Goal: Task Accomplishment & Management: Use online tool/utility

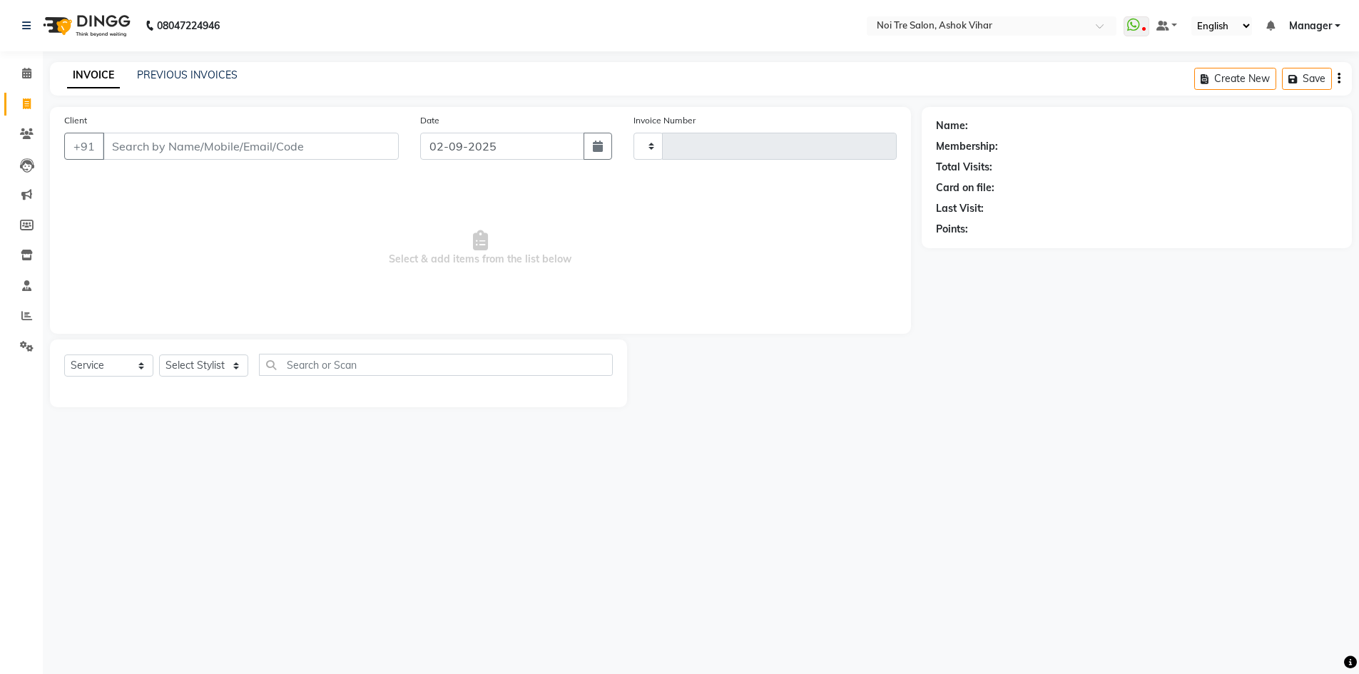
select select "service"
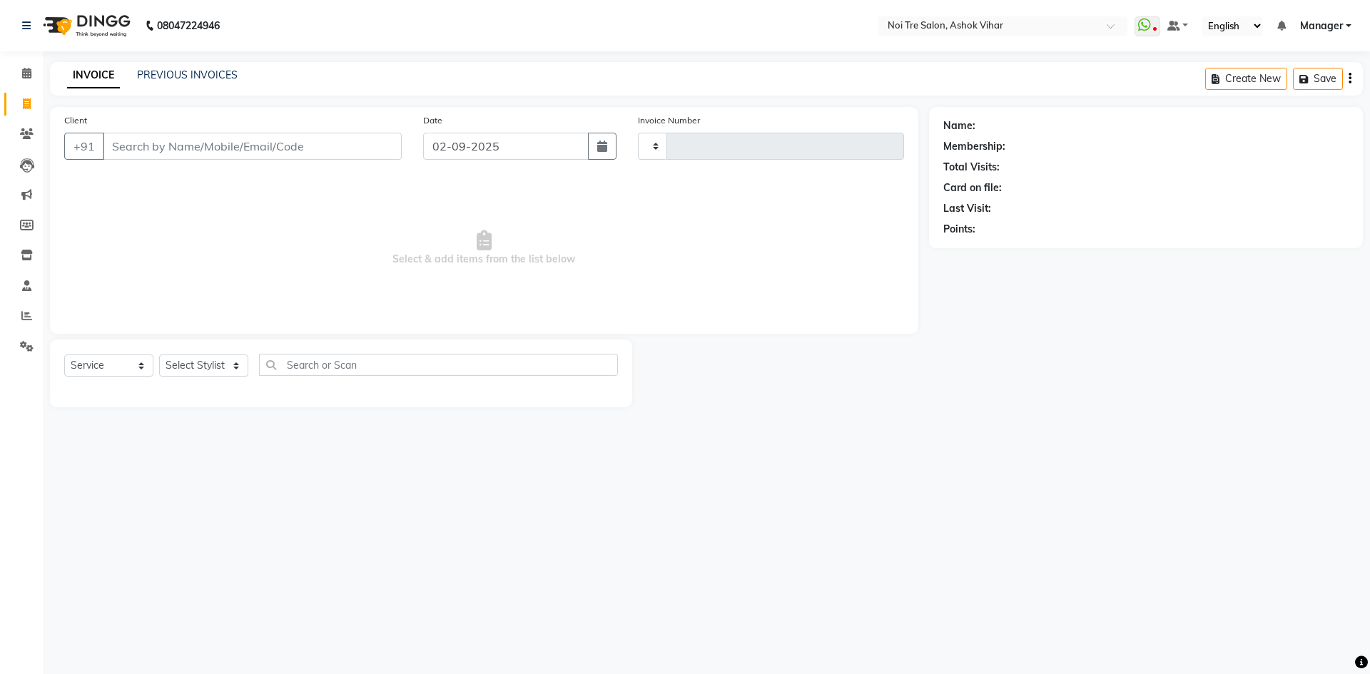
type input "7680"
select select "4726"
click at [158, 144] on input "Client" at bounding box center [252, 146] width 299 height 27
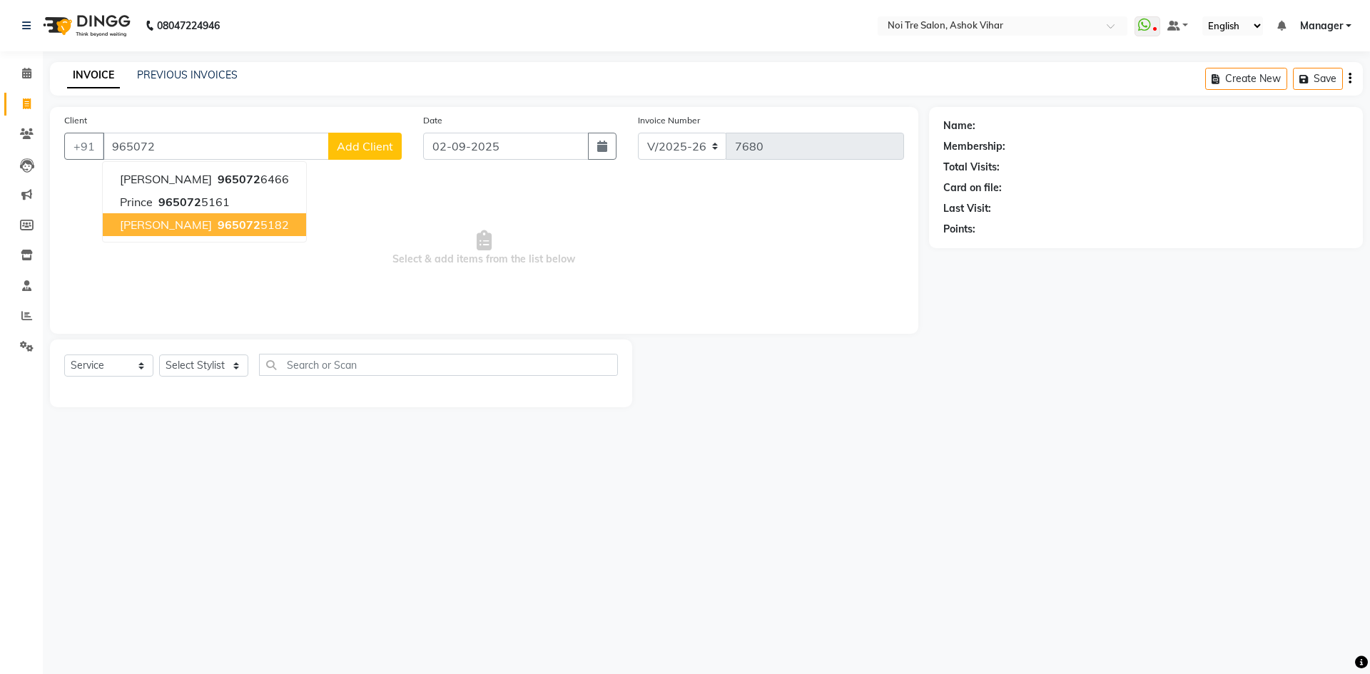
click at [218, 223] on span "965072" at bounding box center [239, 225] width 43 height 14
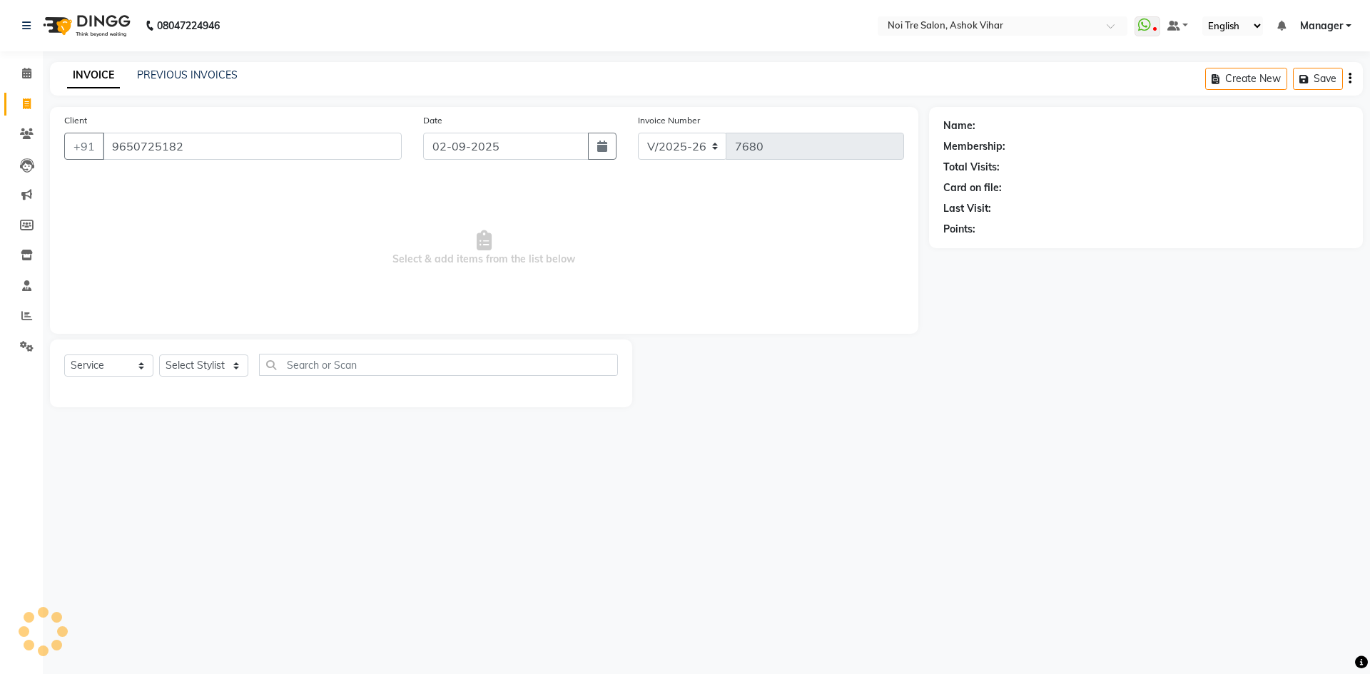
type input "9650725182"
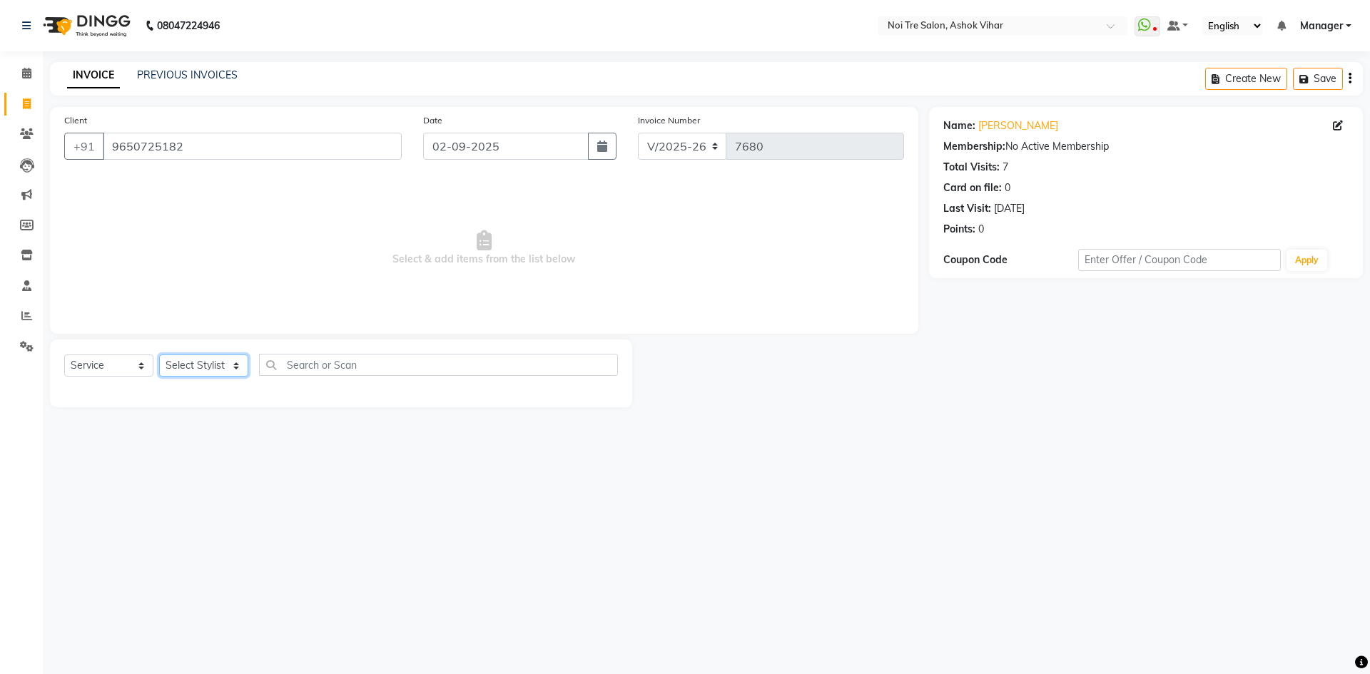
click at [236, 371] on select "Select Stylist [PERSON_NAME] Aas Admin [PERSON_NAME] [PERSON_NAME] 1 [PERSON_NA…" at bounding box center [203, 366] width 89 height 22
select select "28257"
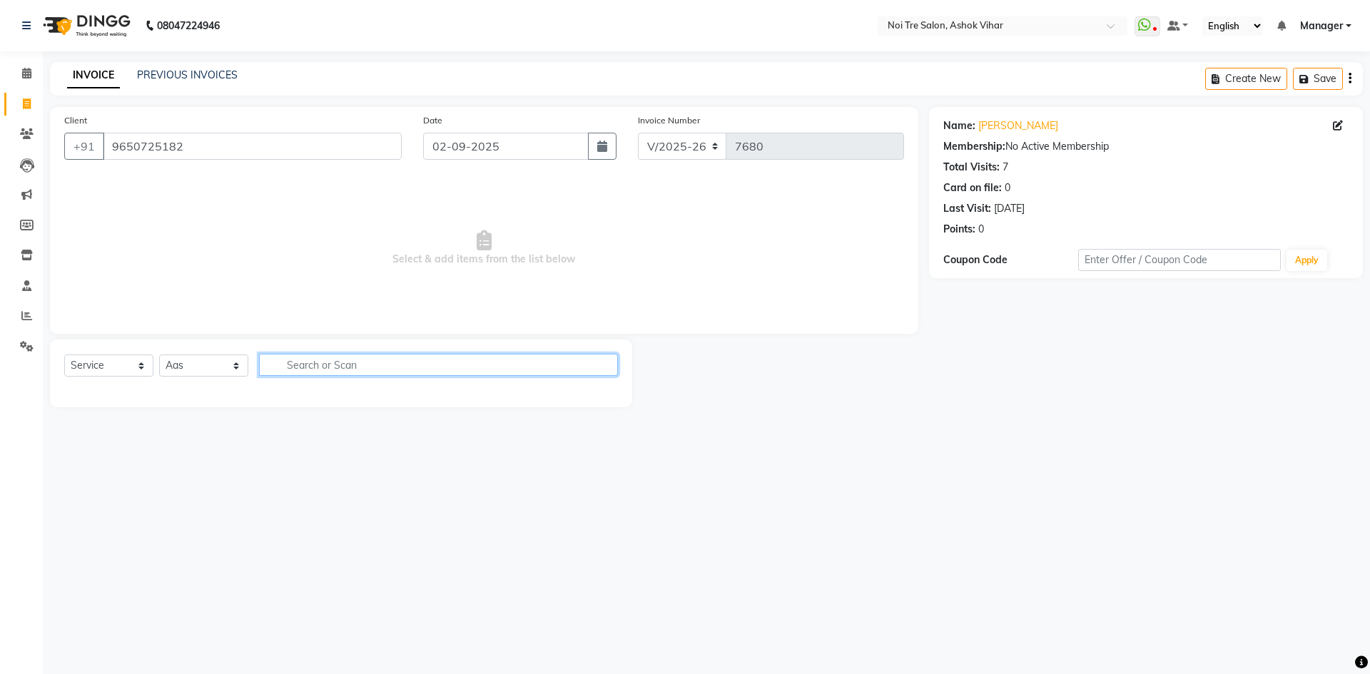
click at [303, 369] on input "text" at bounding box center [438, 365] width 359 height 22
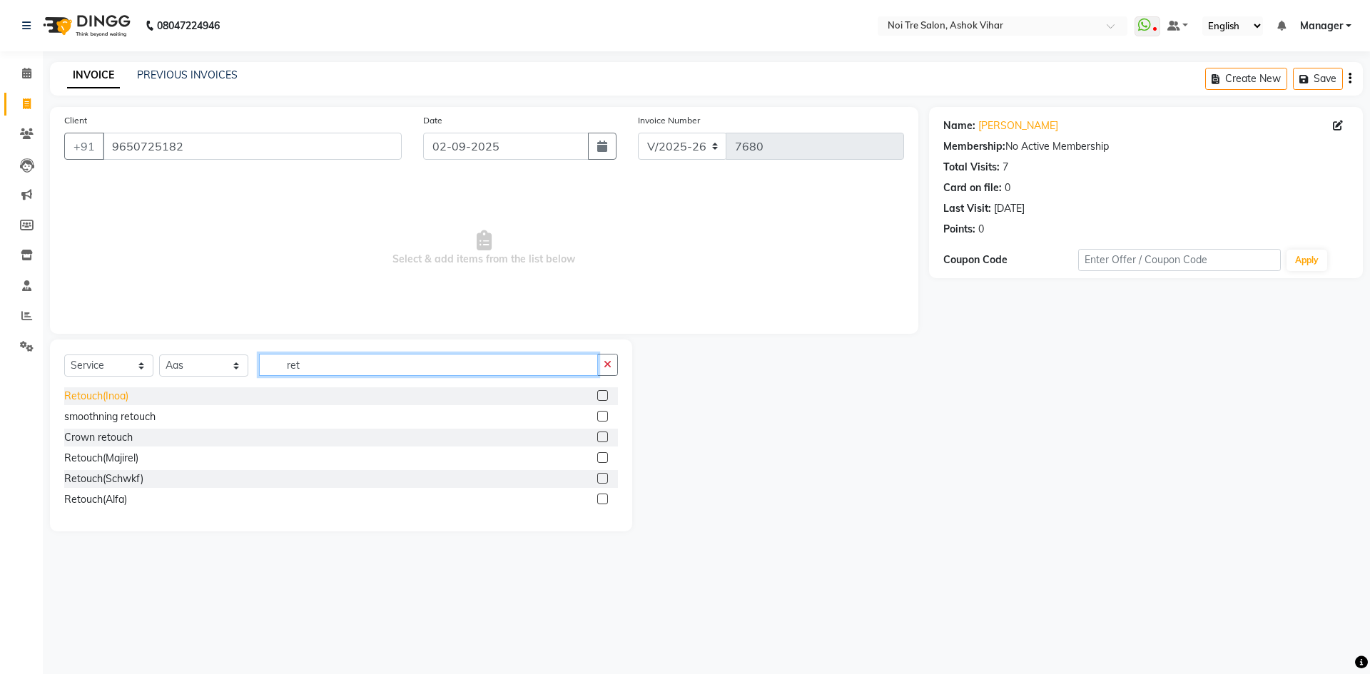
type input "ret"
click at [121, 396] on div "Retouch(Inoa)" at bounding box center [96, 396] width 64 height 15
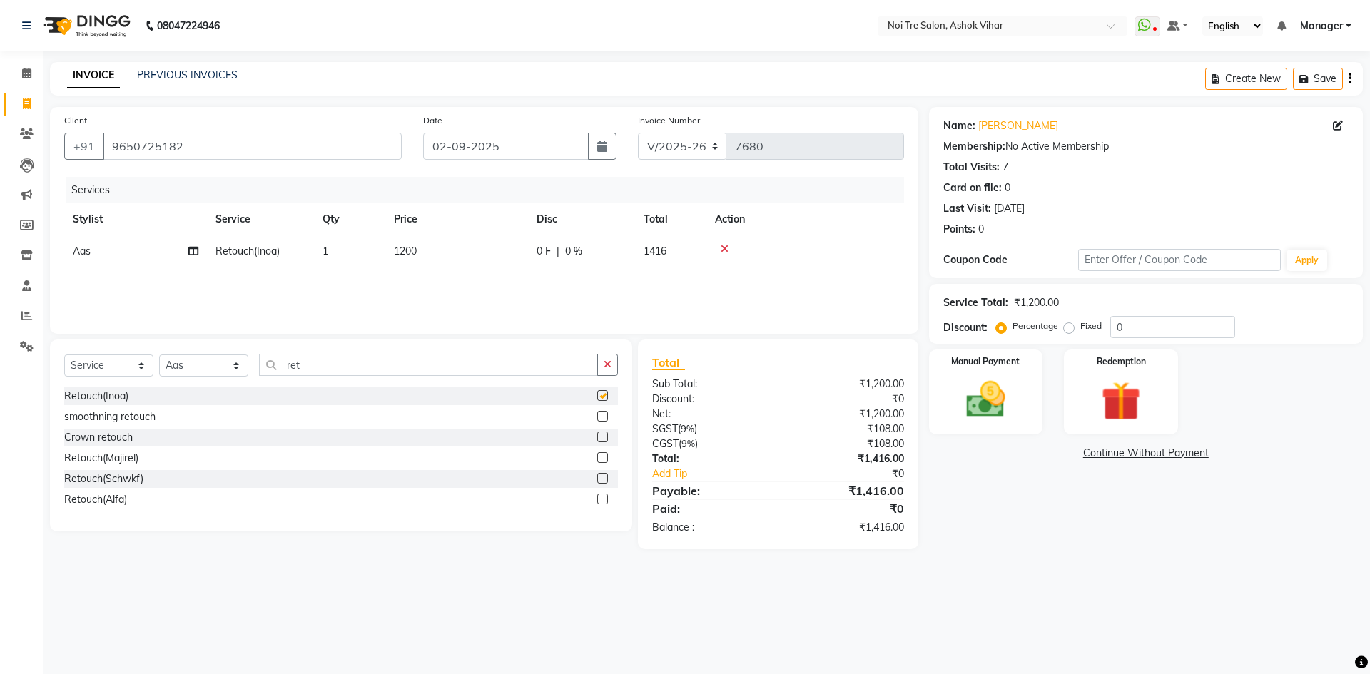
checkbox input "false"
drag, startPoint x: 467, startPoint y: 255, endPoint x: 479, endPoint y: 255, distance: 12.1
click at [479, 255] on td "1200" at bounding box center [456, 251] width 143 height 32
select select "28257"
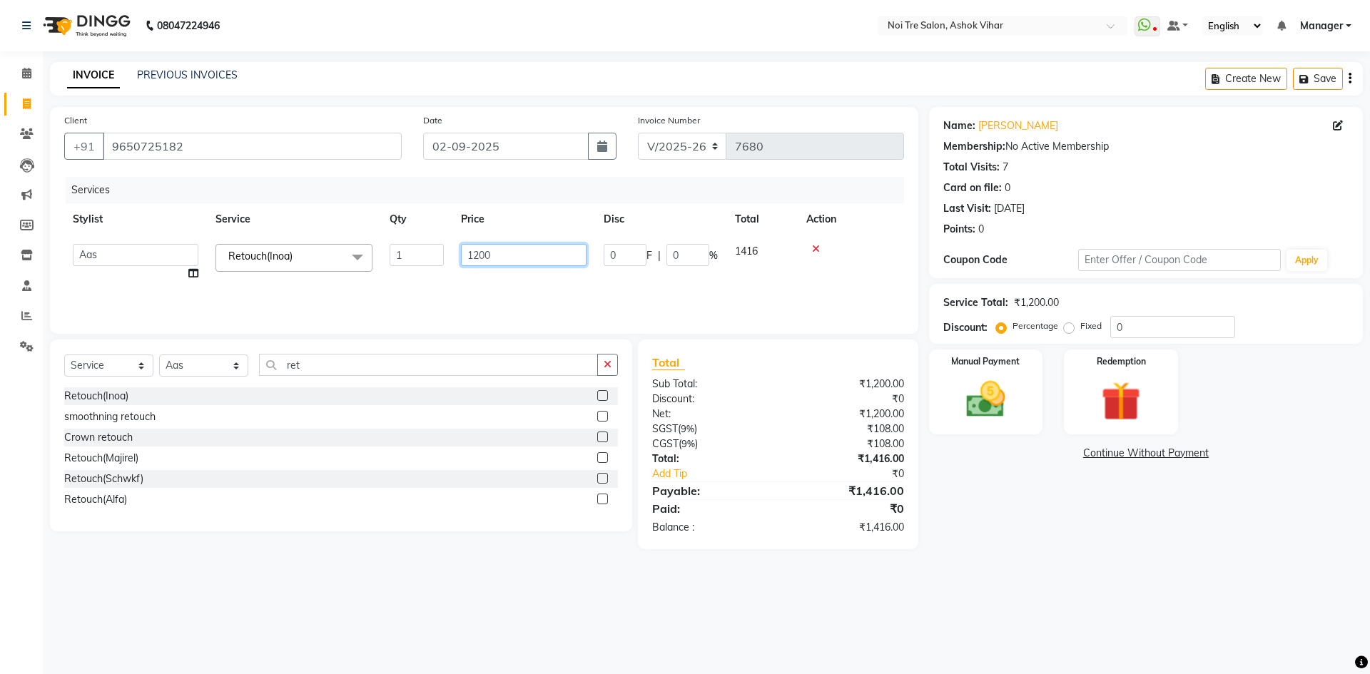
click at [525, 258] on input "1200" at bounding box center [524, 255] width 126 height 22
type input "1500"
click at [472, 283] on div "Services Stylist Service Qty Price Disc Total Action Aakash Aalam Aas Admin Aja…" at bounding box center [484, 248] width 840 height 143
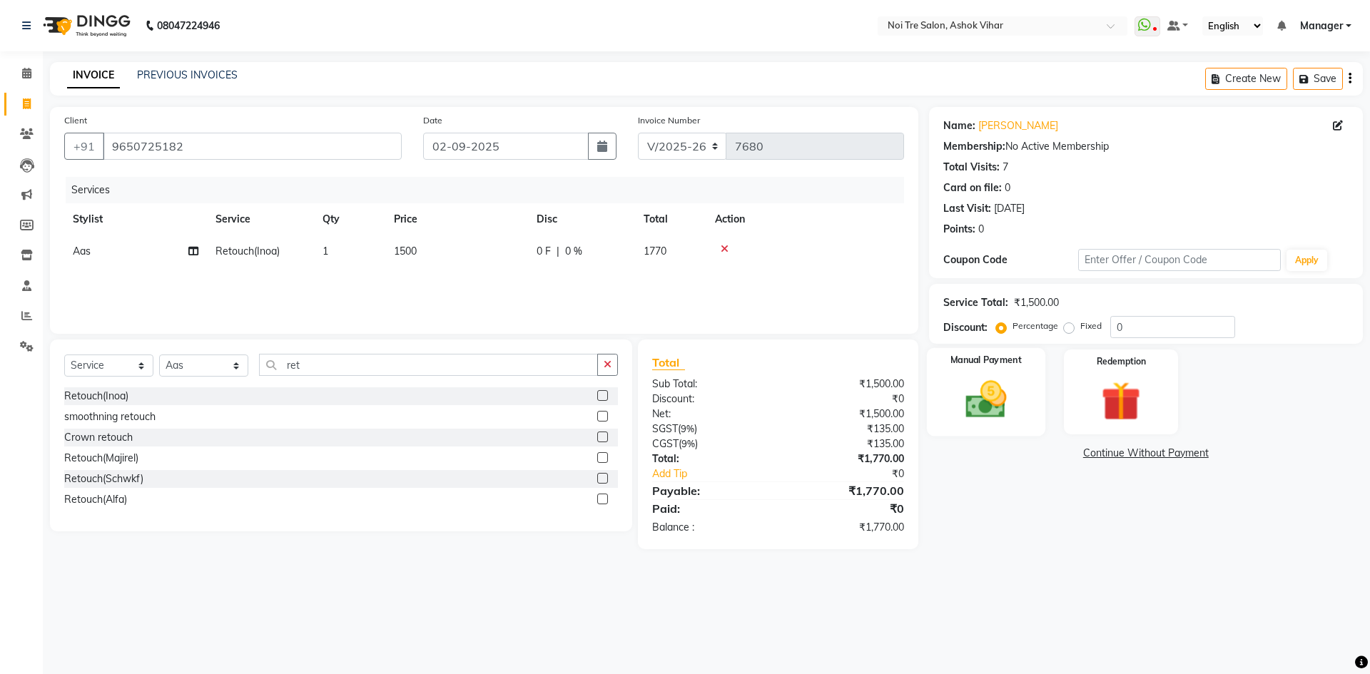
click at [1001, 398] on img at bounding box center [985, 399] width 66 height 47
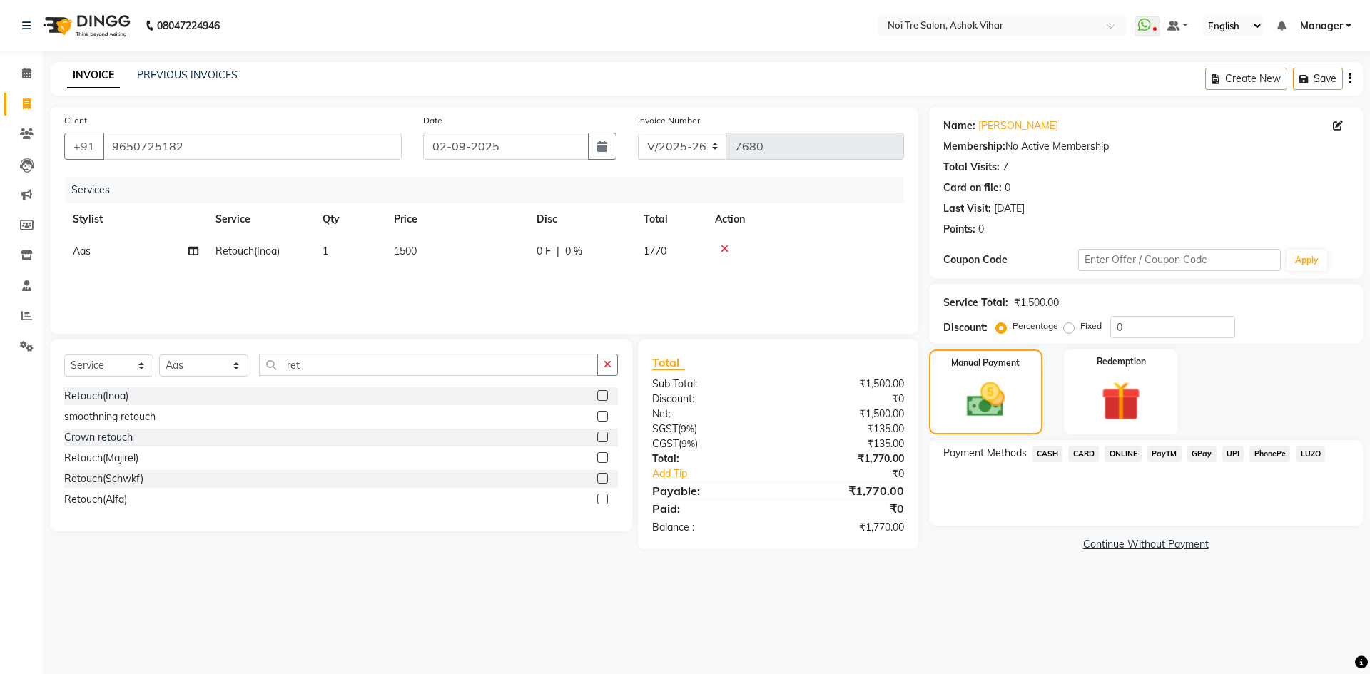
click at [1047, 451] on span "CASH" at bounding box center [1047, 454] width 31 height 16
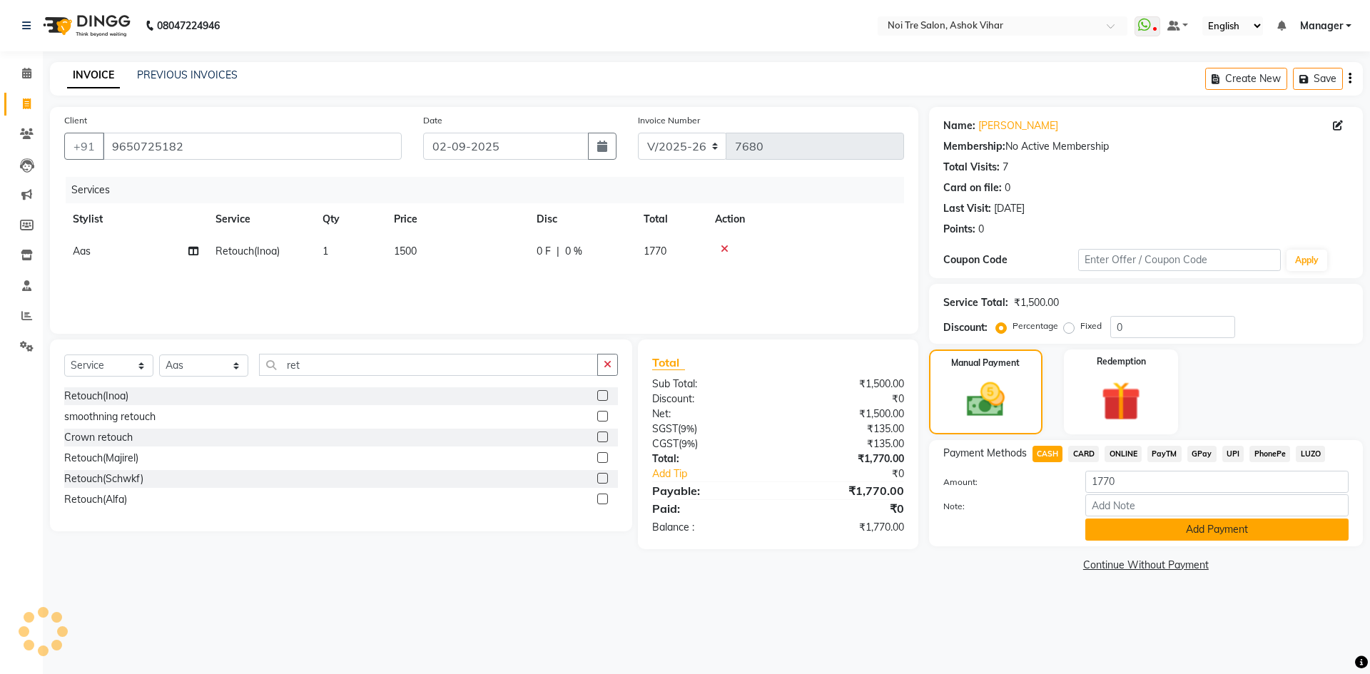
click at [1120, 520] on button "Add Payment" at bounding box center [1216, 530] width 263 height 22
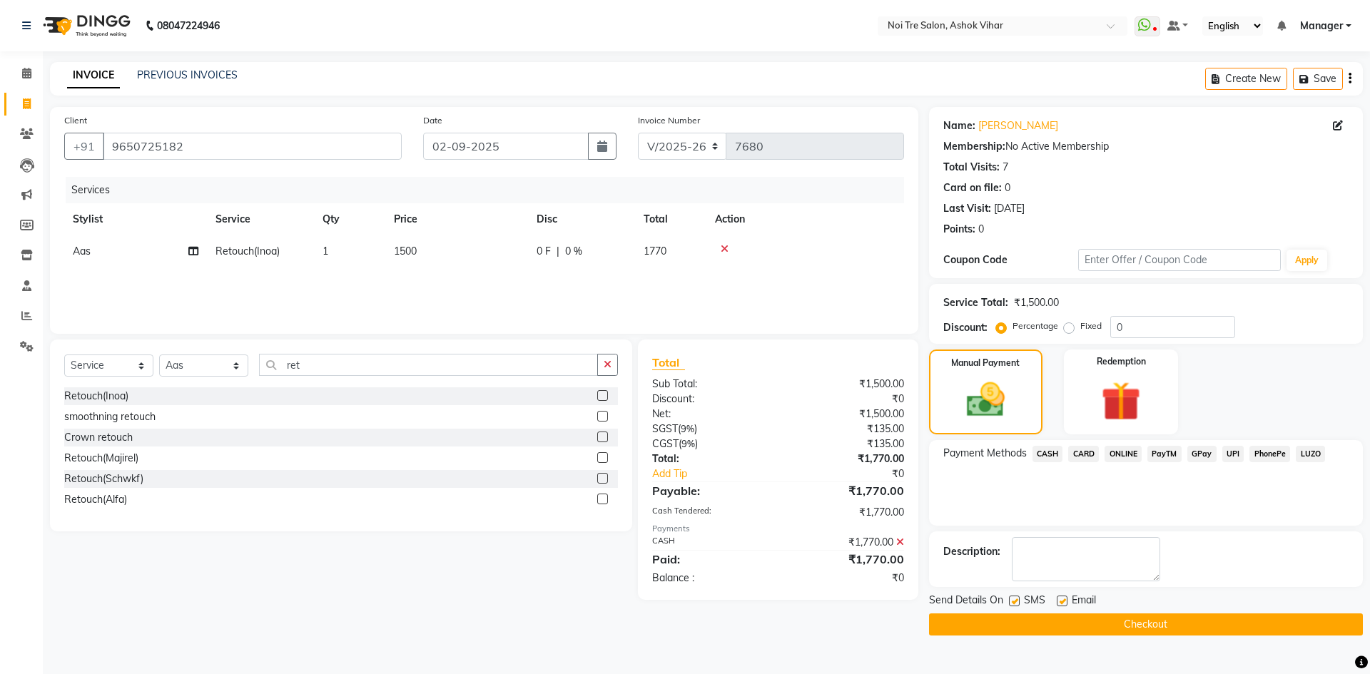
click at [1152, 621] on button "Checkout" at bounding box center [1146, 625] width 434 height 22
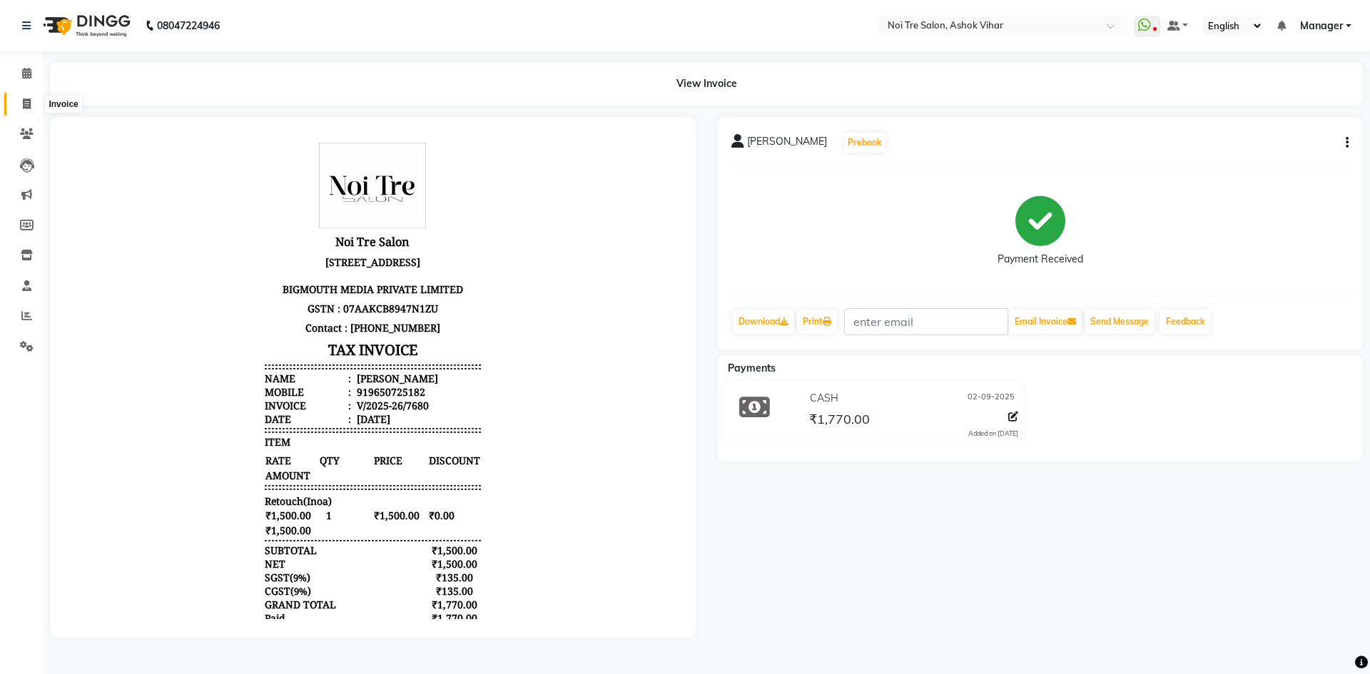
click at [24, 103] on icon at bounding box center [27, 103] width 8 height 11
select select "service"
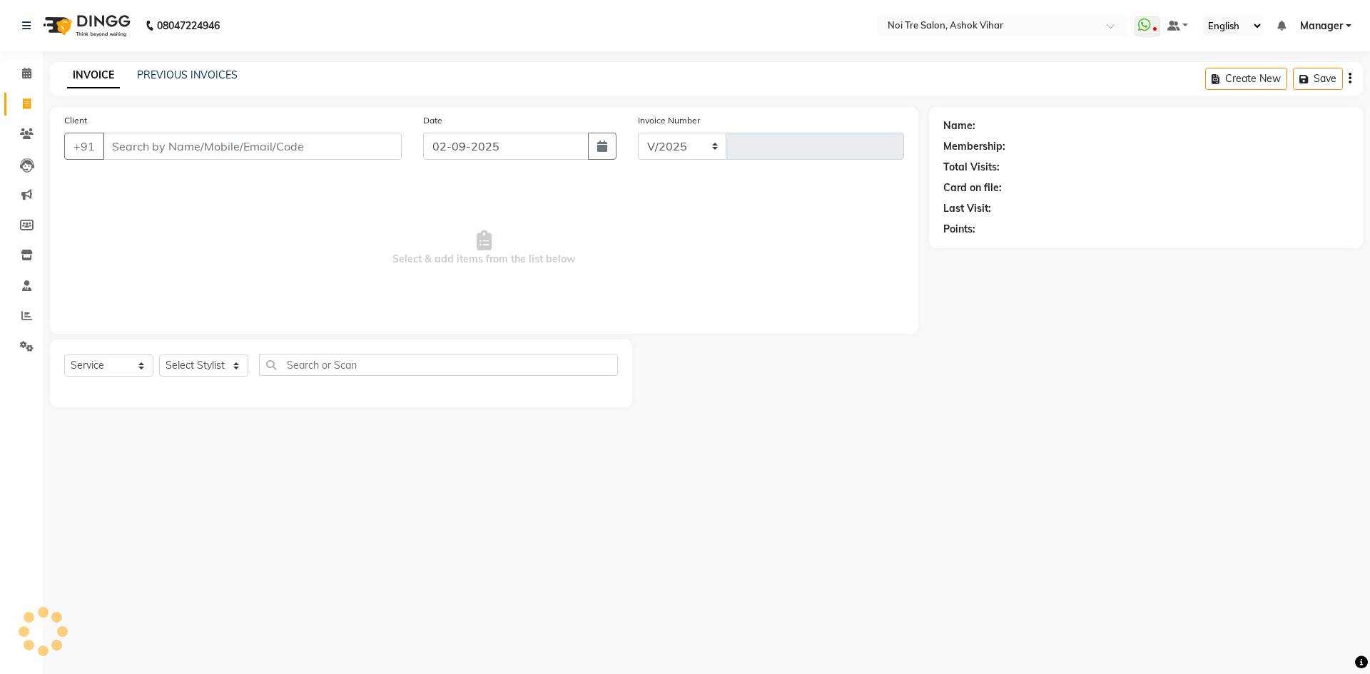
select select "4726"
type input "7681"
click at [208, 149] on input "Client" at bounding box center [252, 146] width 299 height 27
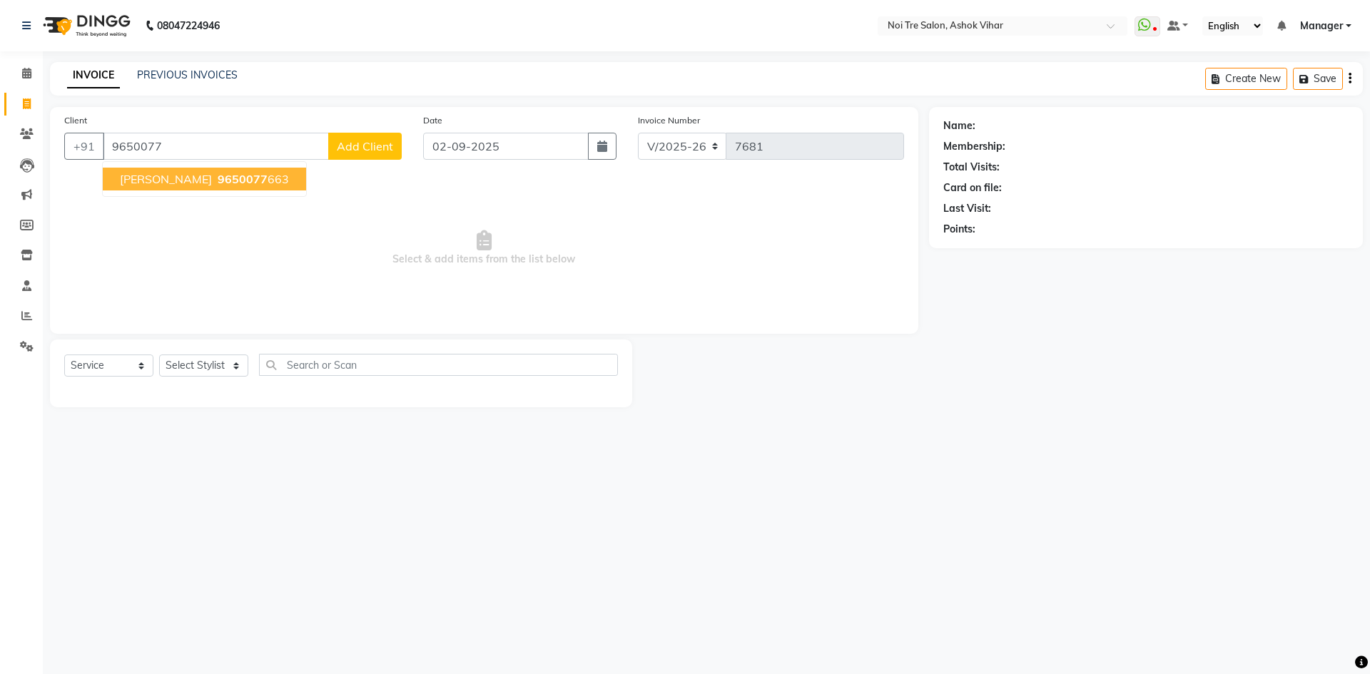
click at [218, 178] on span "9650077" at bounding box center [243, 179] width 50 height 14
type input "9650077663"
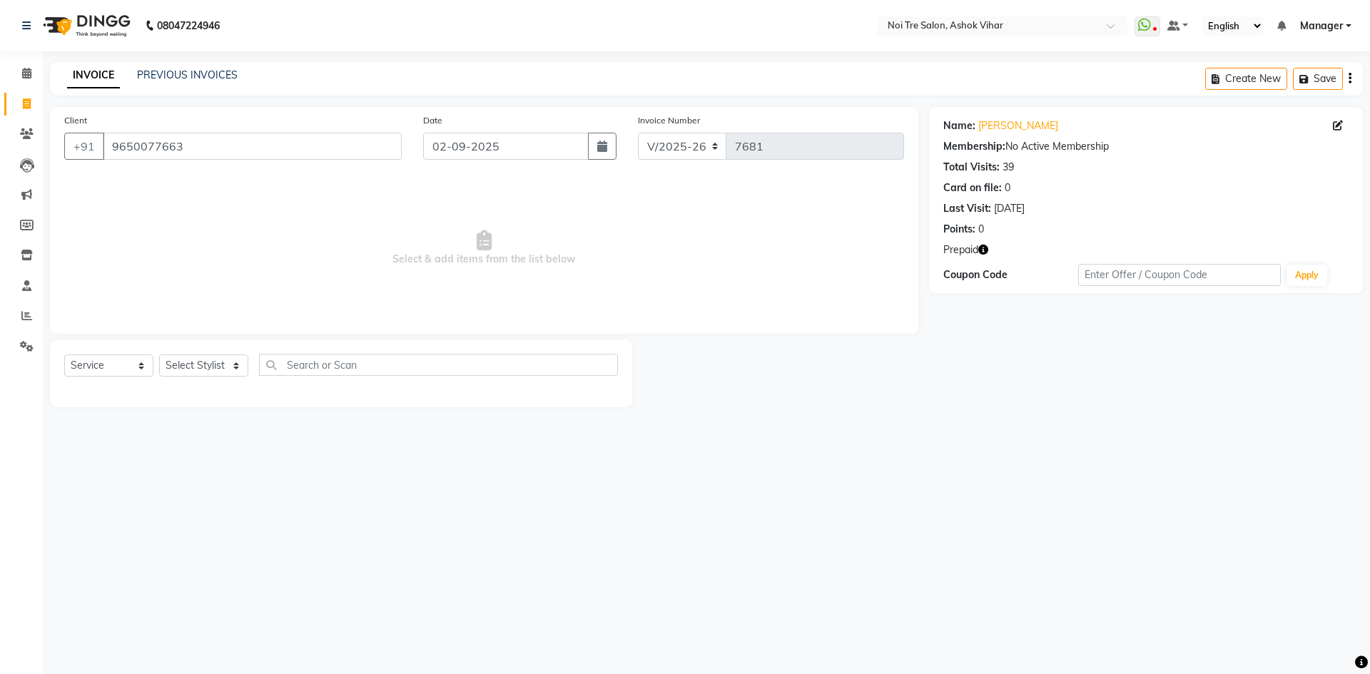
click at [990, 250] on div "Prepaid" at bounding box center [1145, 250] width 405 height 15
click at [987, 247] on icon "button" at bounding box center [983, 250] width 10 height 10
click at [235, 366] on select "Select Stylist Aakash Aalam Aas Admin Ajay Alice Amit Anand Anas Arif ARIF 1 Ar…" at bounding box center [203, 366] width 89 height 22
select select "33300"
click at [317, 370] on input "text" at bounding box center [438, 365] width 359 height 22
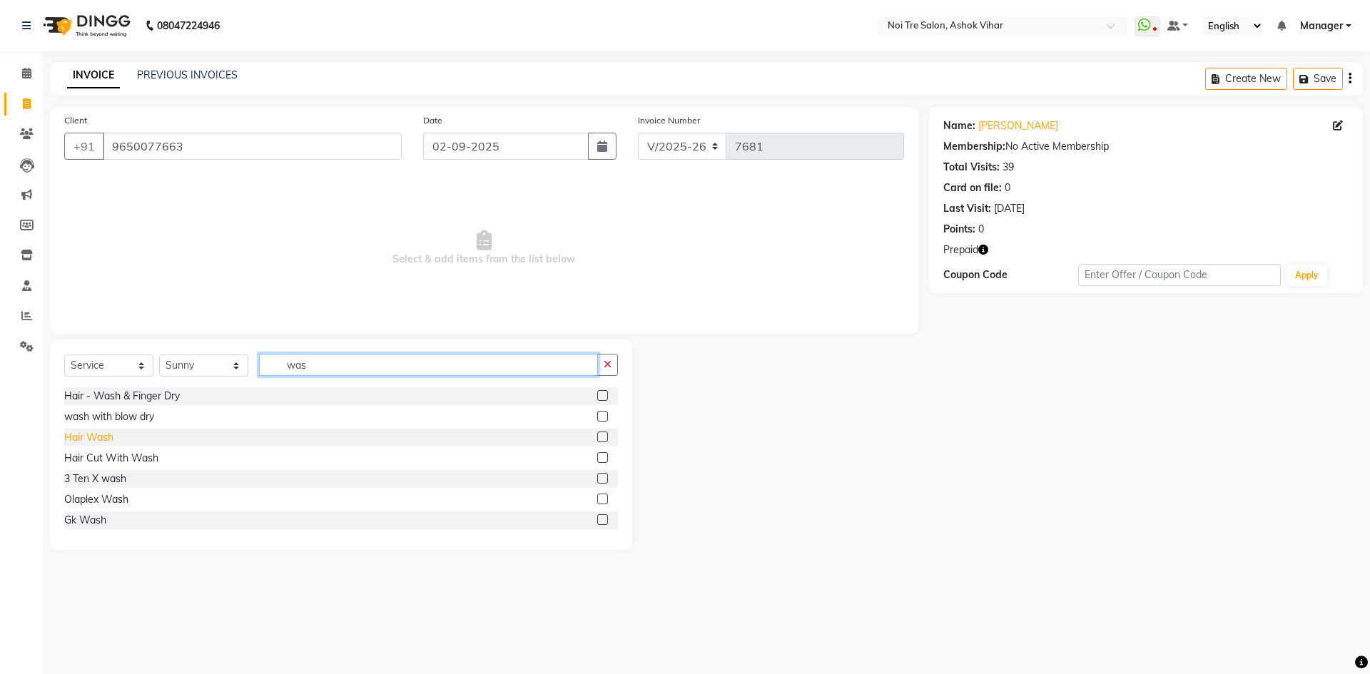
type input "was"
click at [98, 438] on div "Hair Wash" at bounding box center [88, 437] width 49 height 15
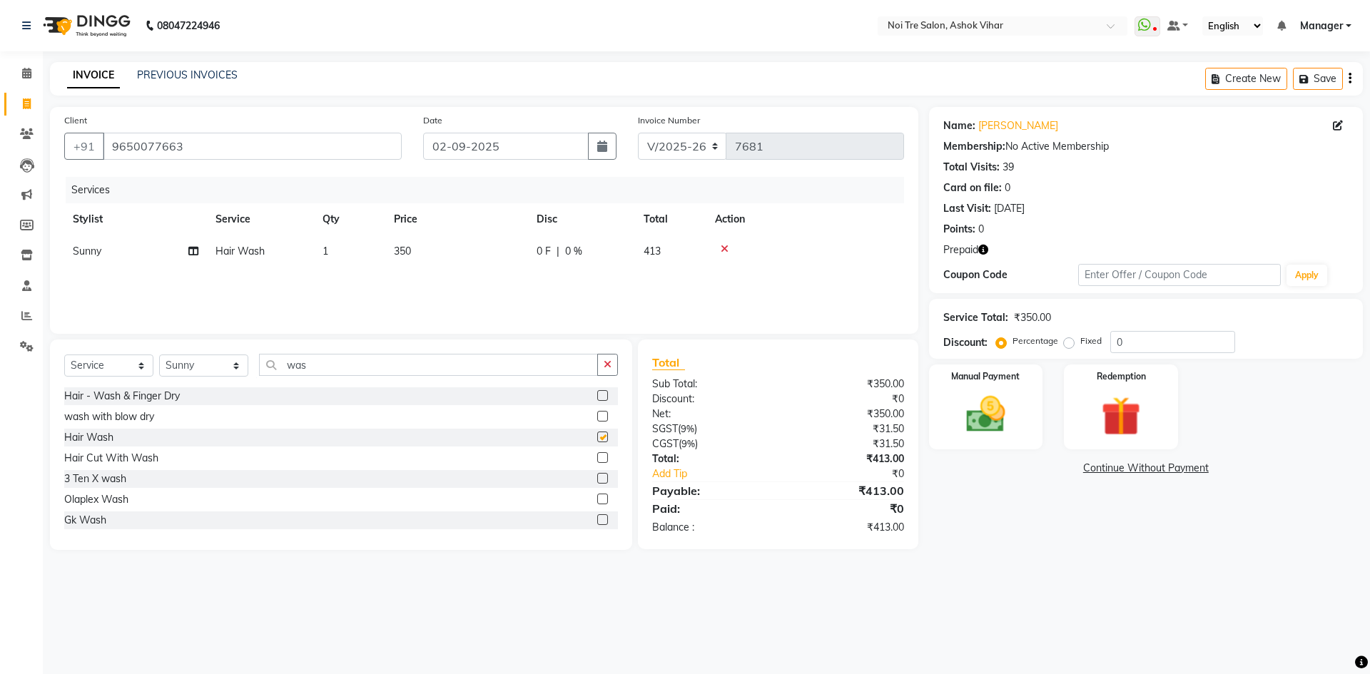
checkbox input "false"
click at [444, 265] on td "350" at bounding box center [456, 251] width 143 height 32
select select "33300"
click at [1134, 416] on img at bounding box center [1120, 416] width 66 height 51
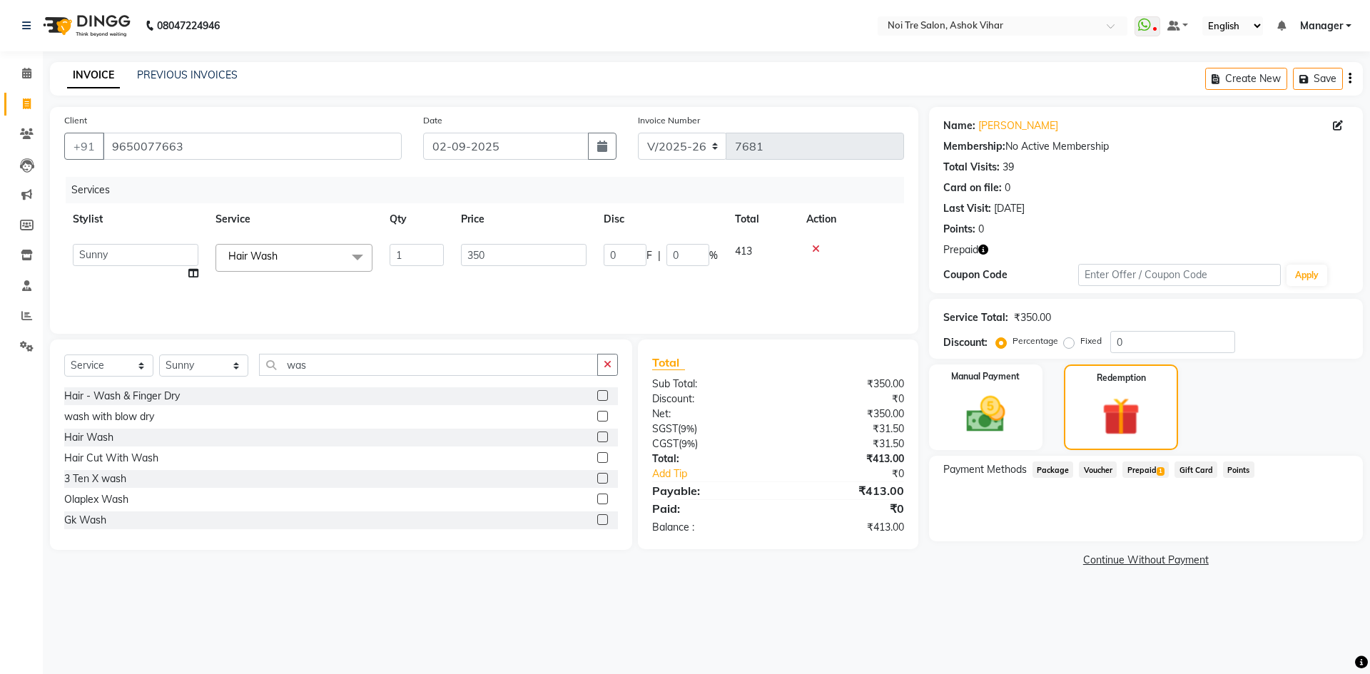
click at [1144, 469] on span "Prepaid 1" at bounding box center [1145, 470] width 46 height 16
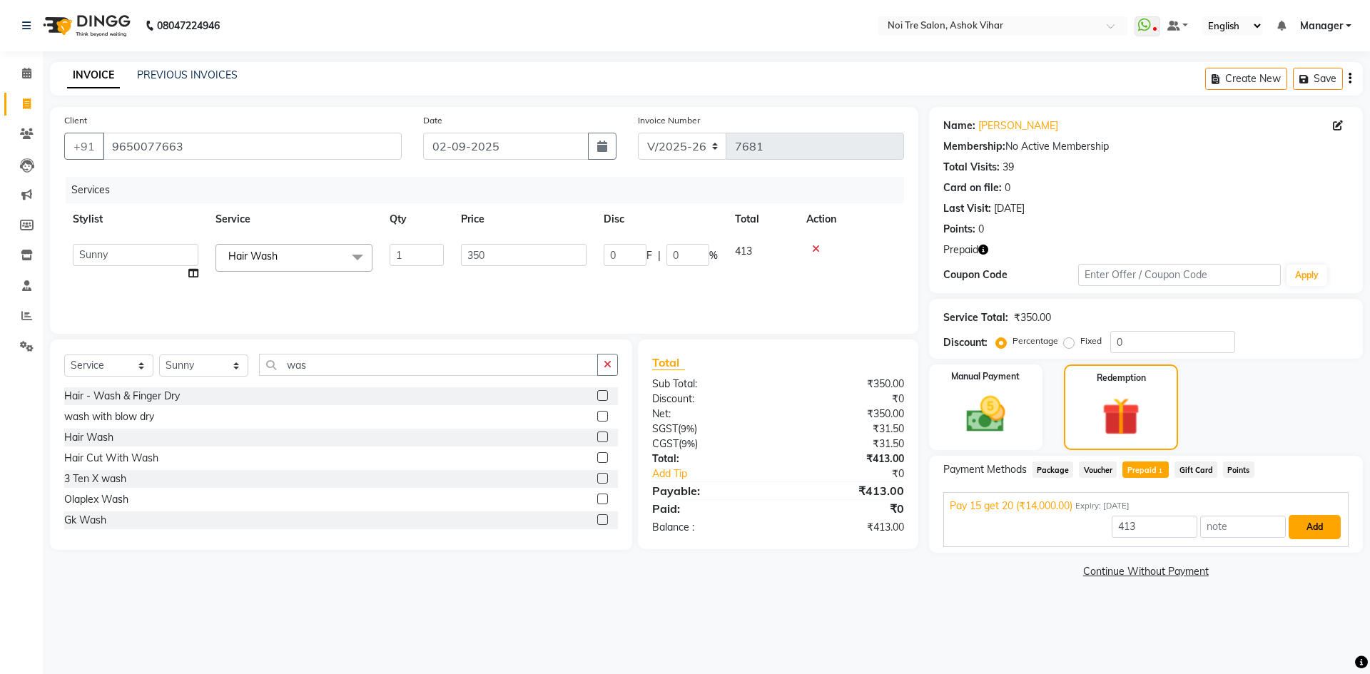
click at [1312, 523] on button "Add" at bounding box center [1314, 527] width 52 height 24
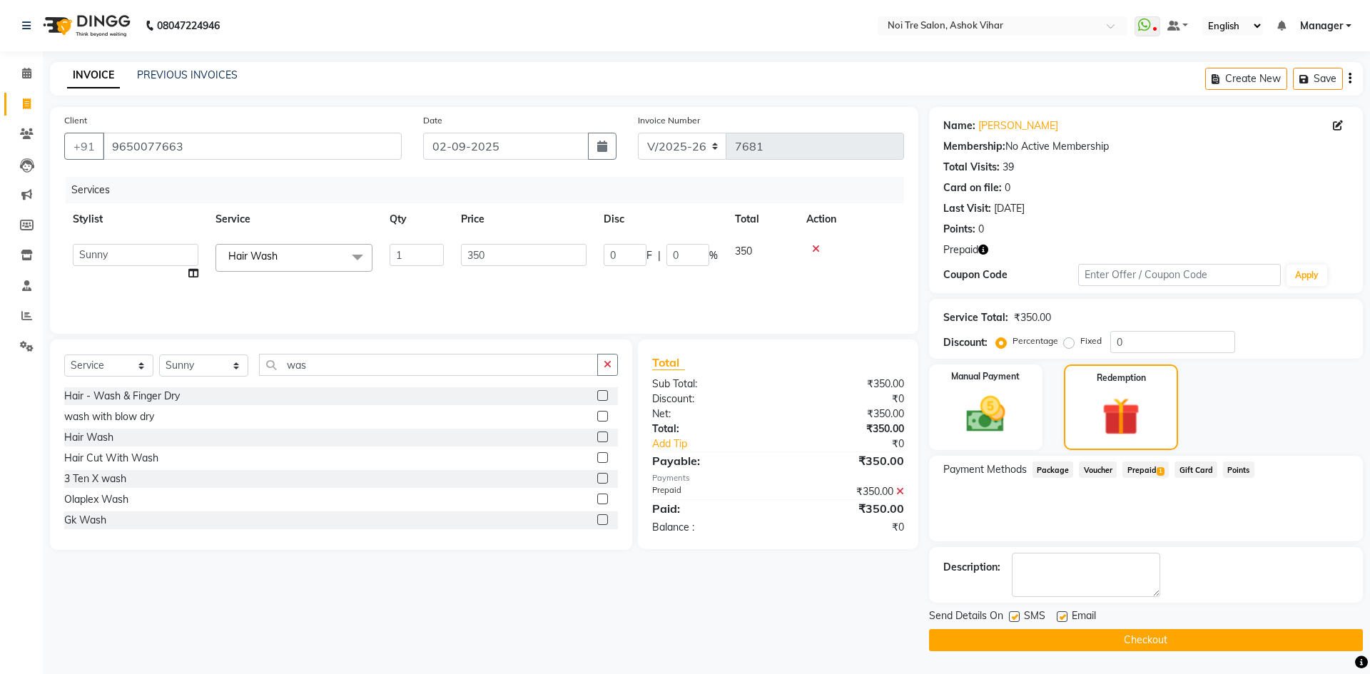
click at [1147, 630] on button "Checkout" at bounding box center [1146, 640] width 434 height 22
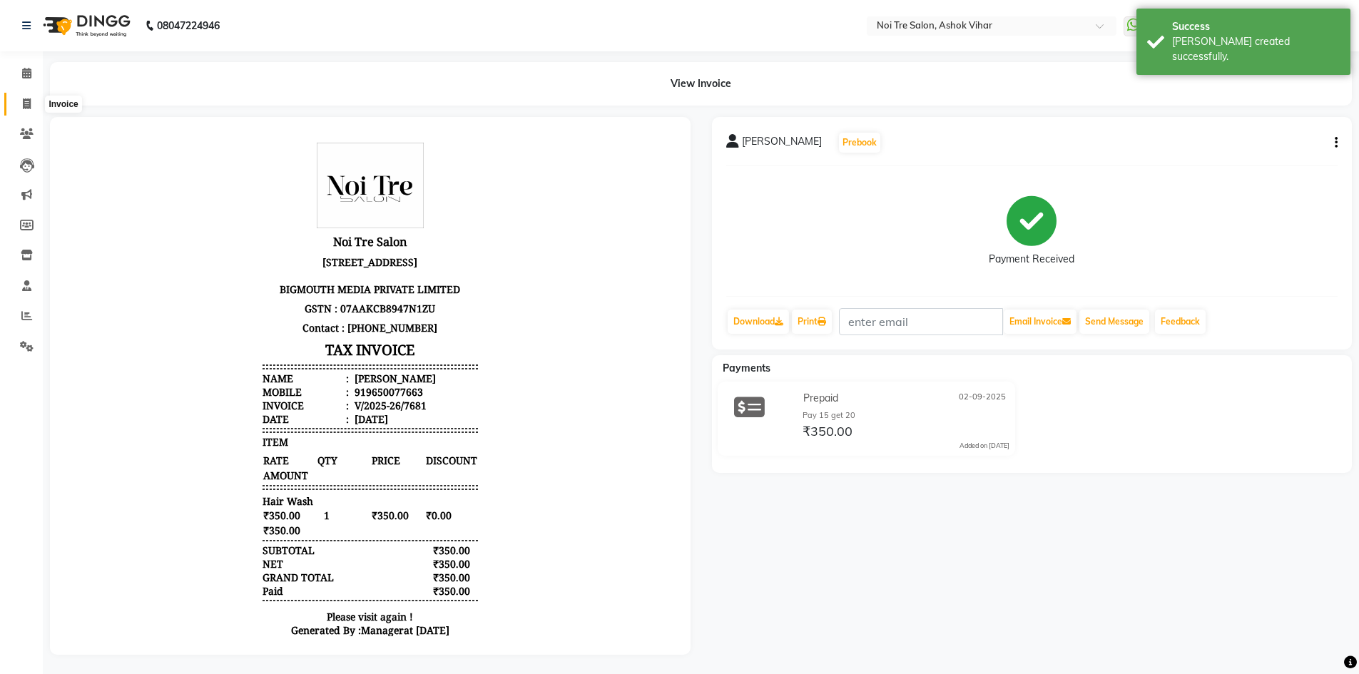
click at [19, 102] on span at bounding box center [26, 104] width 25 height 16
select select "service"
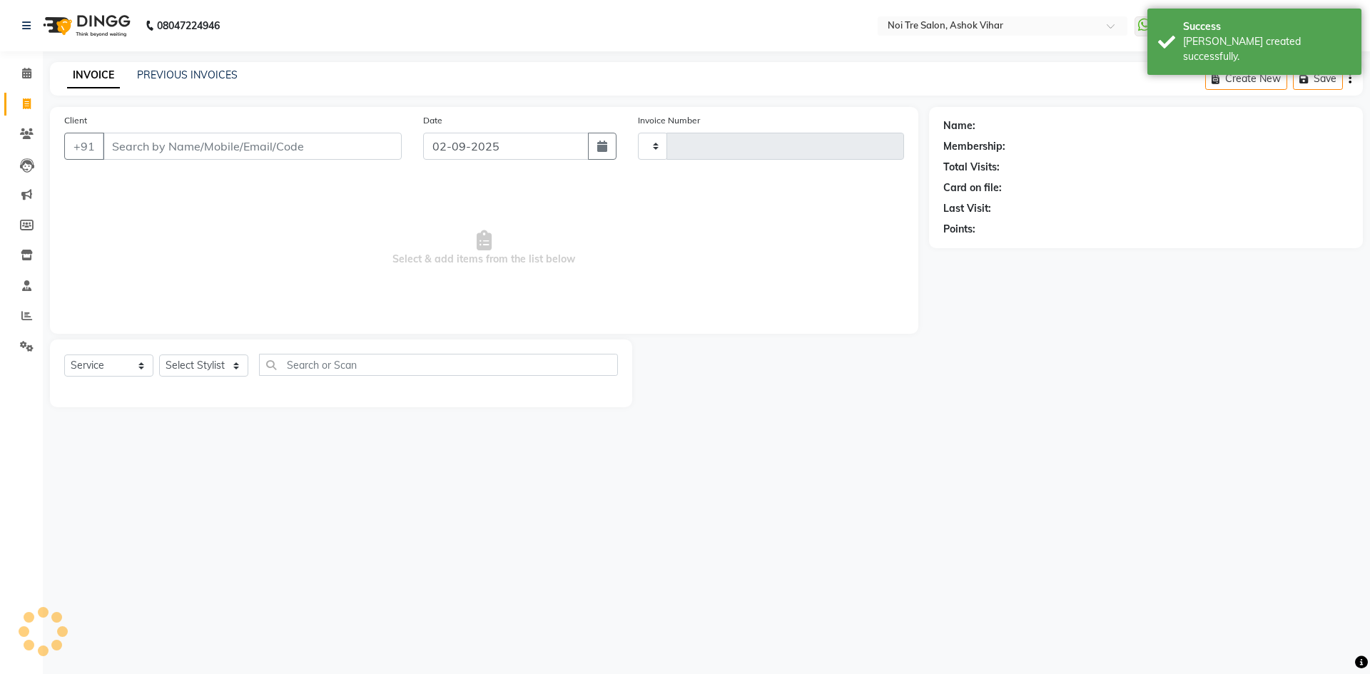
type input "7682"
select select "4726"
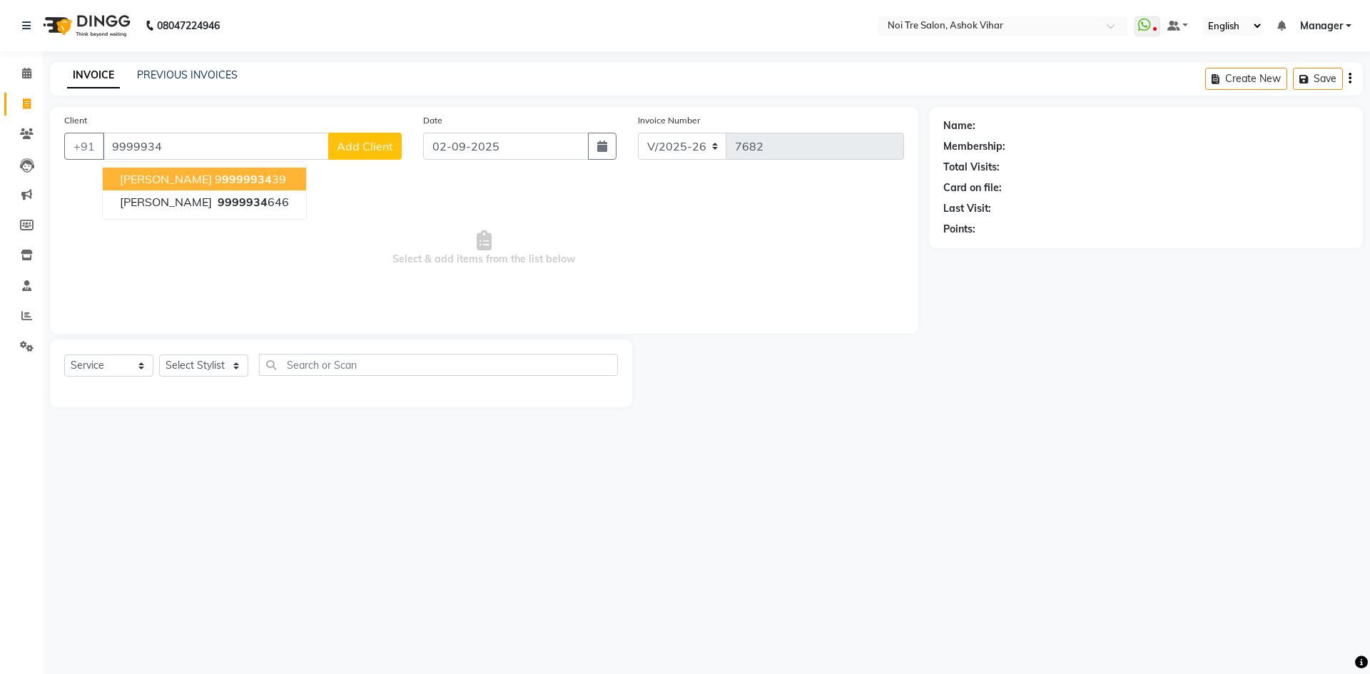
click at [238, 183] on ngb-highlight "9 9999934 39" at bounding box center [250, 179] width 71 height 14
type input "9999993439"
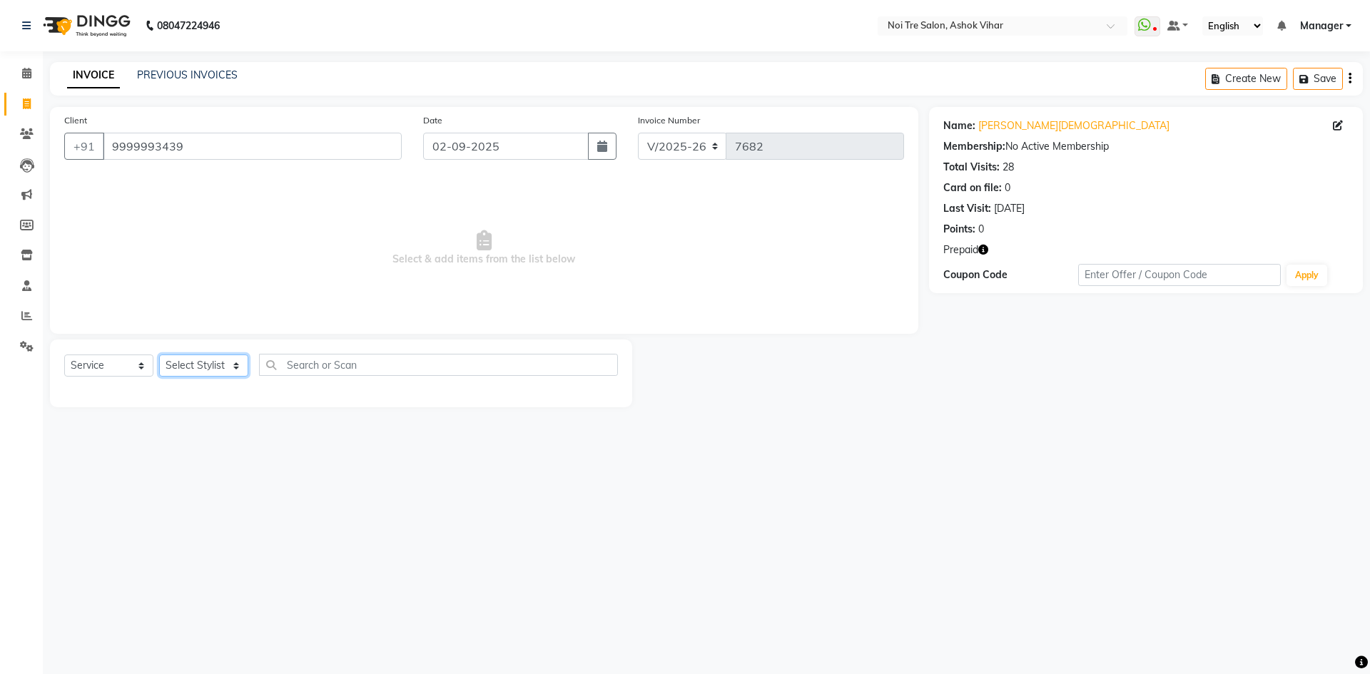
click at [230, 365] on select "Select Stylist Aakash Aalam Aas Admin Ajay Alice Amit Anand Anas Arif ARIF 1 Ar…" at bounding box center [203, 366] width 89 height 22
select select "28262"
click at [309, 367] on input "text" at bounding box center [438, 365] width 359 height 22
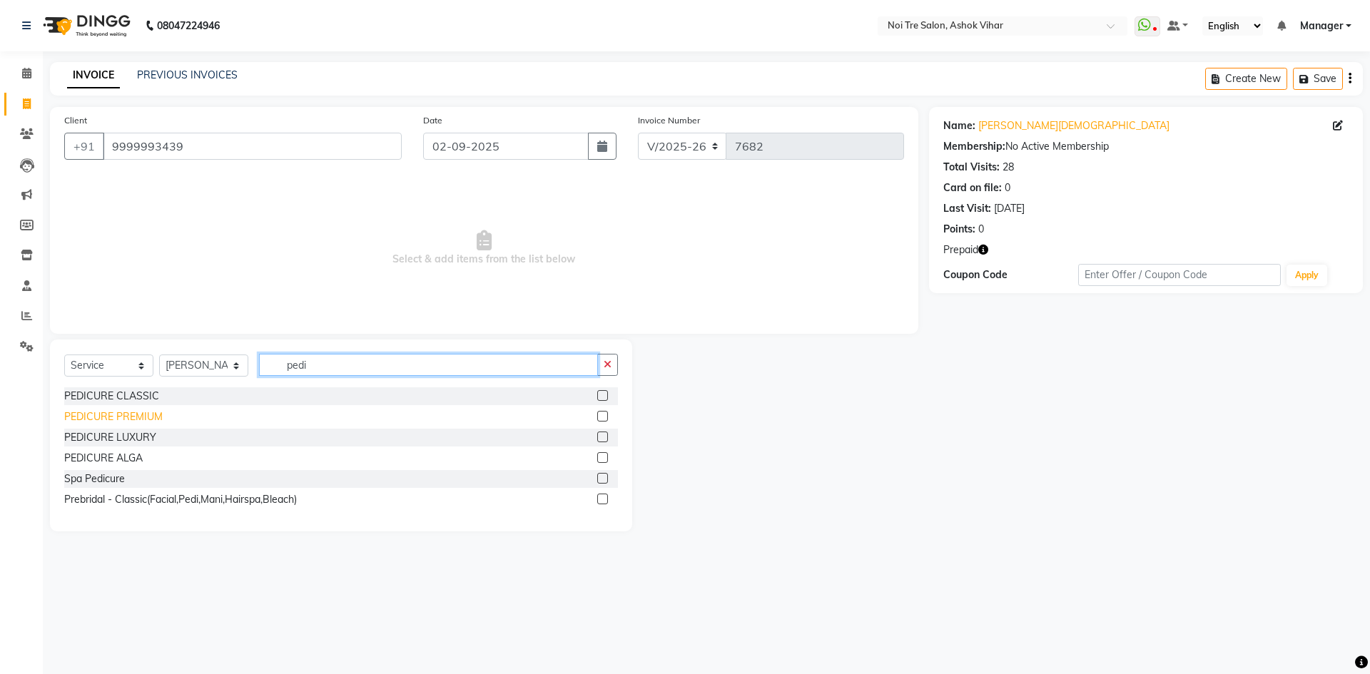
type input "pedi"
click at [116, 417] on div "PEDICURE PREMIUM" at bounding box center [113, 417] width 98 height 15
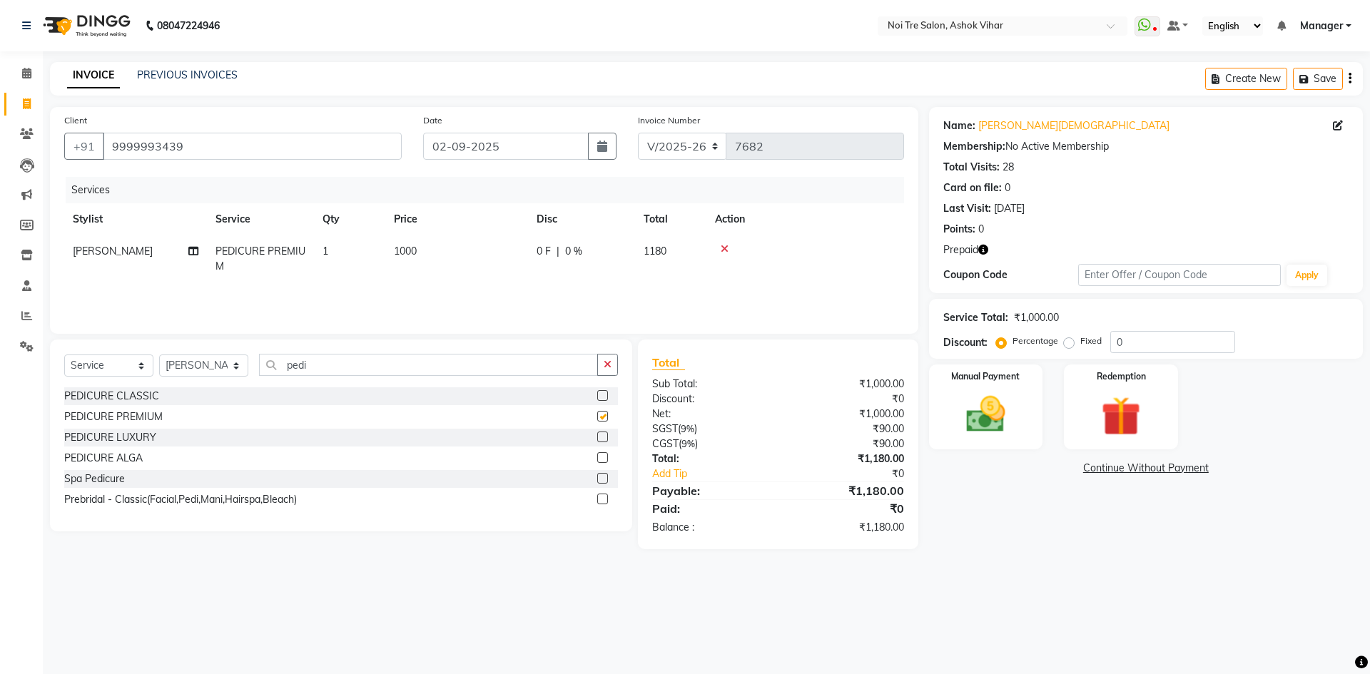
checkbox input "false"
click at [234, 367] on select "Select Stylist Aakash Aalam Aas Admin Ajay Alice Amit Anand Anas Arif ARIF 1 Ar…" at bounding box center [203, 366] width 89 height 22
select select "28265"
click at [331, 369] on input "pedi" at bounding box center [428, 365] width 339 height 22
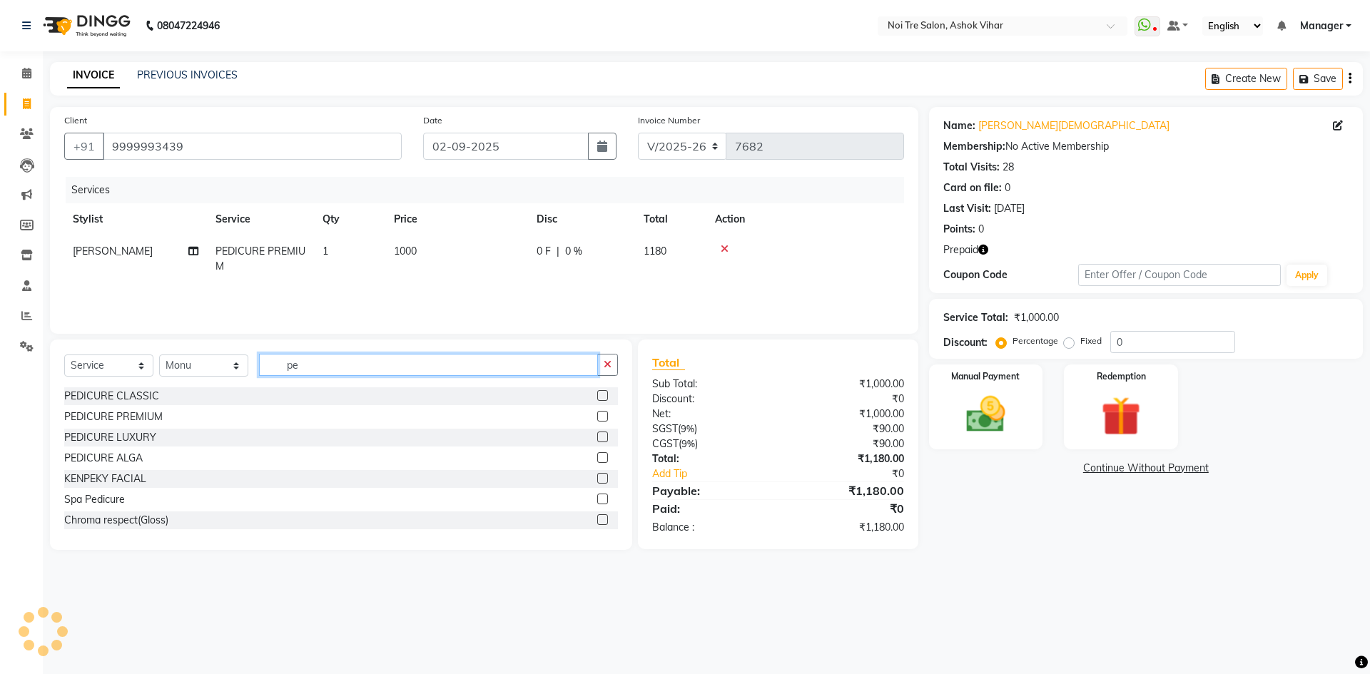
type input "p"
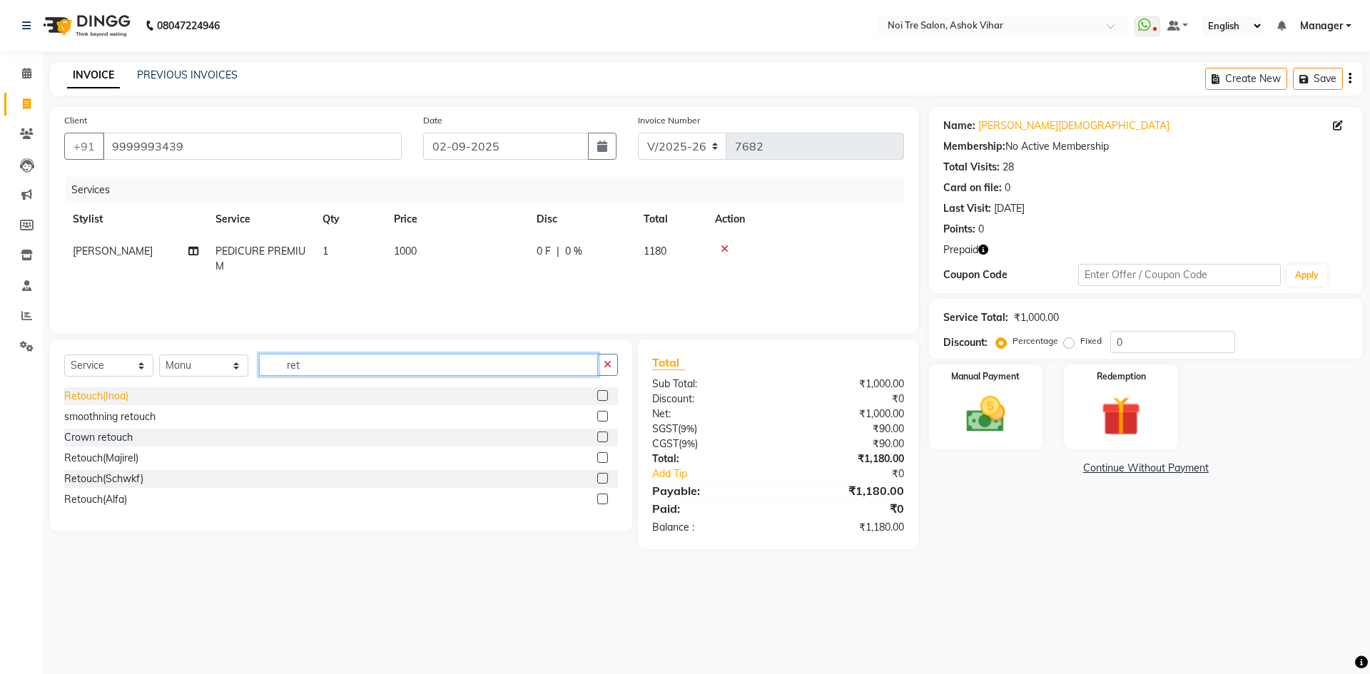
type input "ret"
click at [115, 398] on div "Retouch(Inoa)" at bounding box center [96, 396] width 64 height 15
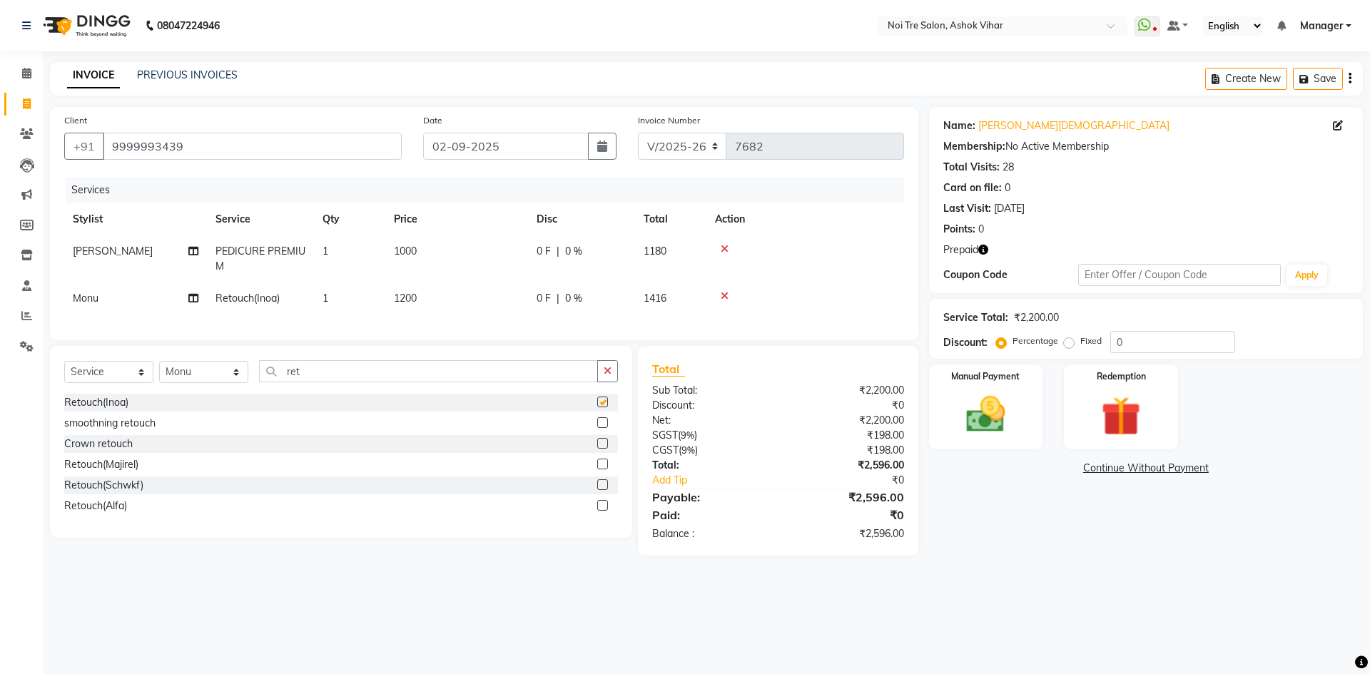
checkbox input "false"
click at [416, 301] on span "1200" at bounding box center [405, 298] width 23 height 13
select select "28265"
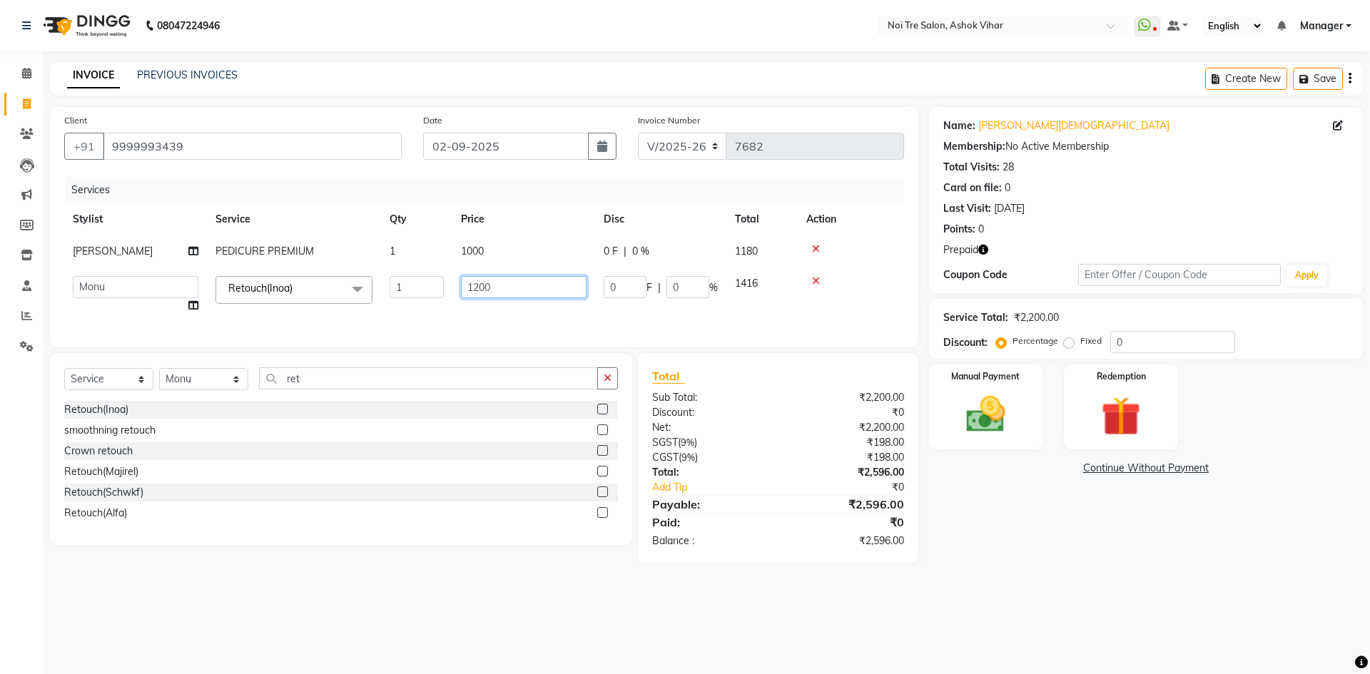
click at [483, 285] on input "1200" at bounding box center [524, 287] width 126 height 22
type input "1400"
drag, startPoint x: 508, startPoint y: 309, endPoint x: 554, endPoint y: 305, distance: 46.5
click at [514, 307] on td "1400" at bounding box center [523, 295] width 143 height 54
select select "28265"
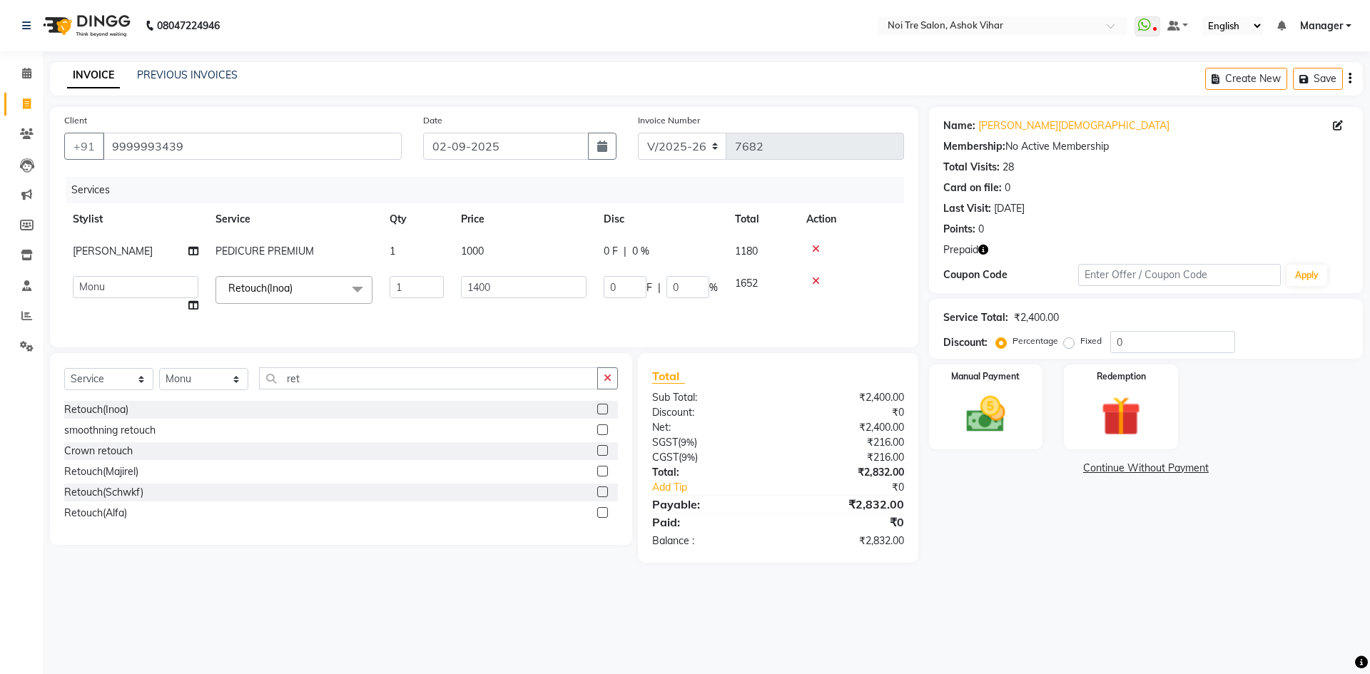
click at [985, 253] on icon "button" at bounding box center [983, 250] width 10 height 10
click at [1115, 421] on img at bounding box center [1120, 416] width 66 height 51
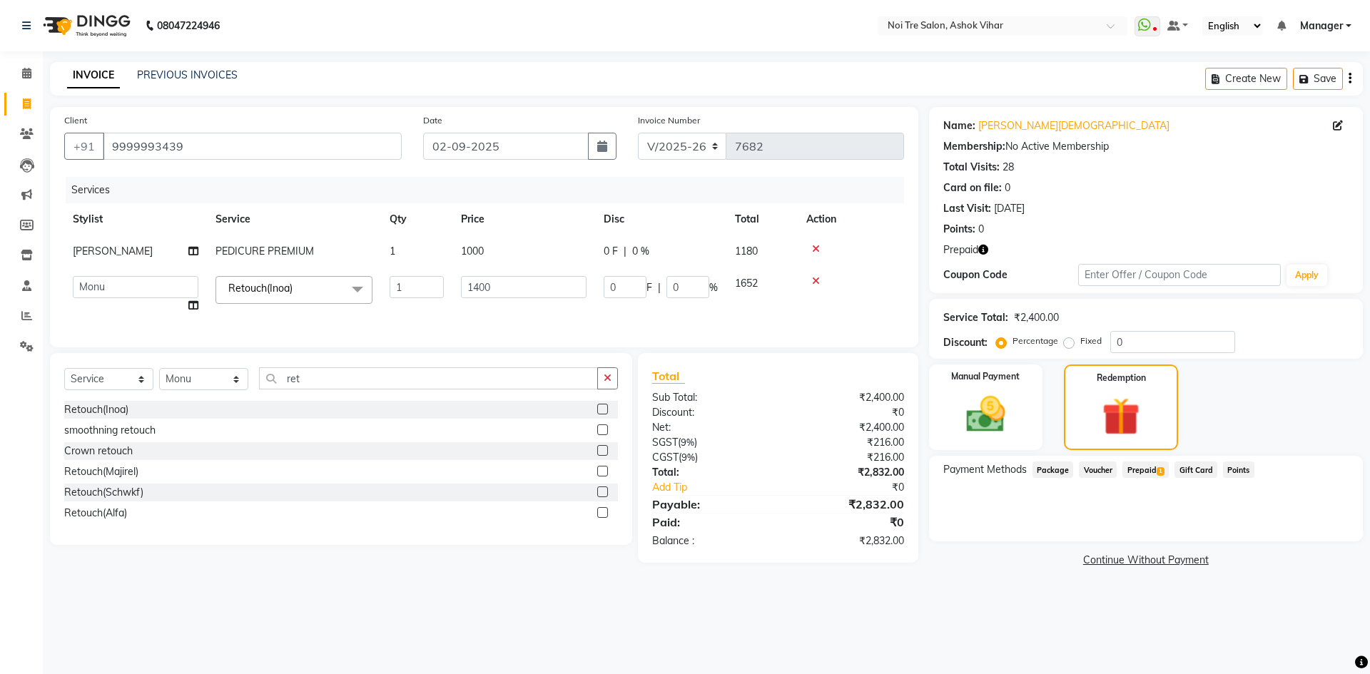
click at [1148, 475] on span "Prepaid 1" at bounding box center [1145, 470] width 46 height 16
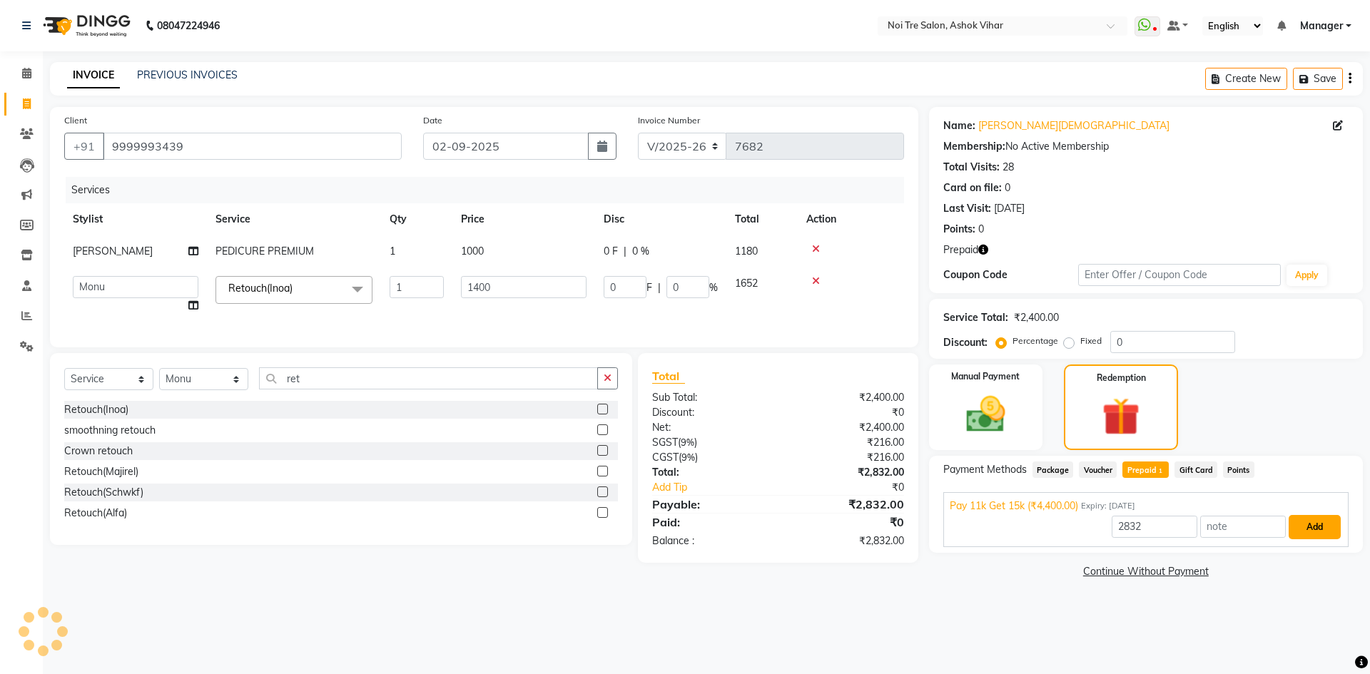
click at [1311, 521] on button "Add" at bounding box center [1314, 527] width 52 height 24
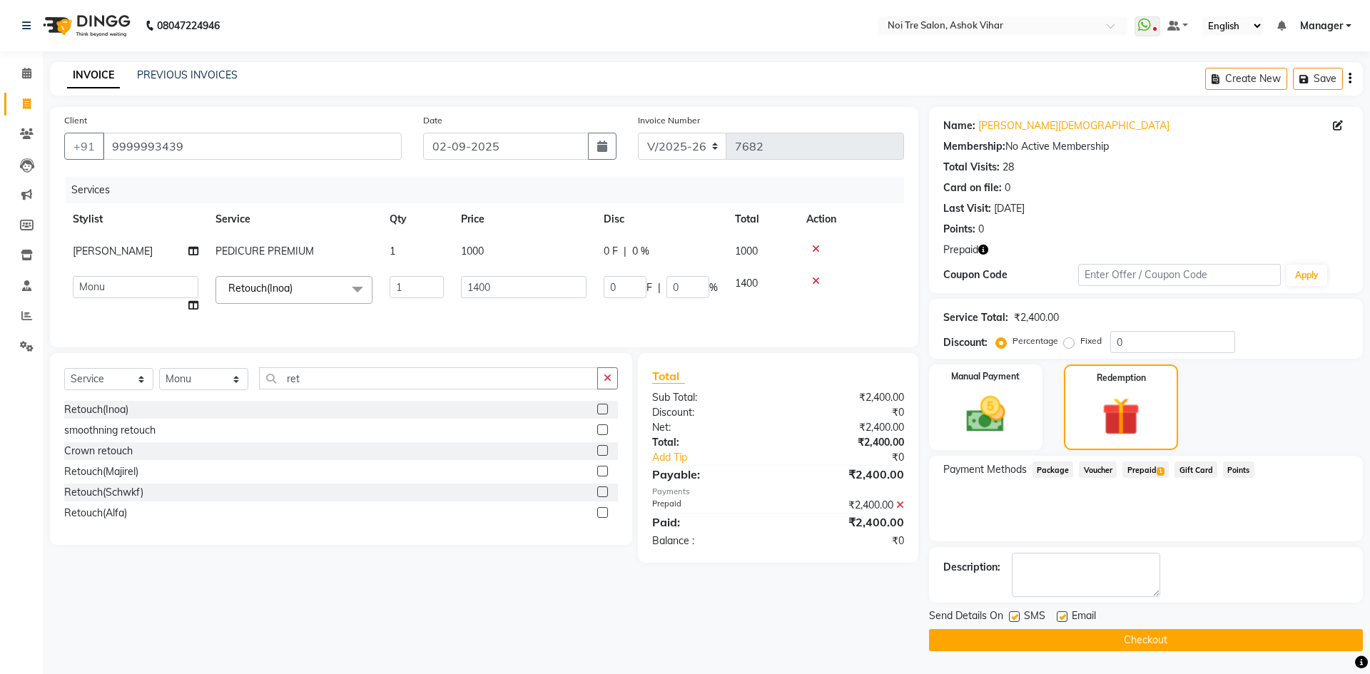
drag, startPoint x: 1149, startPoint y: 636, endPoint x: 1144, endPoint y: 624, distance: 13.1
click at [1148, 636] on button "Checkout" at bounding box center [1146, 640] width 434 height 22
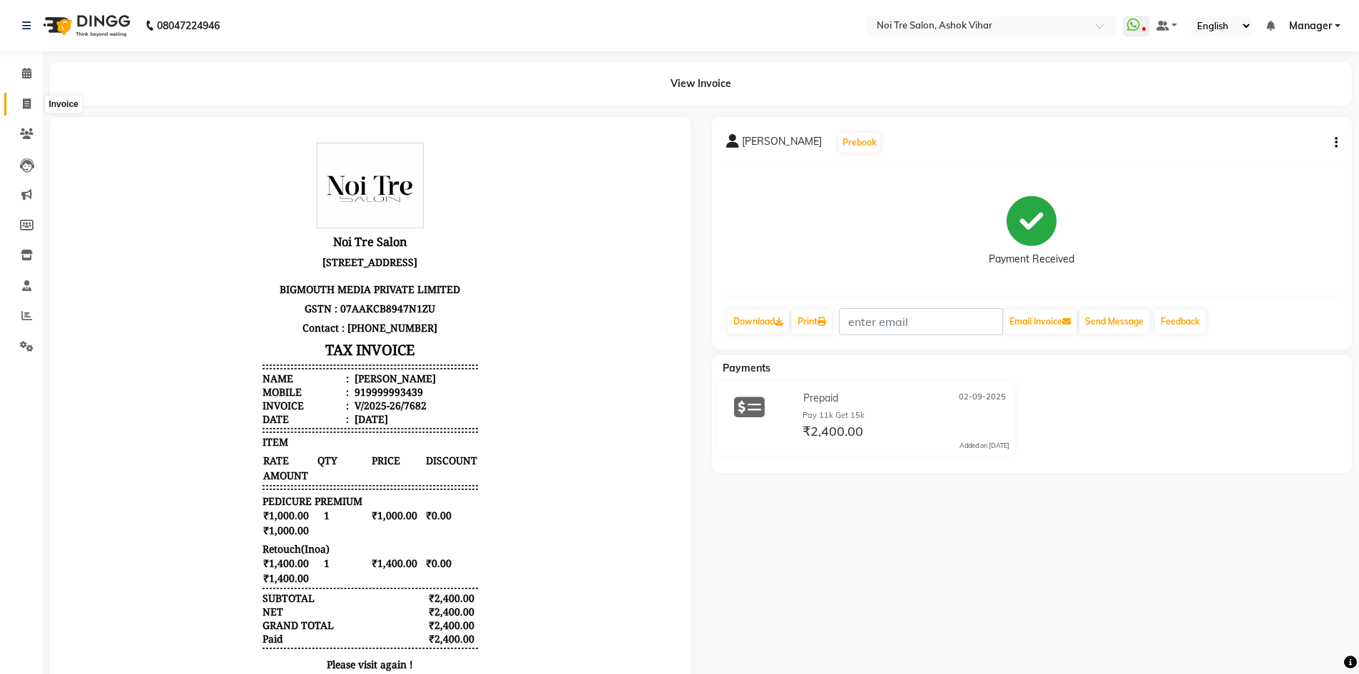
click at [31, 96] on span at bounding box center [26, 104] width 25 height 16
select select "service"
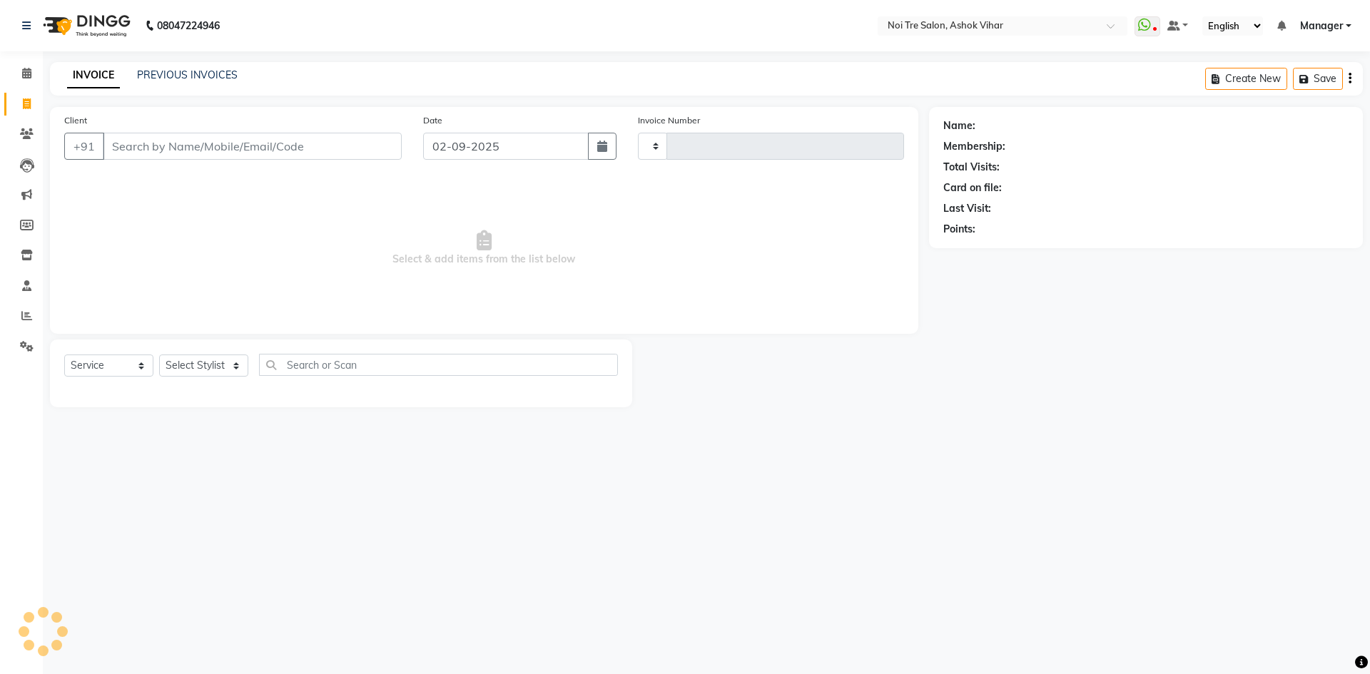
type input "7683"
select select "4726"
click at [1317, 73] on button "Save" at bounding box center [1318, 79] width 50 height 22
click at [259, 153] on input "Client" at bounding box center [252, 146] width 299 height 27
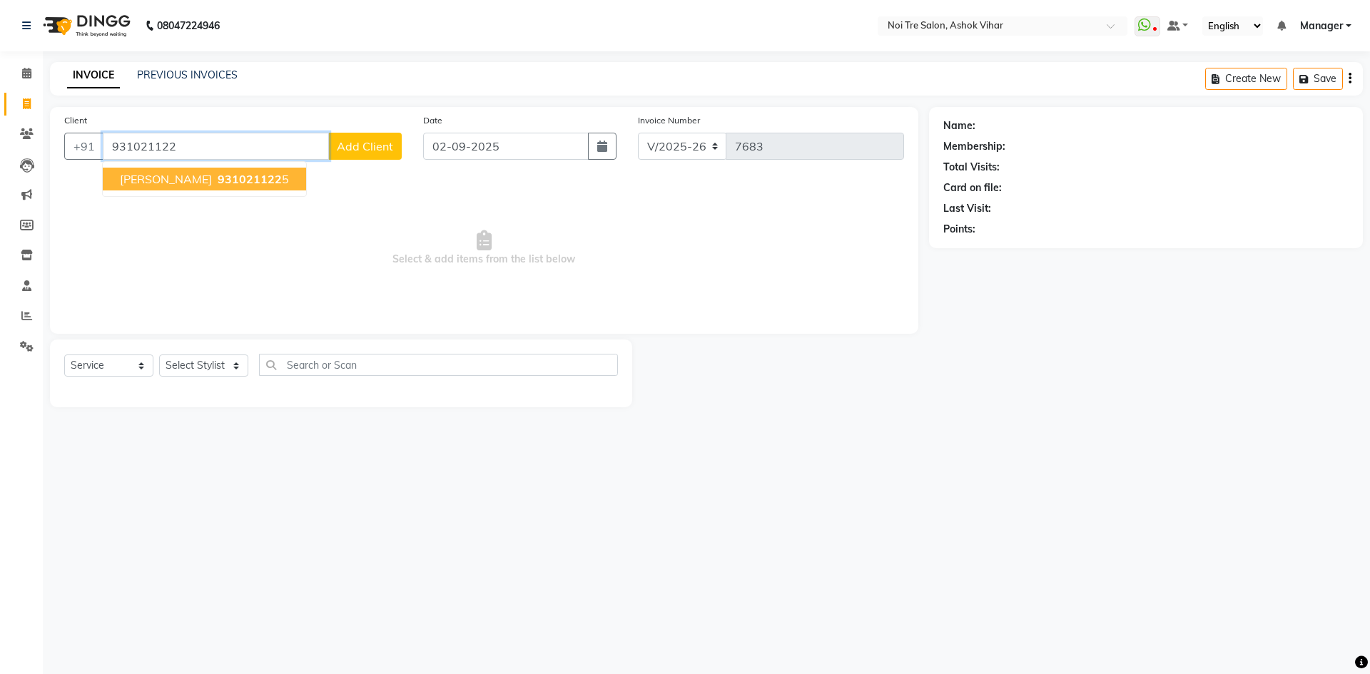
click at [230, 175] on button "Nitika 931021122 5" at bounding box center [204, 179] width 203 height 23
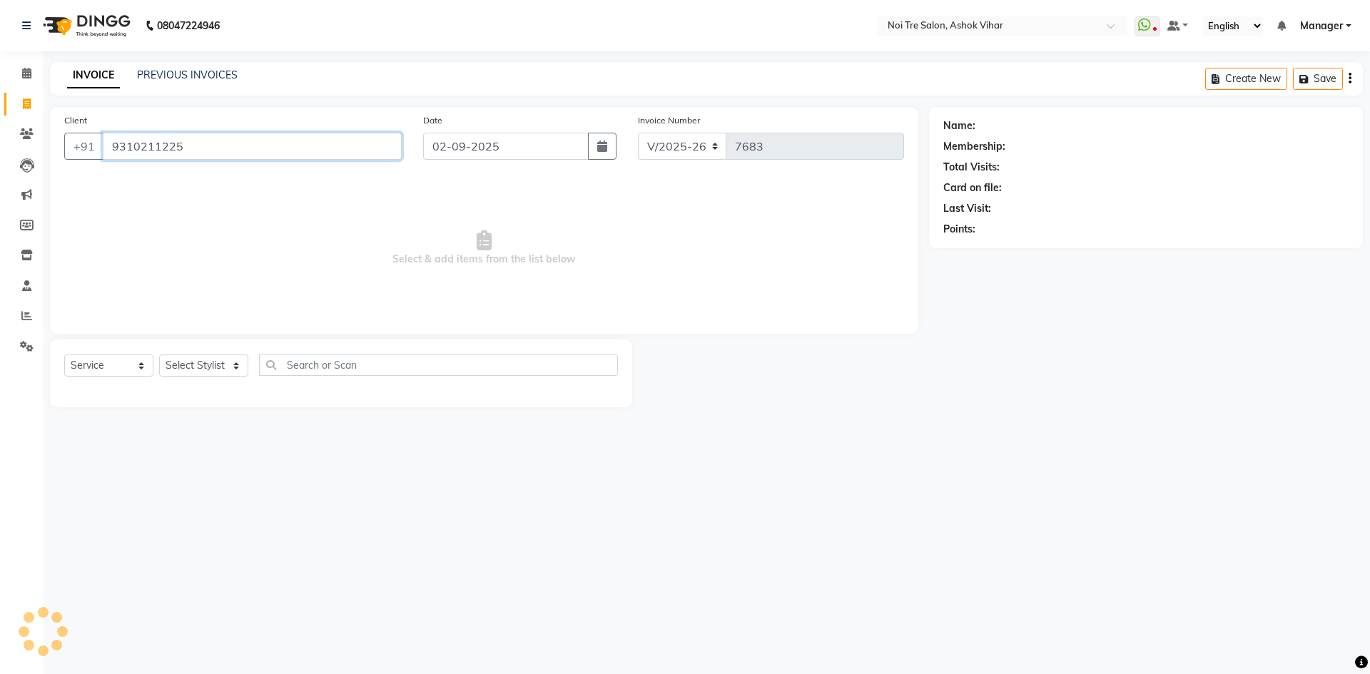
type input "9310211225"
click at [234, 369] on select "Select Stylist Aakash Aalam Aas Admin Ajay Alice Amit Anand Anas Arif ARIF 1 Ar…" at bounding box center [203, 366] width 89 height 22
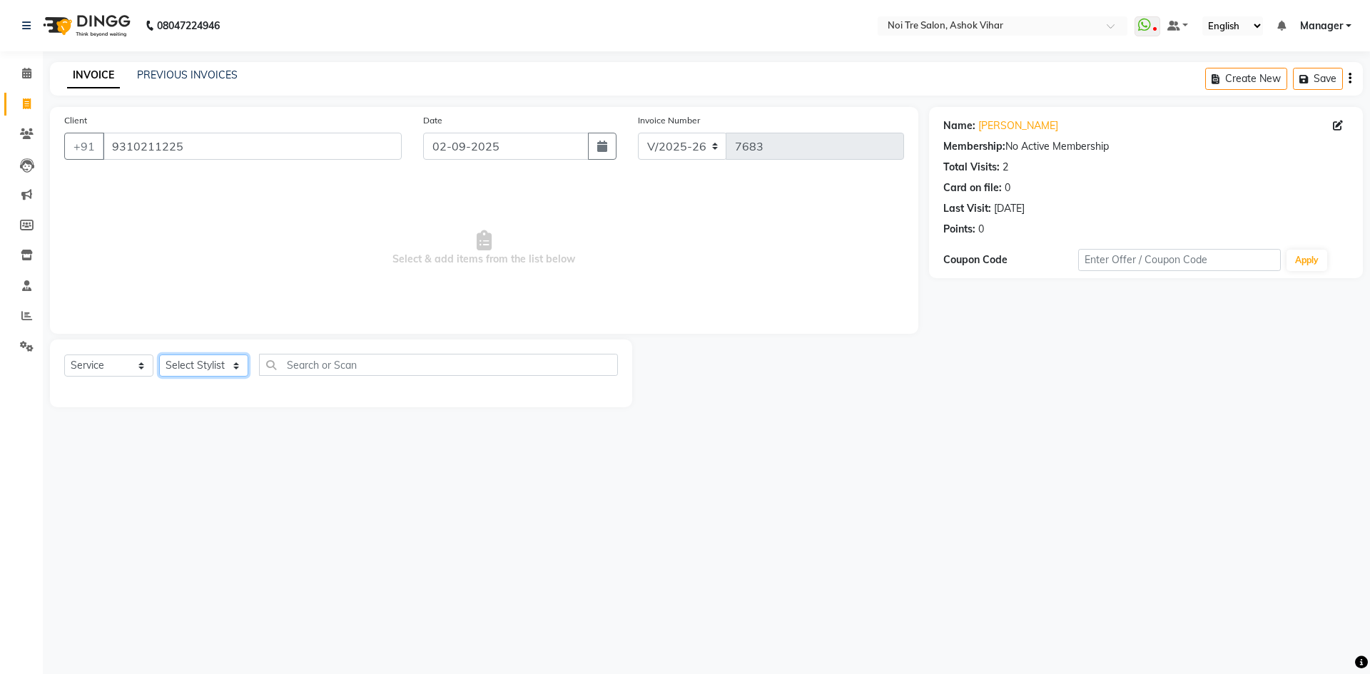
select select "29077"
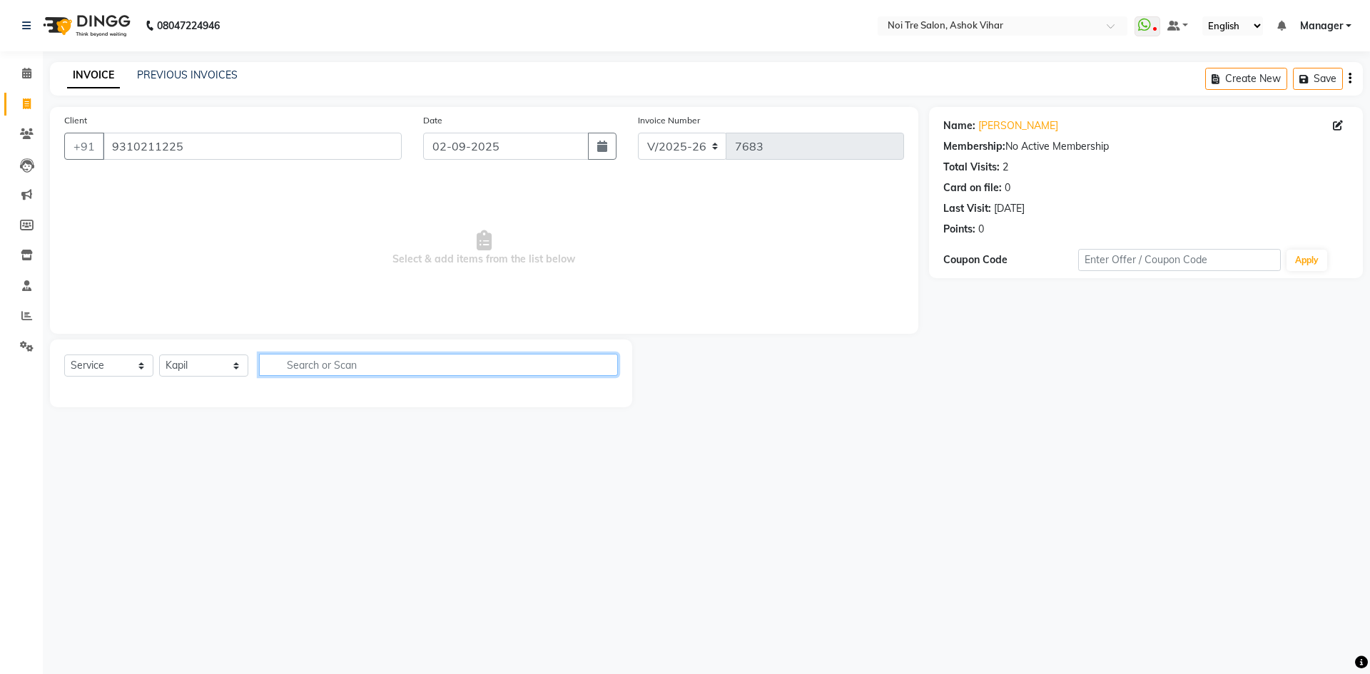
click at [295, 367] on input "text" at bounding box center [438, 365] width 359 height 22
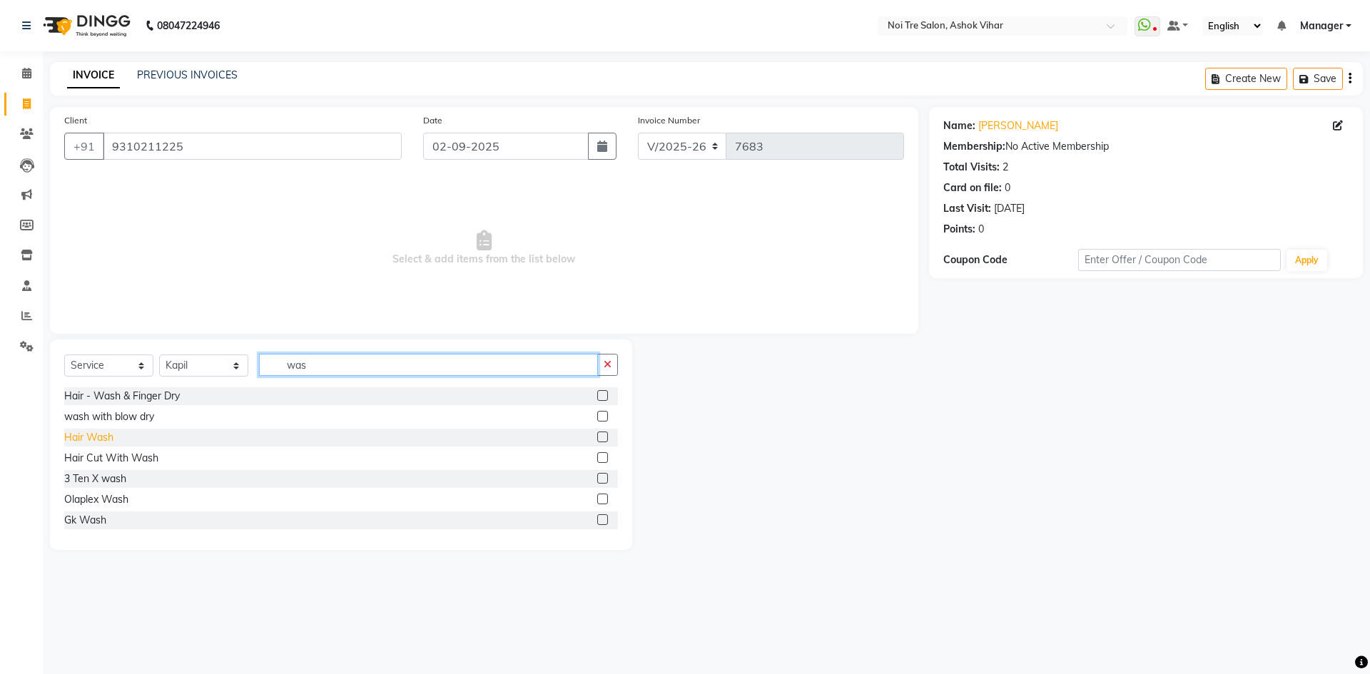
type input "was"
click at [100, 441] on div "Hair Wash" at bounding box center [88, 437] width 49 height 15
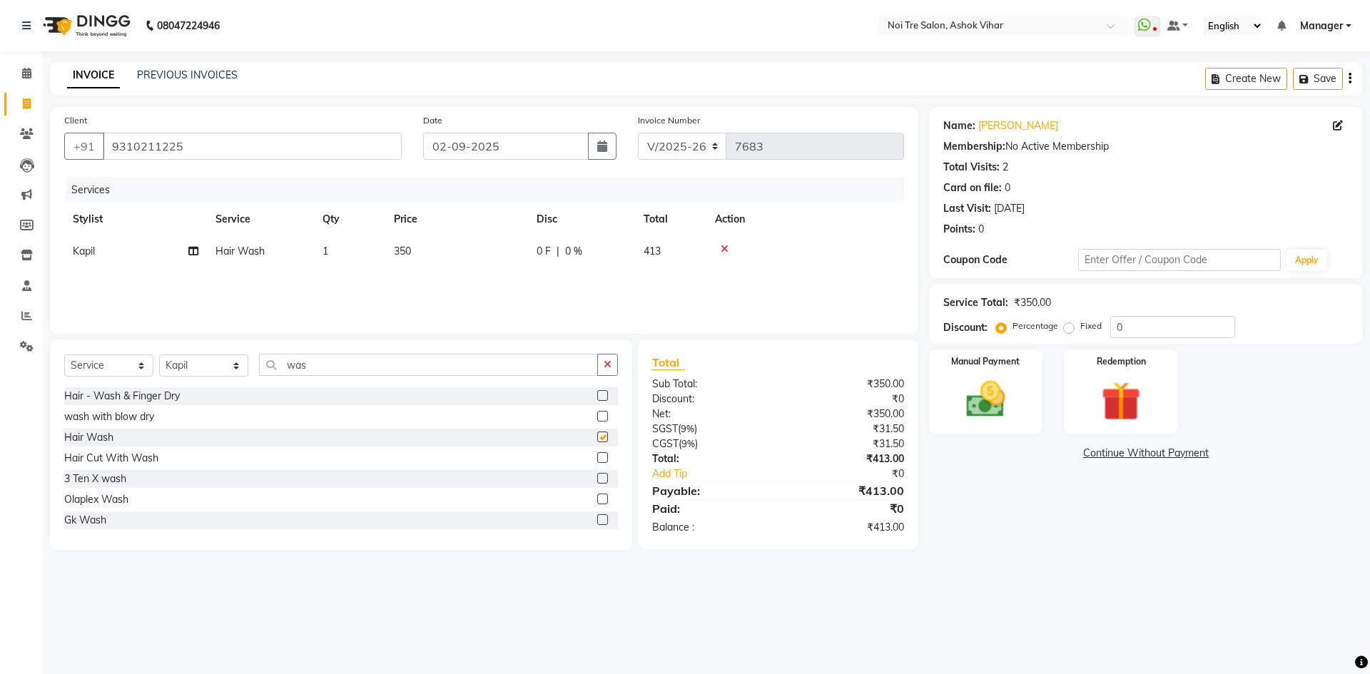
checkbox input "false"
click at [424, 254] on td "350" at bounding box center [456, 251] width 143 height 32
select select "29077"
click at [495, 254] on input "350" at bounding box center [524, 255] width 126 height 22
type input "339"
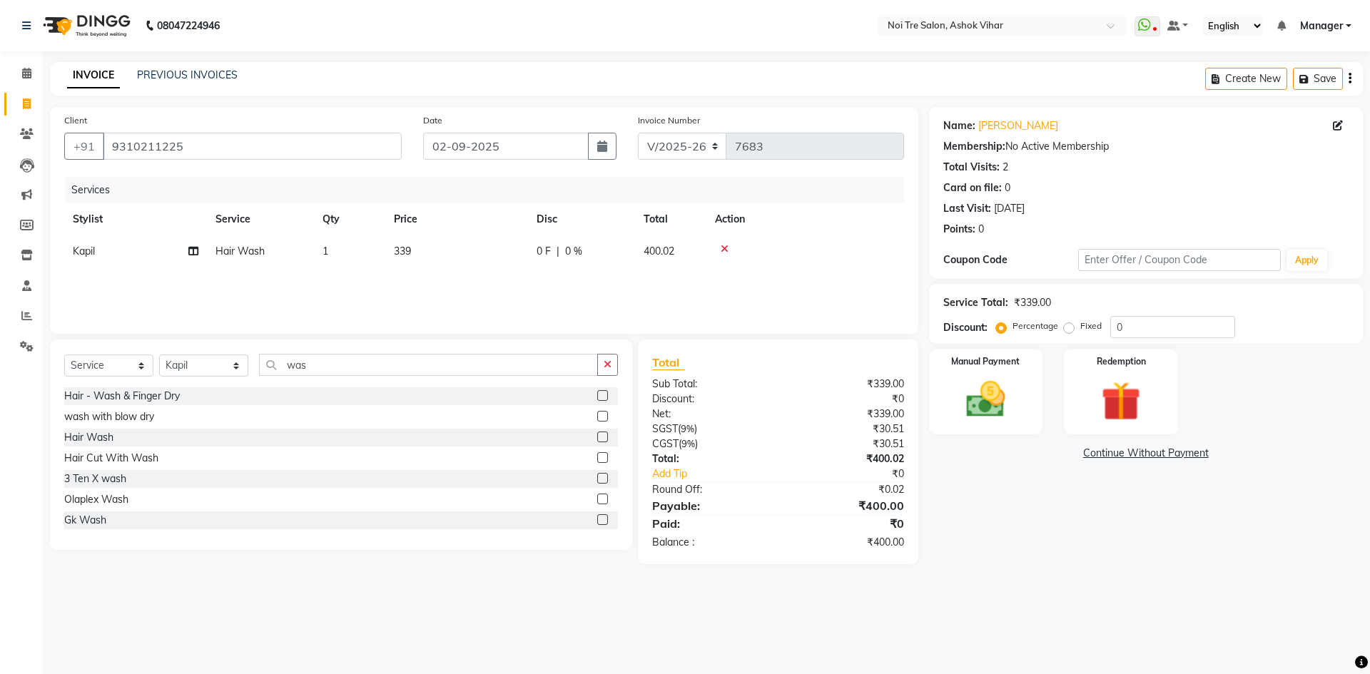
click at [504, 272] on div "Services Stylist Service Qty Price Disc Total Action Kapil Hair Wash 1 339 0 F …" at bounding box center [484, 248] width 840 height 143
click at [992, 392] on img at bounding box center [985, 399] width 66 height 47
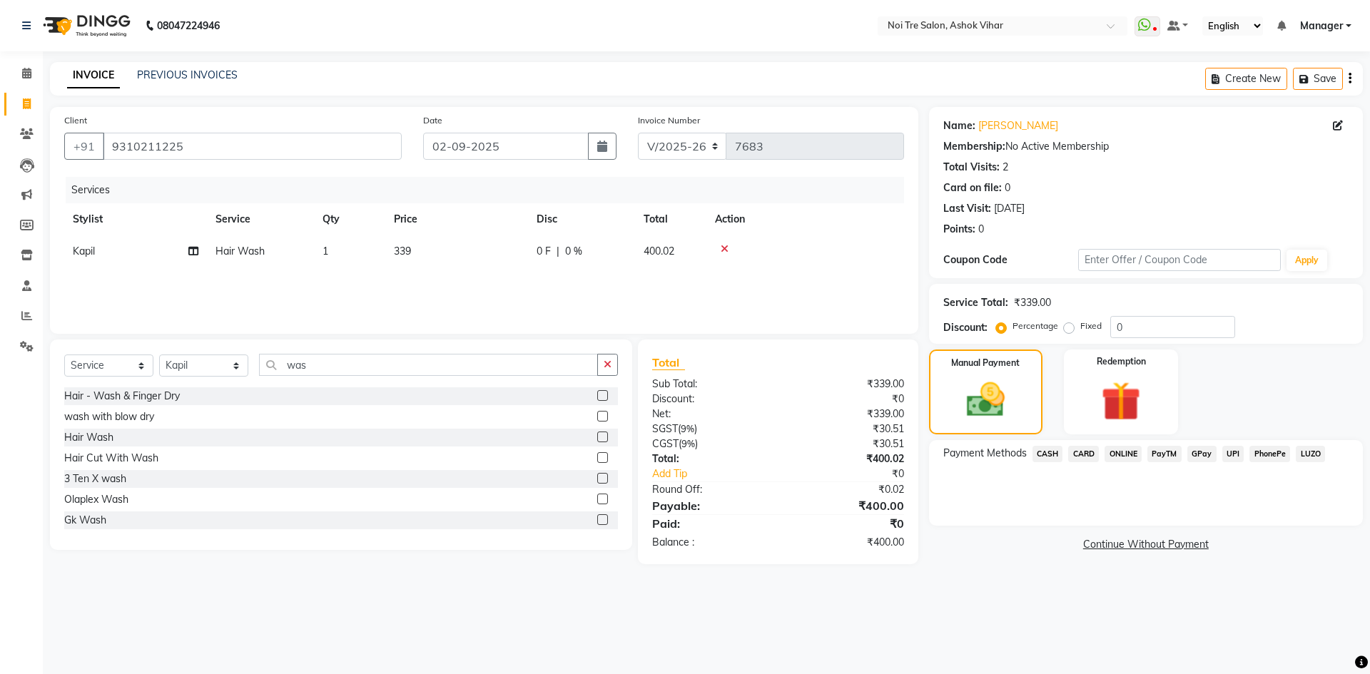
click at [1044, 453] on span "CASH" at bounding box center [1047, 454] width 31 height 16
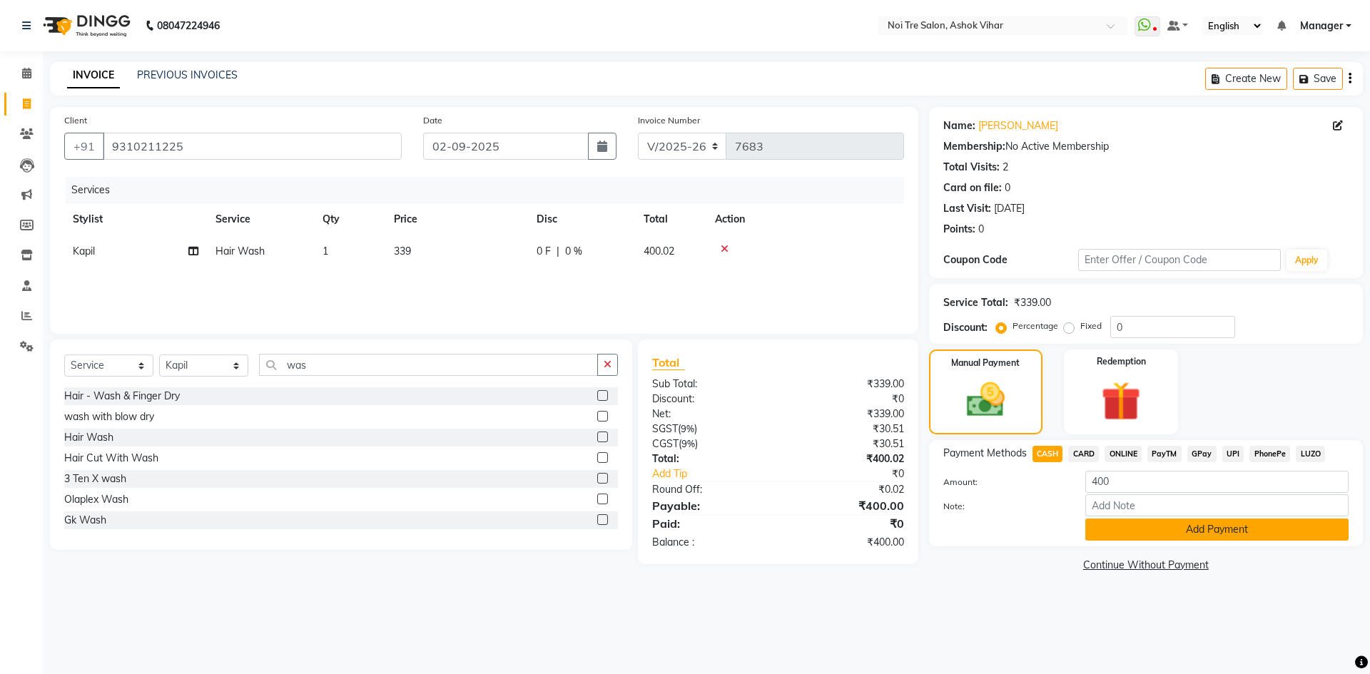
click at [1124, 537] on button "Add Payment" at bounding box center [1216, 530] width 263 height 22
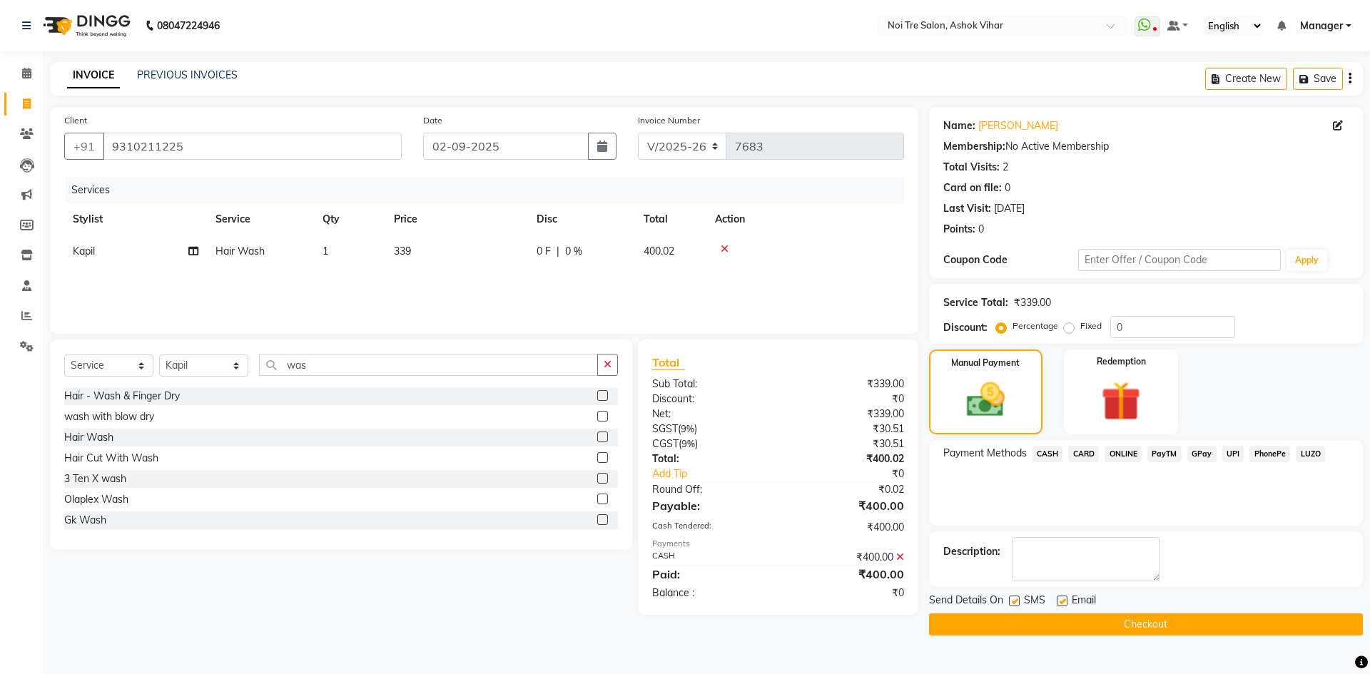
click at [1145, 621] on button "Checkout" at bounding box center [1146, 625] width 434 height 22
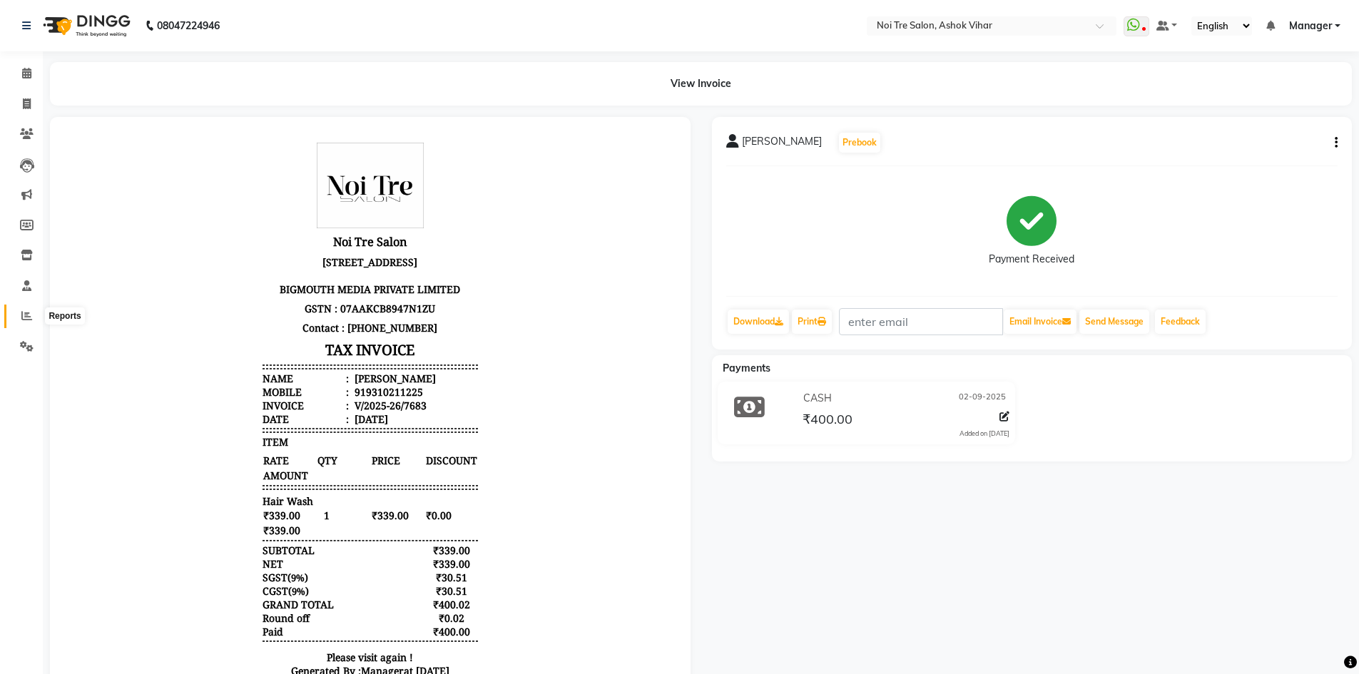
click at [26, 316] on icon at bounding box center [26, 315] width 11 height 11
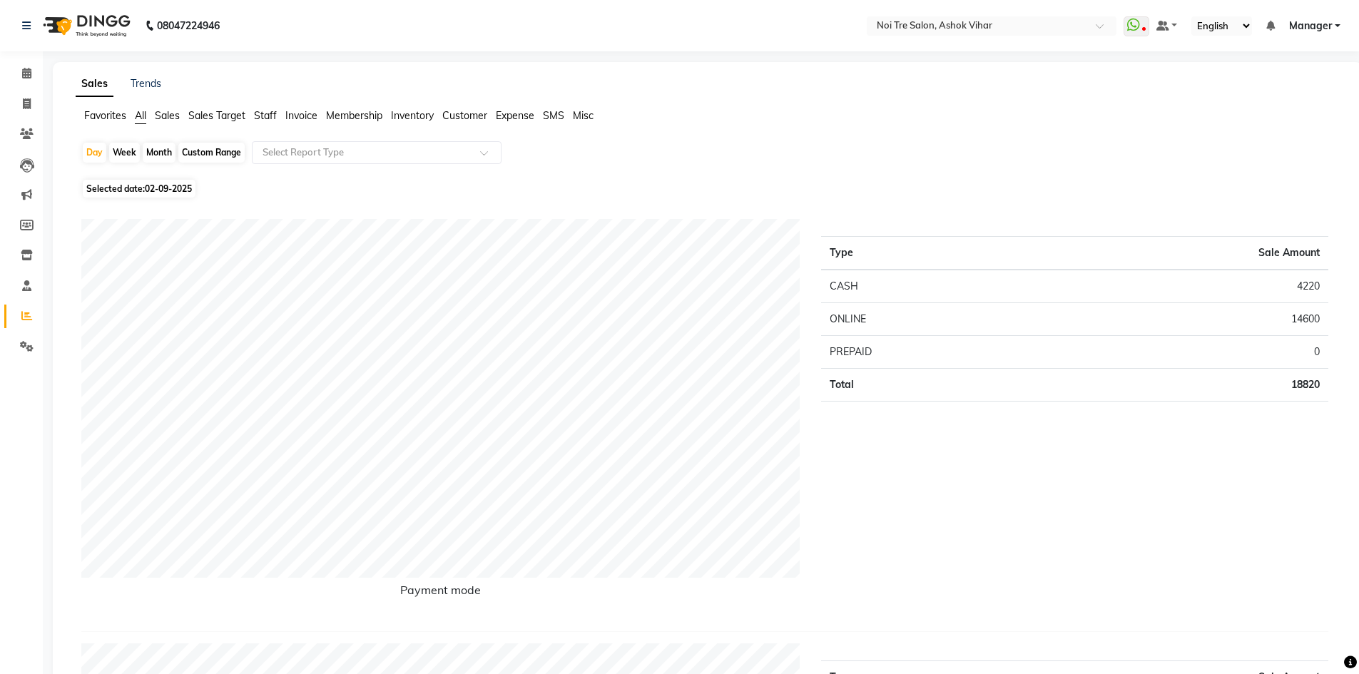
click at [272, 113] on span "Staff" at bounding box center [265, 115] width 23 height 13
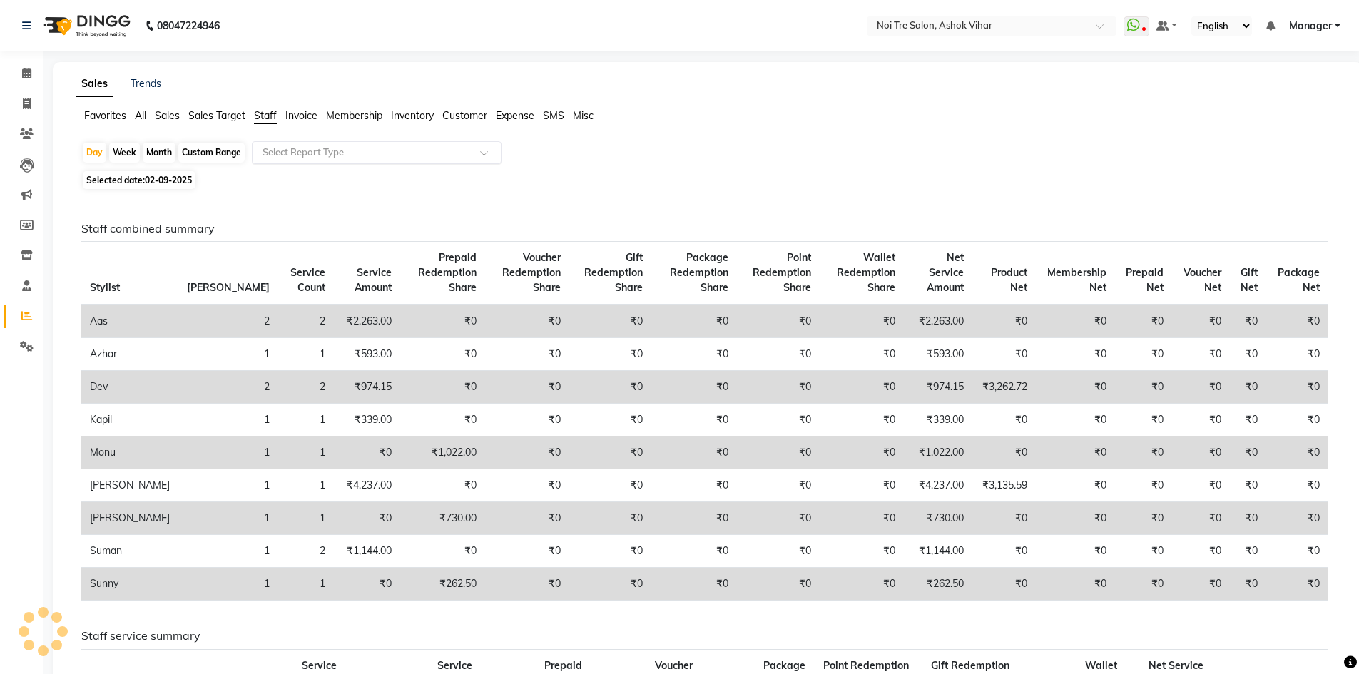
click at [285, 156] on input "text" at bounding box center [362, 153] width 205 height 14
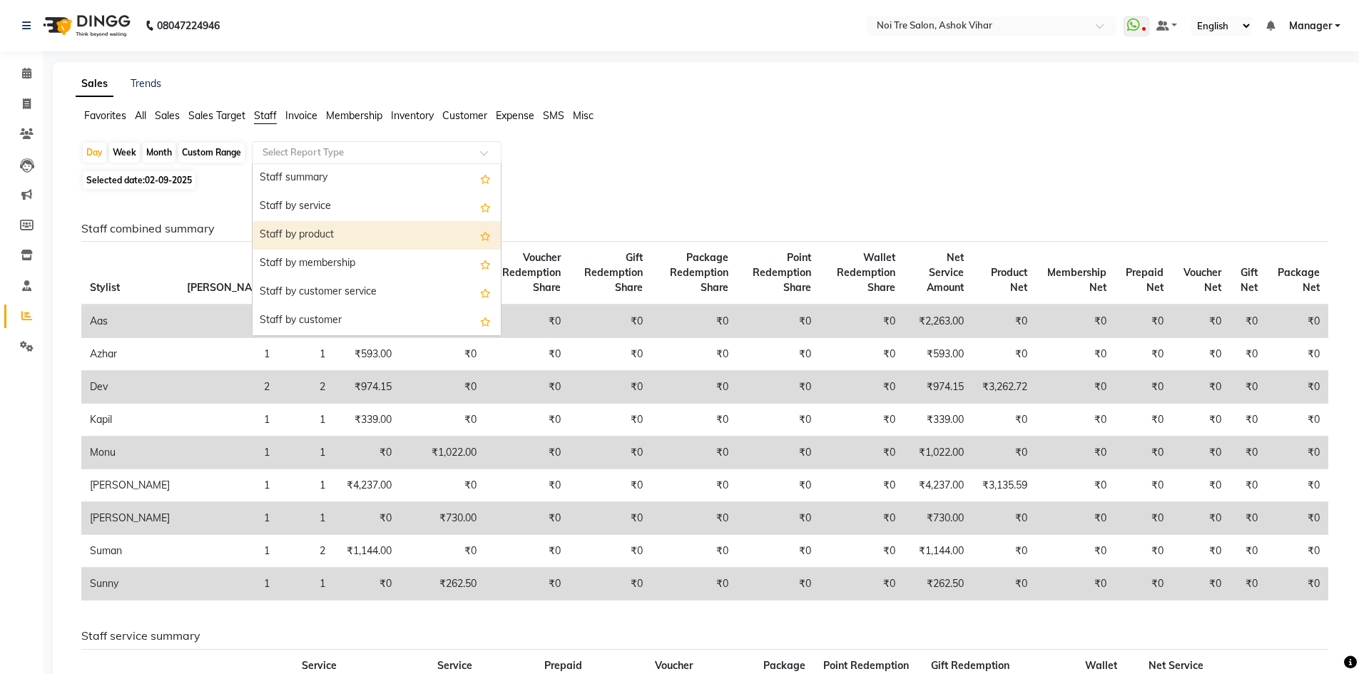
click at [303, 227] on div "Staff by product" at bounding box center [377, 235] width 248 height 29
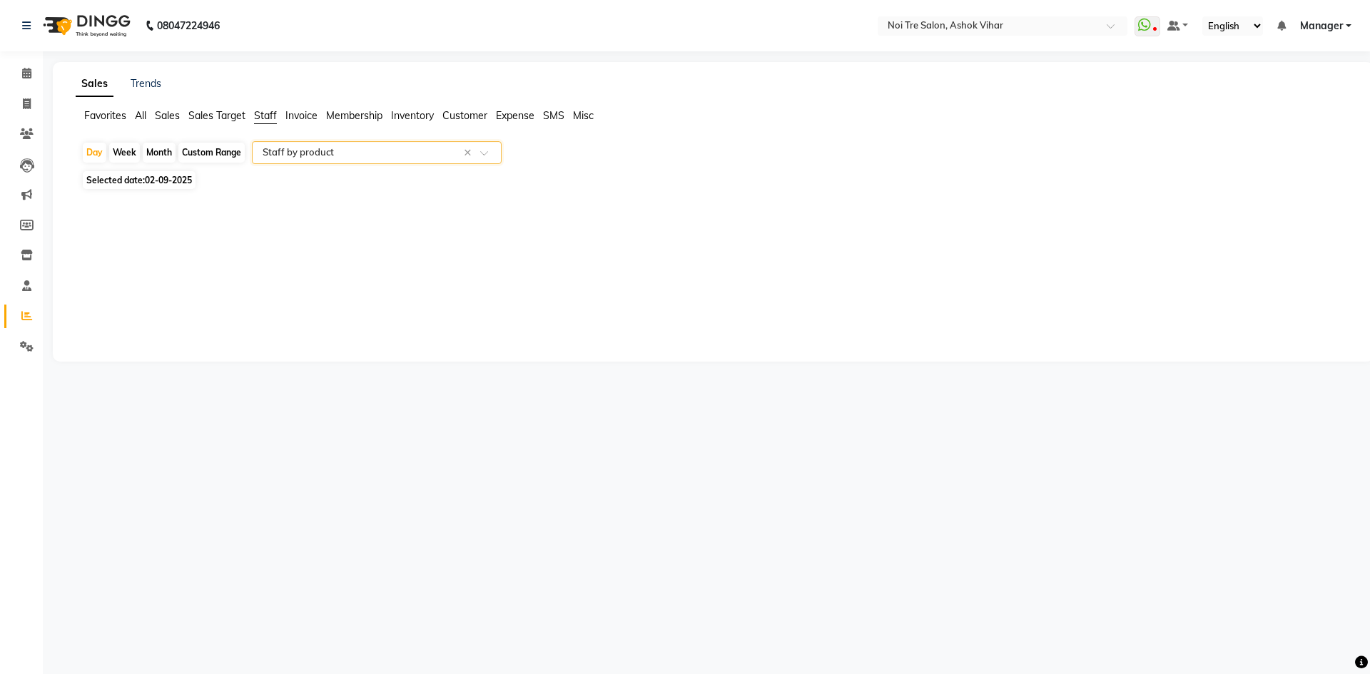
select select "csv"
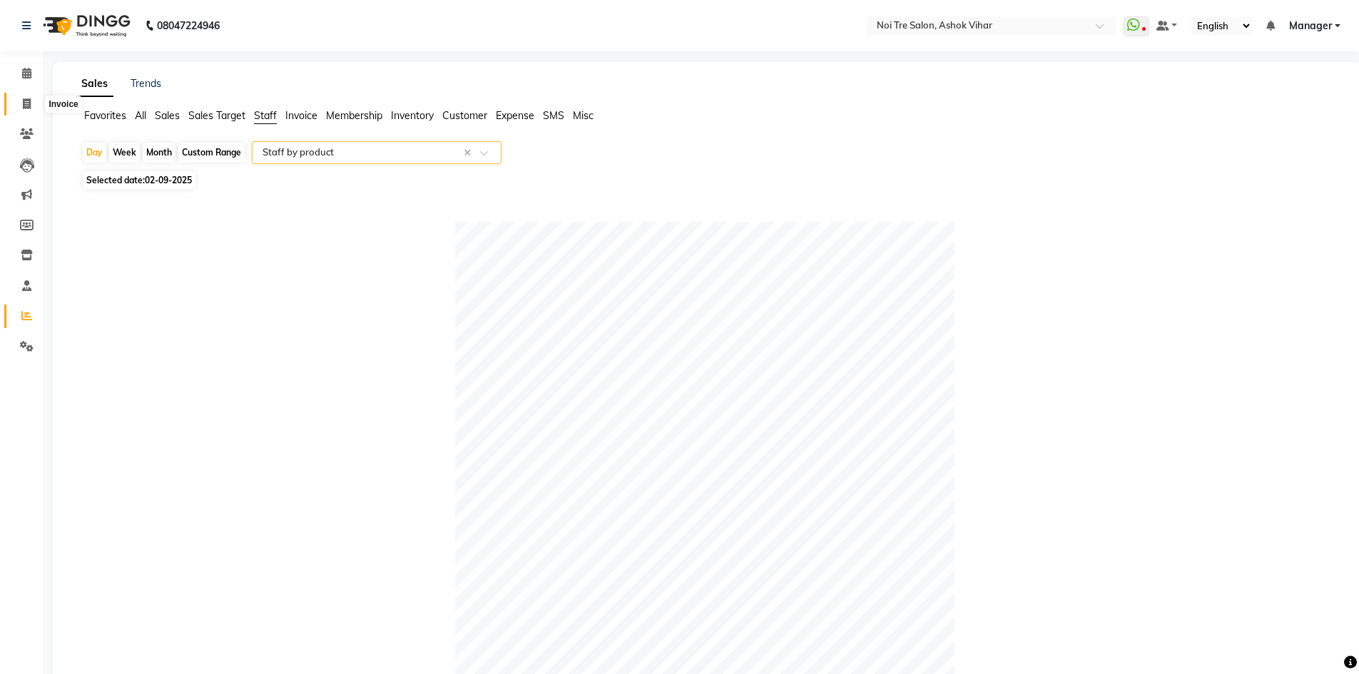
click at [31, 100] on icon at bounding box center [27, 103] width 8 height 11
select select "service"
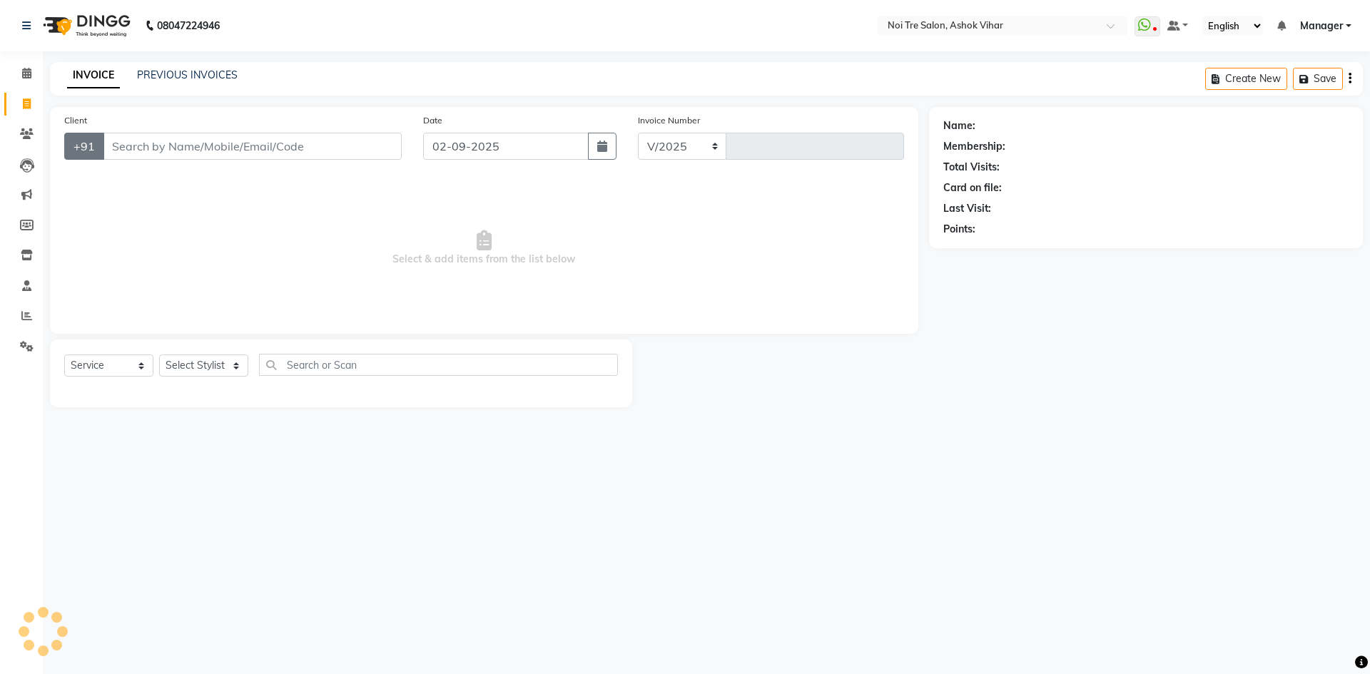
select select "4726"
type input "7684"
click at [195, 70] on link "PREVIOUS INVOICES" at bounding box center [187, 74] width 101 height 13
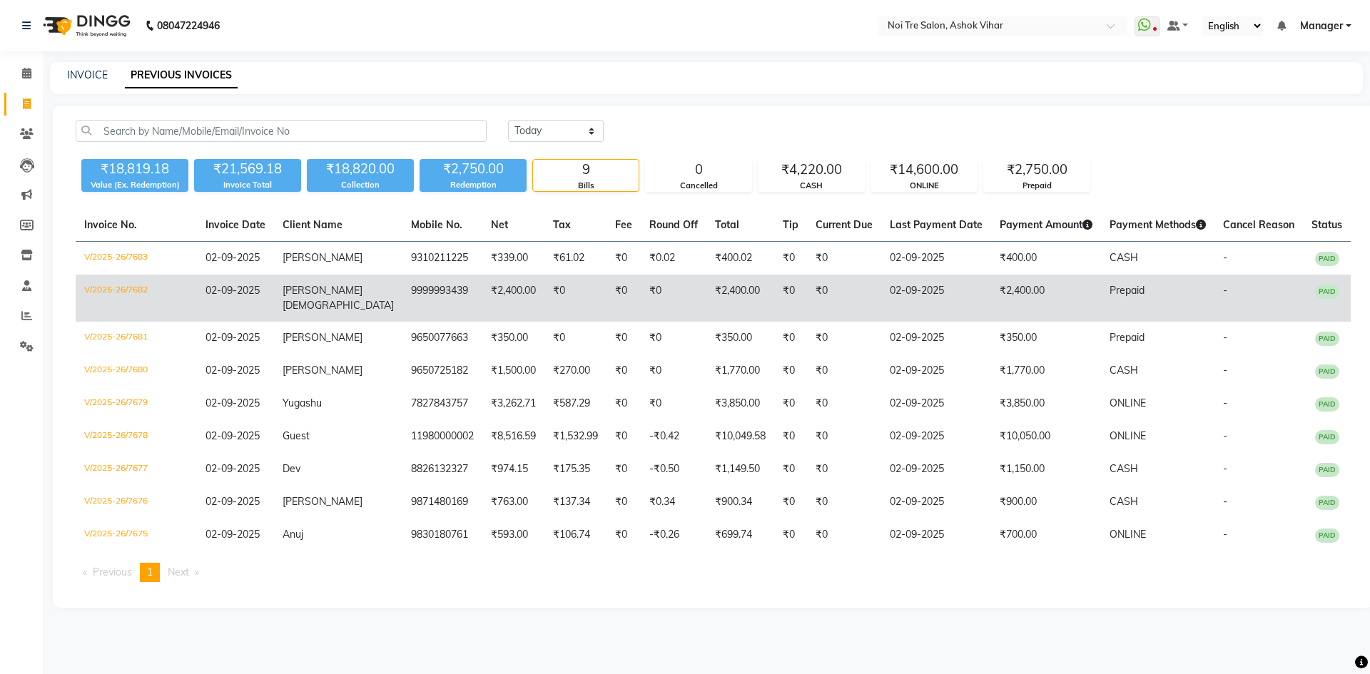
click at [333, 299] on span "jain" at bounding box center [338, 305] width 111 height 13
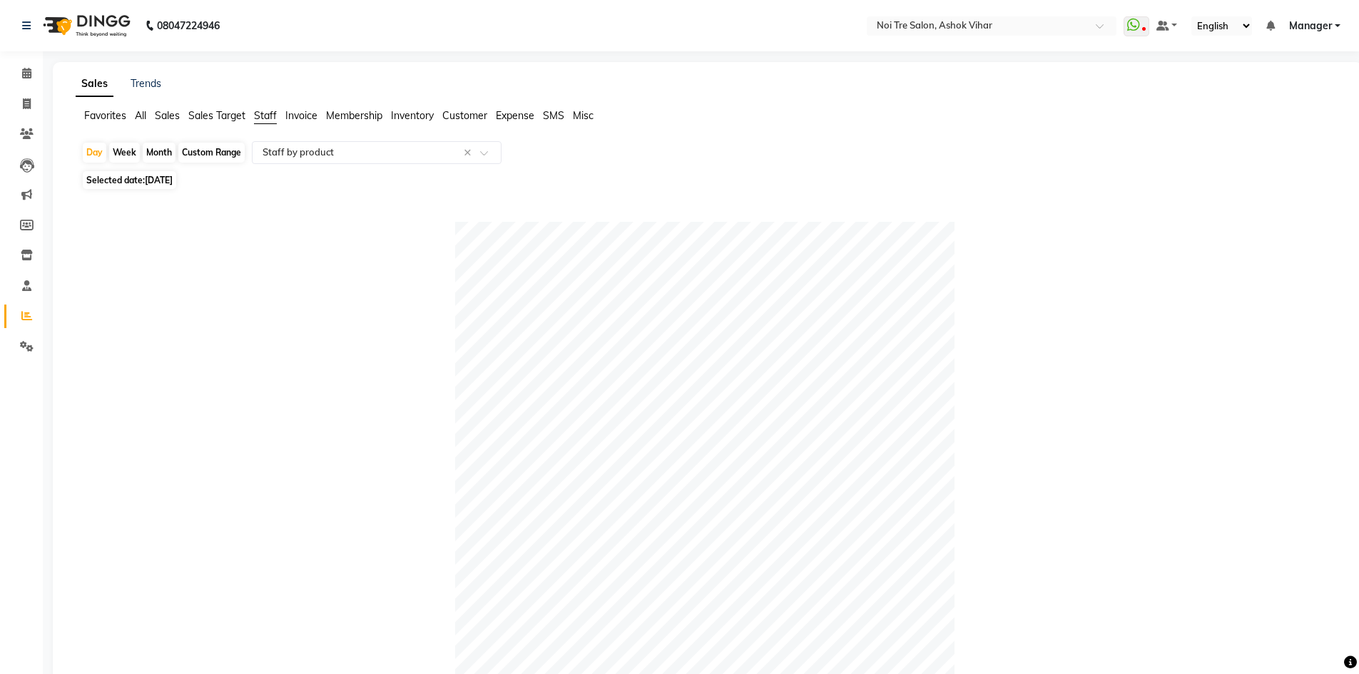
select select "csv"
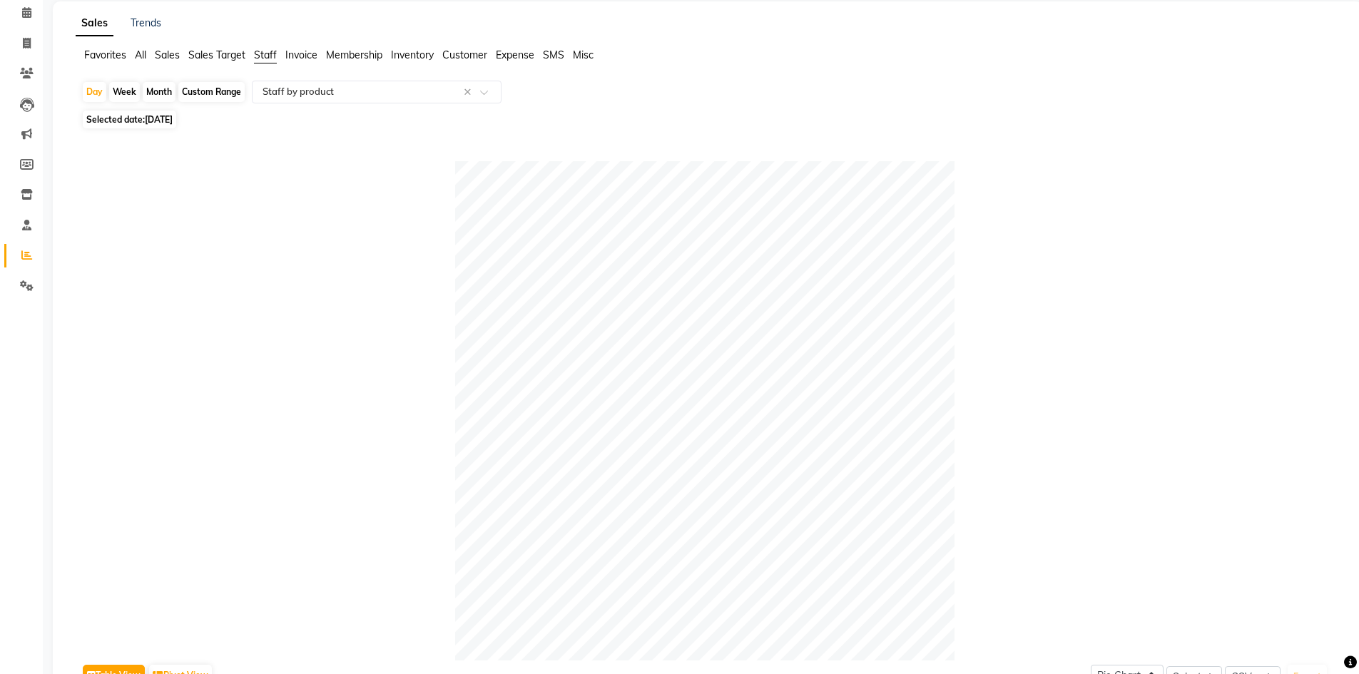
scroll to position [56, 0]
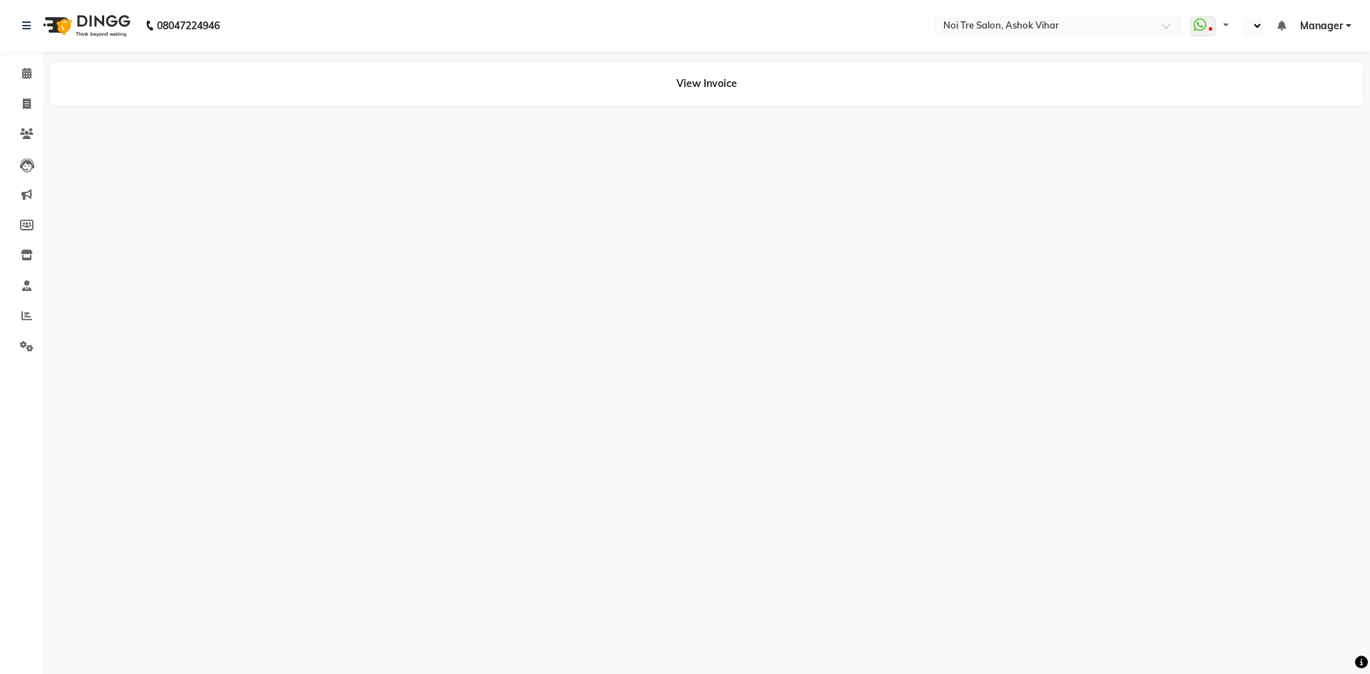
select select "en"
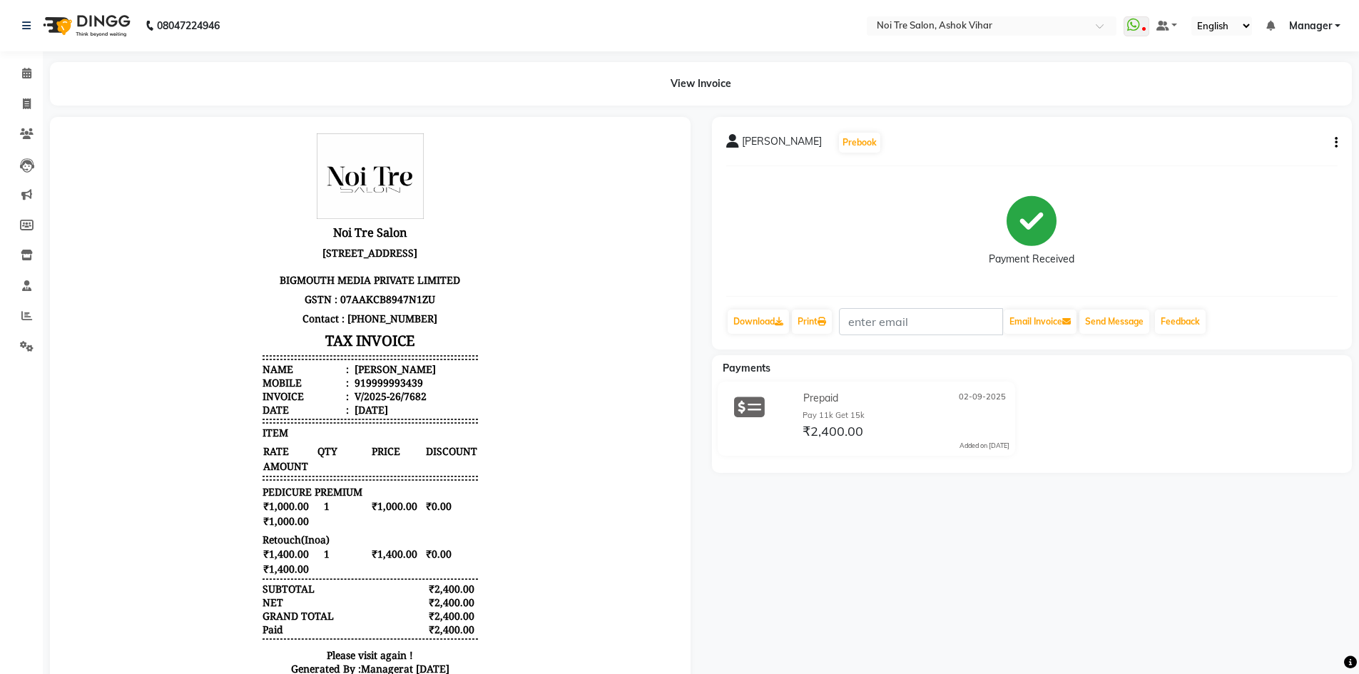
scroll to position [11, 0]
click at [26, 106] on icon at bounding box center [27, 103] width 8 height 11
select select "4726"
select select "service"
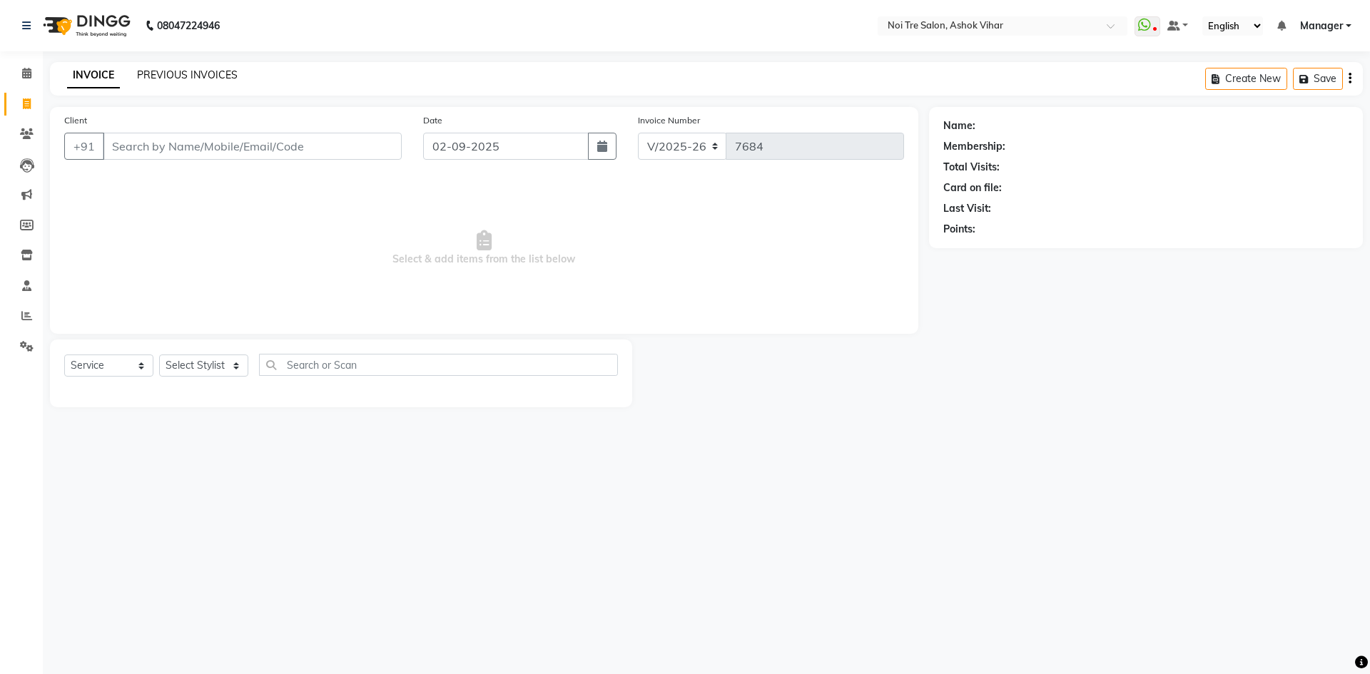
click at [208, 71] on link "PREVIOUS INVOICES" at bounding box center [187, 74] width 101 height 13
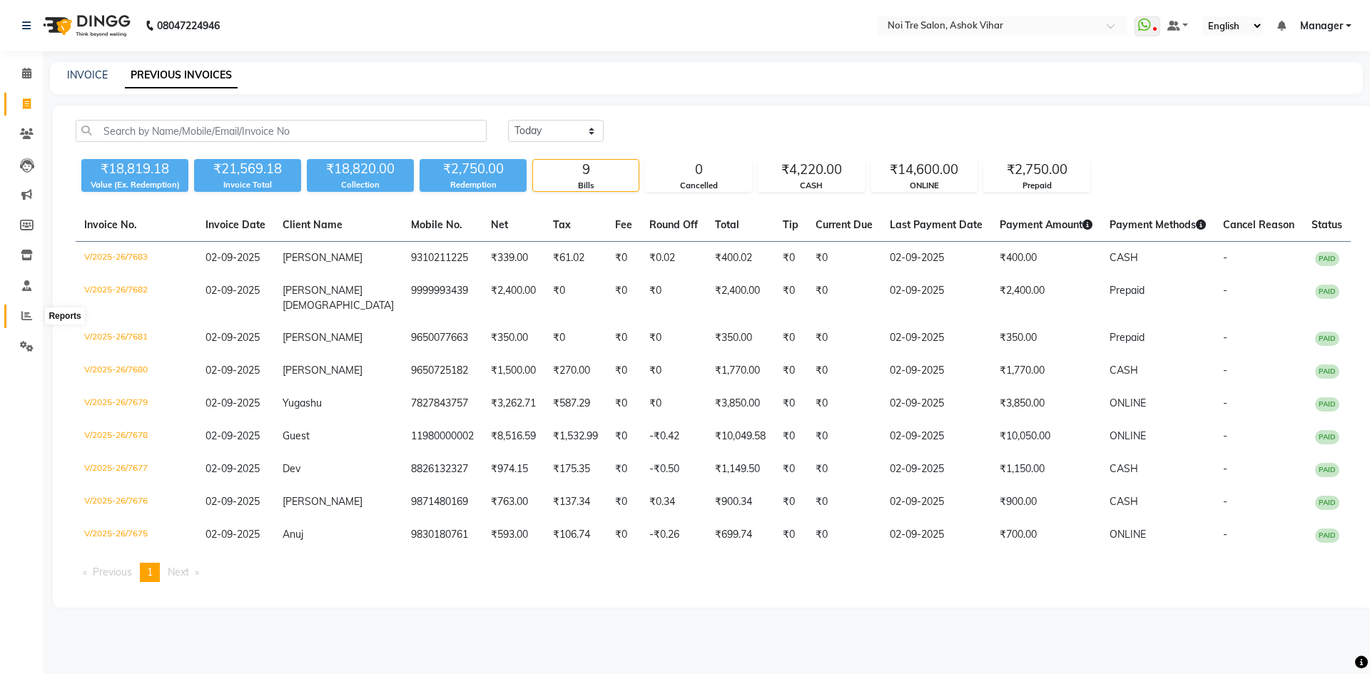
click at [26, 318] on icon at bounding box center [26, 315] width 11 height 11
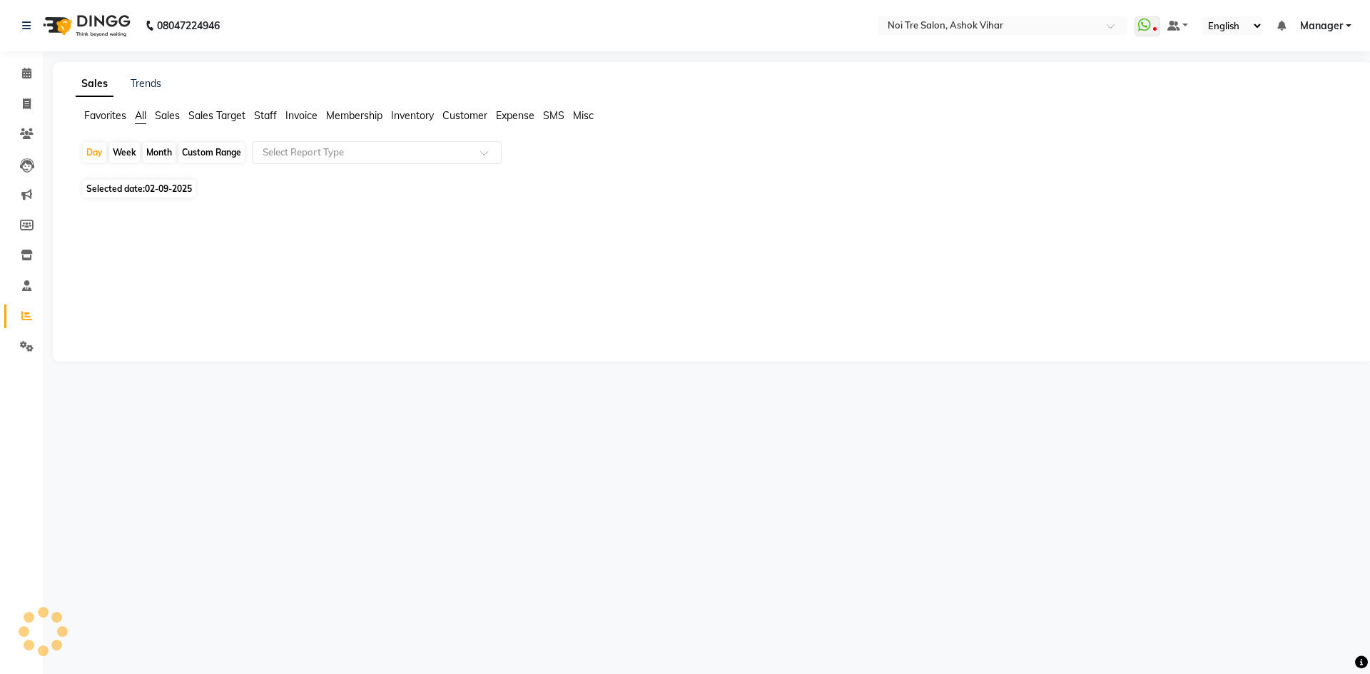
click at [270, 115] on span "Staff" at bounding box center [265, 115] width 23 height 13
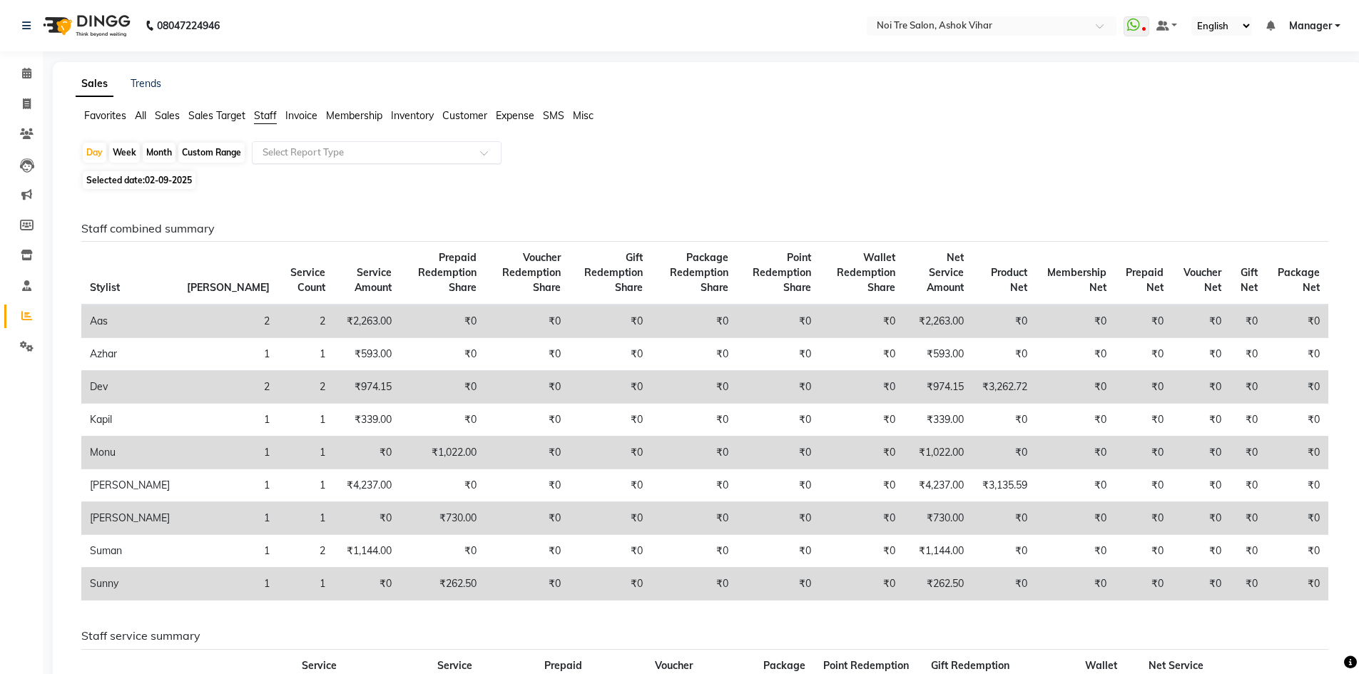
click at [285, 146] on input "text" at bounding box center [362, 153] width 205 height 14
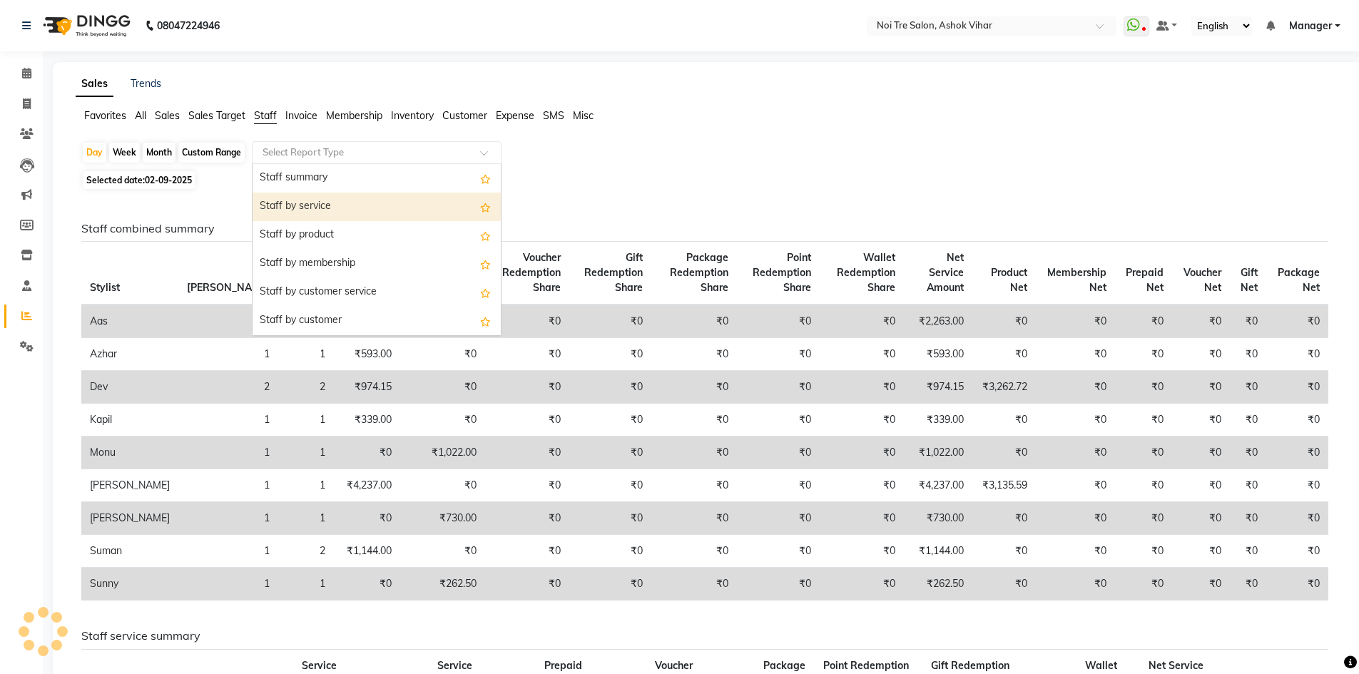
click at [296, 203] on div "Staff by service" at bounding box center [377, 207] width 248 height 29
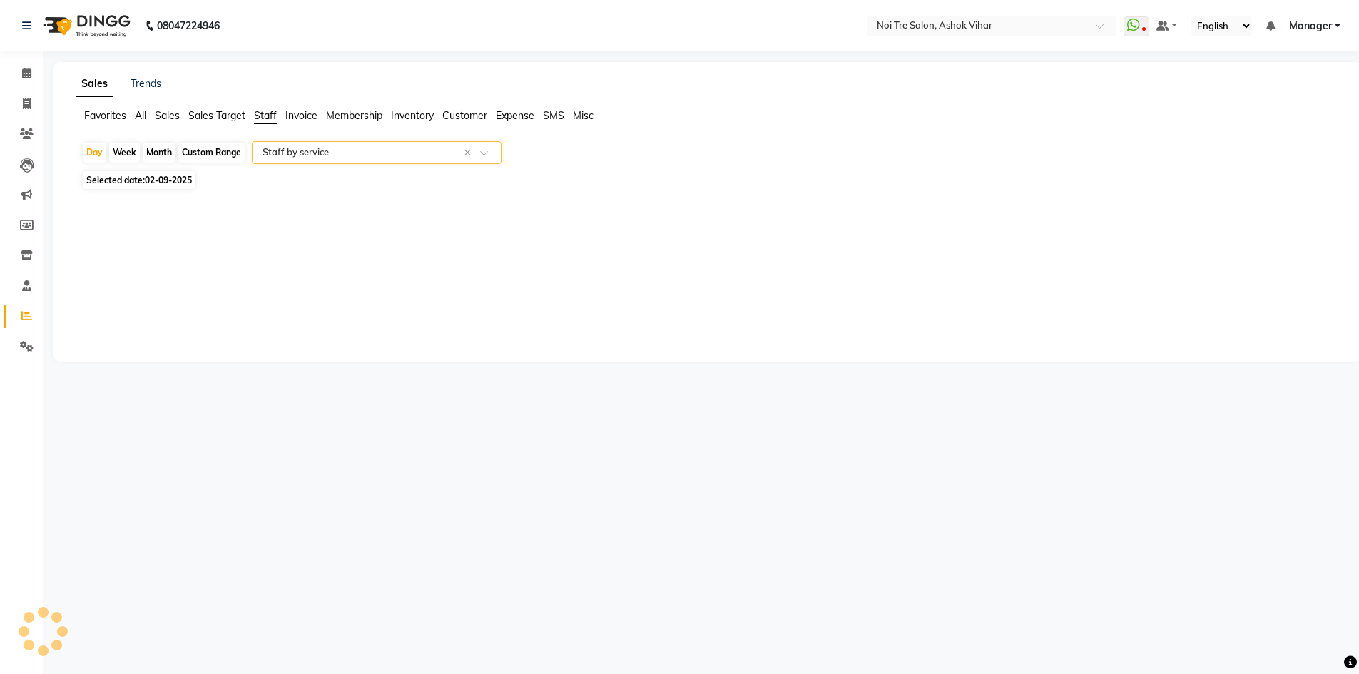
select select "csv"
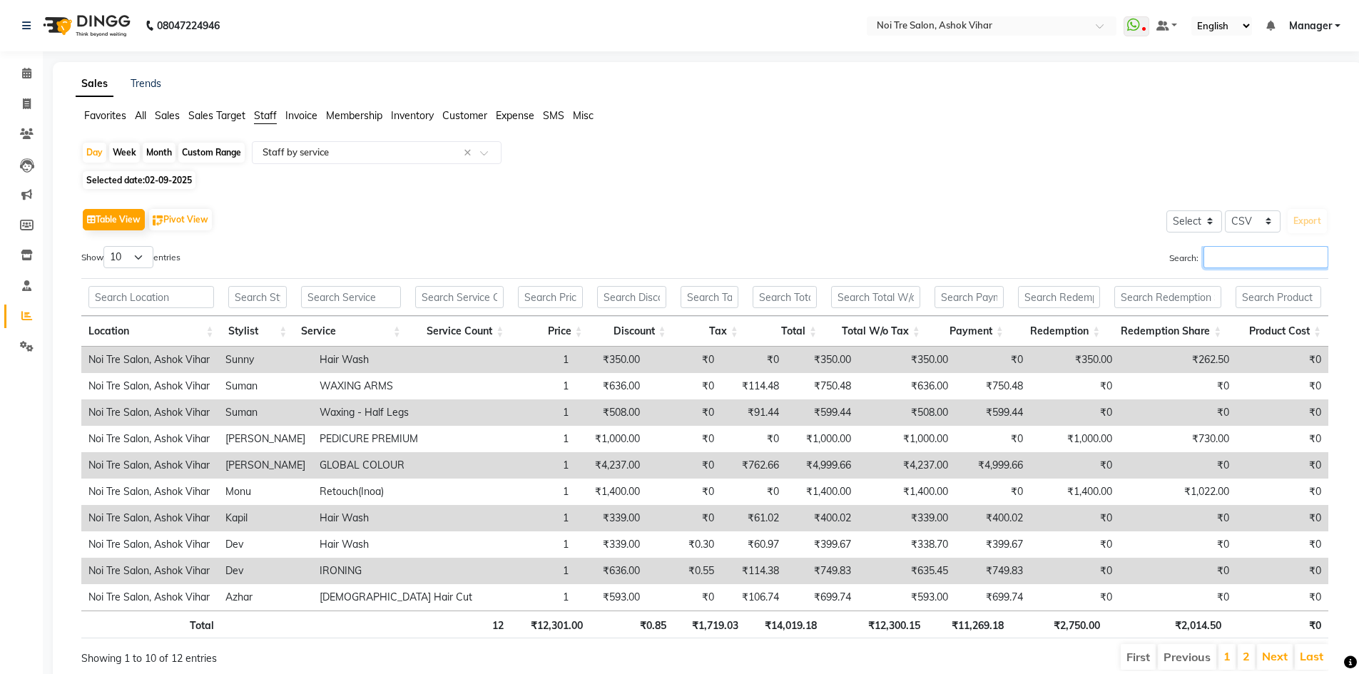
click at [1239, 250] on input "Search:" at bounding box center [1266, 257] width 125 height 22
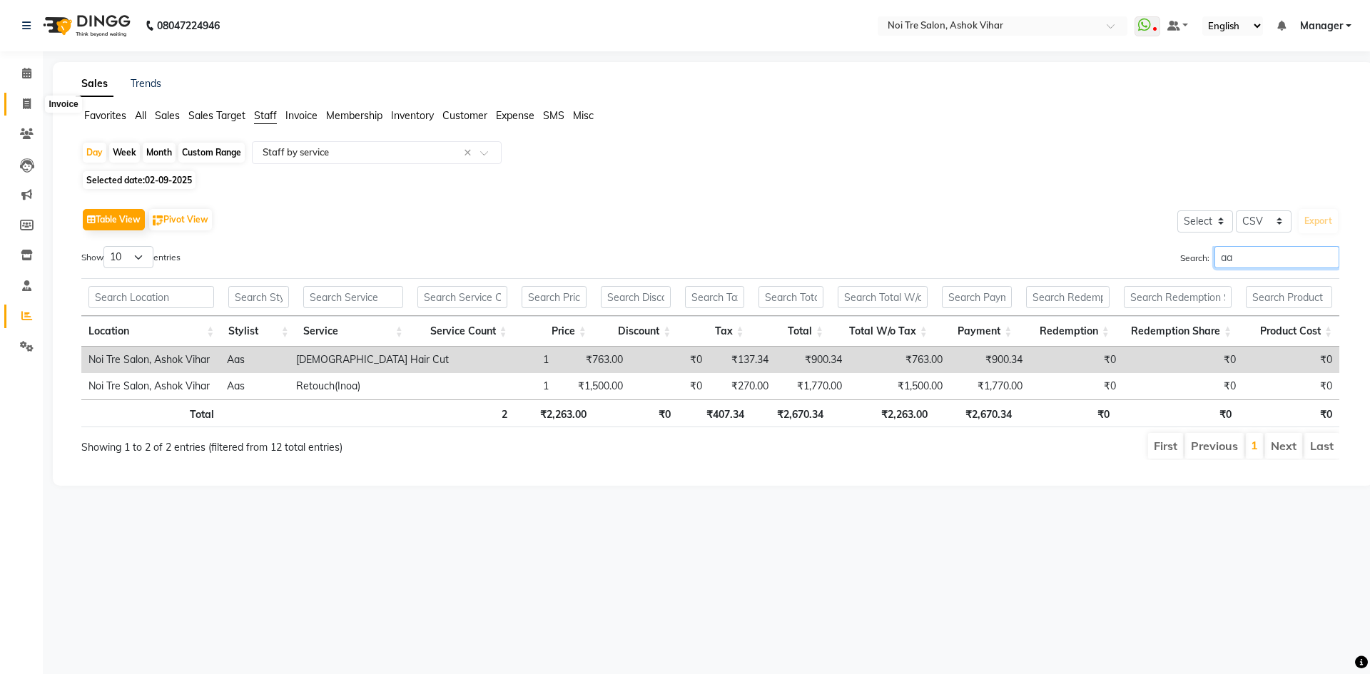
type input "aa"
click at [22, 109] on span at bounding box center [26, 104] width 25 height 16
select select "service"
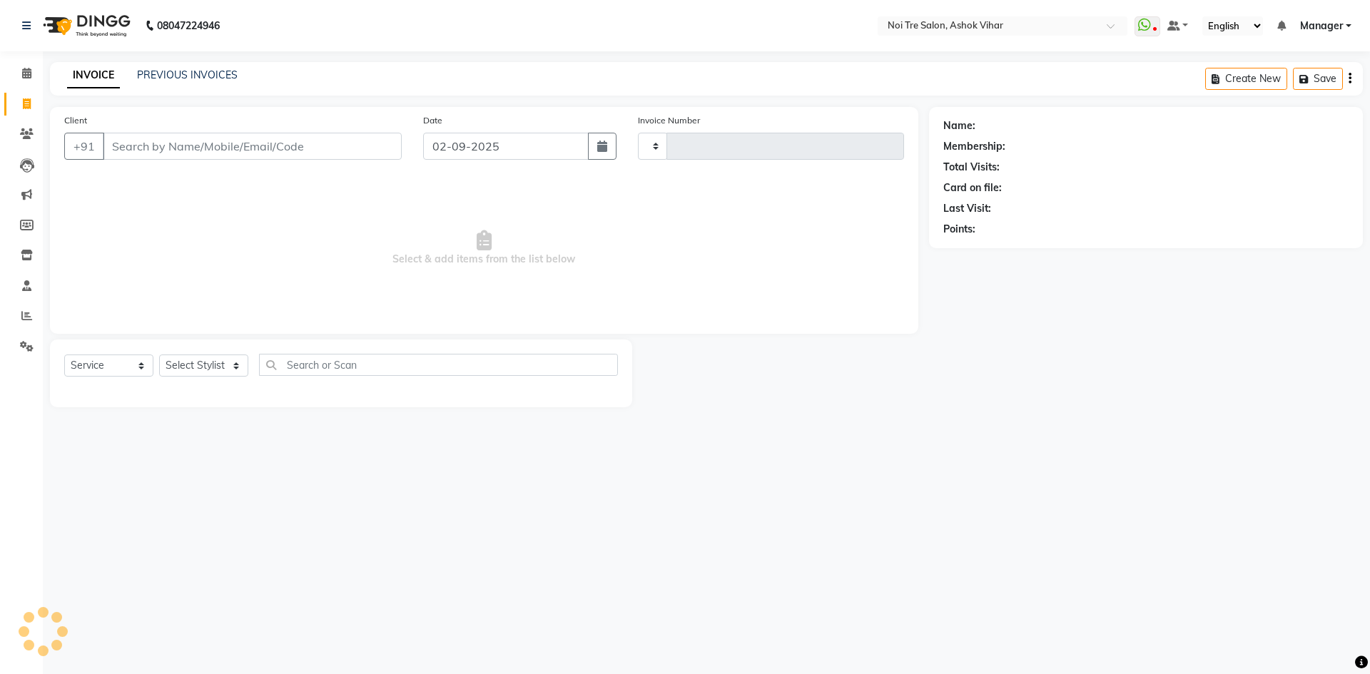
type input "7684"
select select "4726"
click at [190, 139] on input "Client" at bounding box center [252, 146] width 299 height 27
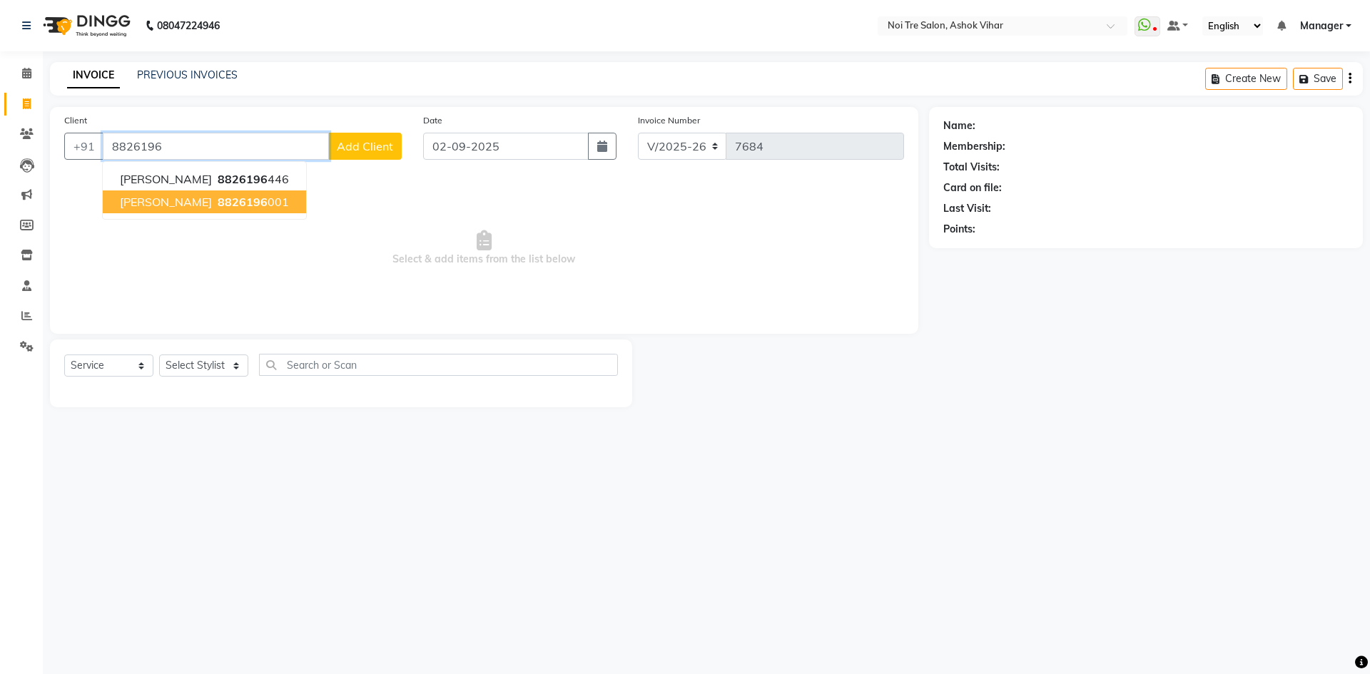
click at [225, 200] on span "8826196" at bounding box center [243, 202] width 50 height 14
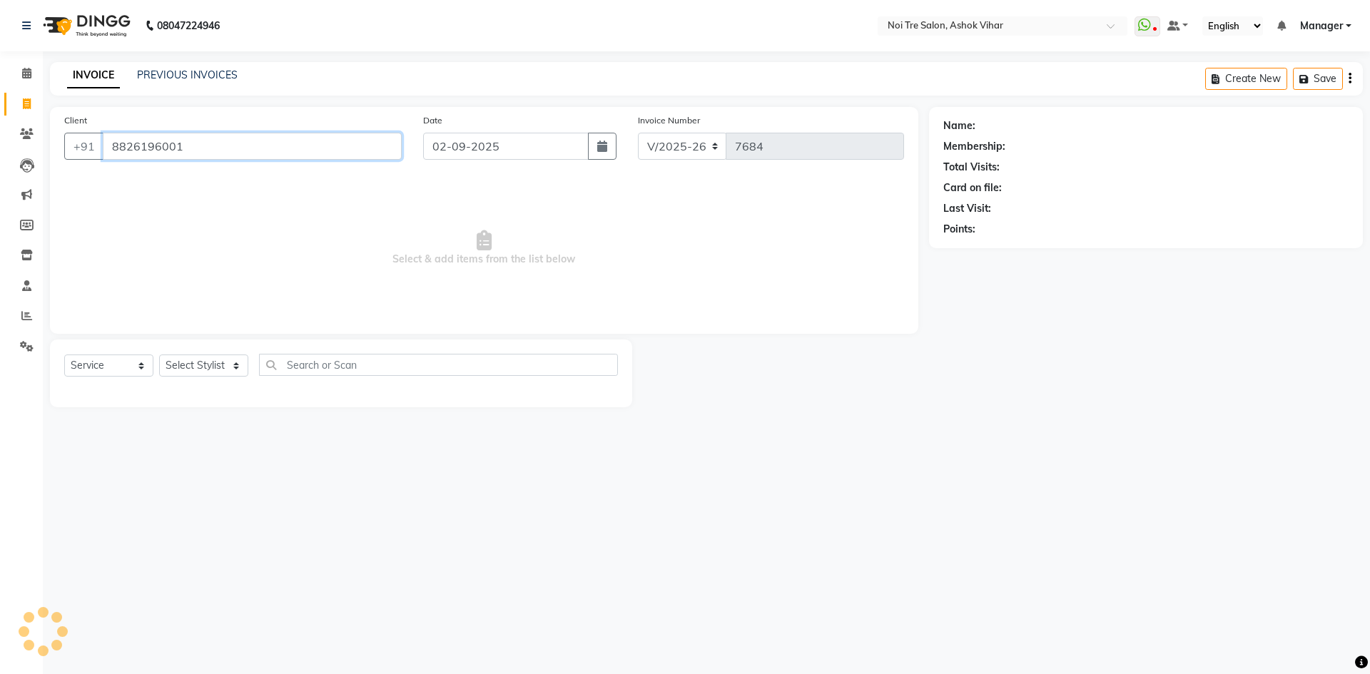
type input "8826196001"
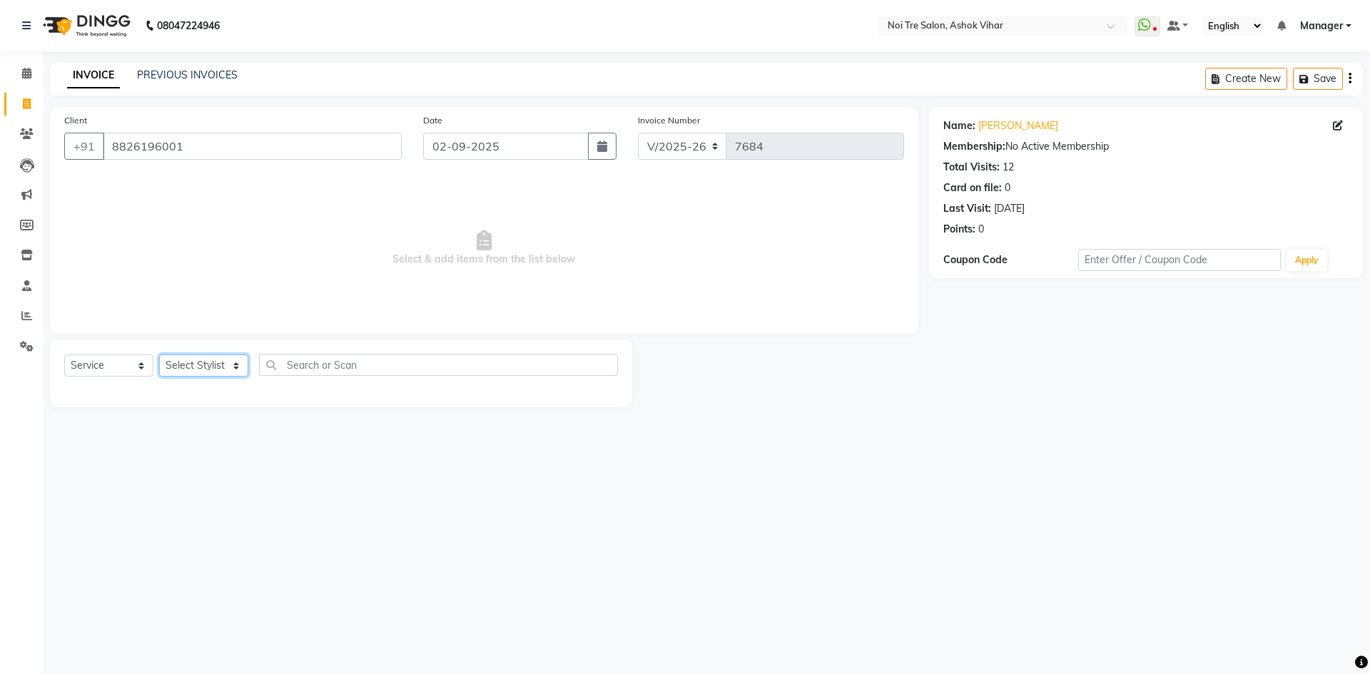
click at [217, 366] on select "Select Stylist Aakash Aalam Aas Admin Ajay Alice Amit Anand Anas Arif ARIF 1 Ar…" at bounding box center [203, 366] width 89 height 22
select select "28263"
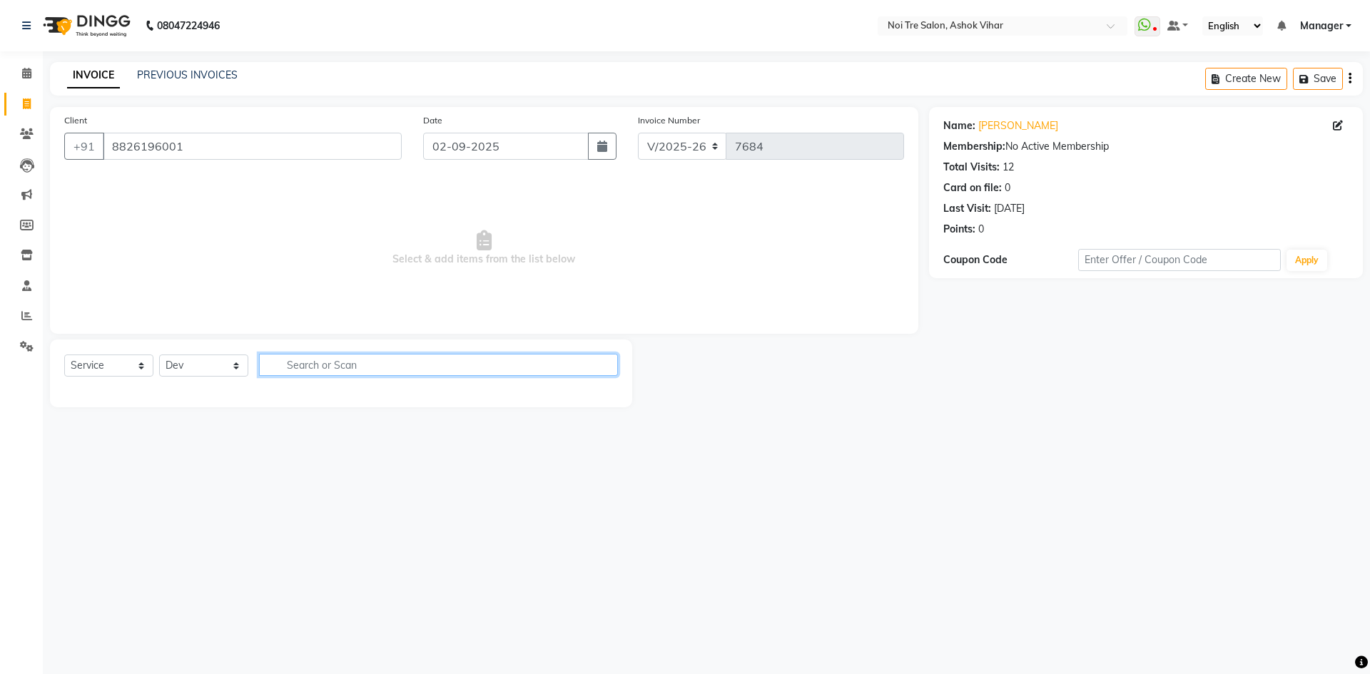
click at [317, 367] on input "text" at bounding box center [438, 365] width 359 height 22
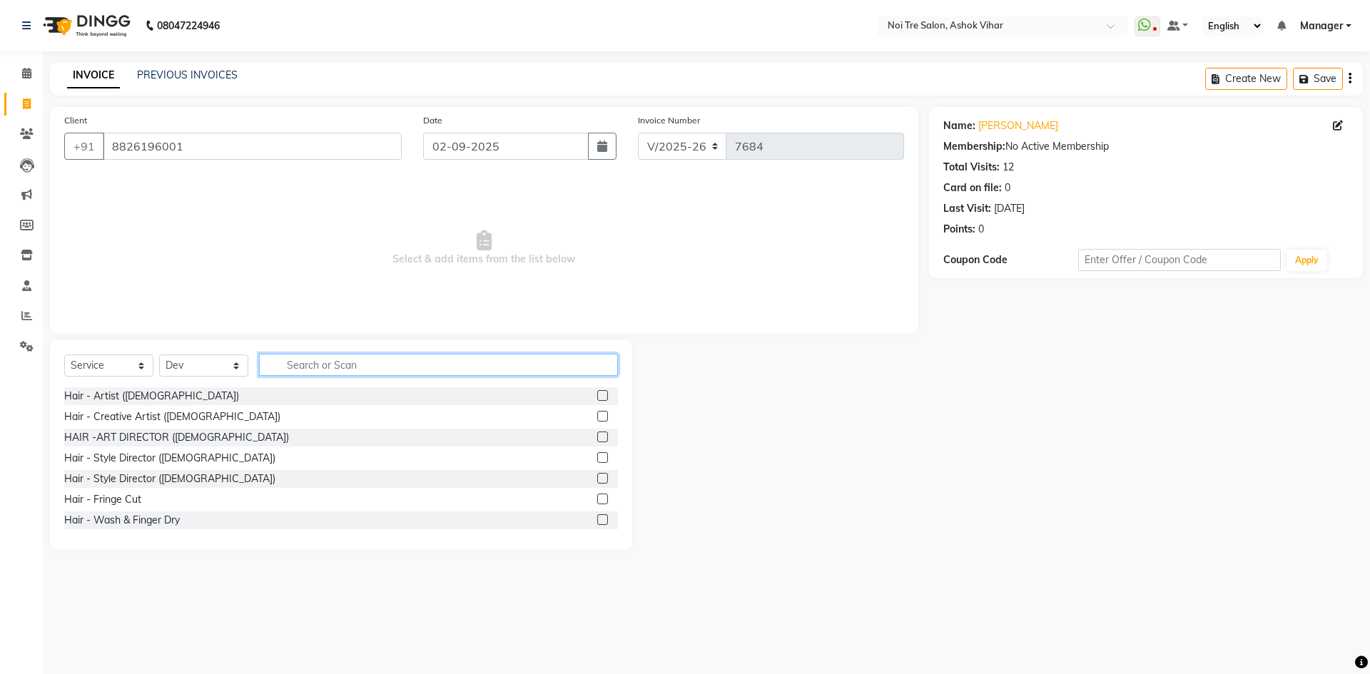
type input "d"
type input "st"
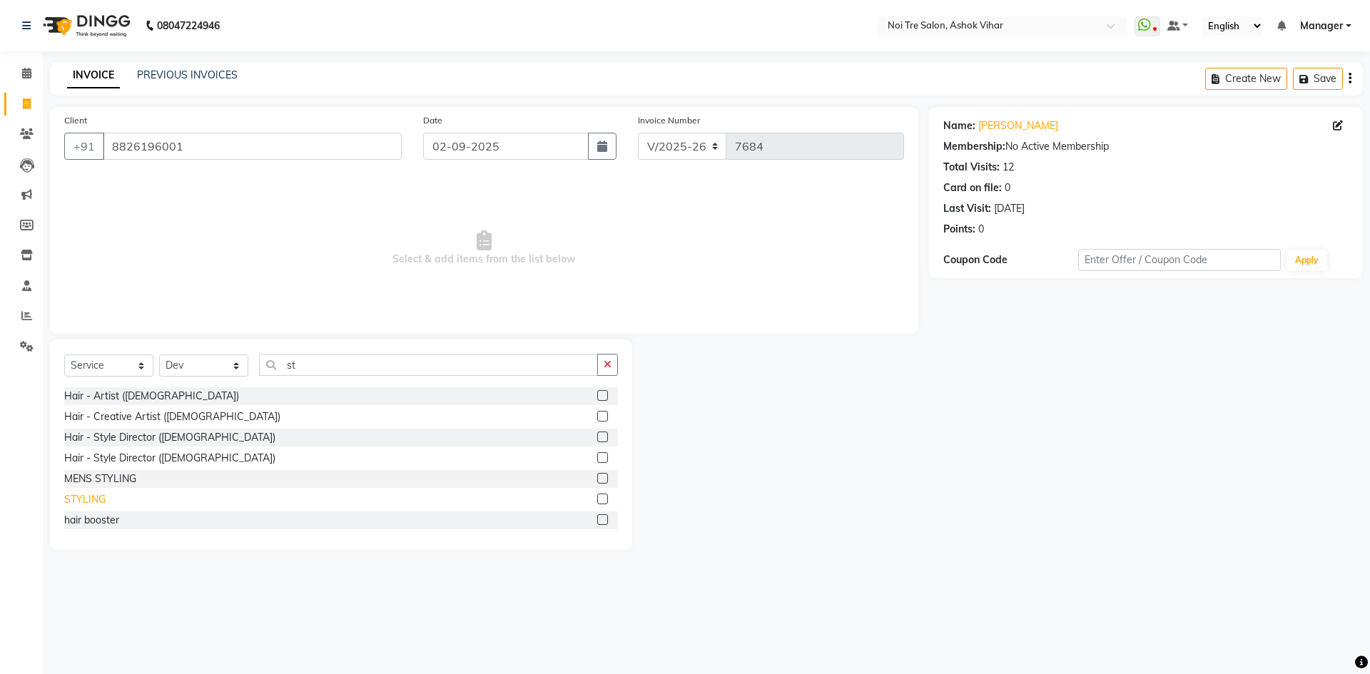
click at [101, 502] on div "STYLING" at bounding box center [84, 499] width 41 height 15
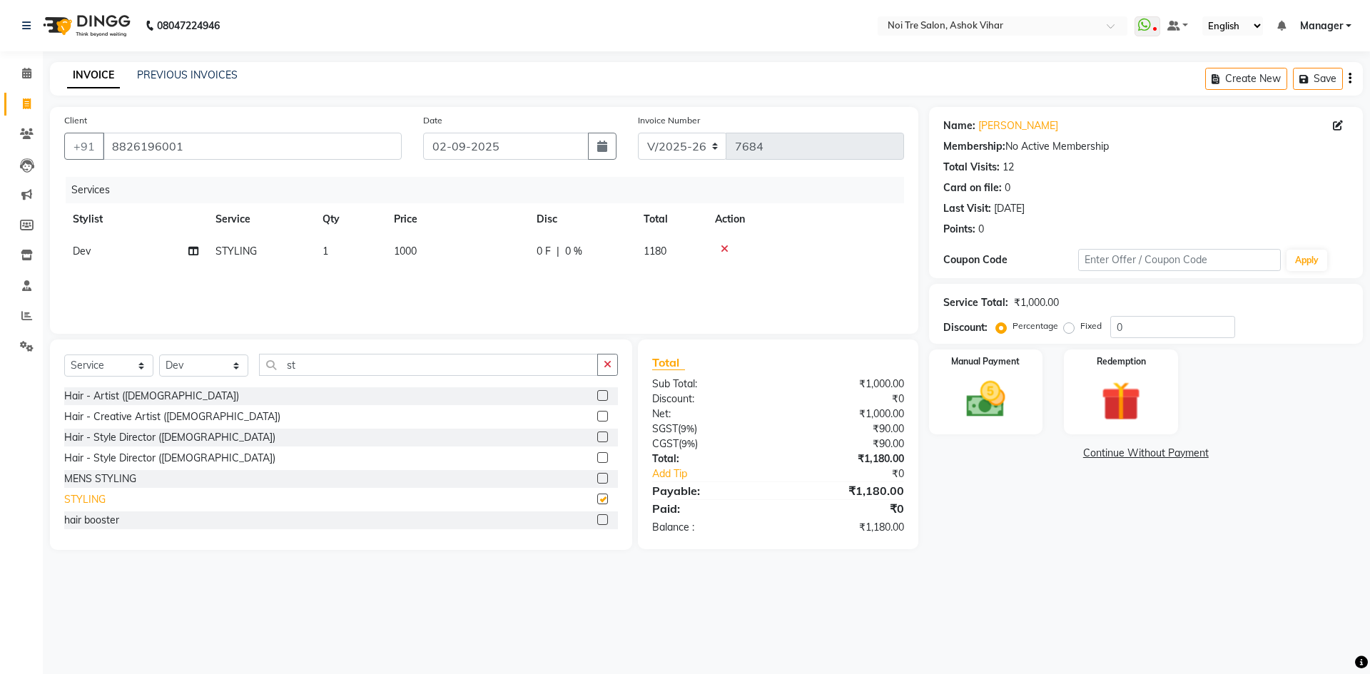
checkbox input "false"
drag, startPoint x: 442, startPoint y: 251, endPoint x: 454, endPoint y: 250, distance: 12.1
click at [442, 251] on td "1000" at bounding box center [456, 251] width 143 height 32
select select "28263"
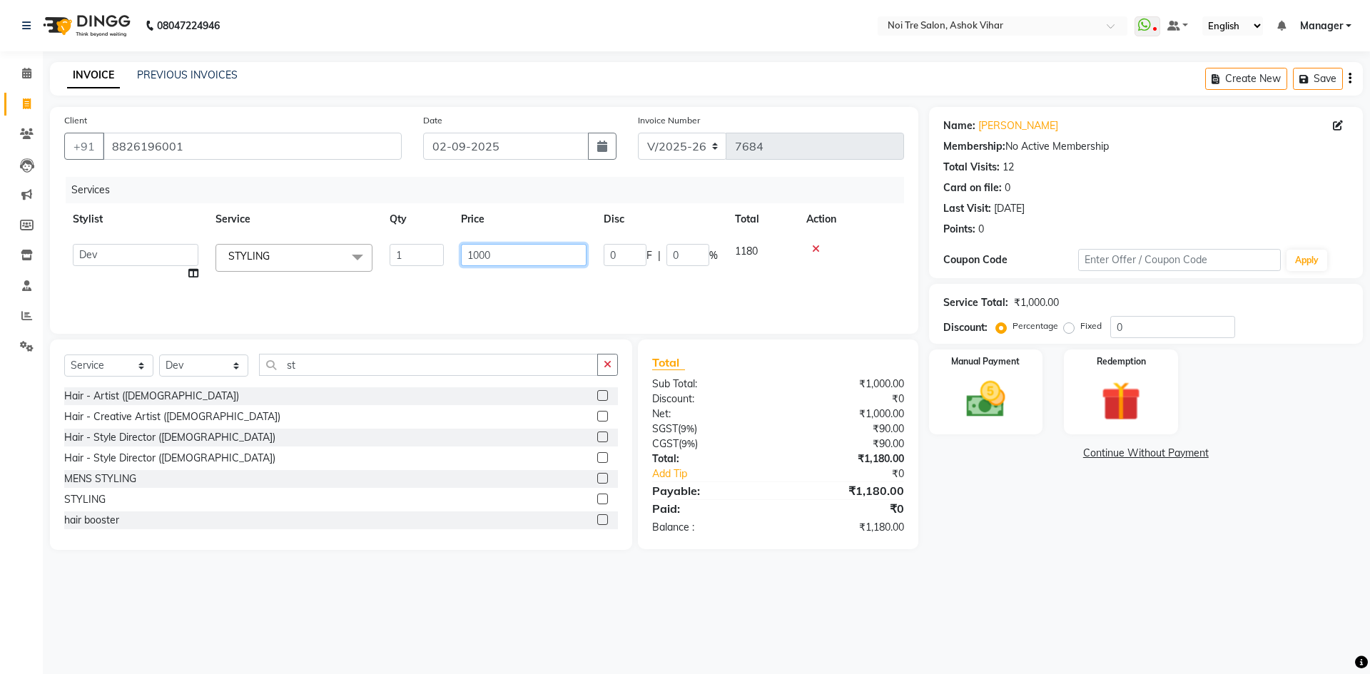
drag, startPoint x: 503, startPoint y: 253, endPoint x: 424, endPoint y: 255, distance: 79.2
click at [424, 255] on tr "Aakash Aalam Aas Admin Ajay Alice Amit Anand Anas Arif ARIF 1 Arun Ashu Asif At…" at bounding box center [484, 262] width 840 height 54
type input "810"
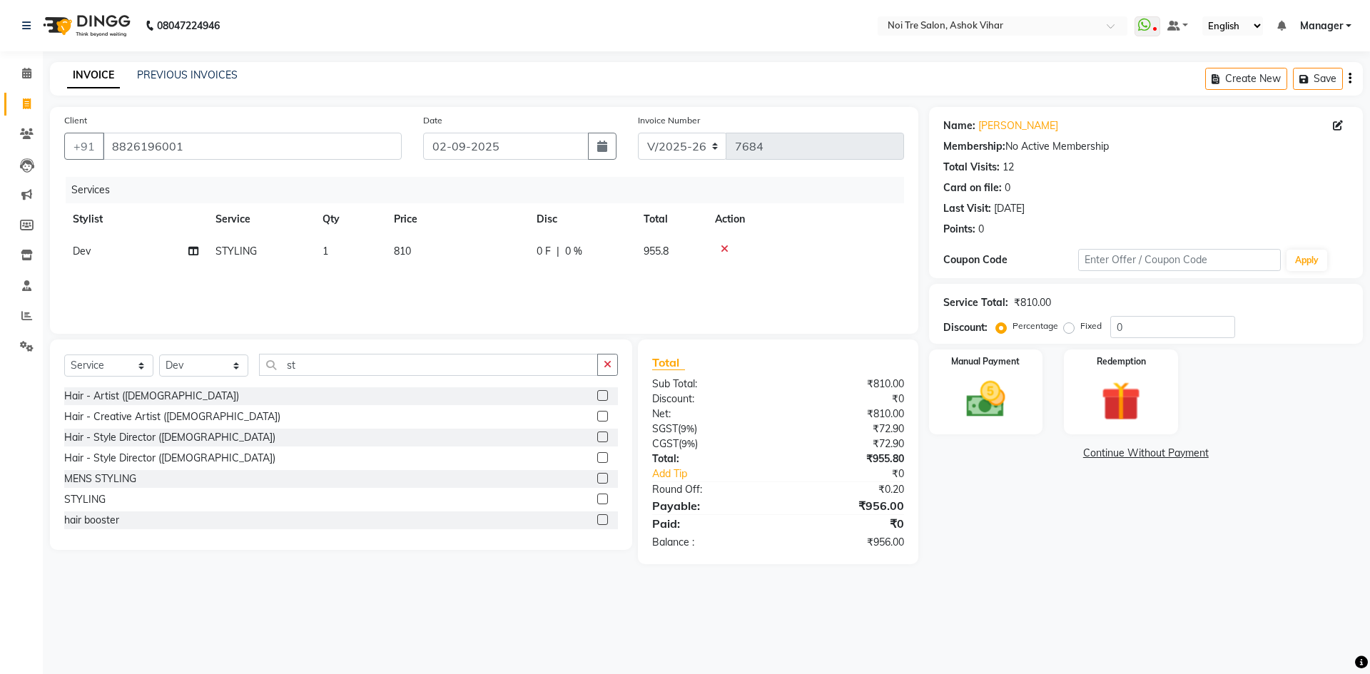
click at [994, 474] on div "Name: Anju Sharma Membership: No Active Membership Total Visits: 12 Card on fil…" at bounding box center [1151, 335] width 444 height 457
click at [435, 250] on td "810" at bounding box center [456, 251] width 143 height 32
select select "28263"
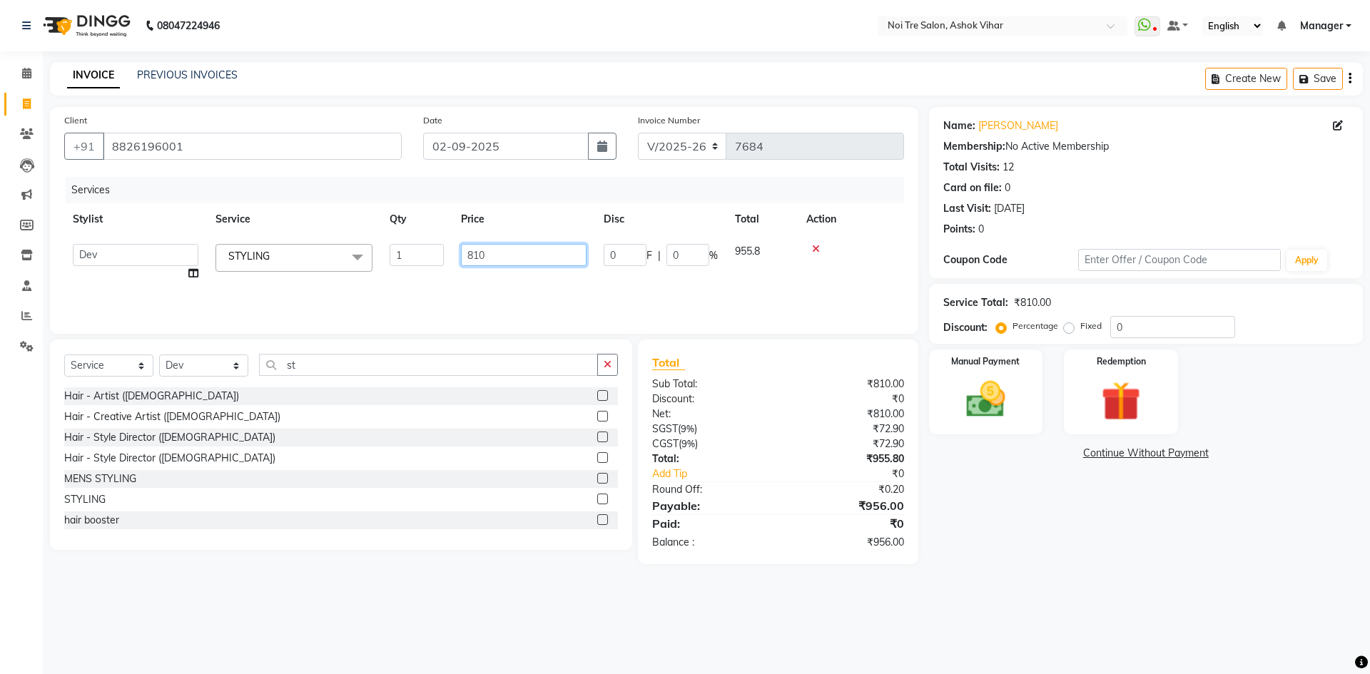
click at [507, 248] on input "810" at bounding box center [524, 255] width 126 height 22
type input "850"
click at [991, 458] on link "Continue Without Payment" at bounding box center [1146, 453] width 428 height 15
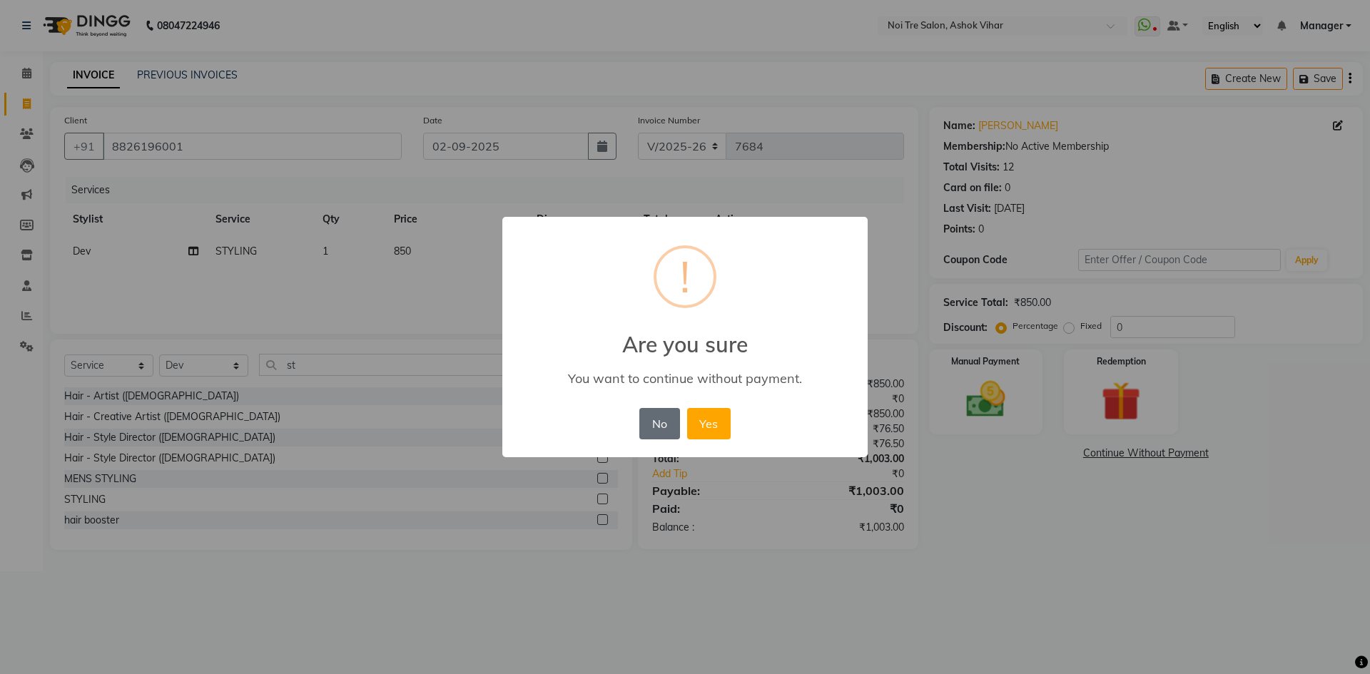
click at [660, 424] on button "No" at bounding box center [659, 423] width 40 height 31
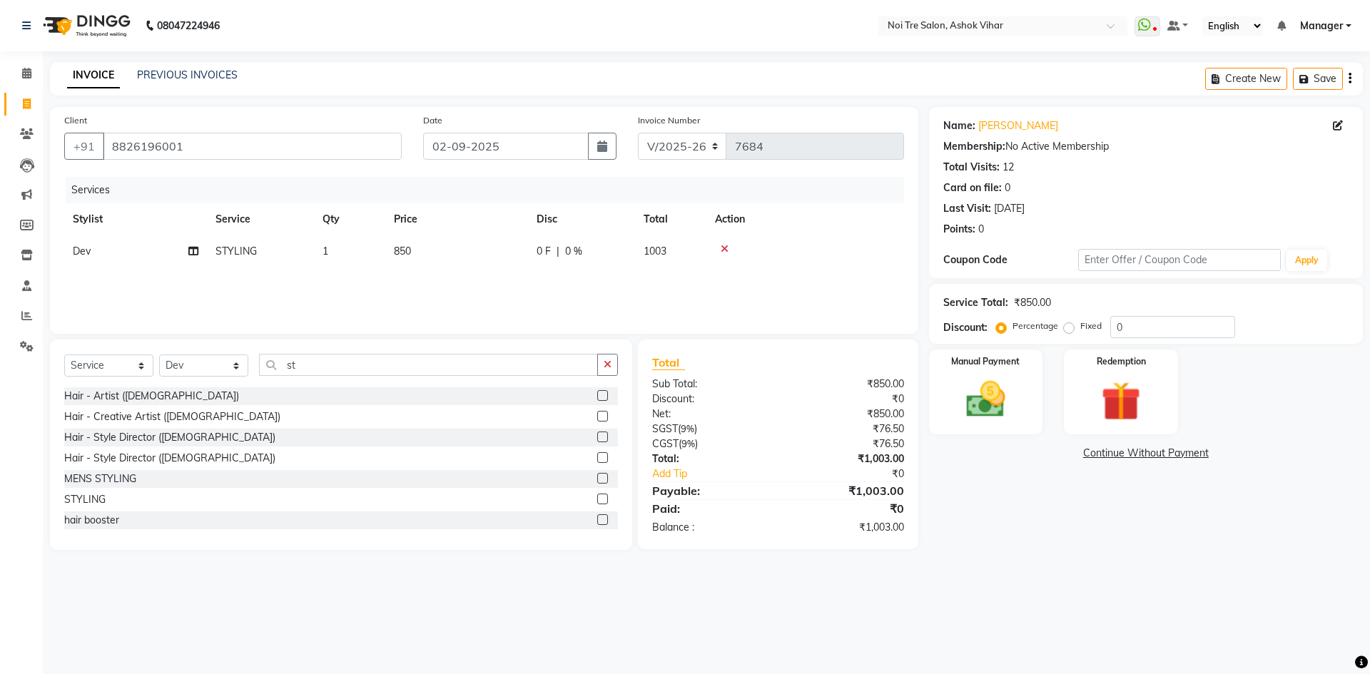
click at [432, 241] on td "850" at bounding box center [456, 251] width 143 height 32
select select "28263"
click at [502, 251] on input "850" at bounding box center [524, 255] width 126 height 22
type input "848"
click at [1054, 528] on div "Name: Anju Sharma Membership: No Active Membership Total Visits: 12 Card on fil…" at bounding box center [1151, 335] width 444 height 457
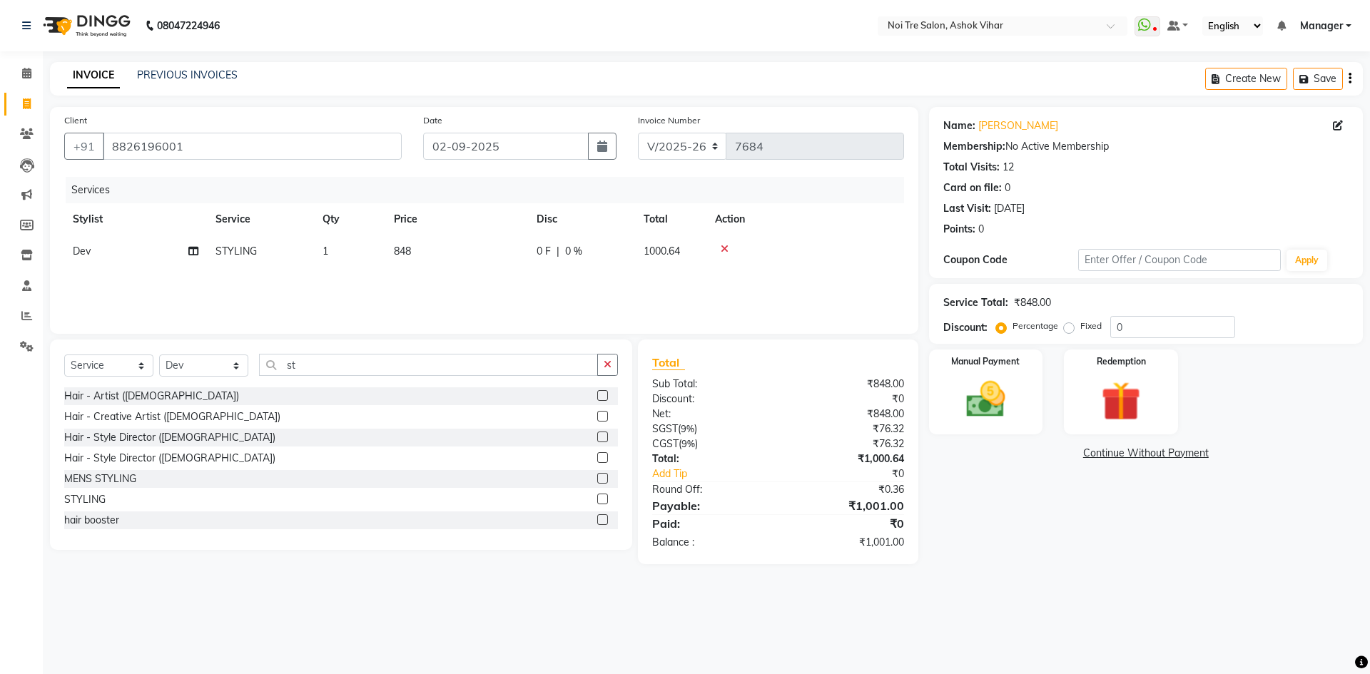
click at [472, 258] on td "848" at bounding box center [456, 251] width 143 height 32
select select "28263"
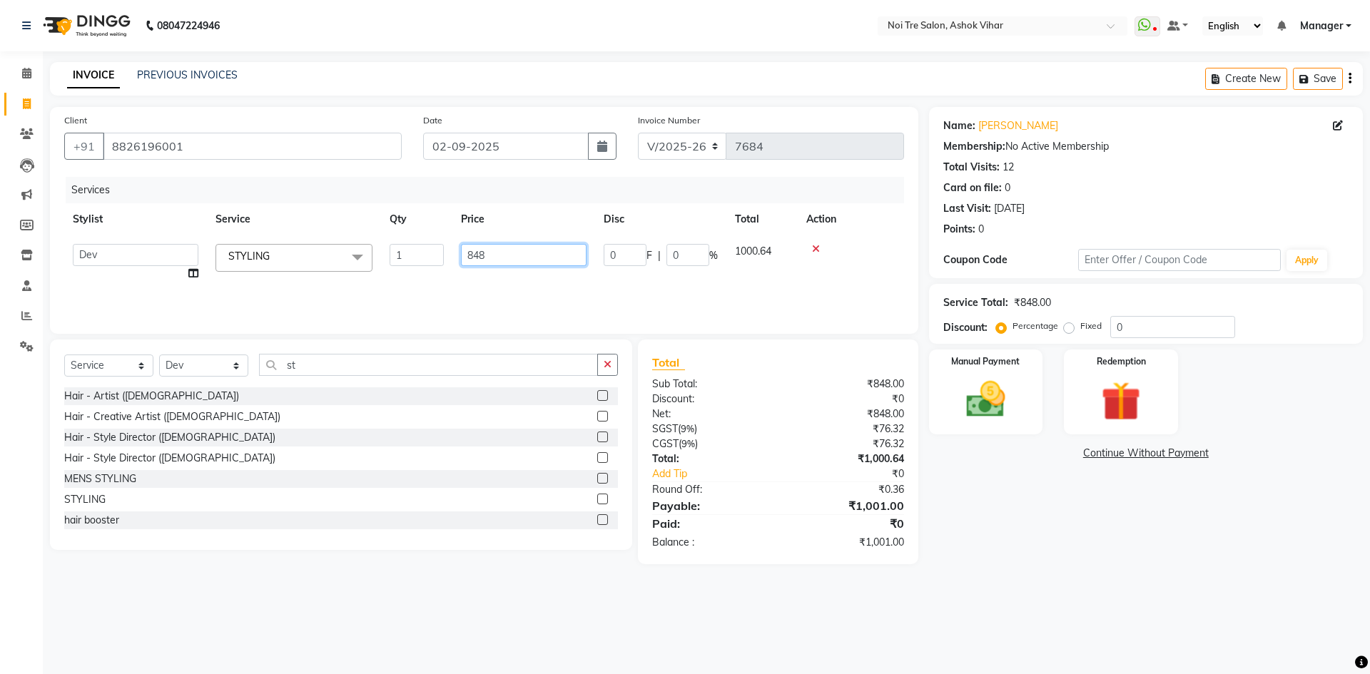
click at [518, 256] on input "848" at bounding box center [524, 255] width 126 height 22
type input "847"
click at [976, 507] on div "Name: Anju Sharma Membership: No Active Membership Total Visits: 12 Card on fil…" at bounding box center [1151, 335] width 444 height 457
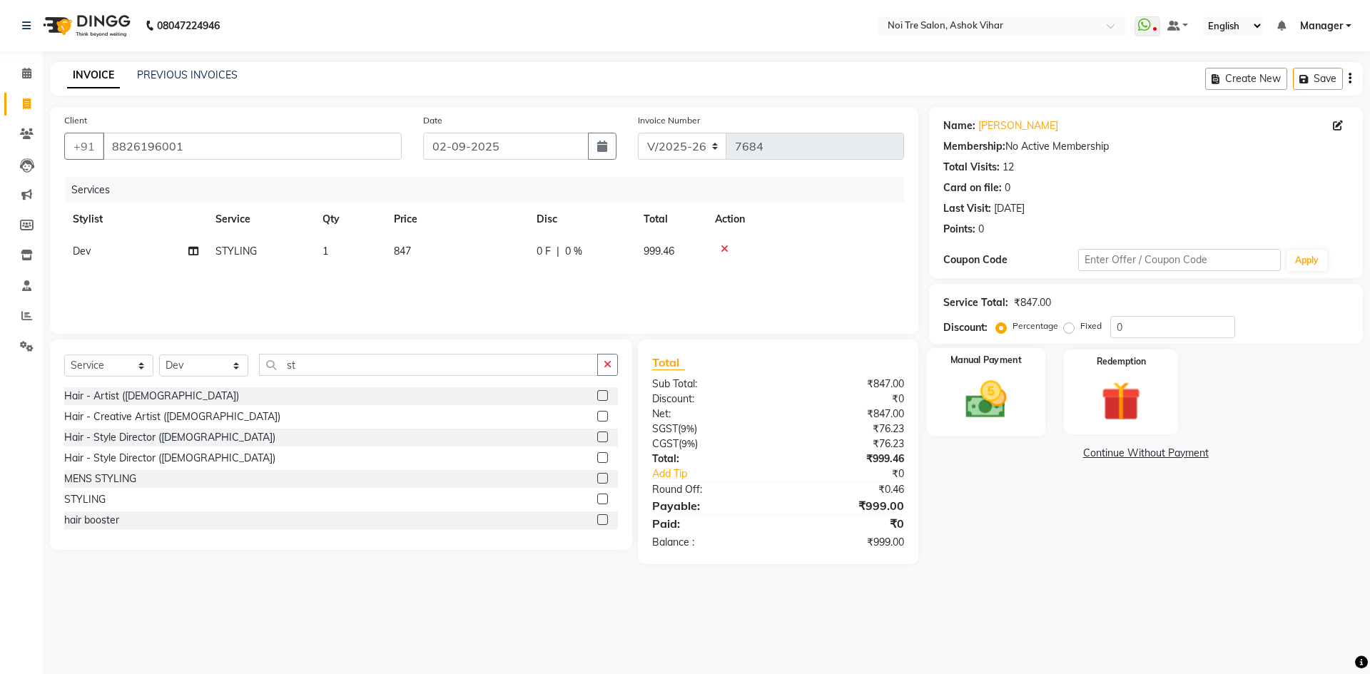
click at [1013, 400] on img at bounding box center [985, 399] width 66 height 47
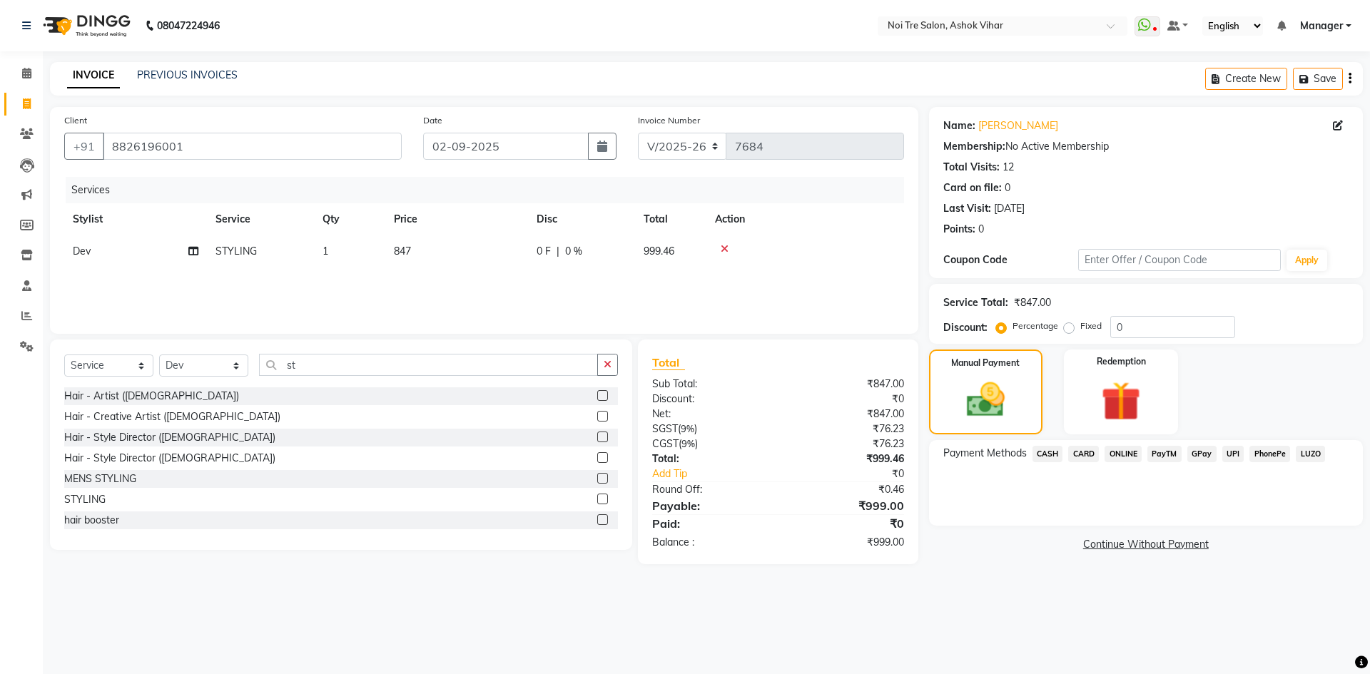
drag, startPoint x: 1049, startPoint y: 451, endPoint x: 1064, endPoint y: 468, distance: 22.8
click at [1048, 452] on span "CASH" at bounding box center [1047, 454] width 31 height 16
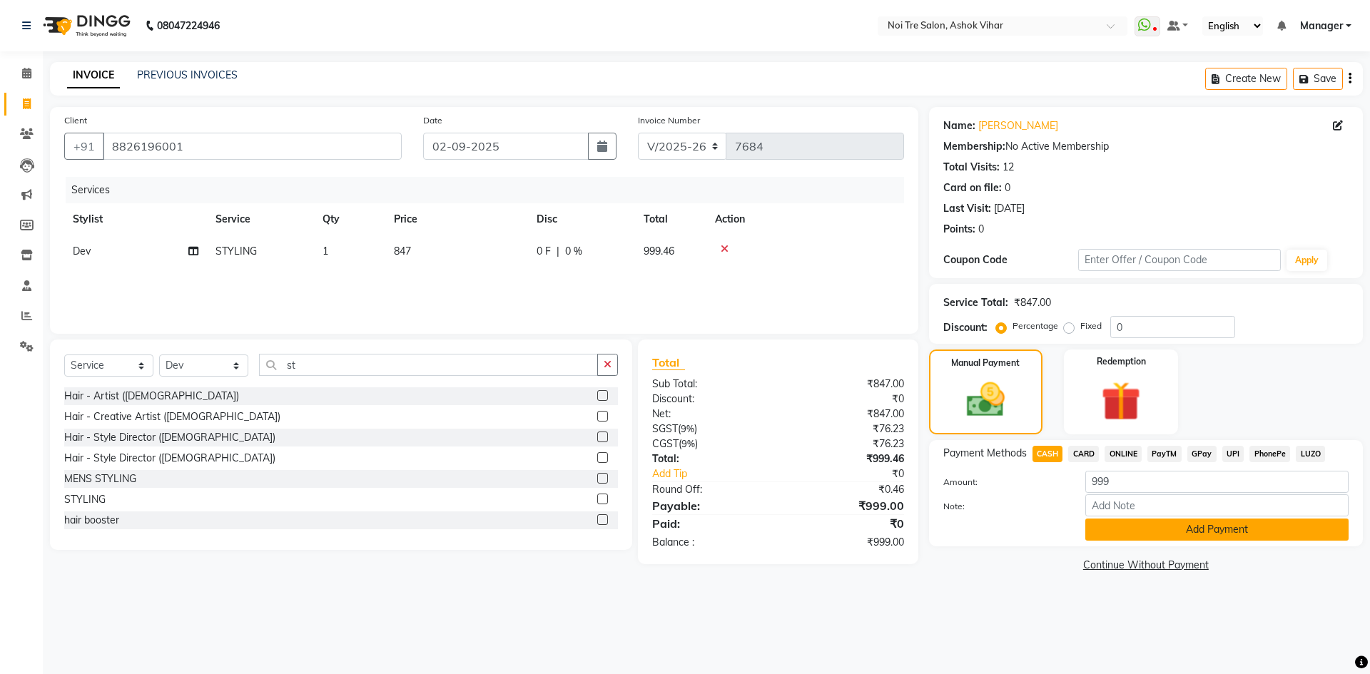
click at [1153, 532] on button "Add Payment" at bounding box center [1216, 530] width 263 height 22
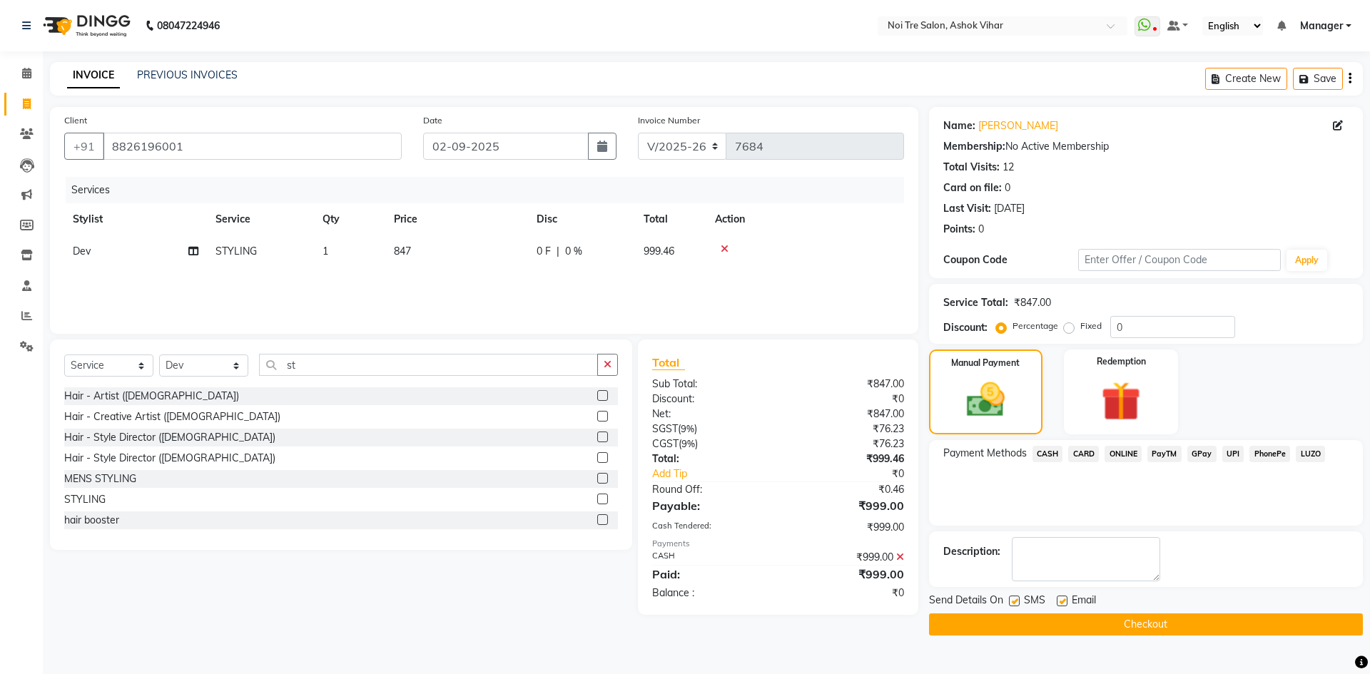
click at [1161, 630] on button "Checkout" at bounding box center [1146, 625] width 434 height 22
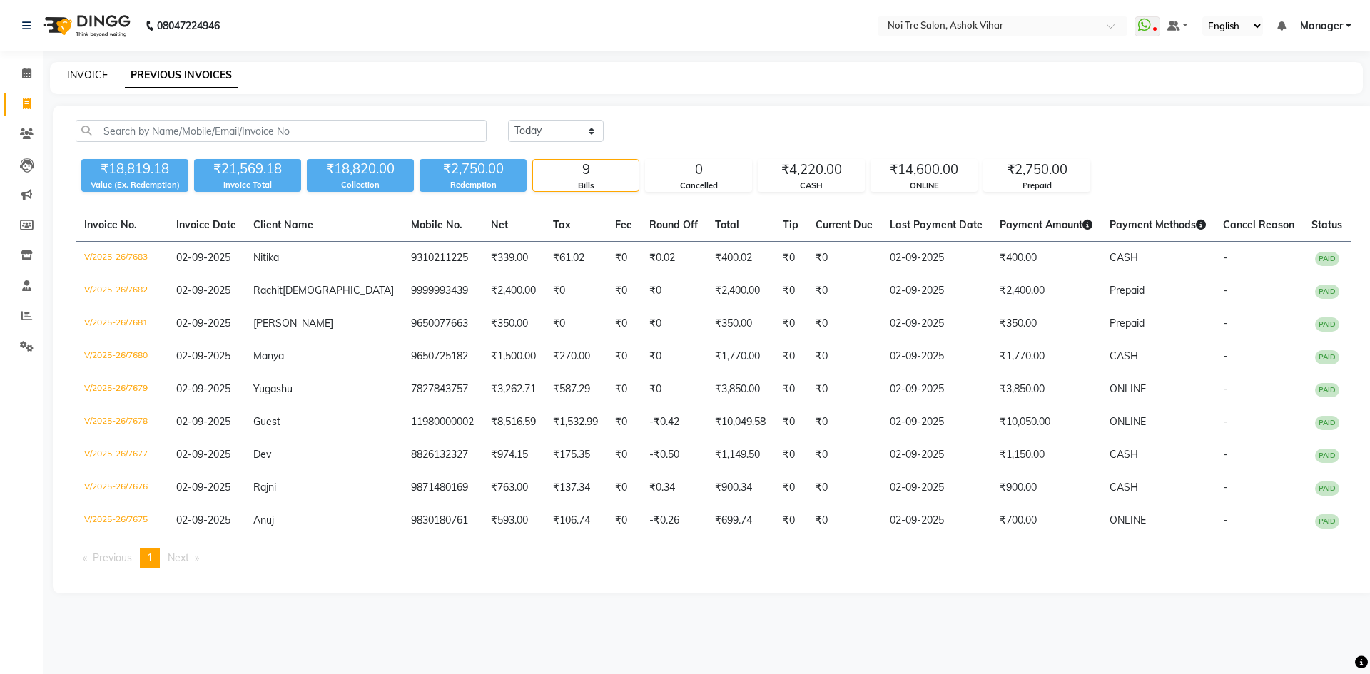
click at [97, 75] on link "INVOICE" at bounding box center [87, 74] width 41 height 13
select select "service"
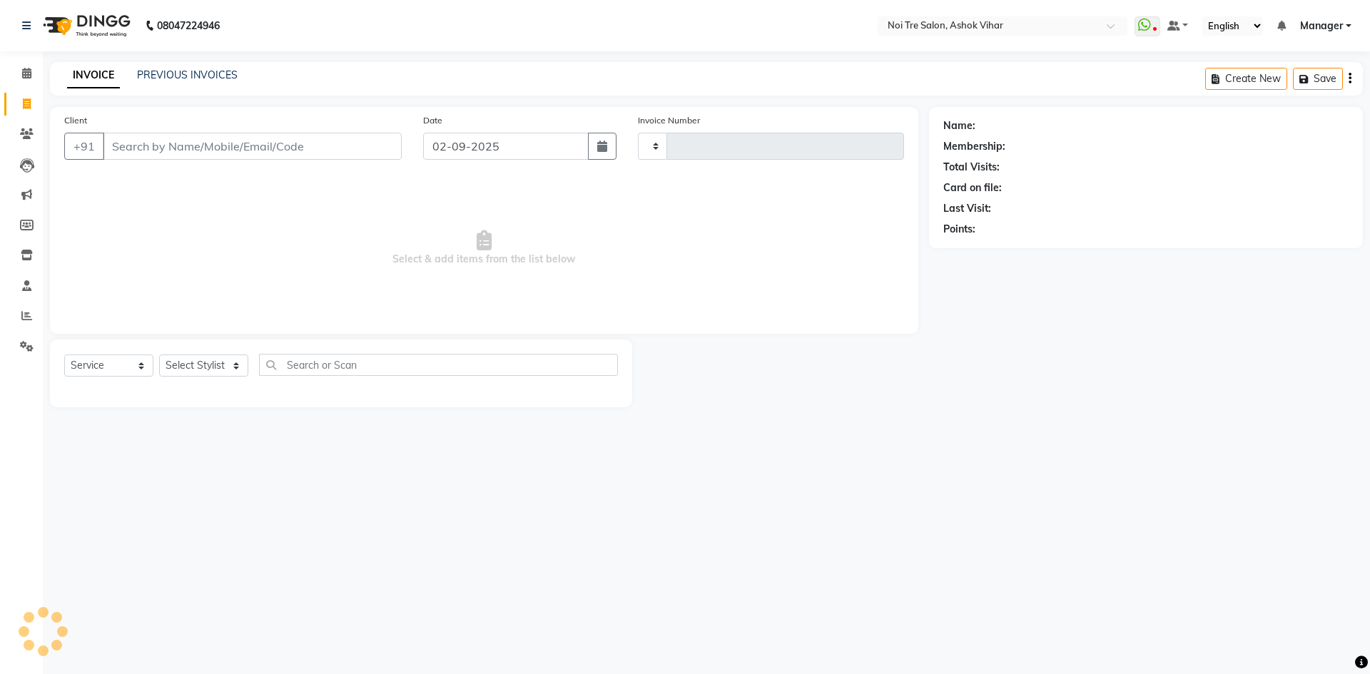
type input "7685"
select select "4726"
drag, startPoint x: 216, startPoint y: 370, endPoint x: 207, endPoint y: 376, distance: 10.9
click at [213, 372] on select "Select Stylist" at bounding box center [203, 366] width 89 height 22
select select "28263"
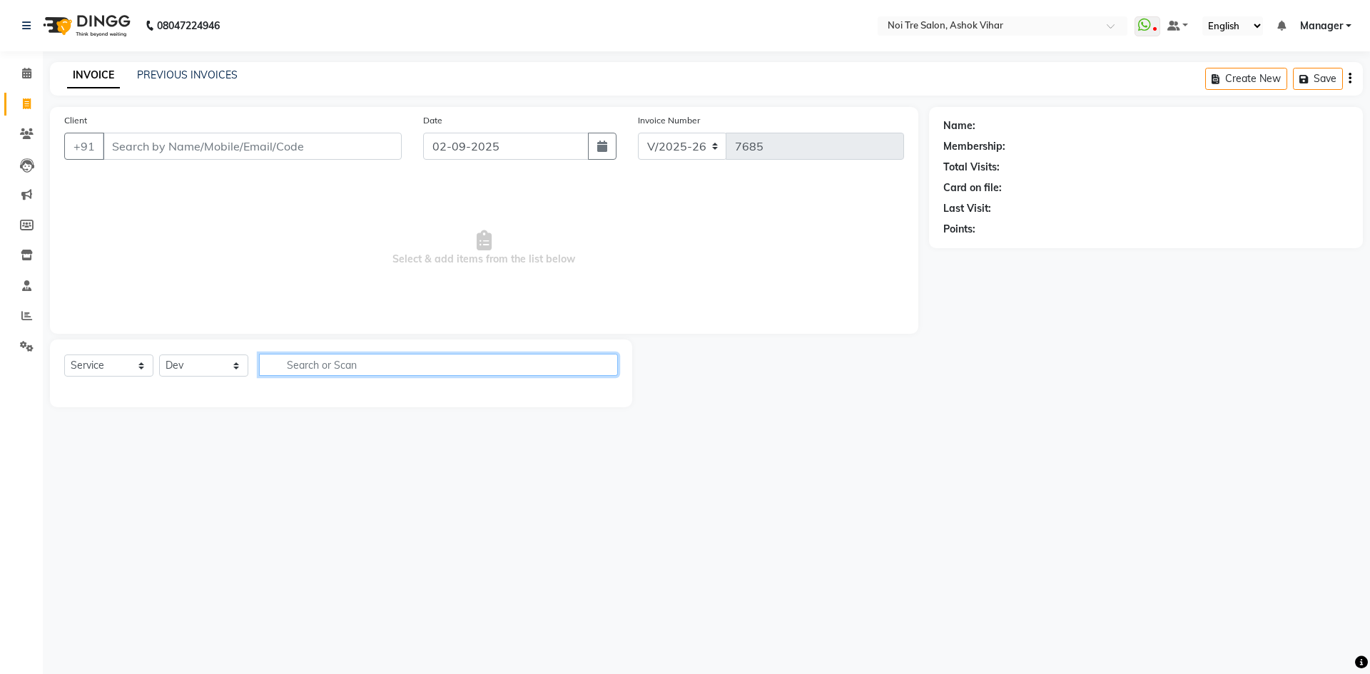
click at [302, 364] on input "text" at bounding box center [438, 365] width 359 height 22
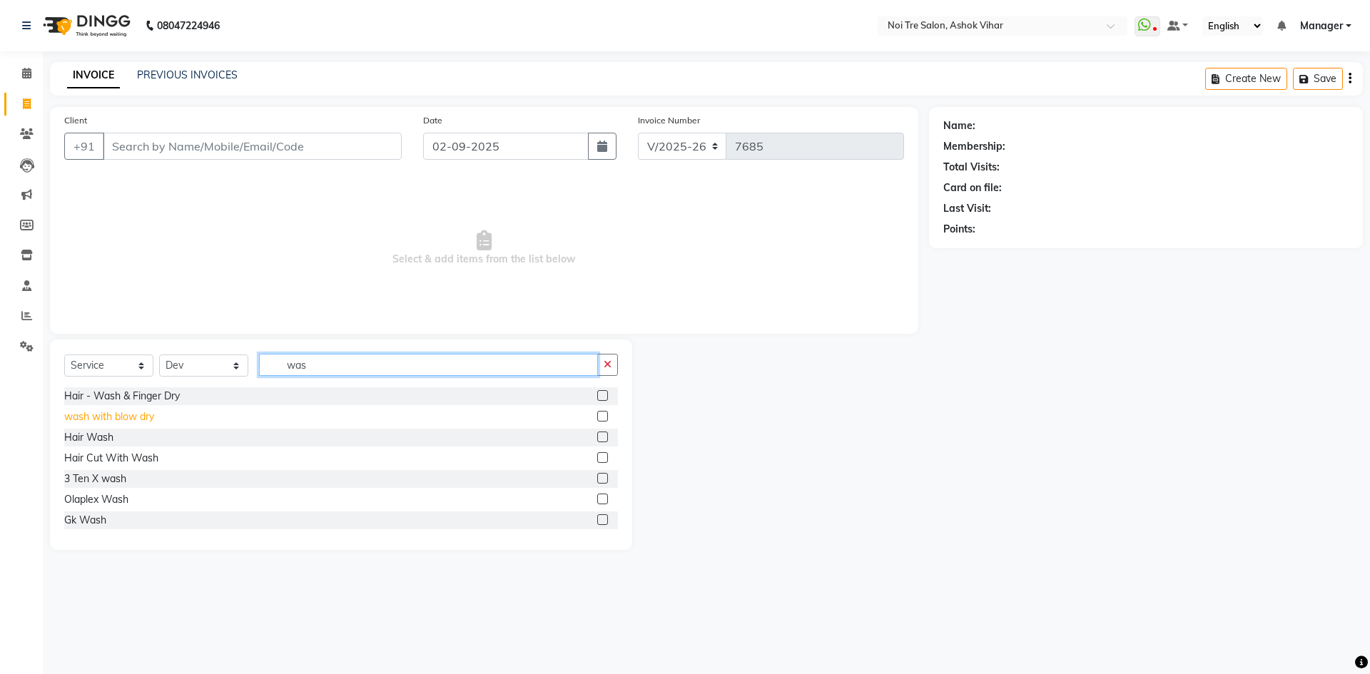
type input "was"
click at [109, 415] on div "wash with blow dry" at bounding box center [109, 417] width 90 height 15
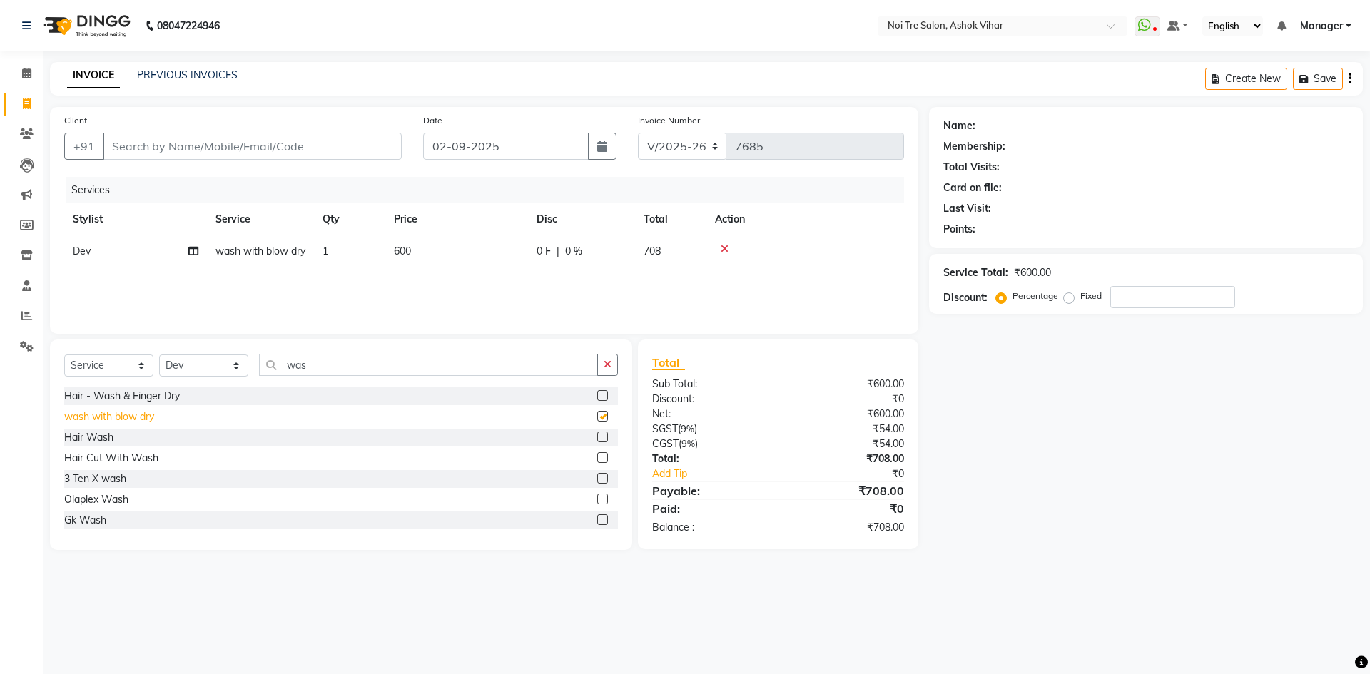
checkbox input "false"
click at [419, 252] on td "600" at bounding box center [456, 251] width 143 height 32
select select "28263"
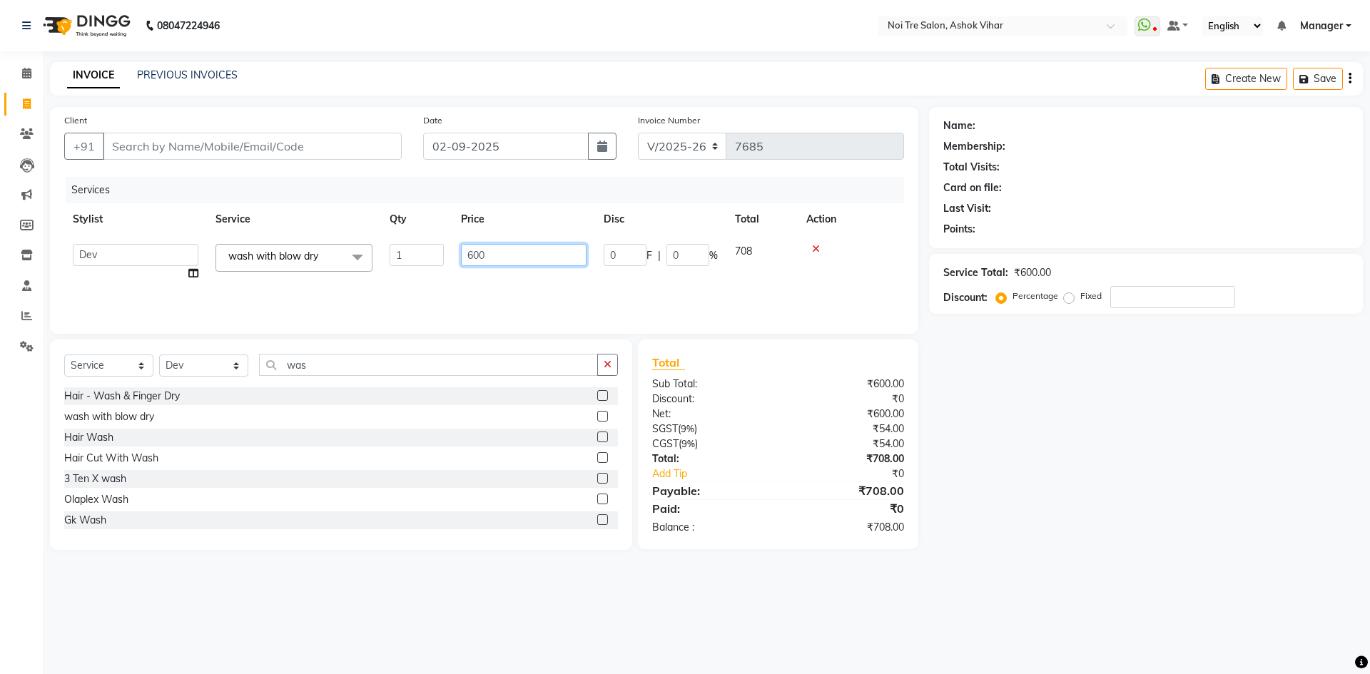
drag, startPoint x: 419, startPoint y: 252, endPoint x: 390, endPoint y: 255, distance: 29.5
click at [390, 255] on tr "Aakash Aalam Aas Admin Ajay Alice Amit Anand Anas Arif ARIF 1 Arun Ashu Asif At…" at bounding box center [484, 262] width 840 height 54
type input "1050"
click at [967, 439] on div "Name: Membership: Total Visits: Card on file: Last Visit: Points: Service Total…" at bounding box center [1151, 328] width 444 height 443
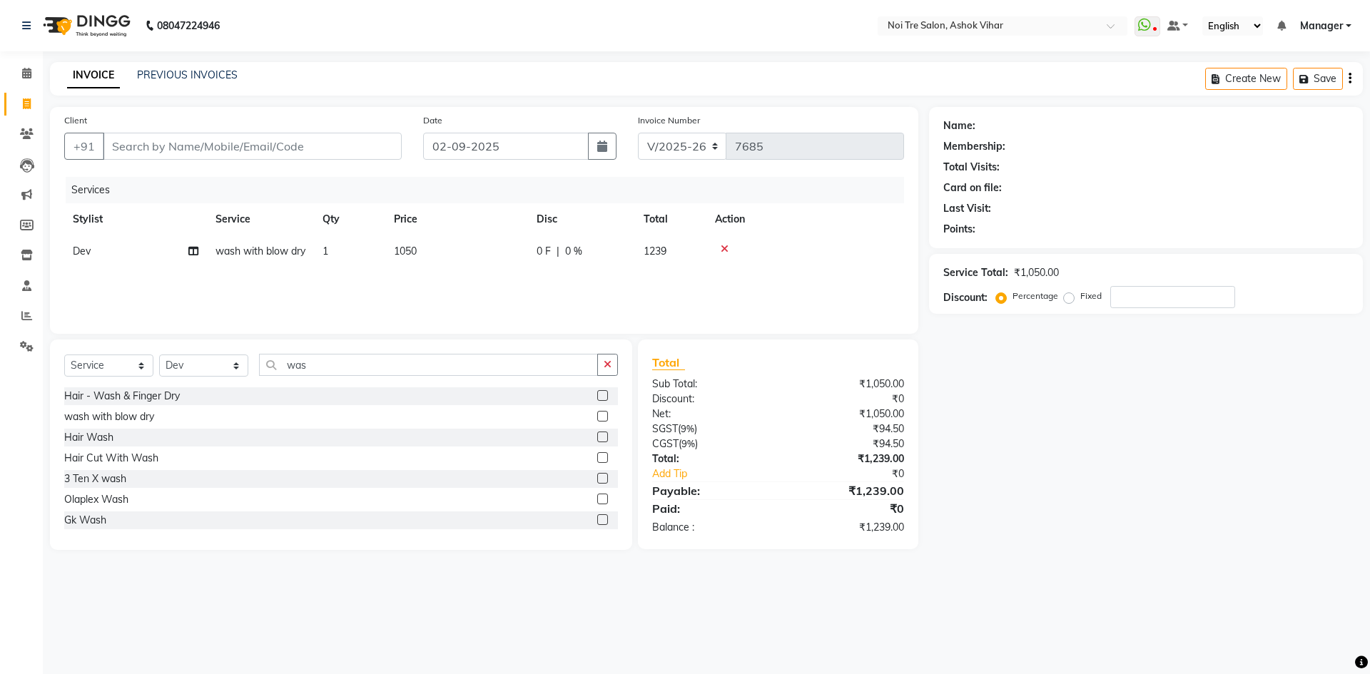
click at [445, 246] on td "1050" at bounding box center [456, 251] width 143 height 32
select select "28263"
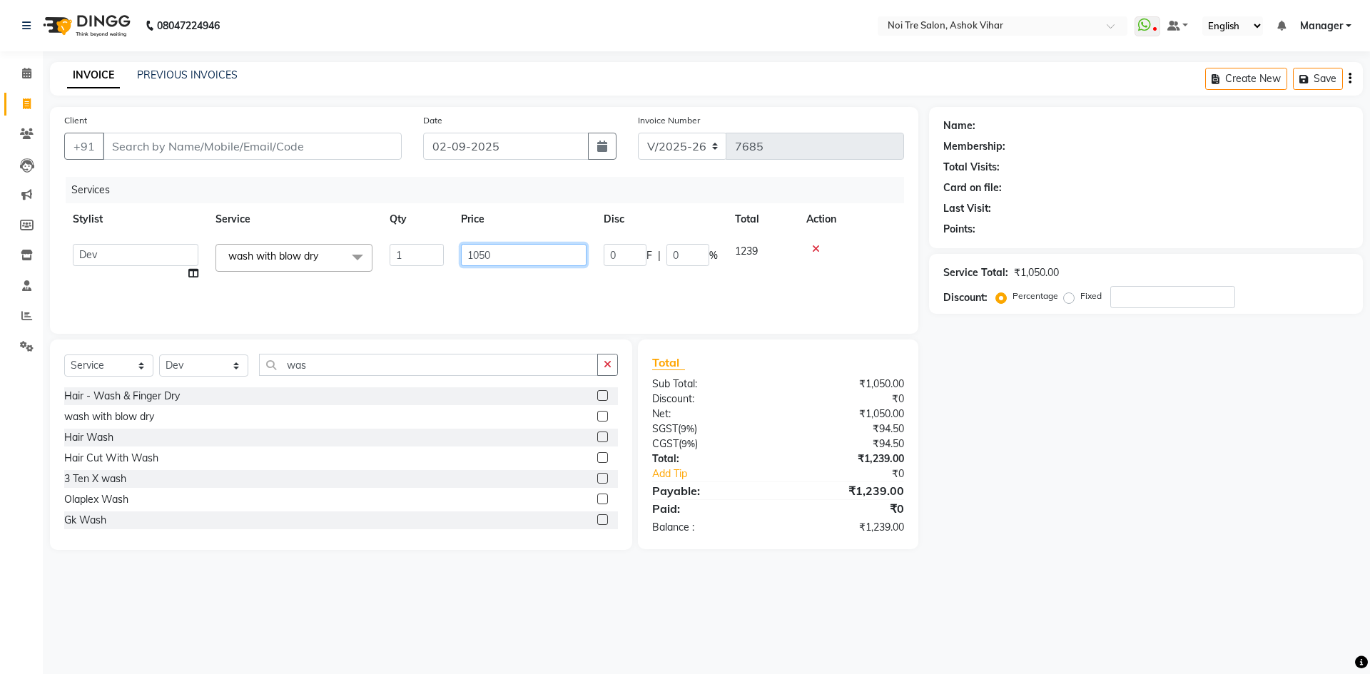
click at [508, 255] on input "1050" at bounding box center [524, 255] width 126 height 22
type input "1025"
click at [1100, 433] on div "Name: Membership: Total Visits: Card on file: Last Visit: Points: Service Total…" at bounding box center [1151, 328] width 444 height 443
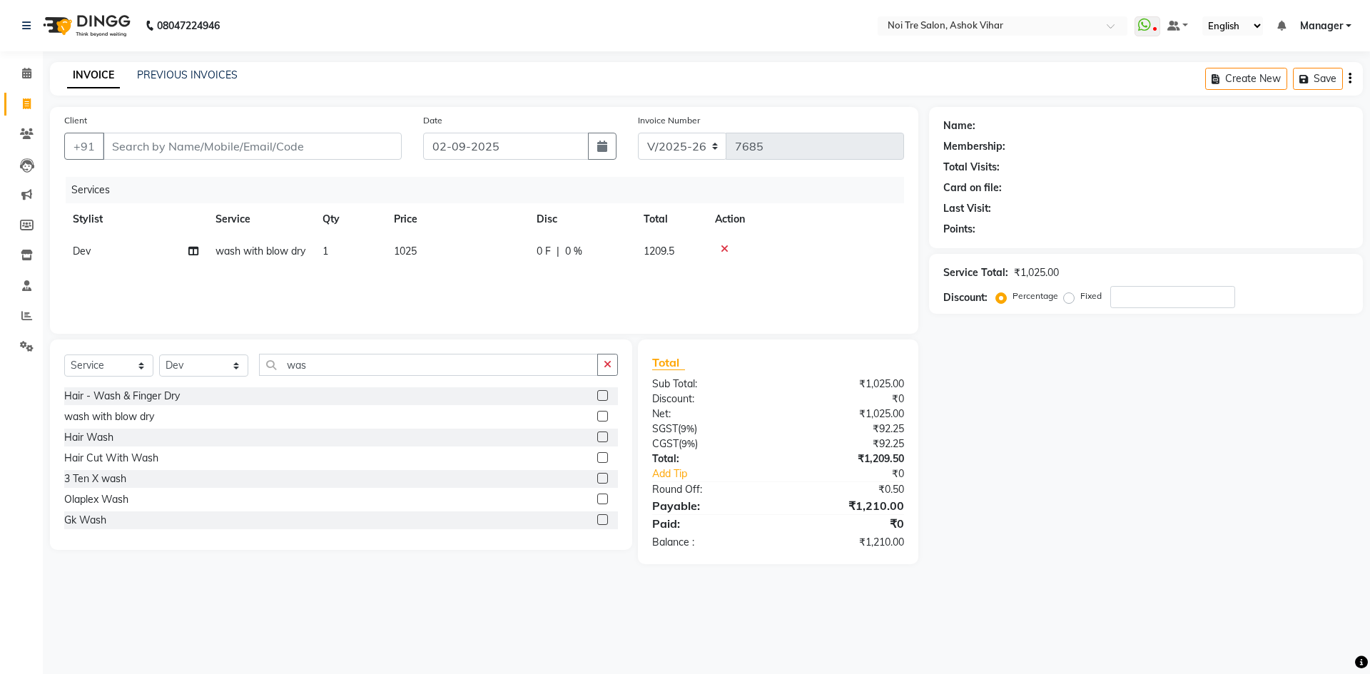
click at [463, 246] on td "1025" at bounding box center [456, 251] width 143 height 32
select select "28263"
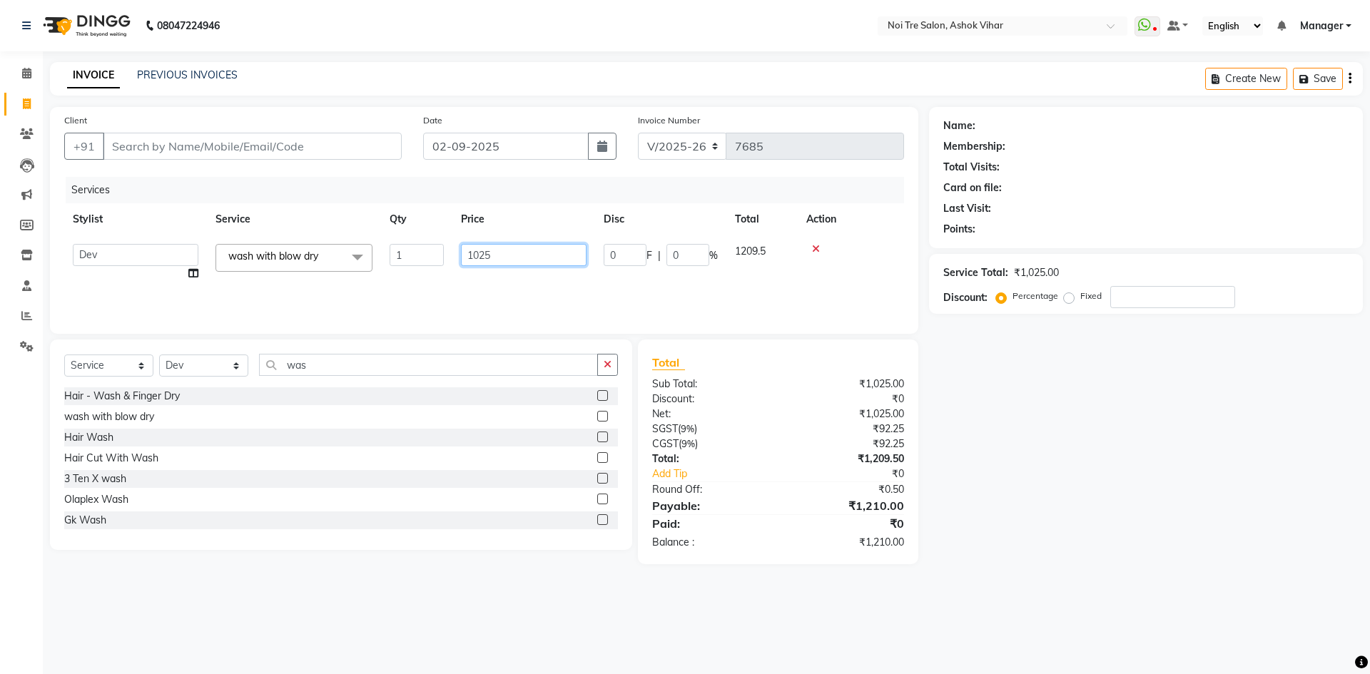
drag, startPoint x: 517, startPoint y: 253, endPoint x: 482, endPoint y: 258, distance: 35.3
click at [482, 258] on input "1025" at bounding box center [524, 255] width 126 height 22
type input "1010"
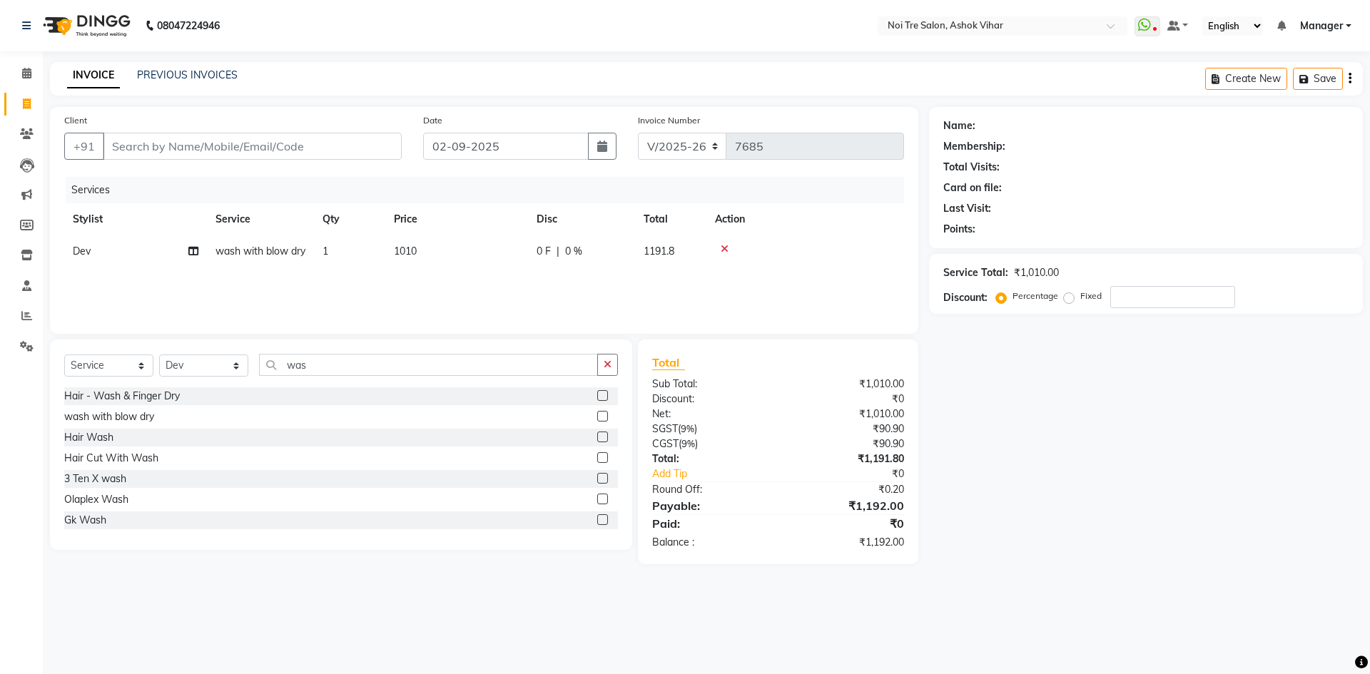
click at [1153, 439] on div "Name: Membership: Total Visits: Card on file: Last Visit: Points: Service Total…" at bounding box center [1151, 335] width 444 height 457
click at [454, 230] on th "Price" at bounding box center [456, 219] width 143 height 32
click at [452, 252] on td "1010" at bounding box center [456, 251] width 143 height 32
select select "28263"
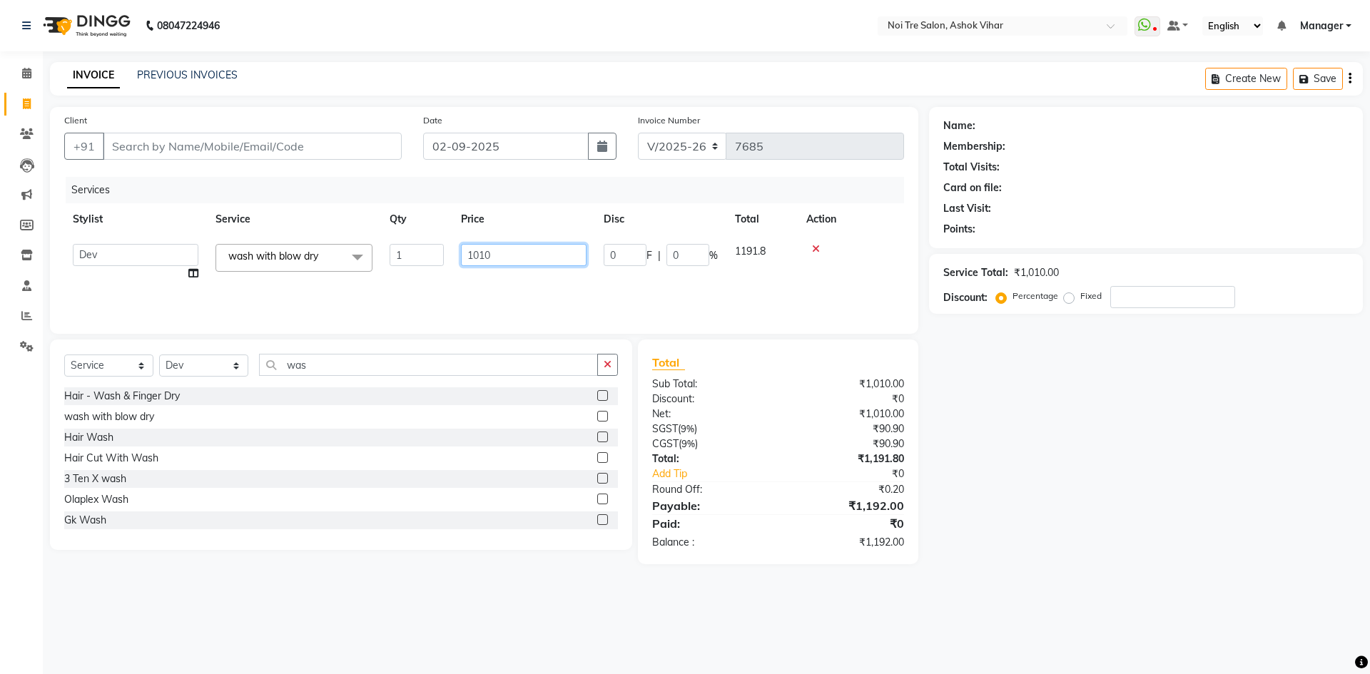
click at [497, 251] on input "1010" at bounding box center [524, 255] width 126 height 22
type input "1016"
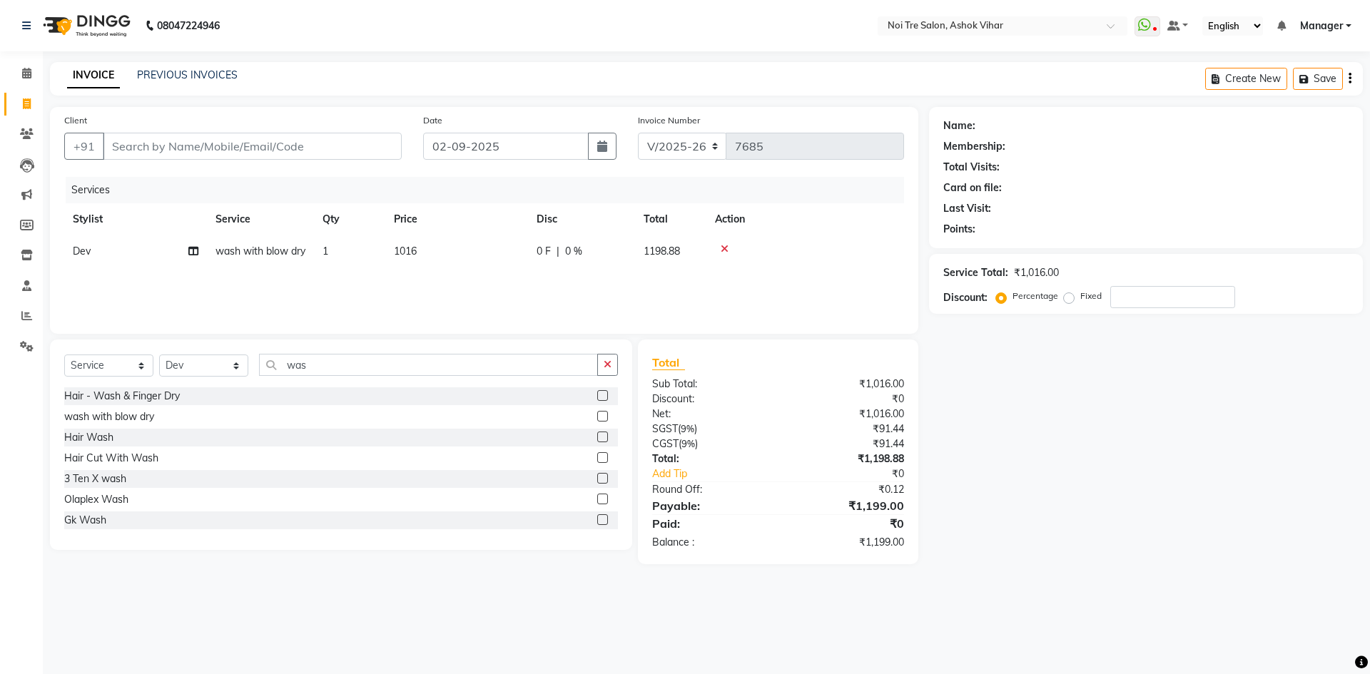
click at [960, 422] on div "Name: Membership: Total Visits: Card on file: Last Visit: Points: Service Total…" at bounding box center [1151, 335] width 444 height 457
click at [454, 239] on td "1016" at bounding box center [456, 251] width 143 height 32
select select "28263"
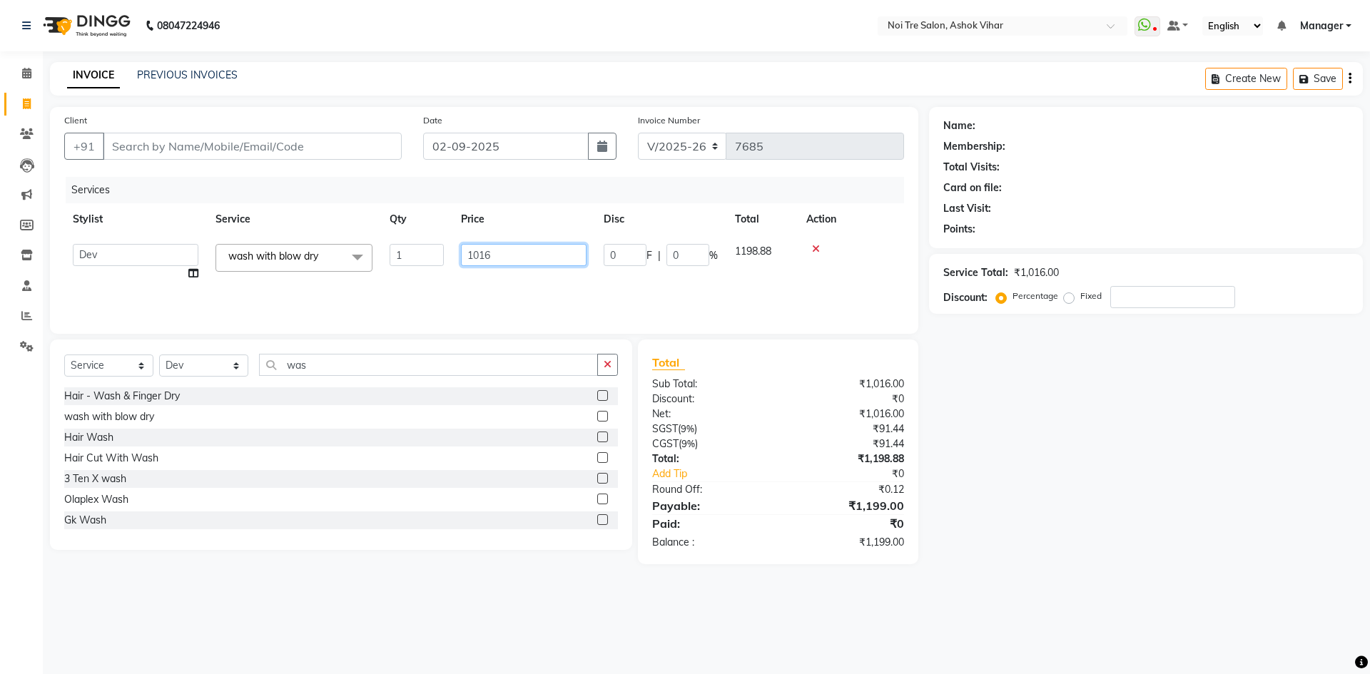
click at [517, 256] on input "1016" at bounding box center [524, 255] width 126 height 22
type input "1017"
click at [999, 435] on div "Name: Membership: Total Visits: Card on file: Last Visit: Points: Service Total…" at bounding box center [1151, 335] width 444 height 457
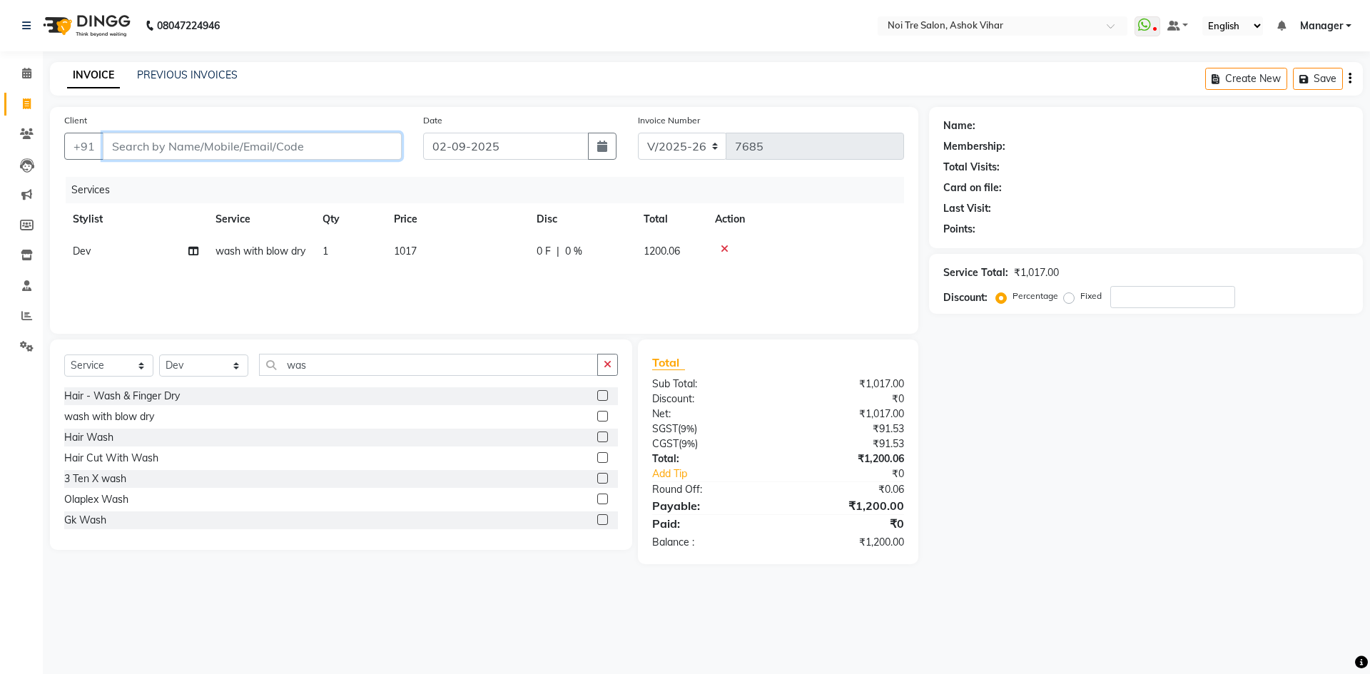
click at [385, 141] on input "Client" at bounding box center [252, 146] width 299 height 27
type input "9"
type input "0"
type input "9899968540"
click at [377, 147] on span "Add Client" at bounding box center [365, 146] width 56 height 14
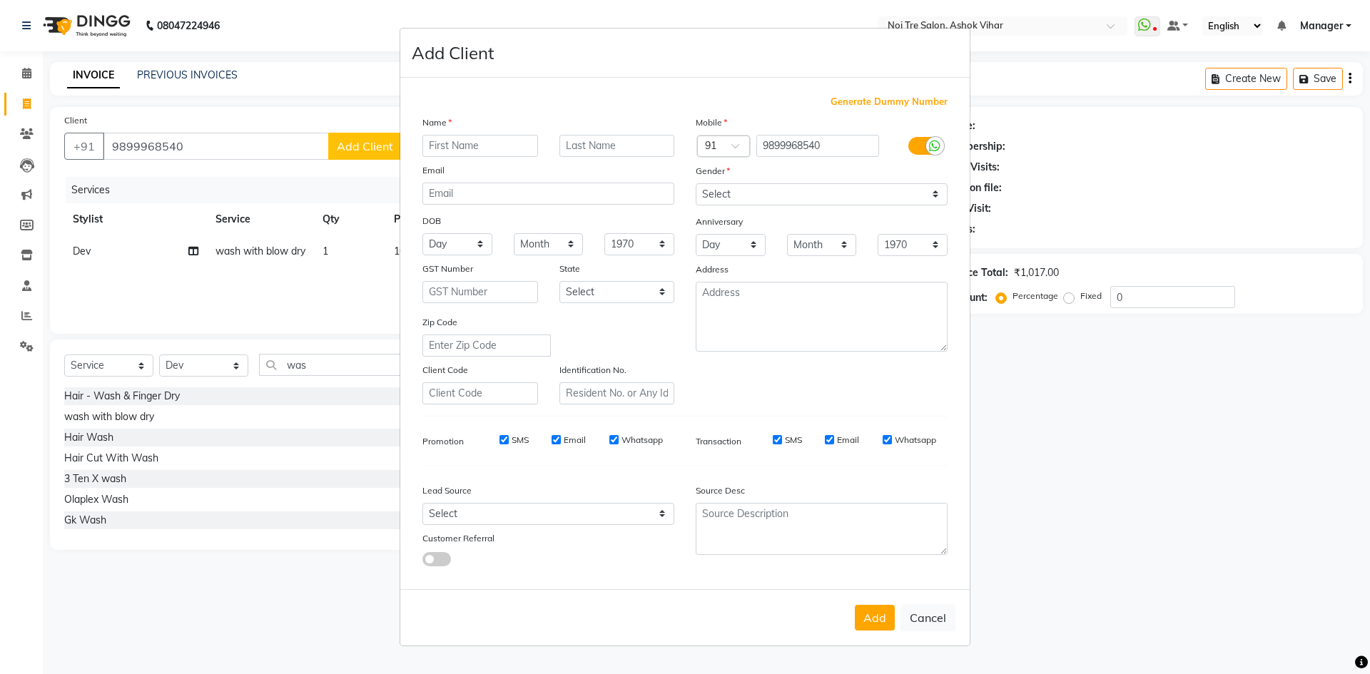
click at [508, 150] on input "text" at bounding box center [480, 146] width 116 height 22
type input "r"
type input "Radhika"
click at [763, 197] on select "Select Male Female Other Prefer Not To Say" at bounding box center [822, 194] width 252 height 22
select select "female"
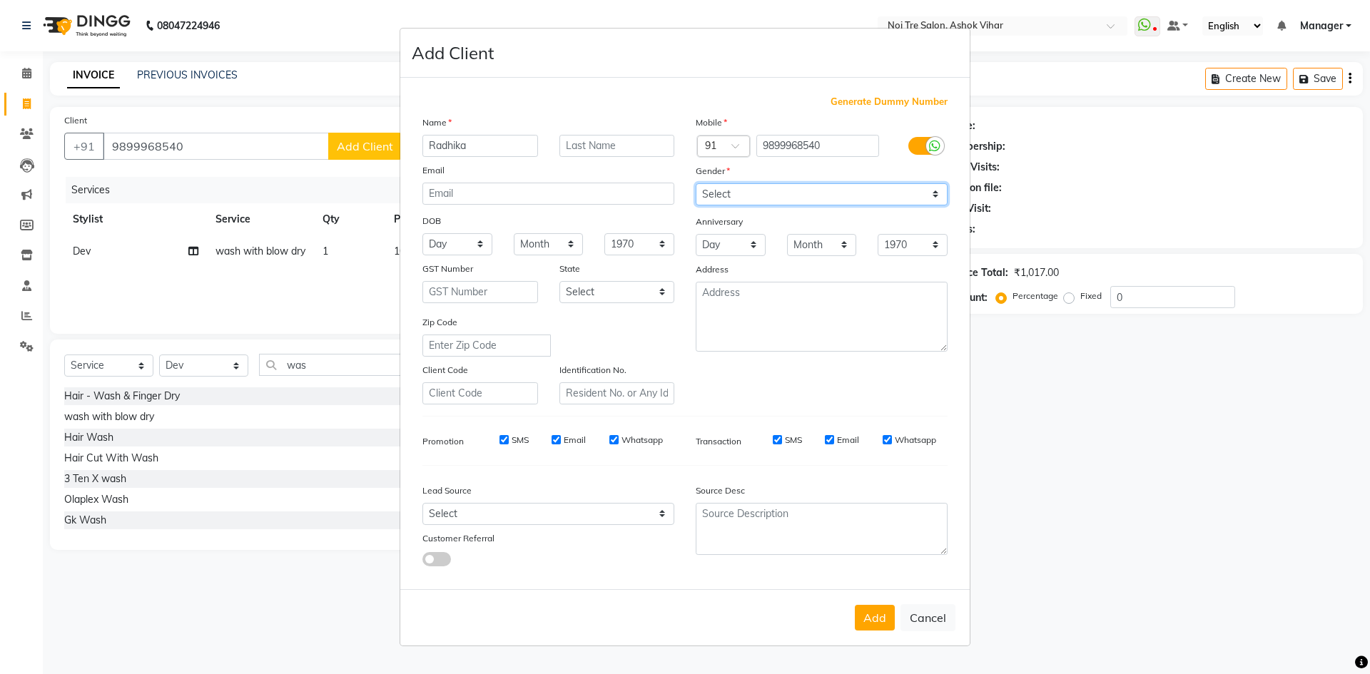
click at [696, 183] on select "Select Male Female Other Prefer Not To Say" at bounding box center [822, 194] width 252 height 22
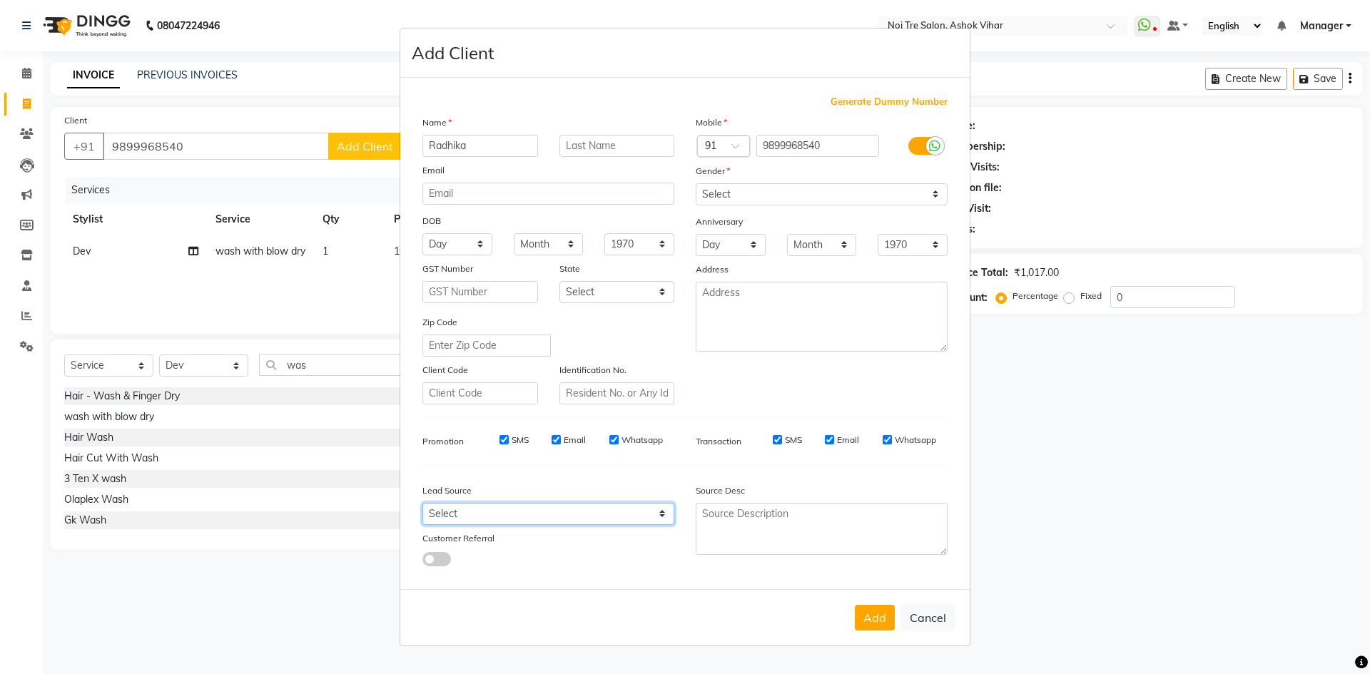
click at [475, 510] on select "Select Walk-in Referral Internet Friend Word of Mouth Advertisement Facebook Ju…" at bounding box center [548, 514] width 252 height 22
select select "31837"
click at [422, 503] on select "Select Walk-in Referral Internet Friend Word of Mouth Advertisement Facebook Ju…" at bounding box center [548, 514] width 252 height 22
click at [870, 616] on button "Add" at bounding box center [875, 618] width 40 height 26
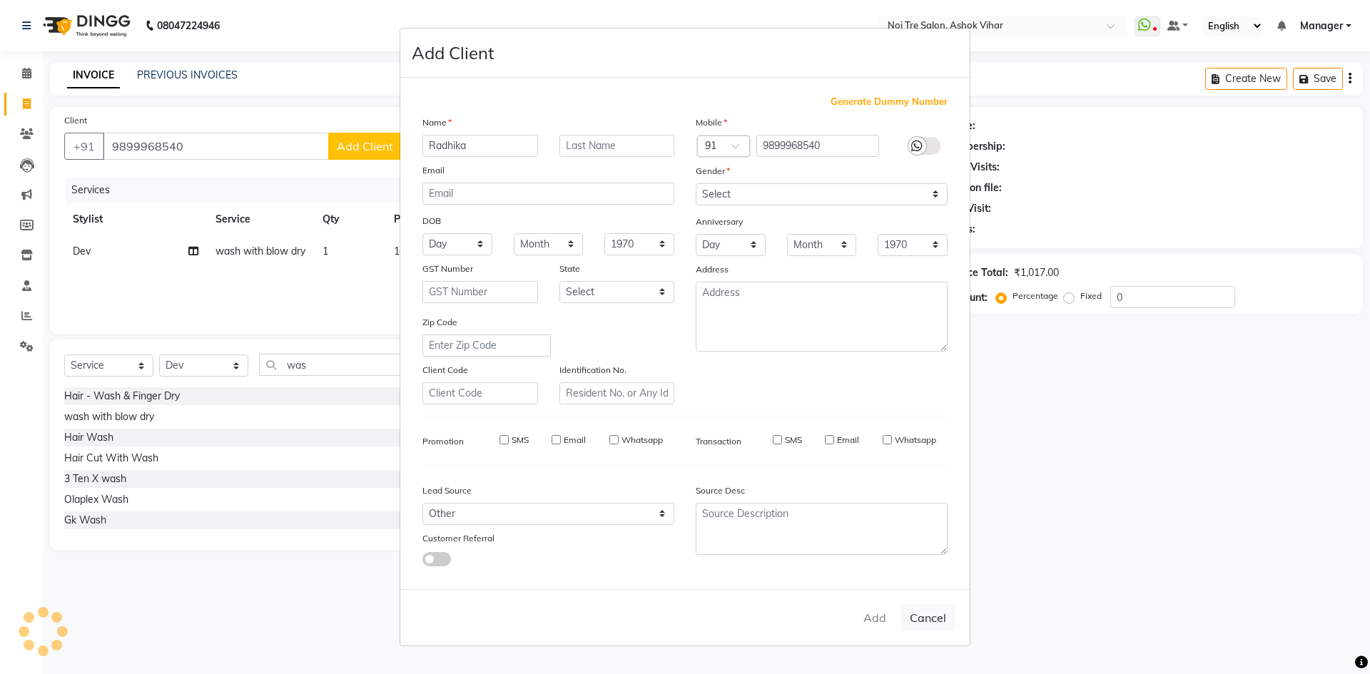
select select
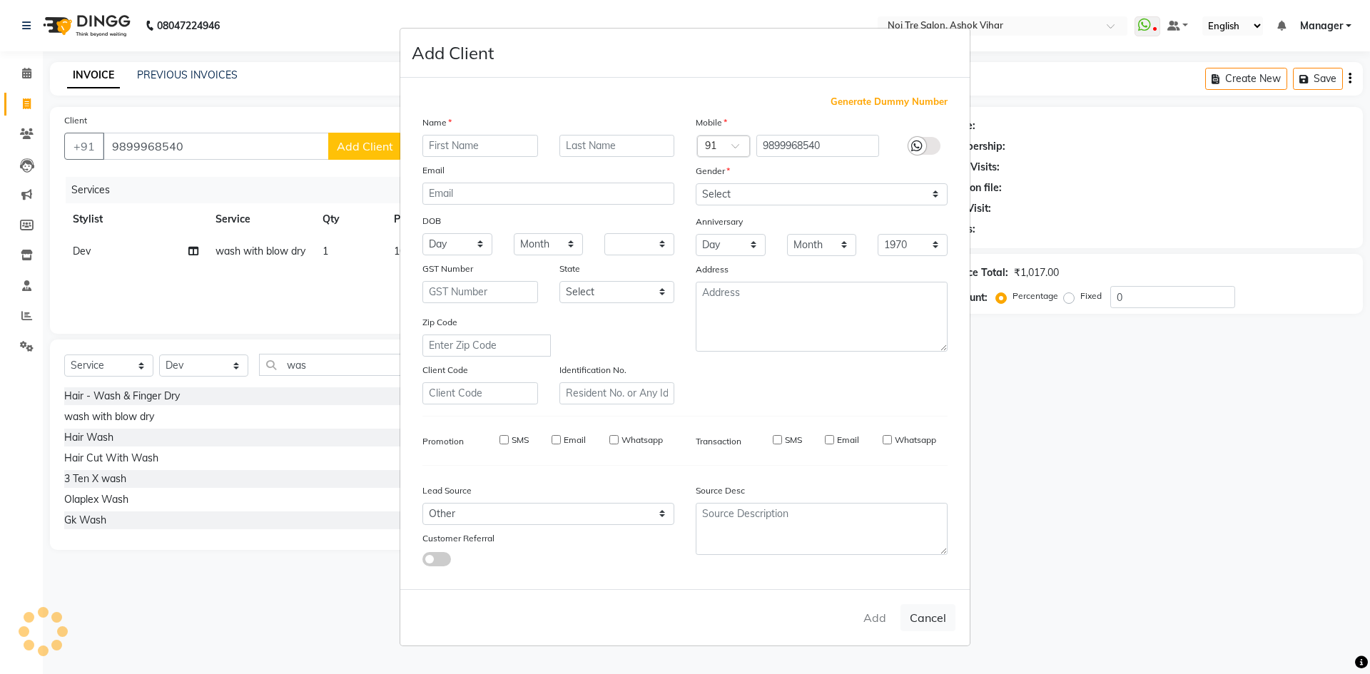
select select
checkbox input "false"
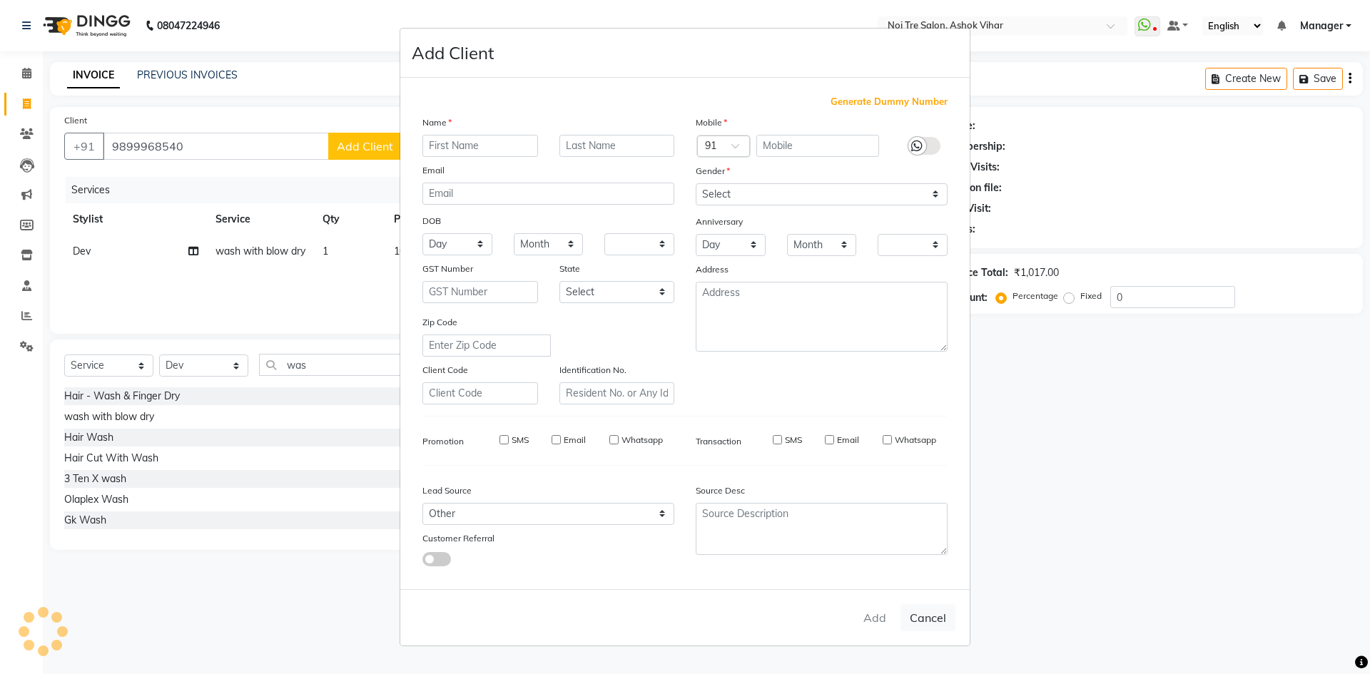
checkbox input "false"
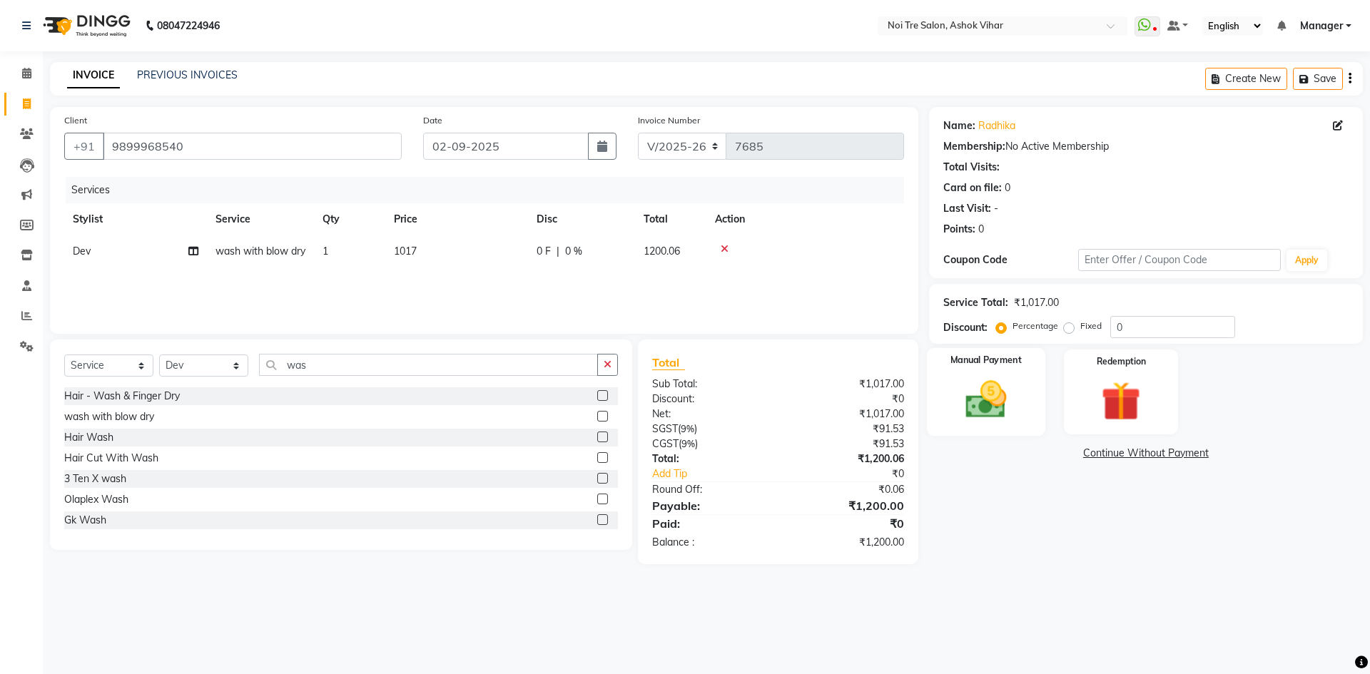
click at [1012, 395] on img at bounding box center [985, 399] width 66 height 47
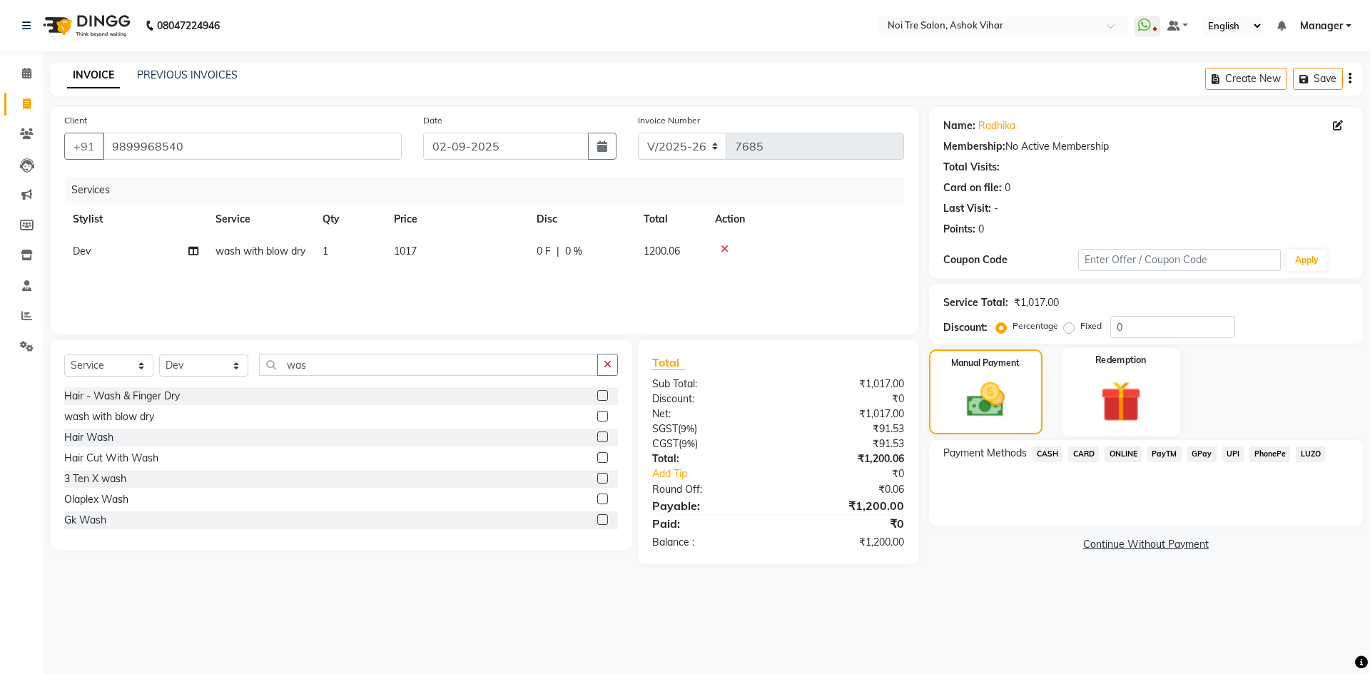
click at [1096, 400] on img at bounding box center [1120, 401] width 66 height 51
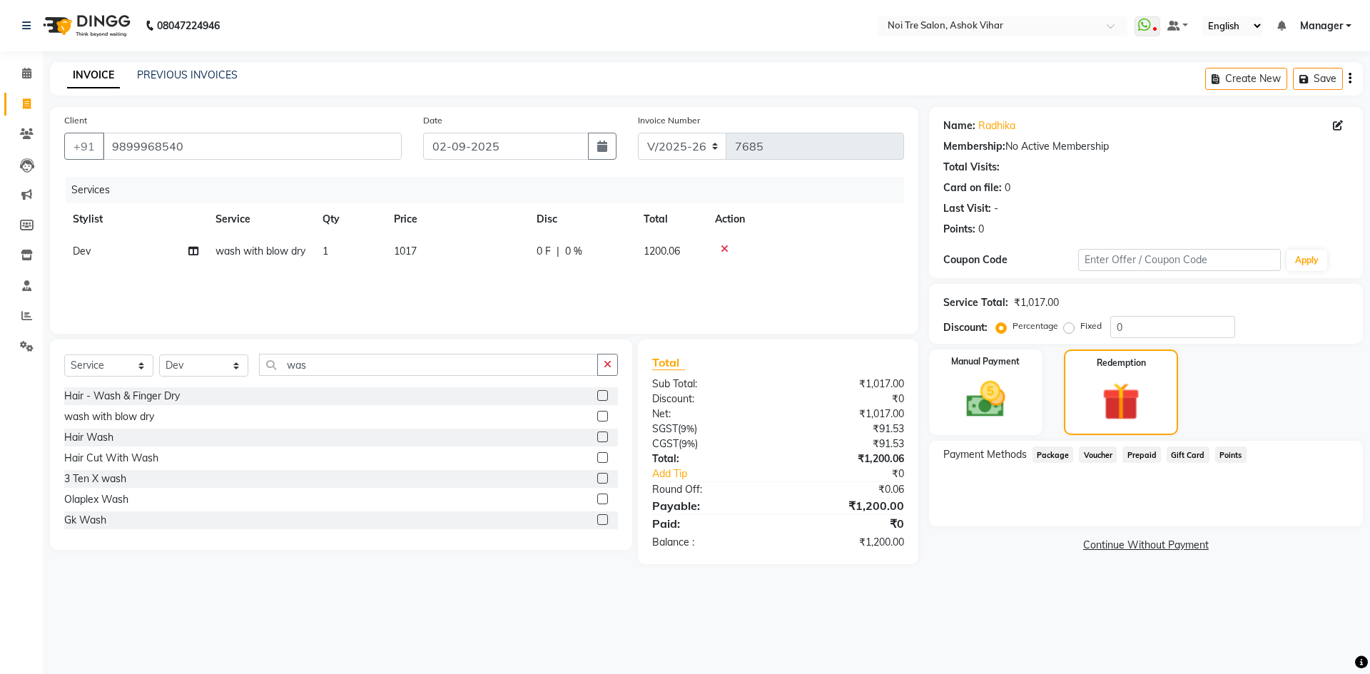
click at [1144, 455] on span "Prepaid" at bounding box center [1141, 455] width 39 height 16
drag, startPoint x: 1017, startPoint y: 398, endPoint x: 1044, endPoint y: 424, distance: 37.3
click at [1017, 397] on img at bounding box center [985, 399] width 66 height 47
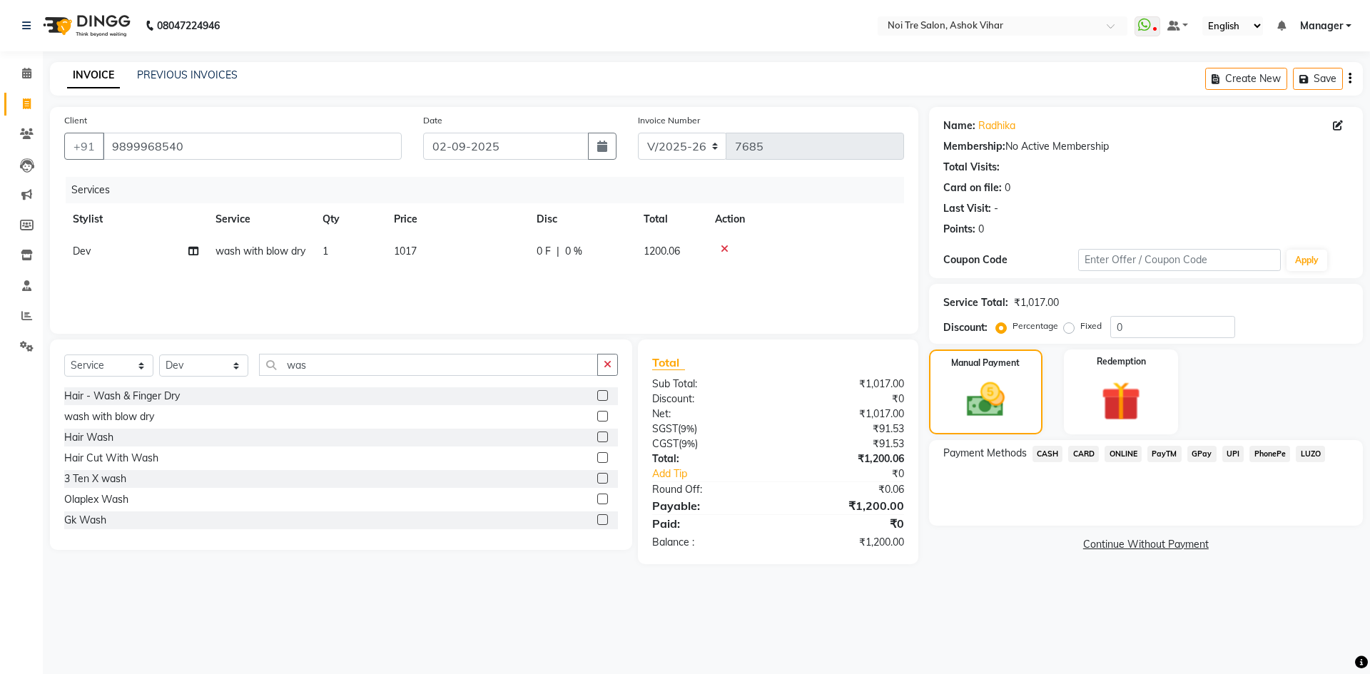
drag, startPoint x: 1049, startPoint y: 452, endPoint x: 1062, endPoint y: 459, distance: 14.7
click at [1051, 453] on span "CASH" at bounding box center [1047, 454] width 31 height 16
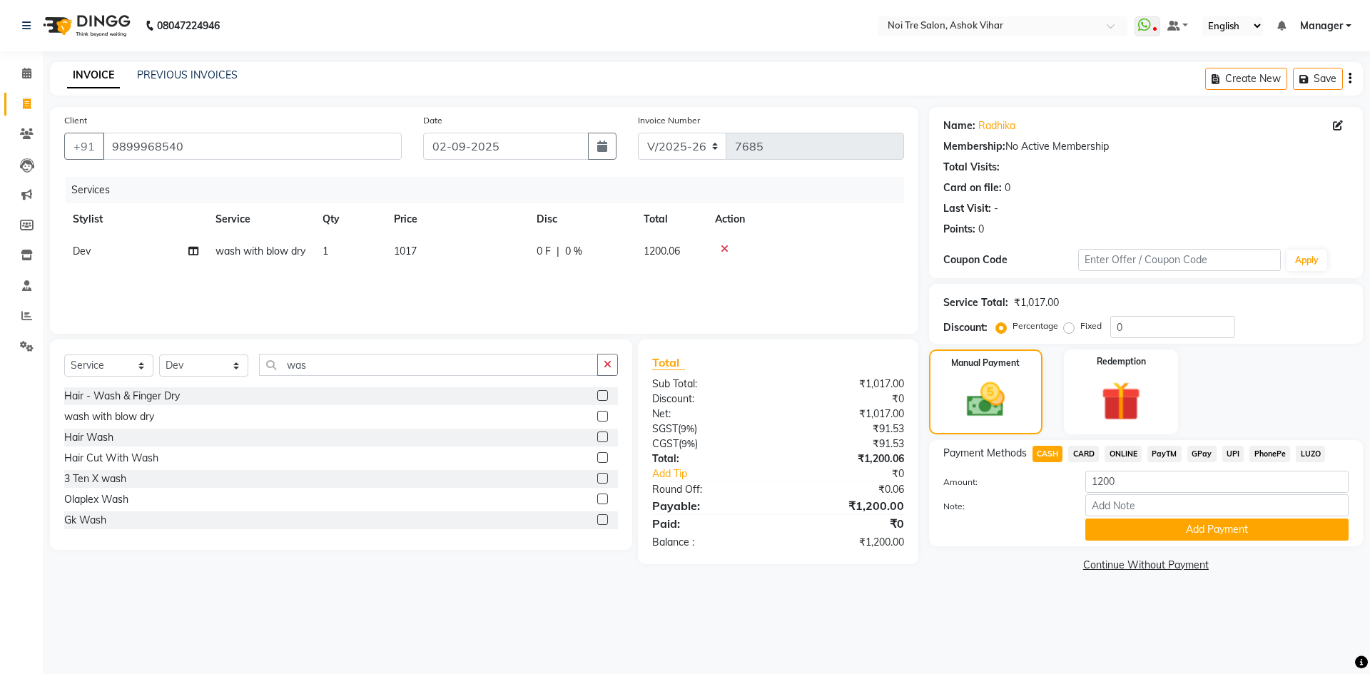
click at [1121, 453] on span "ONLINE" at bounding box center [1122, 454] width 37 height 16
click at [1256, 529] on button "Add Payment" at bounding box center [1216, 530] width 263 height 22
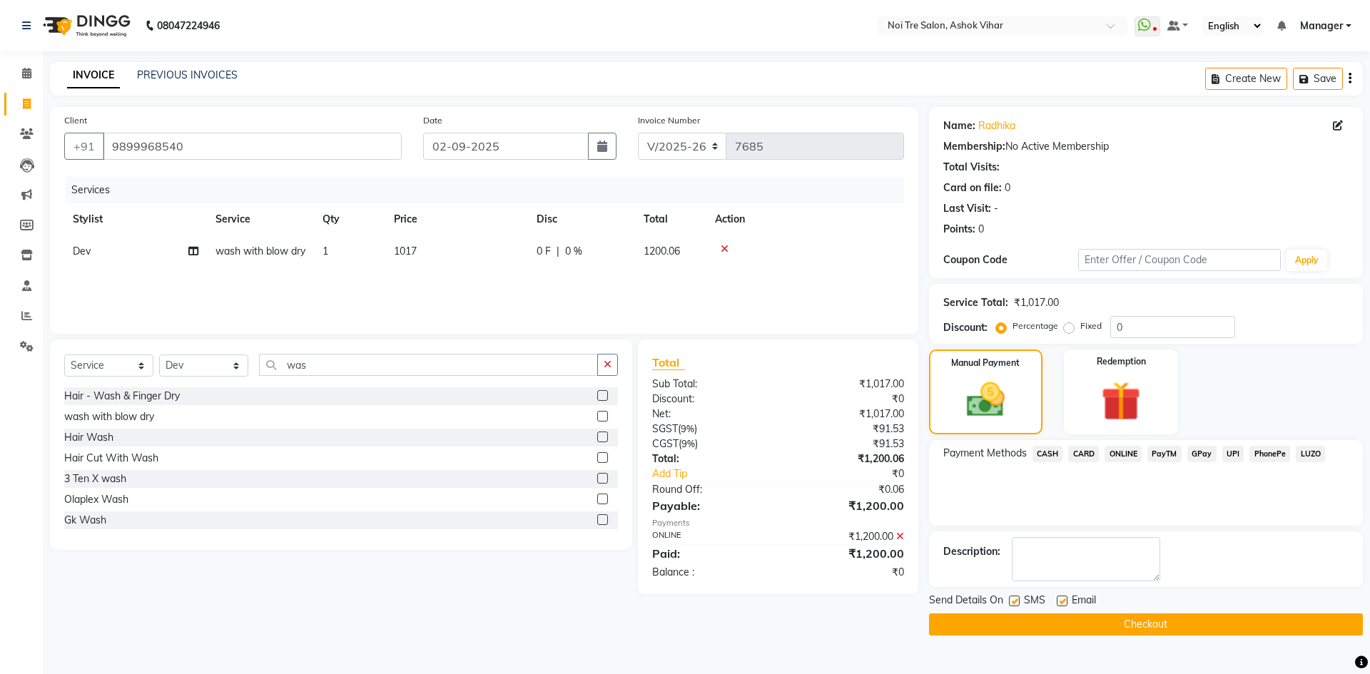
click at [1234, 626] on button "Checkout" at bounding box center [1146, 625] width 434 height 22
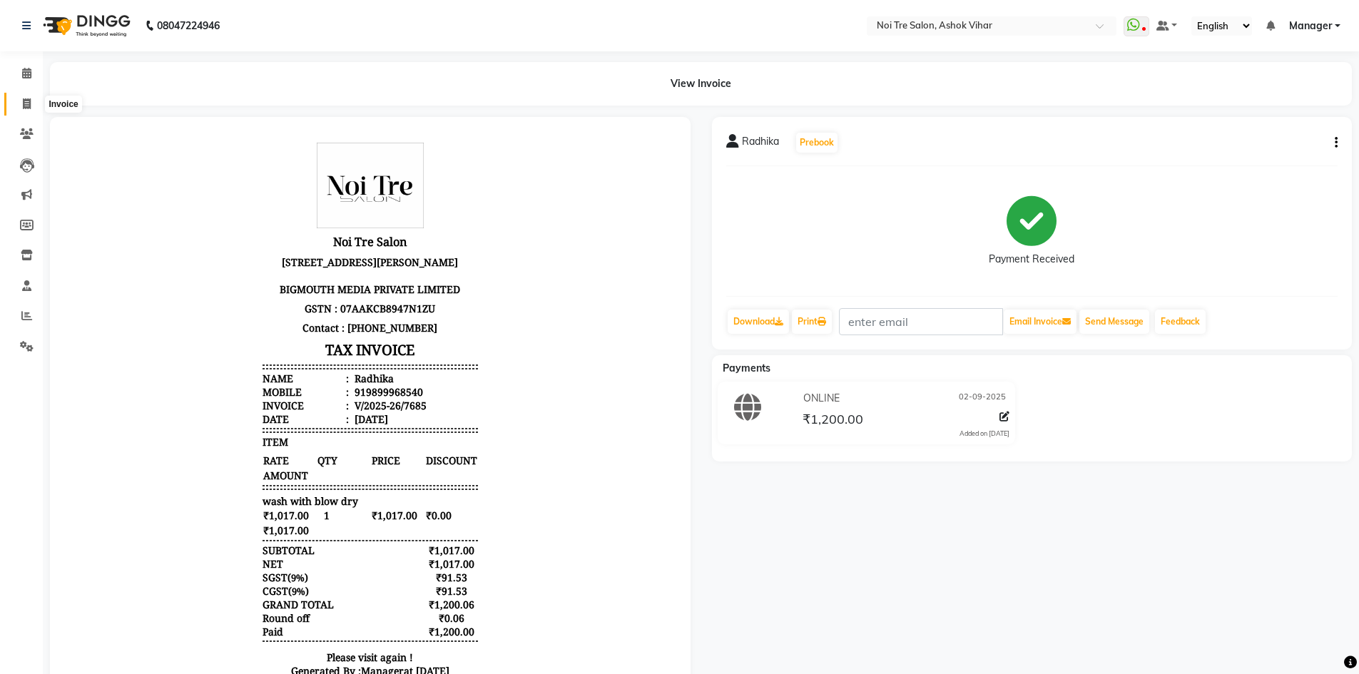
click at [26, 101] on icon at bounding box center [27, 103] width 8 height 11
select select "service"
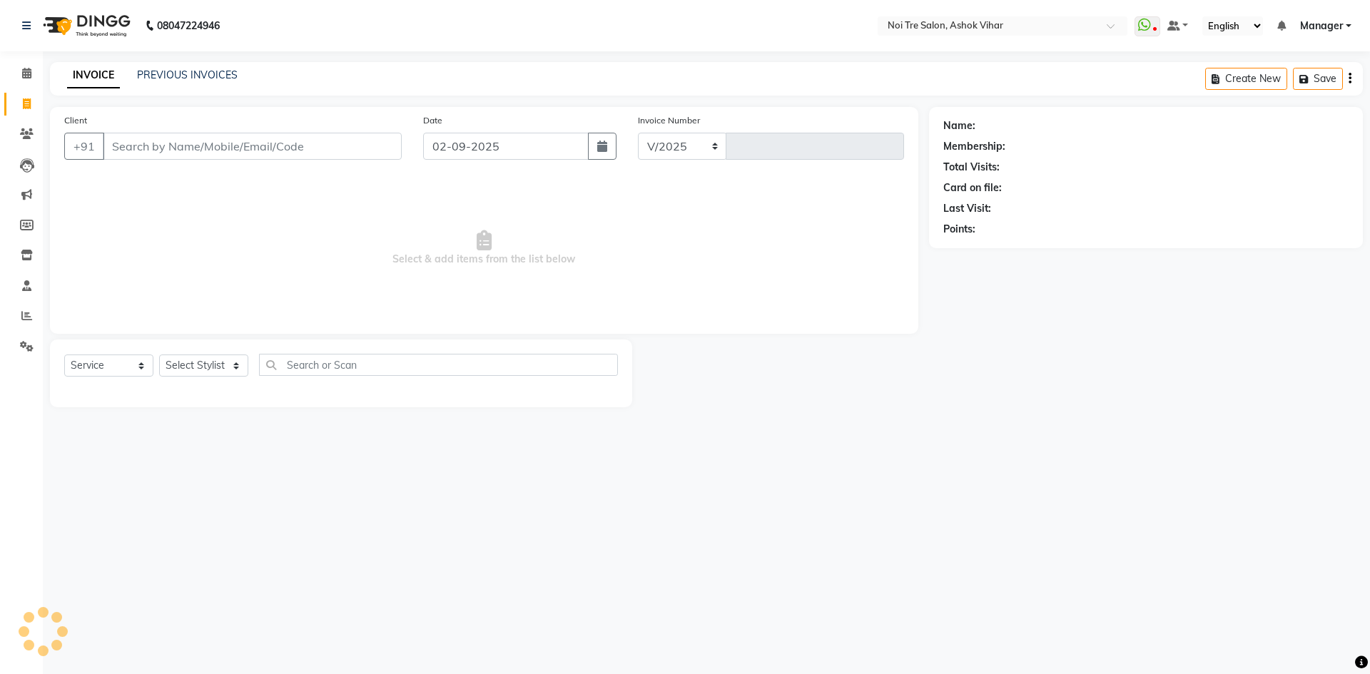
select select "4726"
type input "7686"
click at [216, 136] on input "Client" at bounding box center [252, 146] width 299 height 27
click at [130, 145] on input "991110271" at bounding box center [216, 146] width 226 height 27
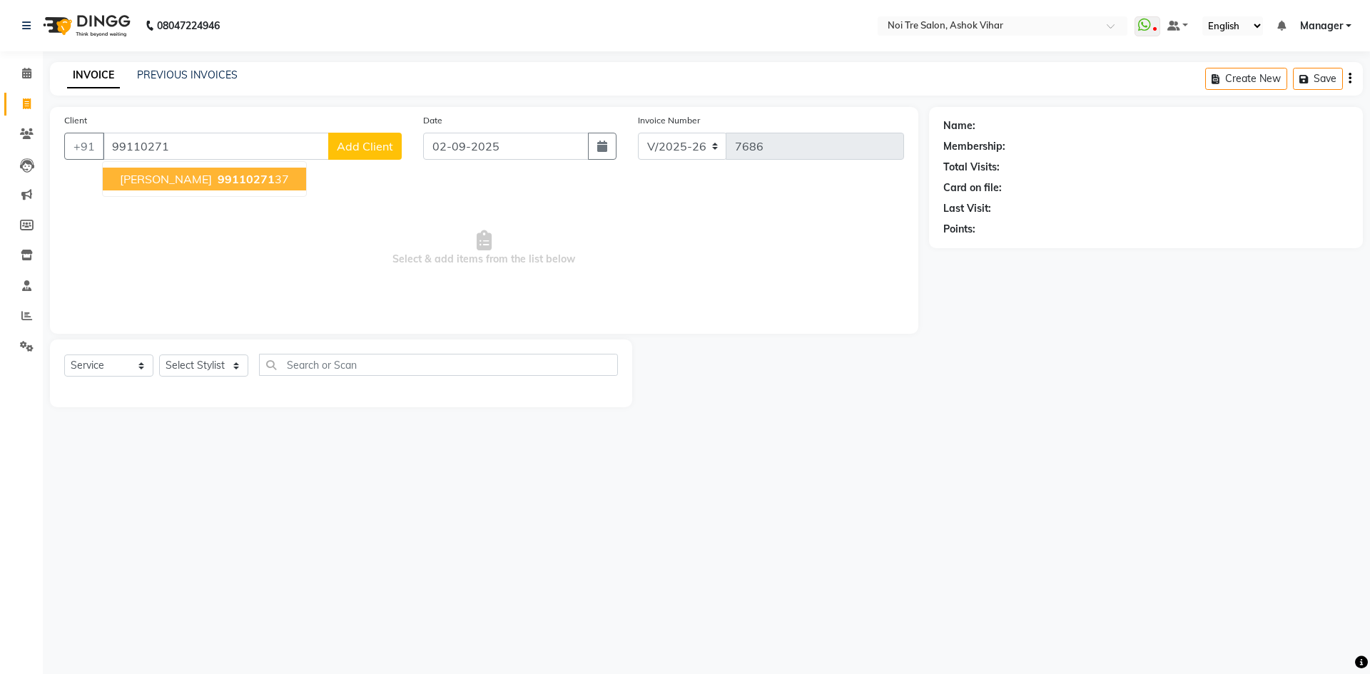
drag, startPoint x: 221, startPoint y: 180, endPoint x: 231, endPoint y: 221, distance: 42.6
click at [222, 181] on span "99110271" at bounding box center [246, 179] width 57 height 14
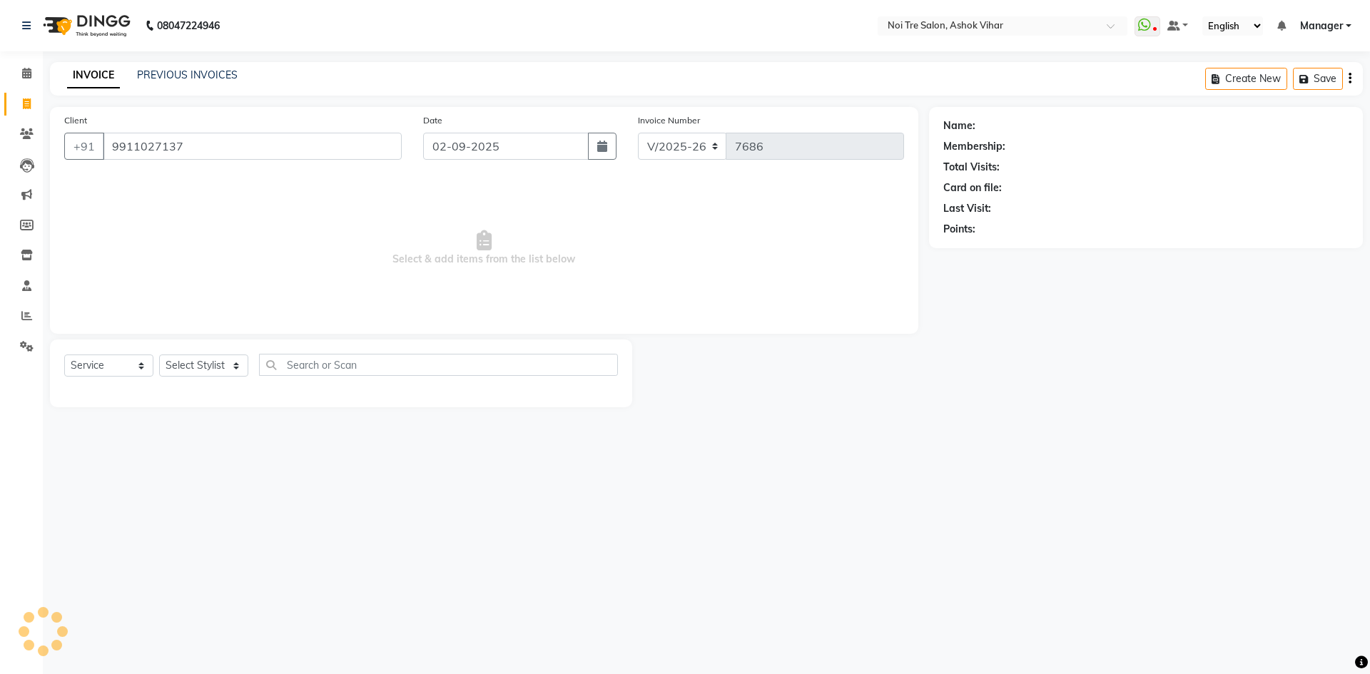
type input "9911027137"
click at [238, 363] on select "Select Stylist Aakash Aalam Aas Admin Ajay Alice Amit Anand Anas Arif ARIF 1 Ar…" at bounding box center [203, 366] width 89 height 22
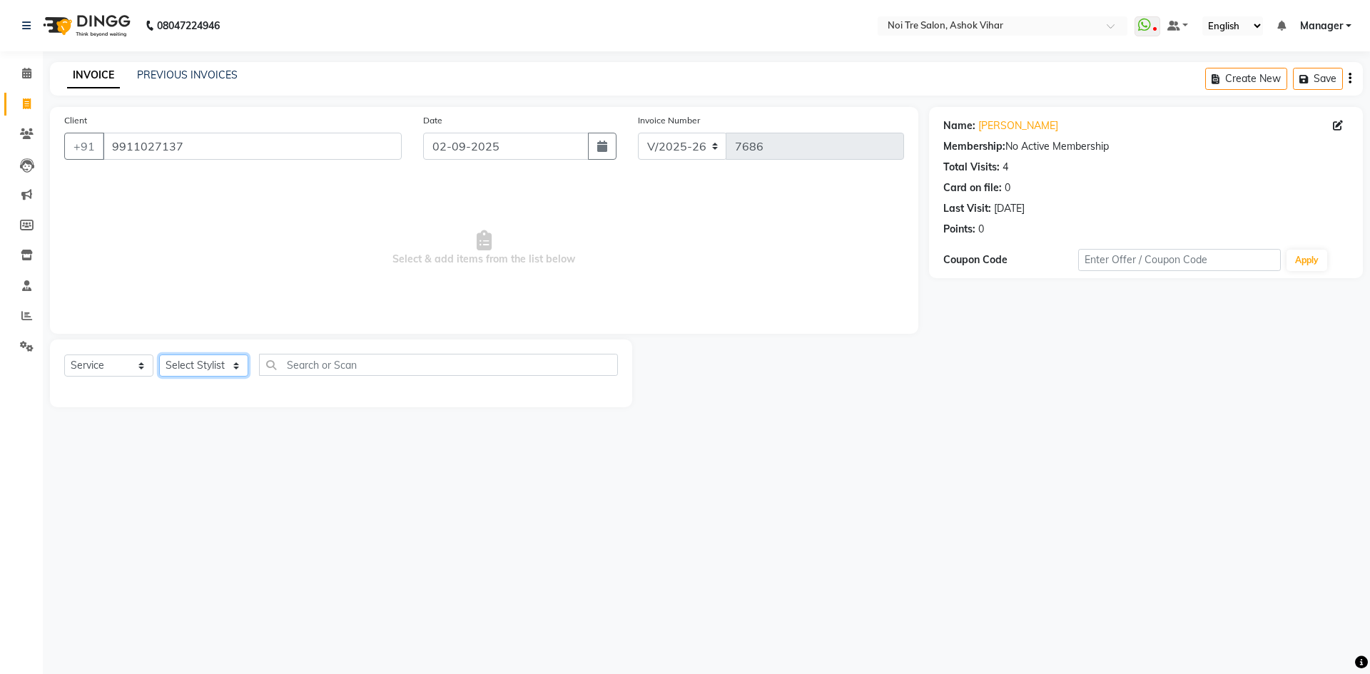
select select "28159"
click at [137, 365] on select "Select Service Product Membership Package Voucher Prepaid Gift Card" at bounding box center [108, 366] width 89 height 22
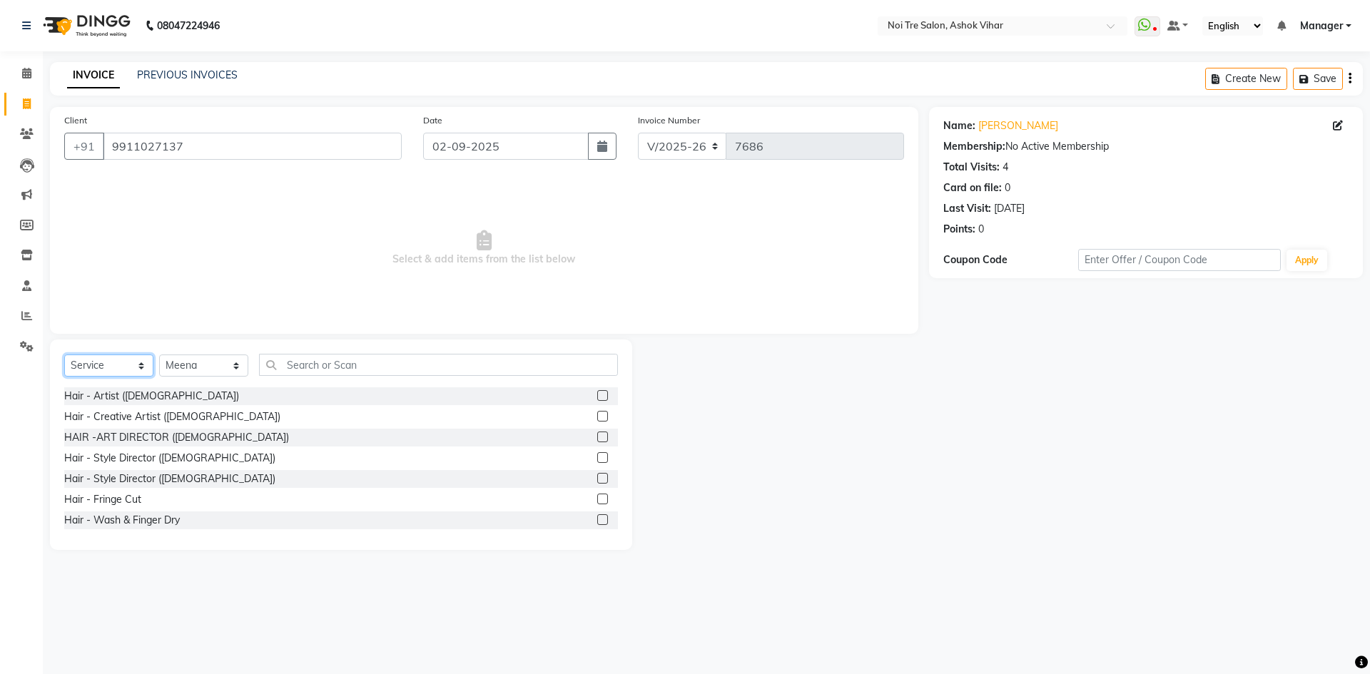
select select "V"
click at [64, 355] on select "Select Service Product Membership Package Voucher Prepaid Gift Card" at bounding box center [108, 366] width 89 height 22
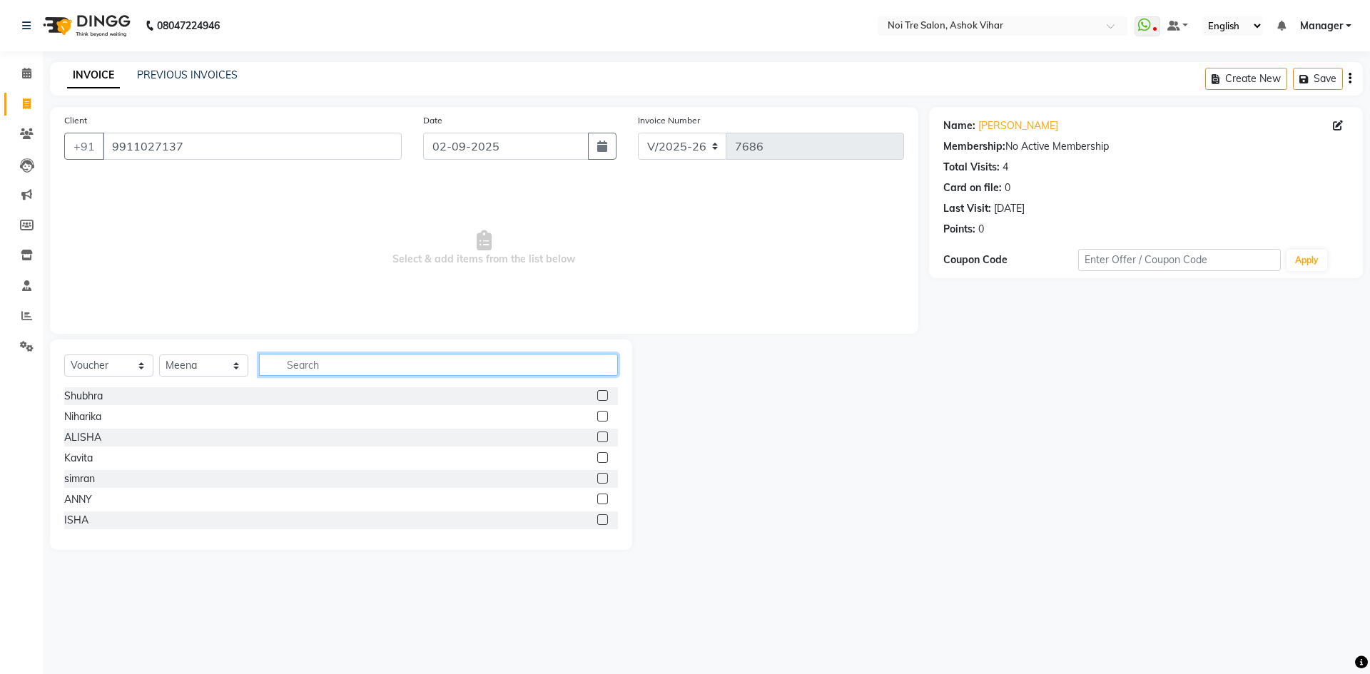
click at [290, 366] on input "text" at bounding box center [438, 365] width 359 height 22
type input "adv"
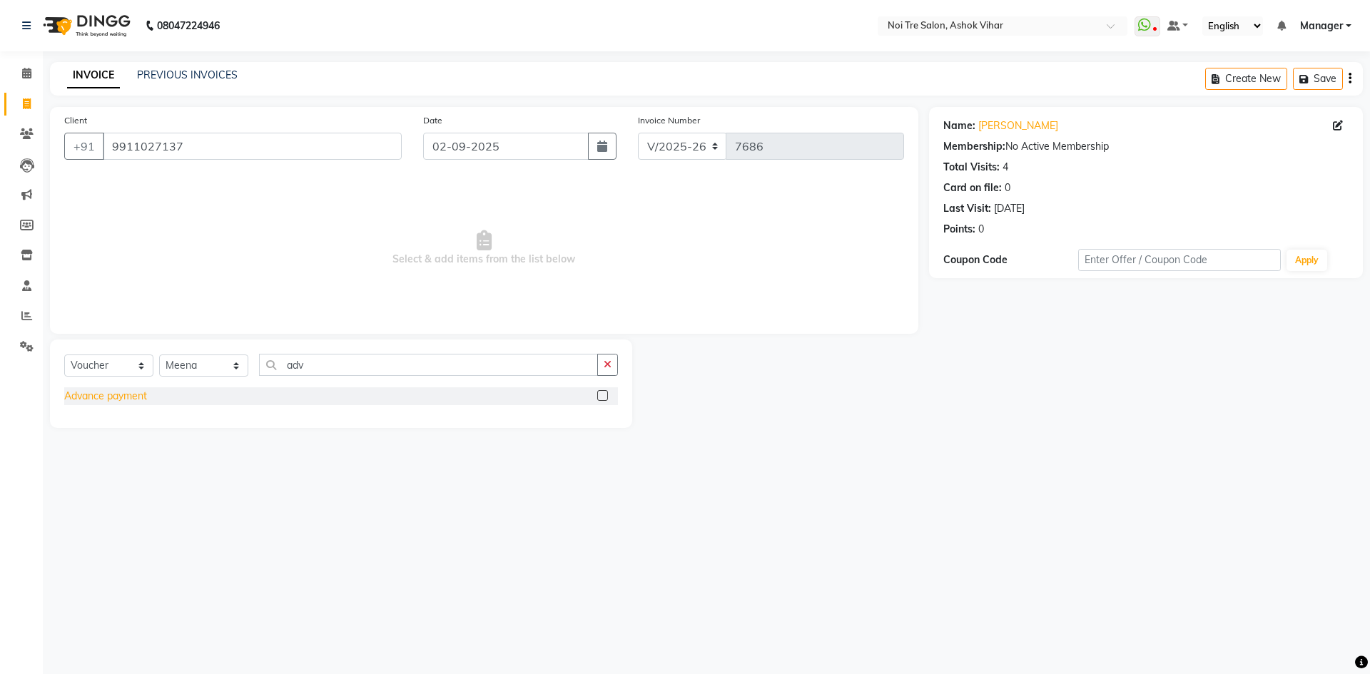
click at [125, 391] on div "Advance payment" at bounding box center [105, 396] width 83 height 15
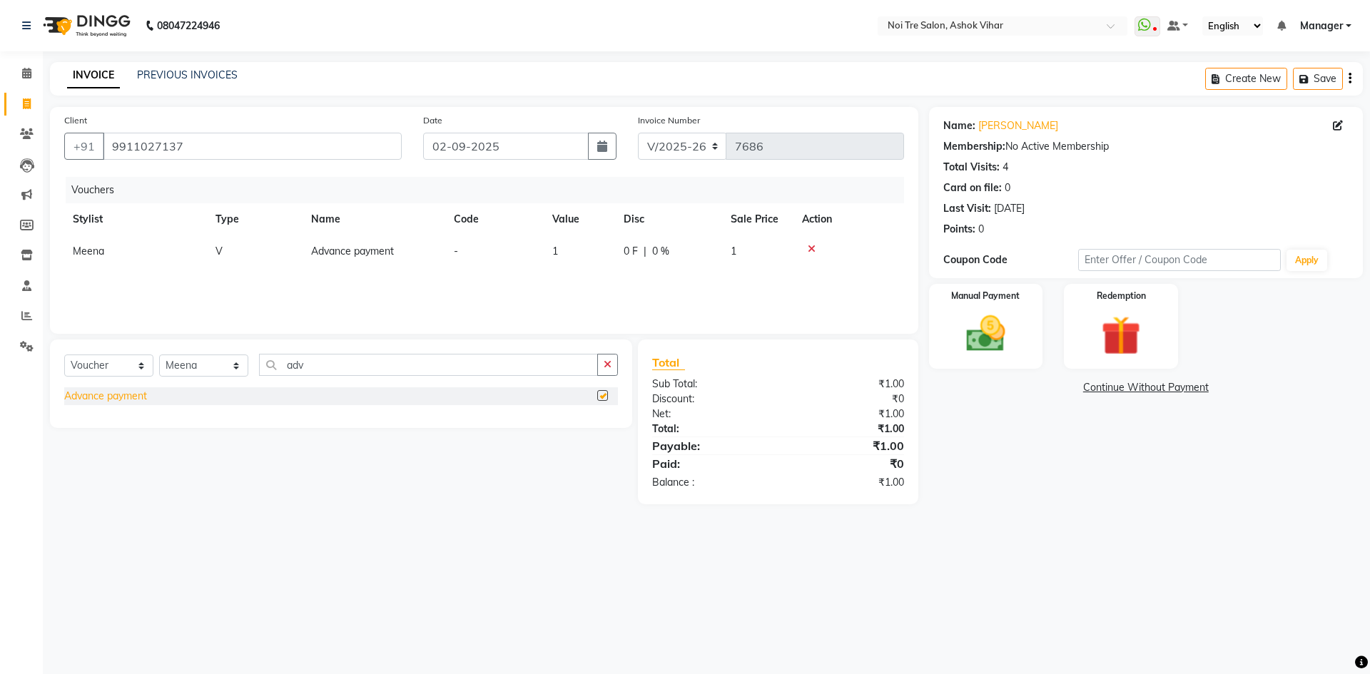
checkbox input "false"
click at [565, 258] on td "1" at bounding box center [579, 251] width 71 height 32
select select "28159"
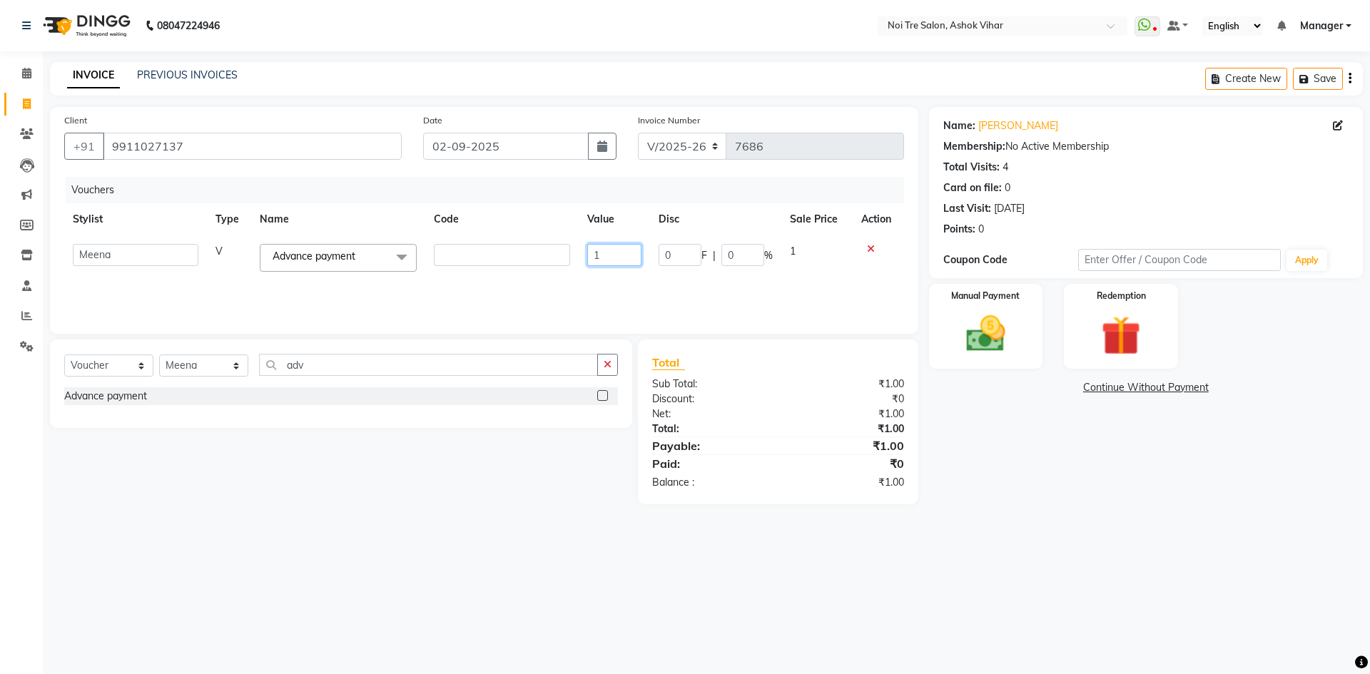
click at [619, 258] on input "1" at bounding box center [614, 255] width 54 height 22
type input "10000"
click at [567, 273] on div "Vouchers Stylist Type Name Code Value Disc Sale Price Action Aakash Aalam Aas A…" at bounding box center [484, 248] width 840 height 143
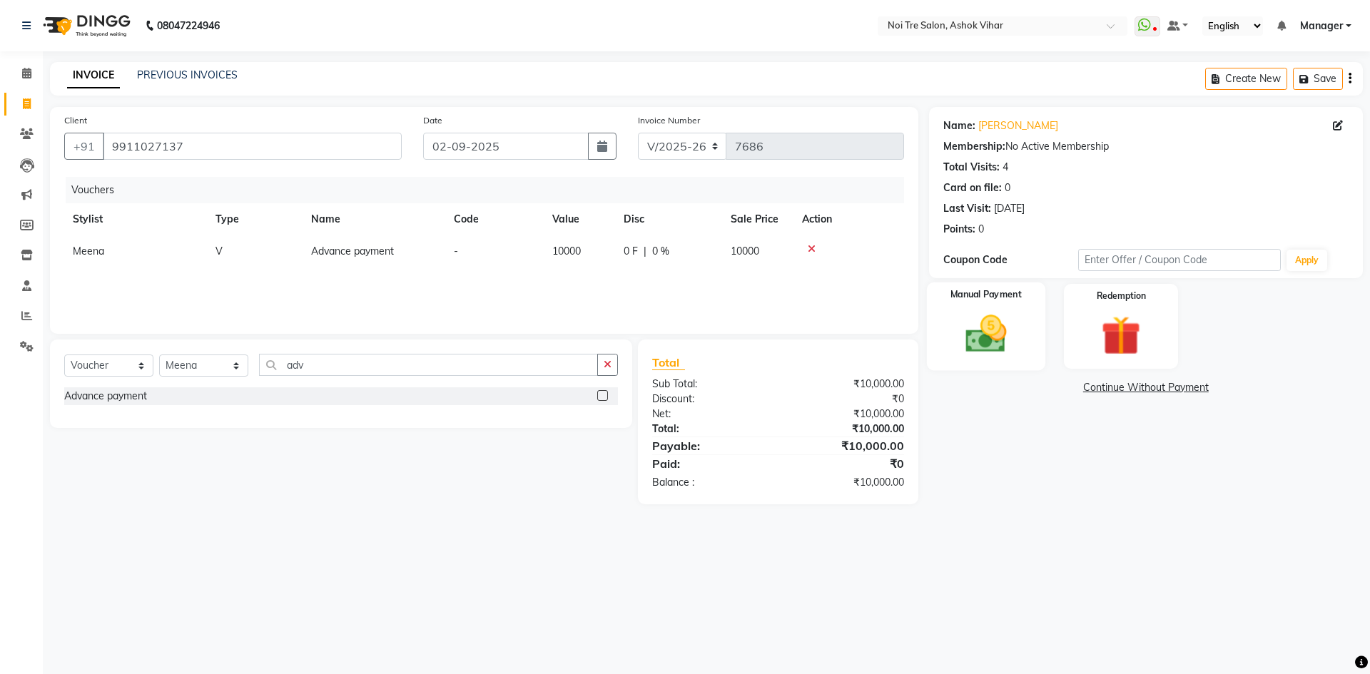
click at [996, 323] on img at bounding box center [985, 333] width 66 height 47
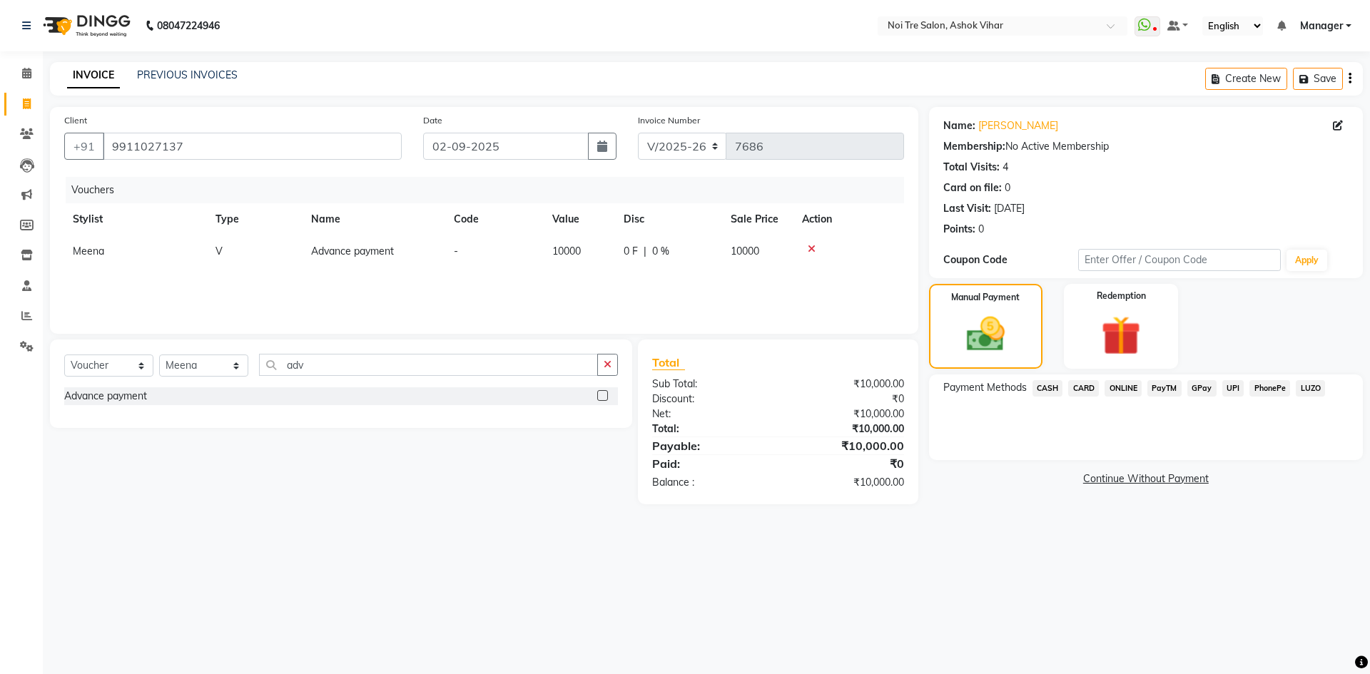
click at [1124, 388] on span "ONLINE" at bounding box center [1122, 388] width 37 height 16
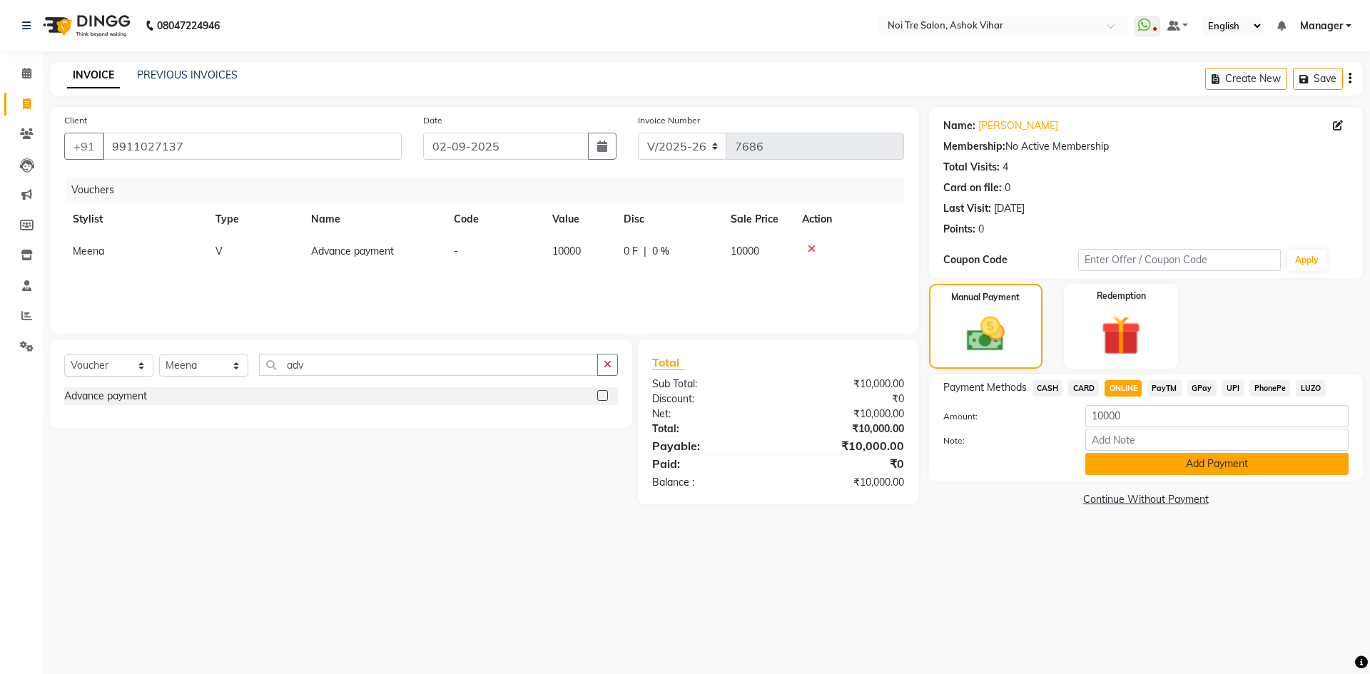
click at [1156, 459] on button "Add Payment" at bounding box center [1216, 464] width 263 height 22
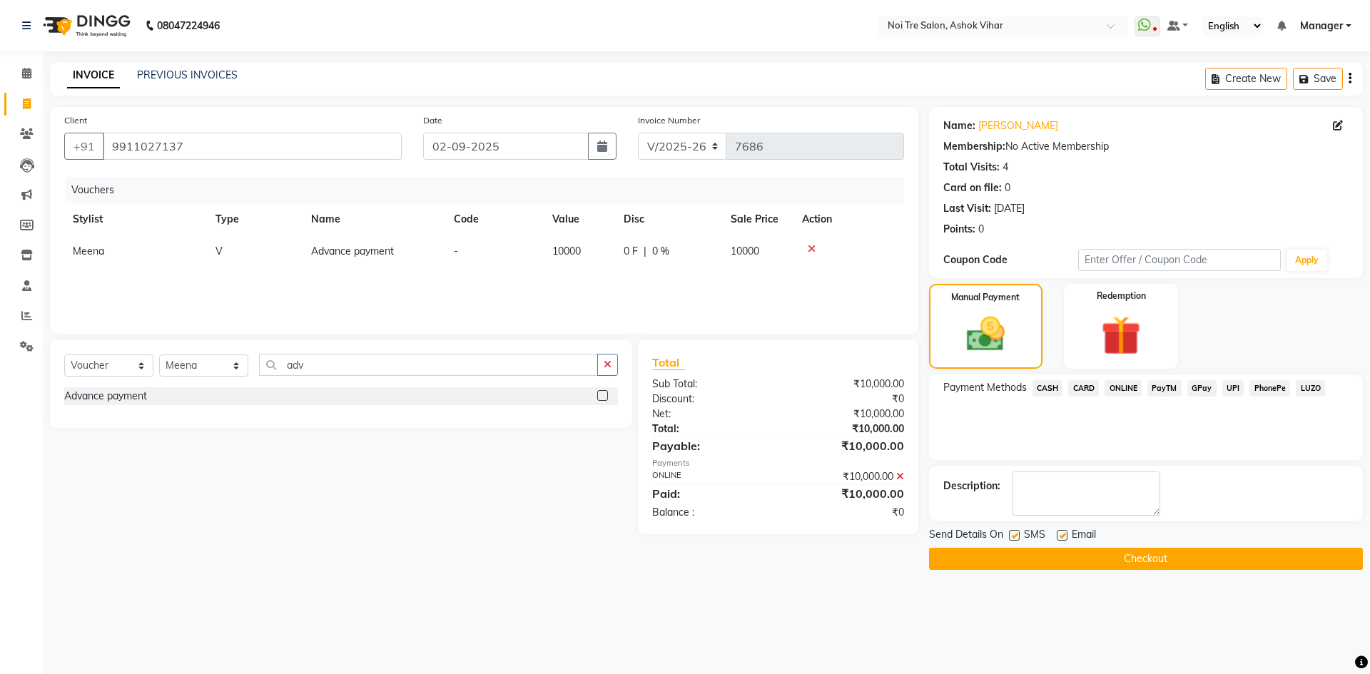
click at [1144, 552] on button "Checkout" at bounding box center [1146, 559] width 434 height 22
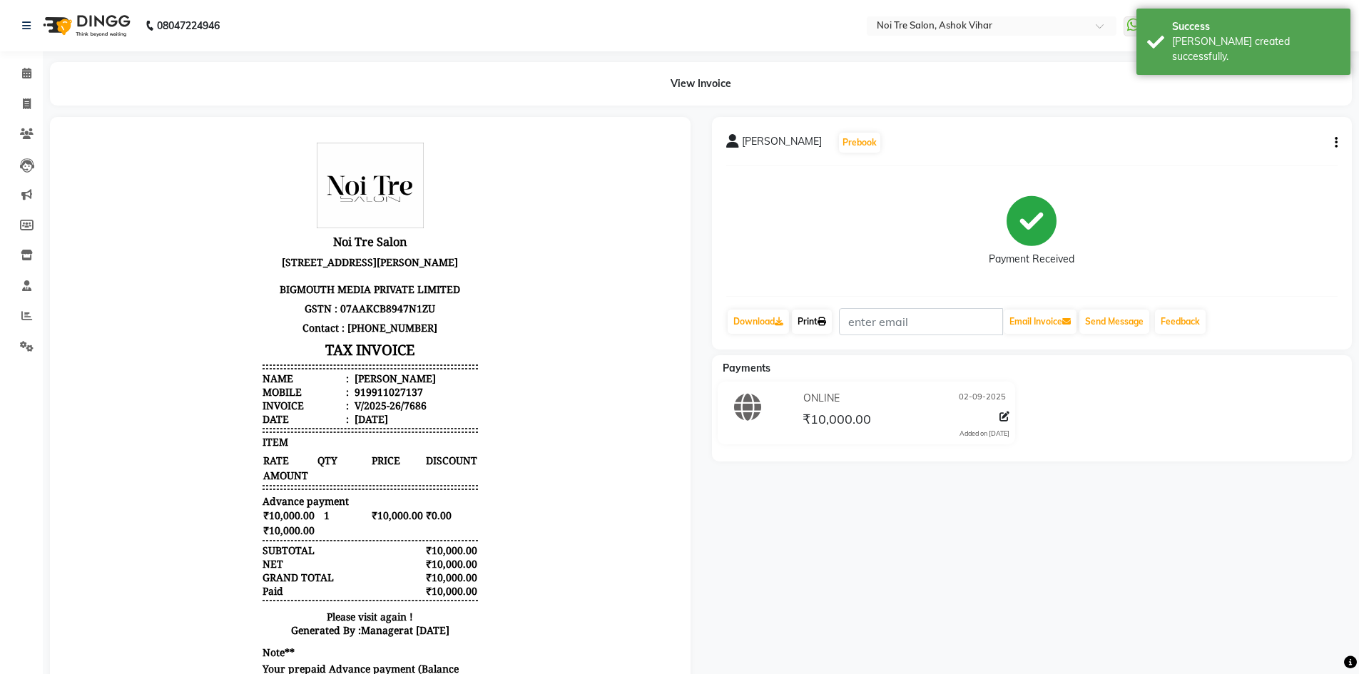
click at [809, 318] on link "Print" at bounding box center [812, 322] width 40 height 24
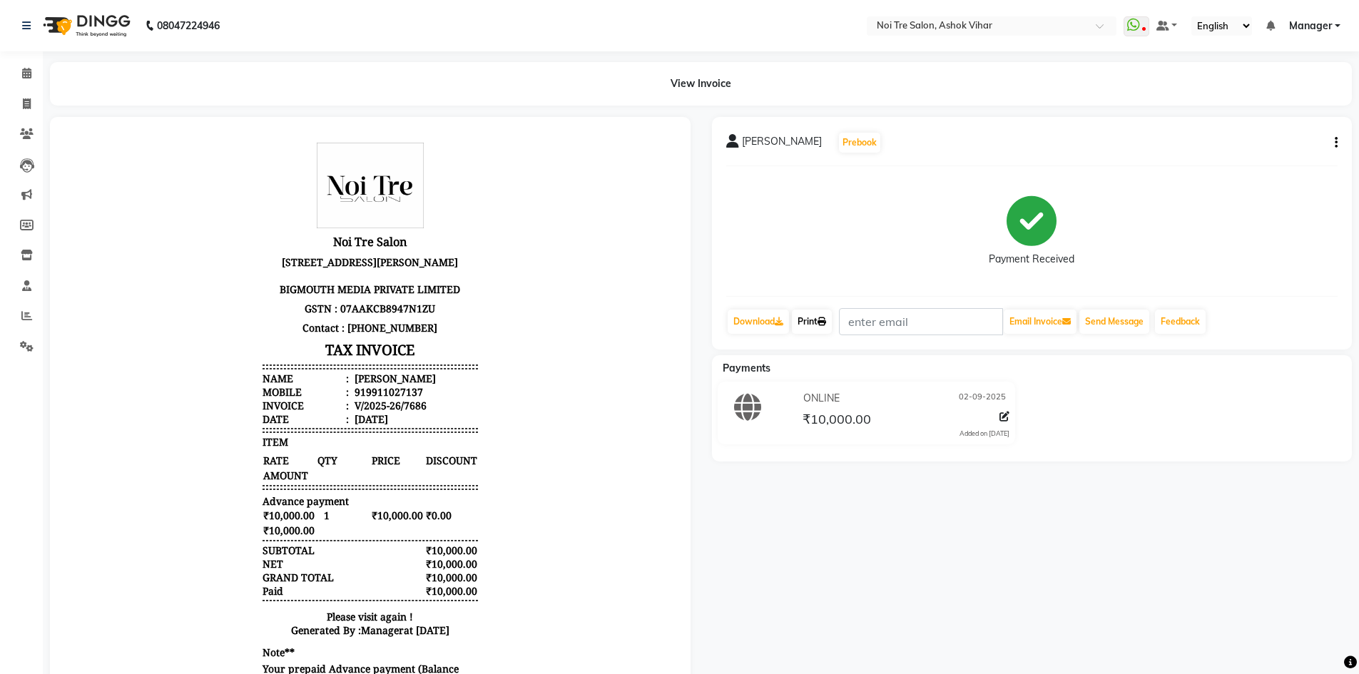
drag, startPoint x: 819, startPoint y: 321, endPoint x: 803, endPoint y: 321, distance: 15.7
click at [819, 321] on link "Print" at bounding box center [812, 322] width 40 height 24
click at [26, 102] on icon at bounding box center [27, 103] width 8 height 11
select select "service"
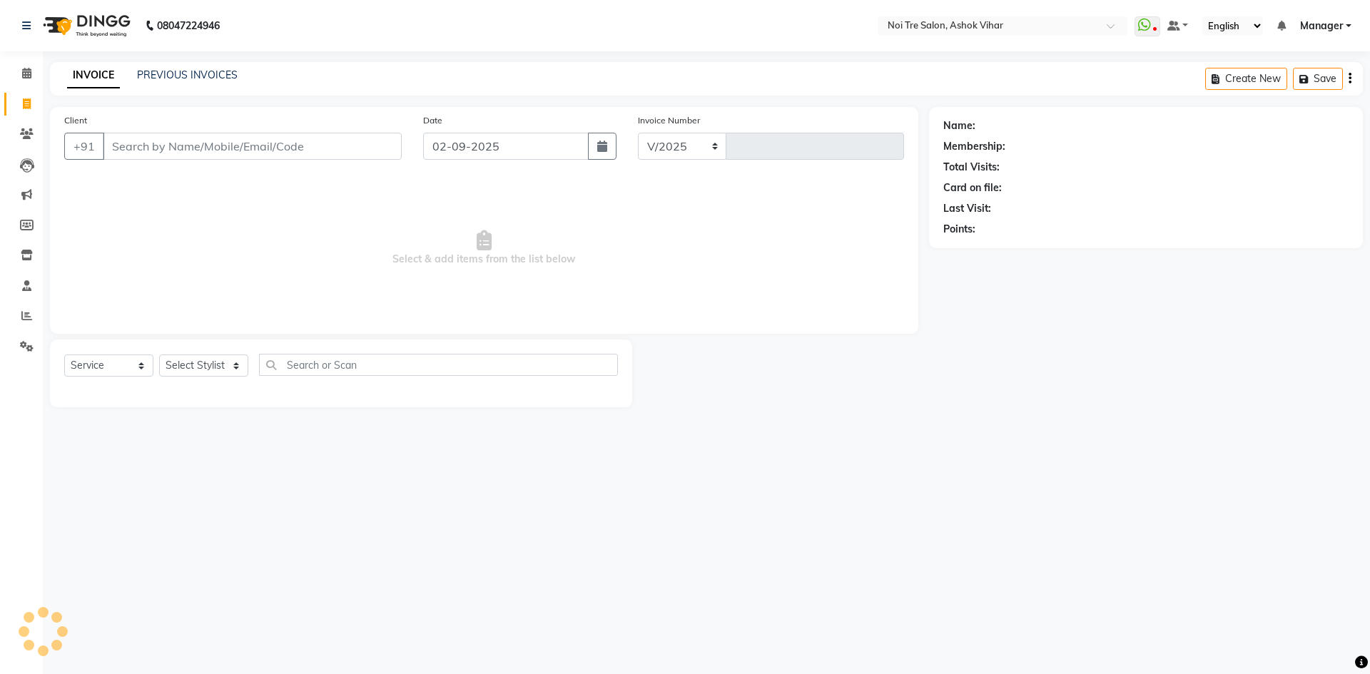
select select "4726"
type input "7687"
click at [181, 153] on input "Client" at bounding box center [252, 146] width 299 height 27
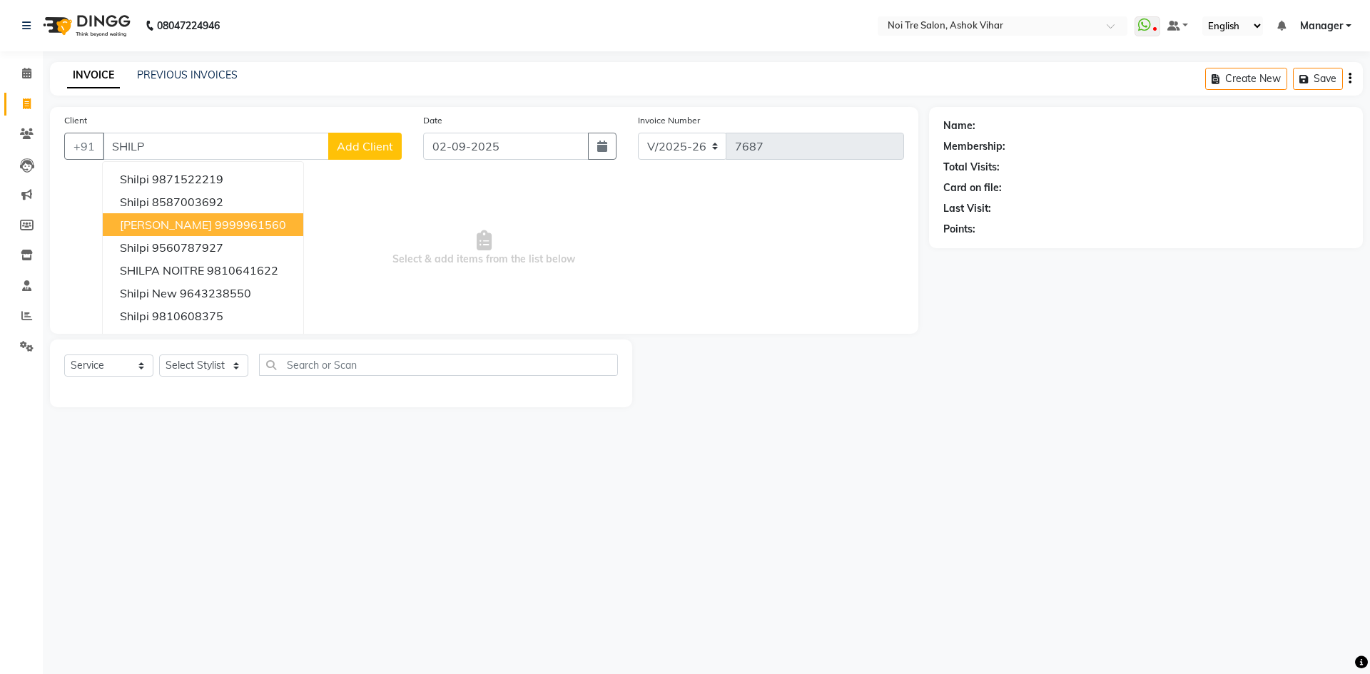
click at [228, 231] on ngb-highlight "9999961560" at bounding box center [250, 225] width 71 height 14
type input "9999961560"
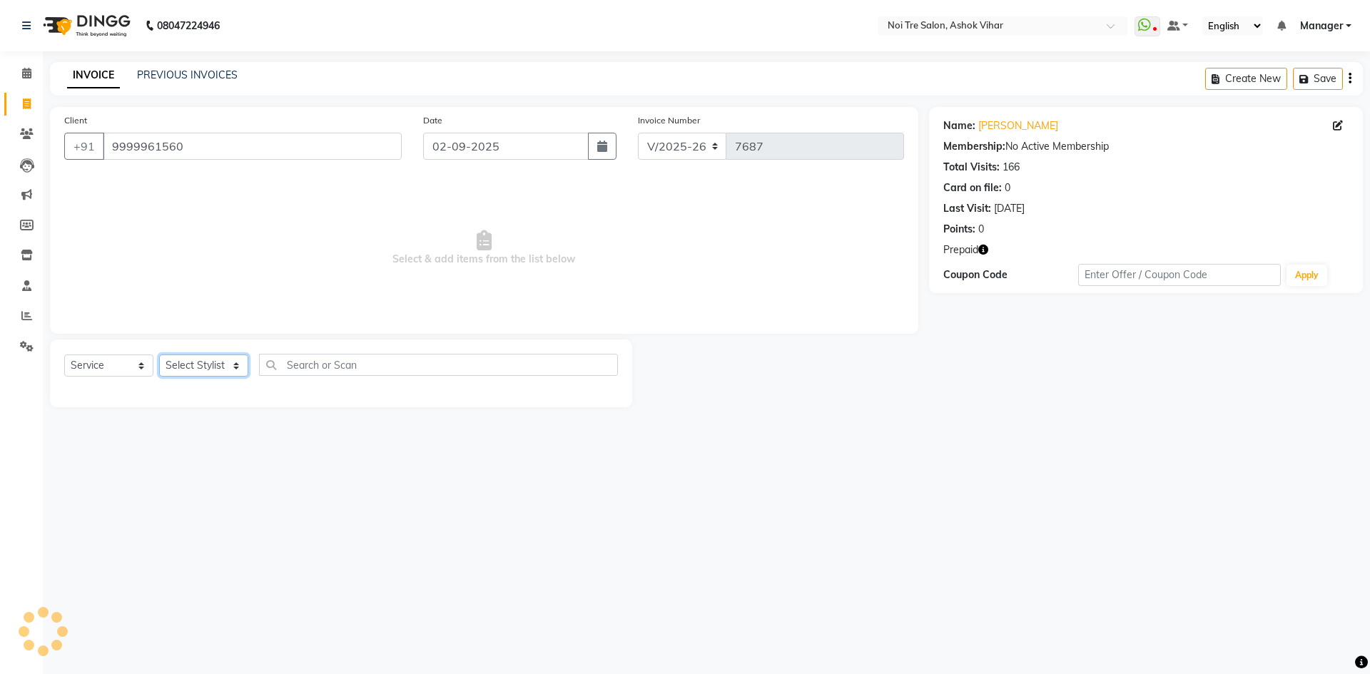
click at [235, 370] on select "Select Stylist Aakash Aalam Aas Admin Ajay Alice Amit Anand Anas Arif ARIF 1 Ar…" at bounding box center [203, 366] width 89 height 22
select select "28262"
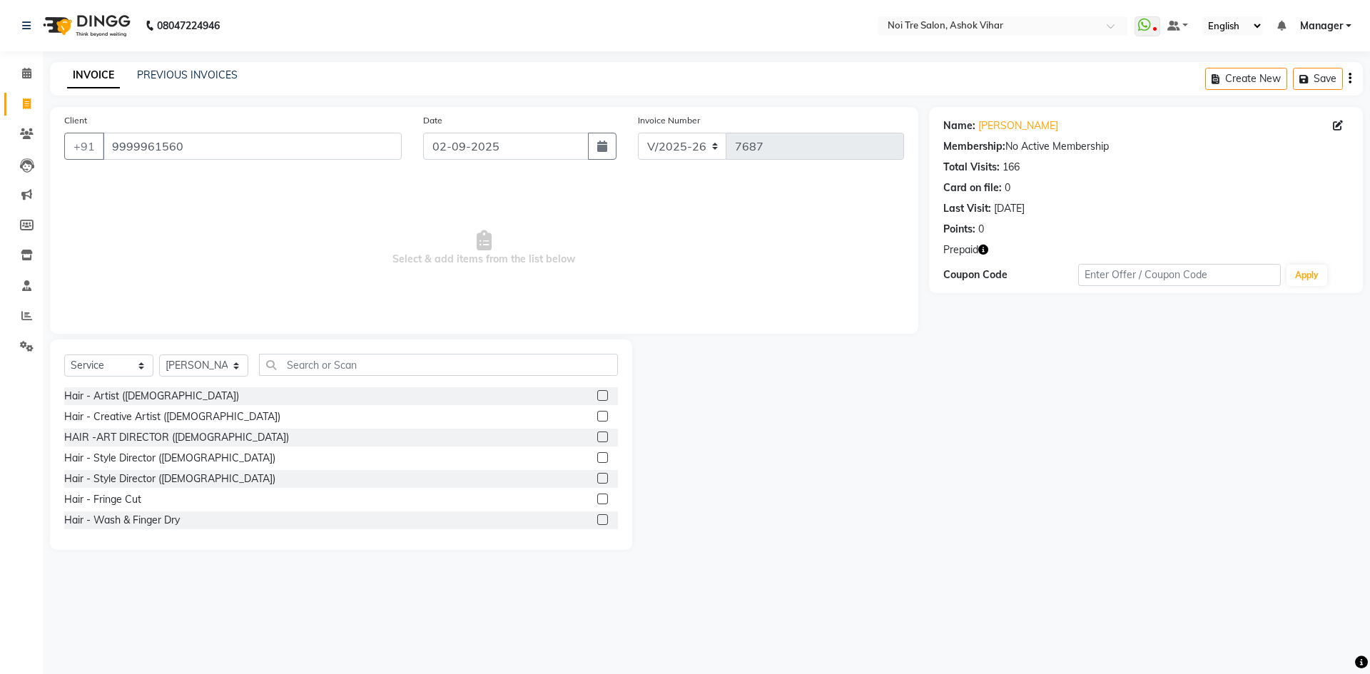
click at [978, 247] on icon "button" at bounding box center [983, 250] width 10 height 10
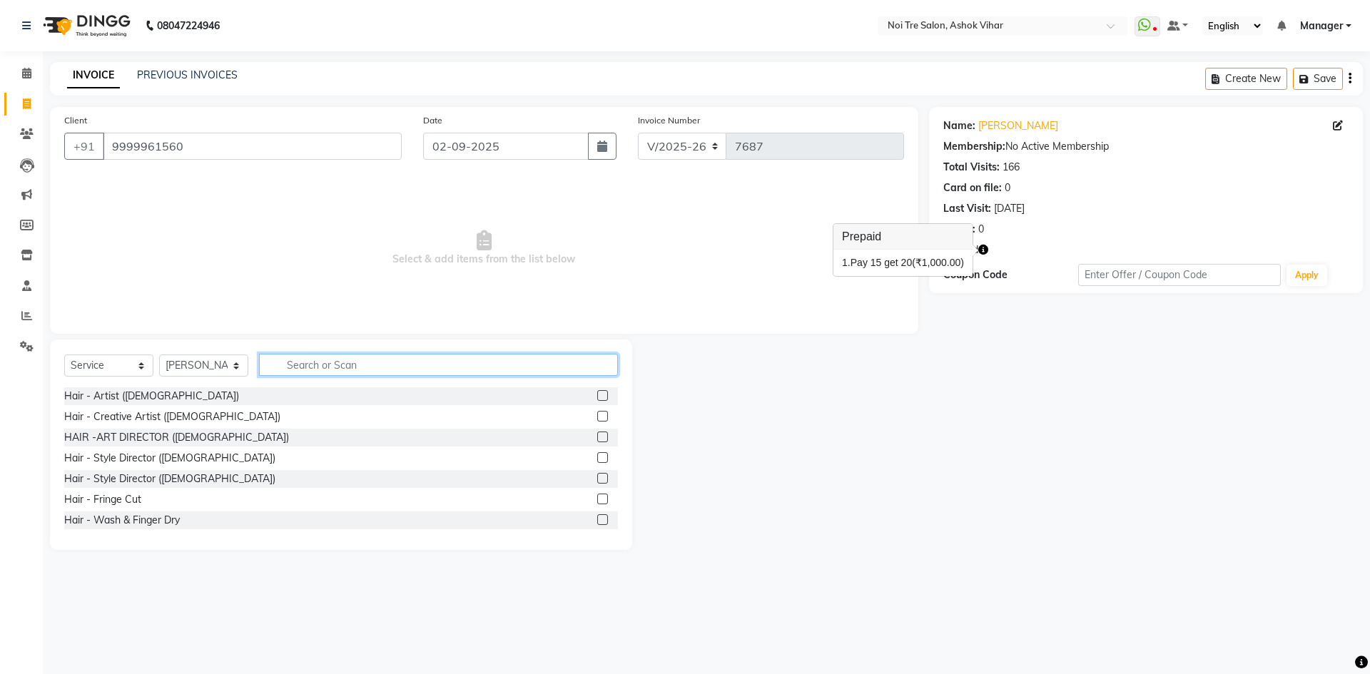
click at [316, 363] on input "text" at bounding box center [438, 365] width 359 height 22
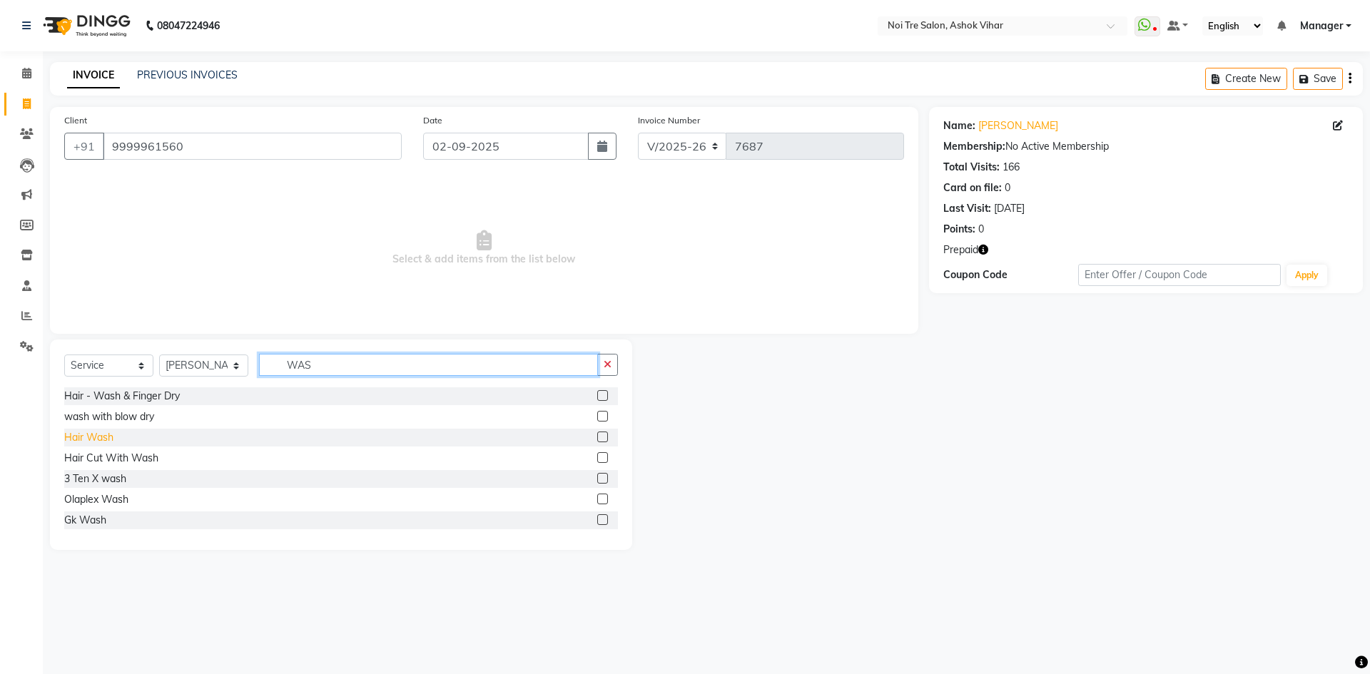
type input "WAS"
click at [106, 438] on div "Hair Wash" at bounding box center [88, 437] width 49 height 15
checkbox input "false"
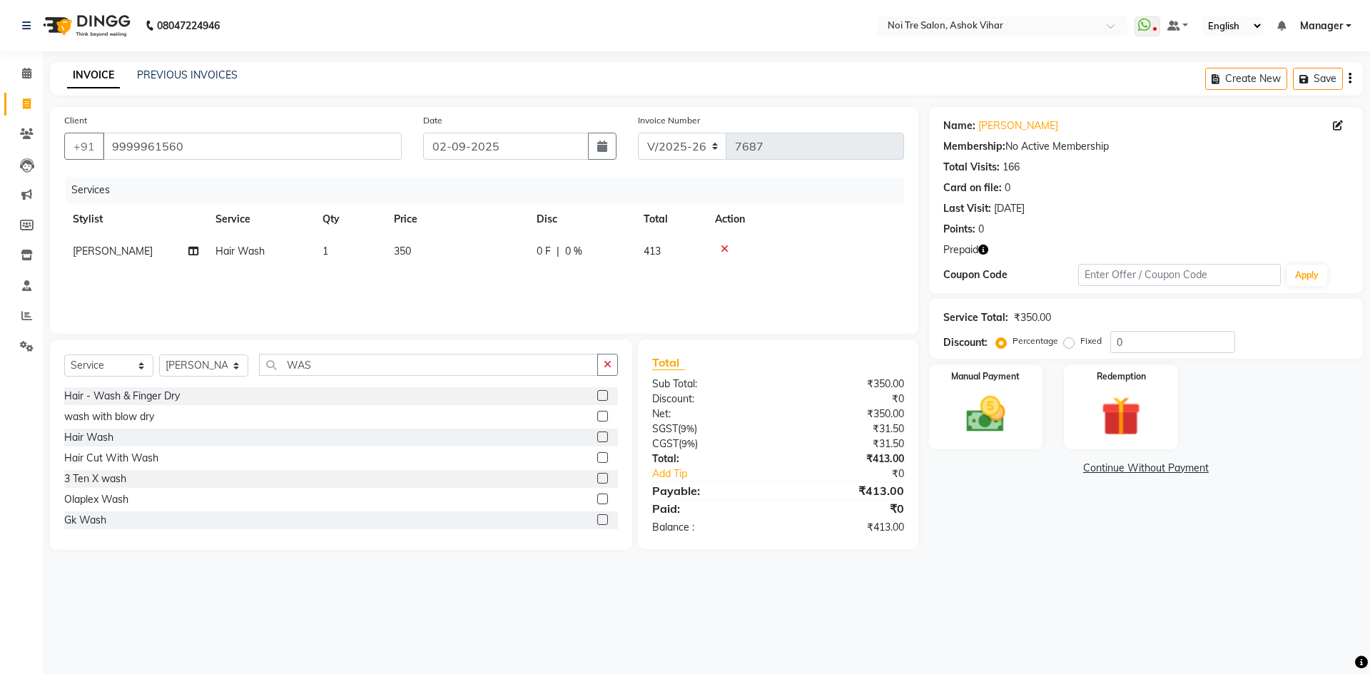
drag, startPoint x: 429, startPoint y: 238, endPoint x: 436, endPoint y: 243, distance: 8.7
click at [436, 243] on td "350" at bounding box center [456, 251] width 143 height 32
select select "28262"
click at [515, 257] on input "350" at bounding box center [524, 255] width 126 height 22
type input "300"
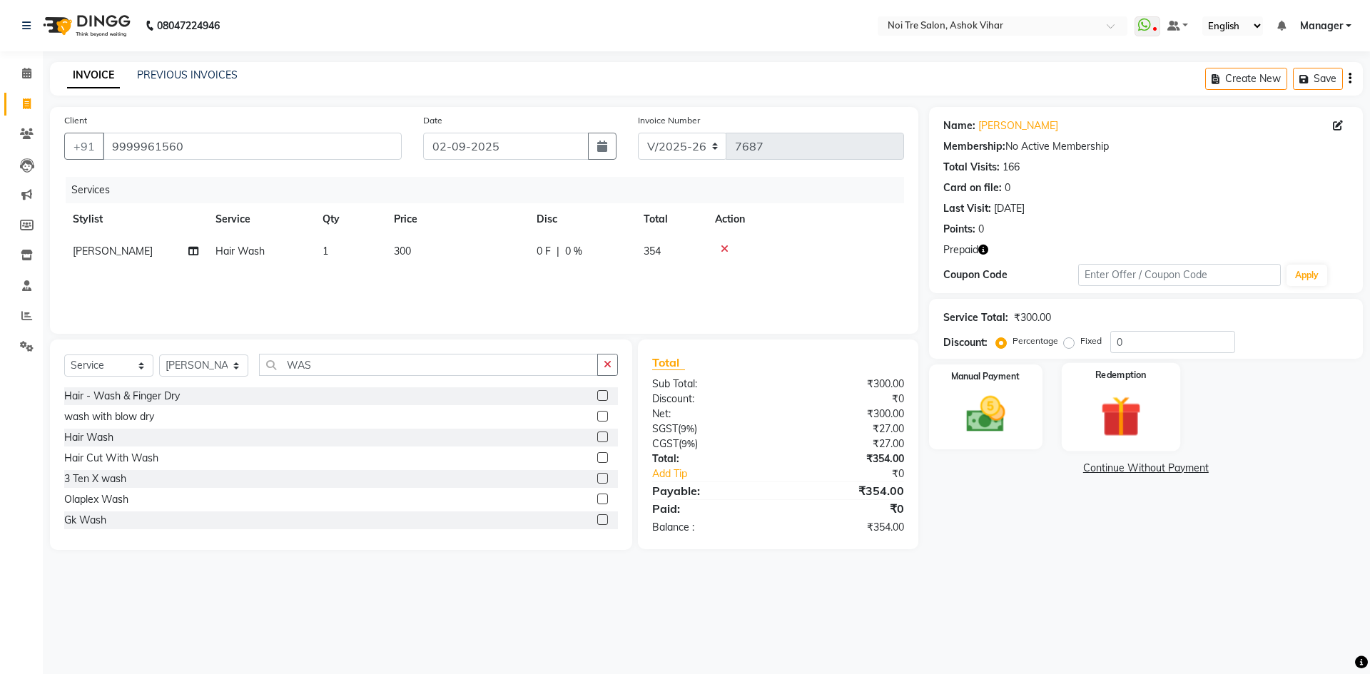
drag, startPoint x: 1147, startPoint y: 399, endPoint x: 1137, endPoint y: 430, distance: 33.2
click at [1147, 400] on img at bounding box center [1120, 416] width 66 height 51
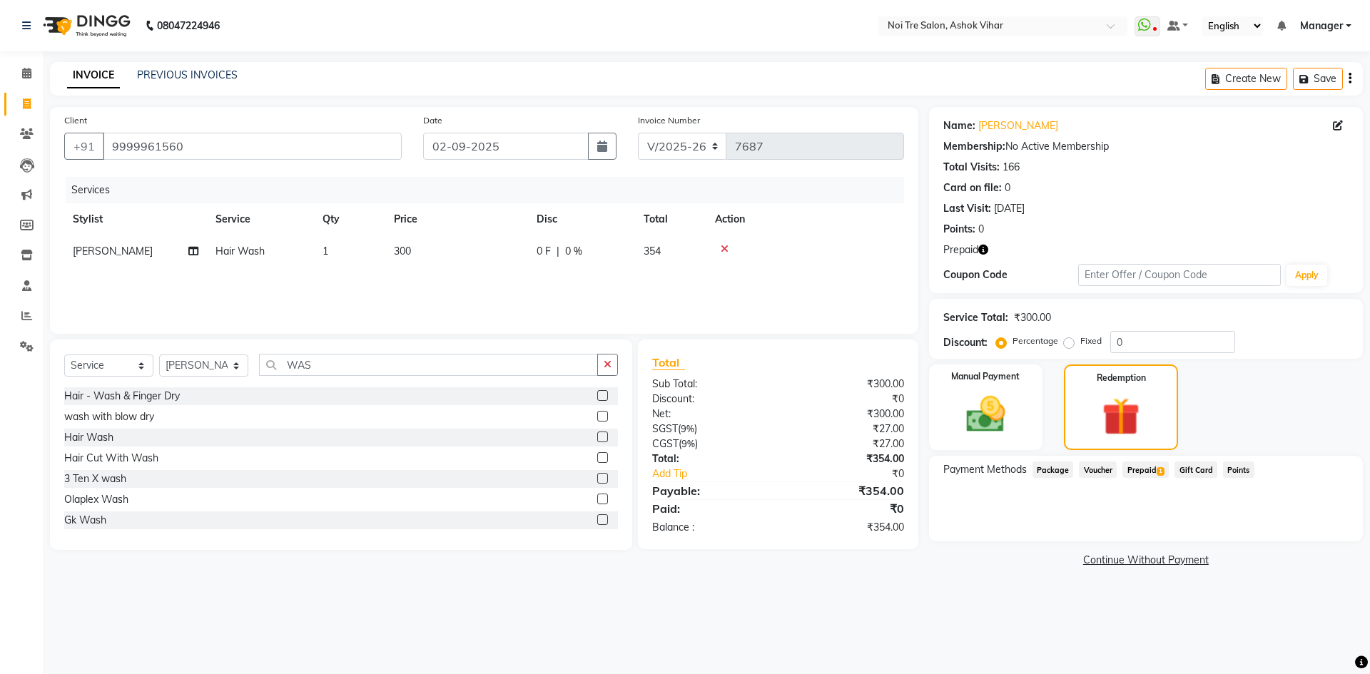
drag, startPoint x: 1132, startPoint y: 469, endPoint x: 1154, endPoint y: 470, distance: 21.5
click at [1135, 469] on span "Prepaid 1" at bounding box center [1145, 470] width 46 height 16
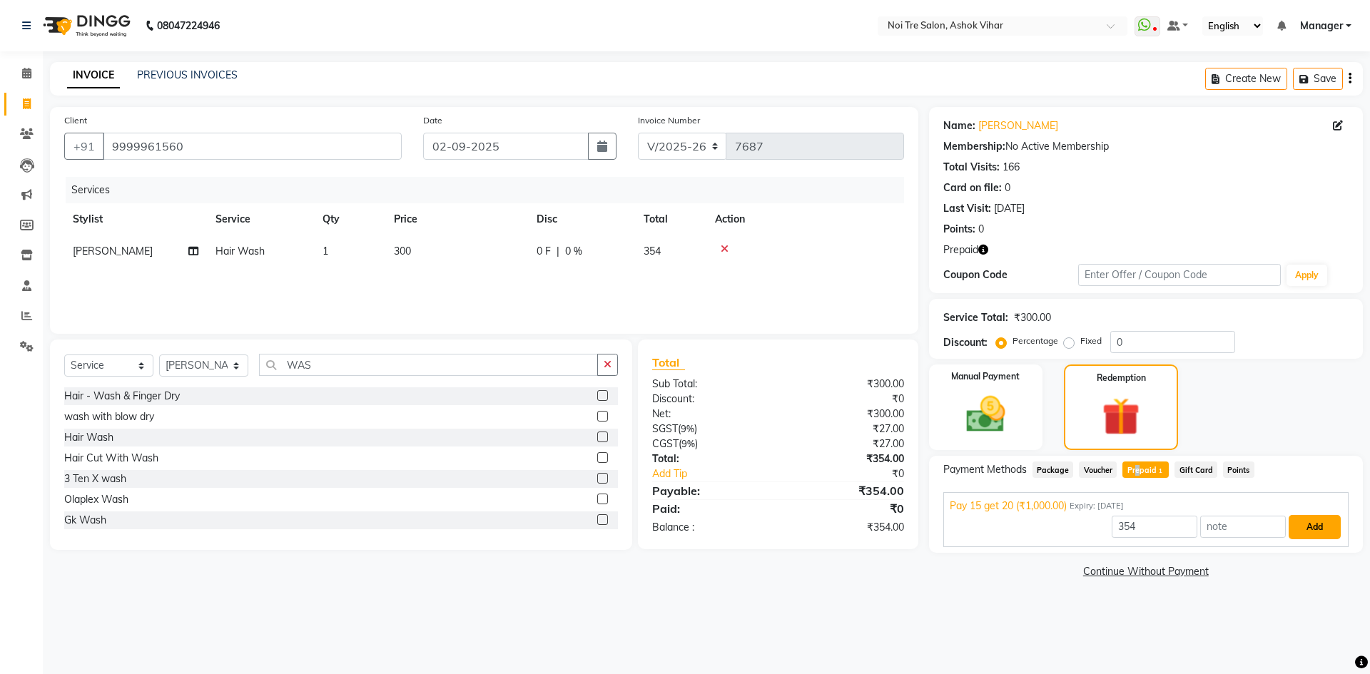
click at [1313, 520] on button "Add" at bounding box center [1314, 527] width 52 height 24
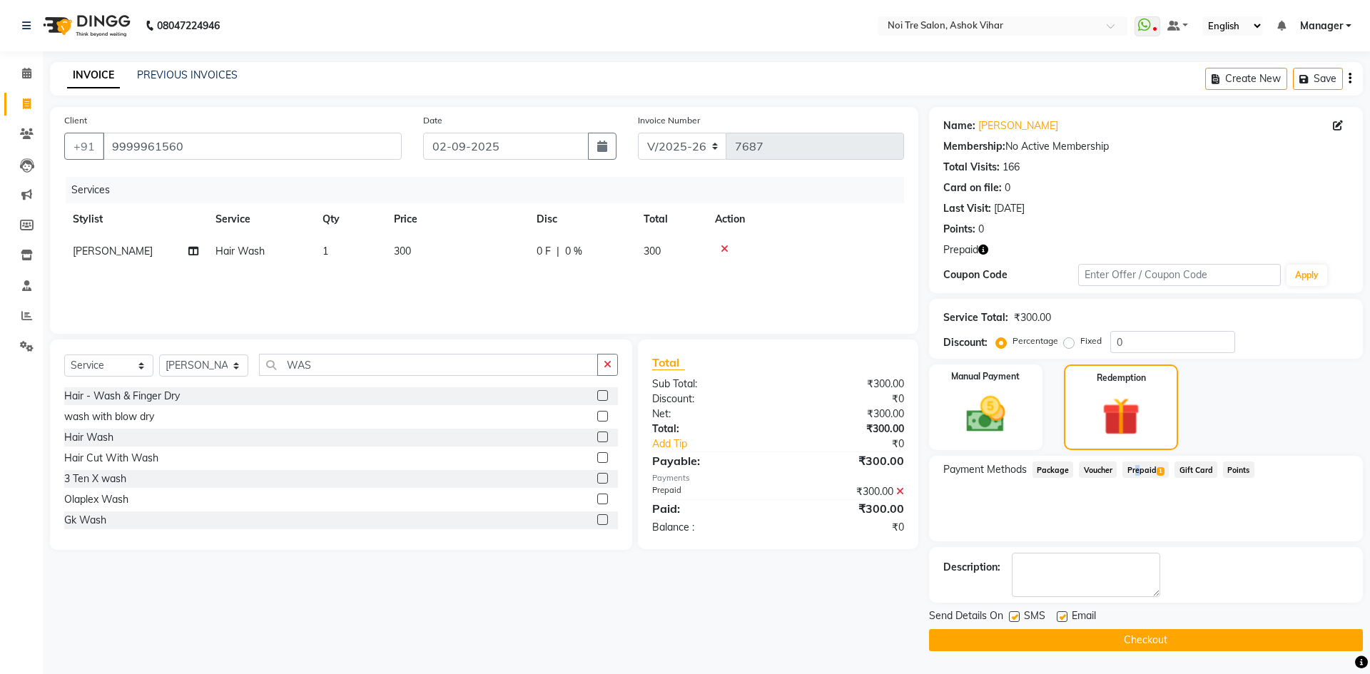
drag, startPoint x: 1150, startPoint y: 635, endPoint x: 1058, endPoint y: 400, distance: 252.8
click at [1150, 624] on div "Send Details On SMS Email Checkout" at bounding box center [1146, 630] width 434 height 43
click at [1174, 634] on button "Checkout" at bounding box center [1146, 640] width 434 height 22
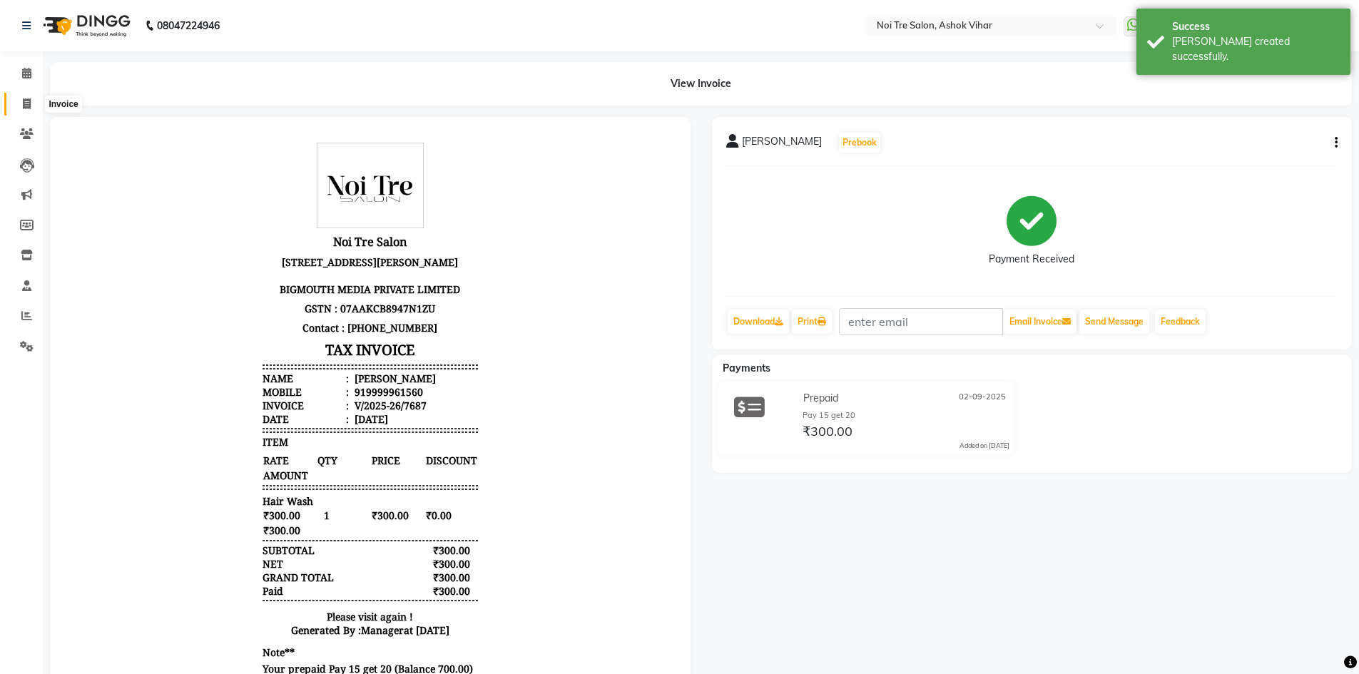
click at [24, 103] on icon at bounding box center [27, 103] width 8 height 11
select select "4726"
select select "service"
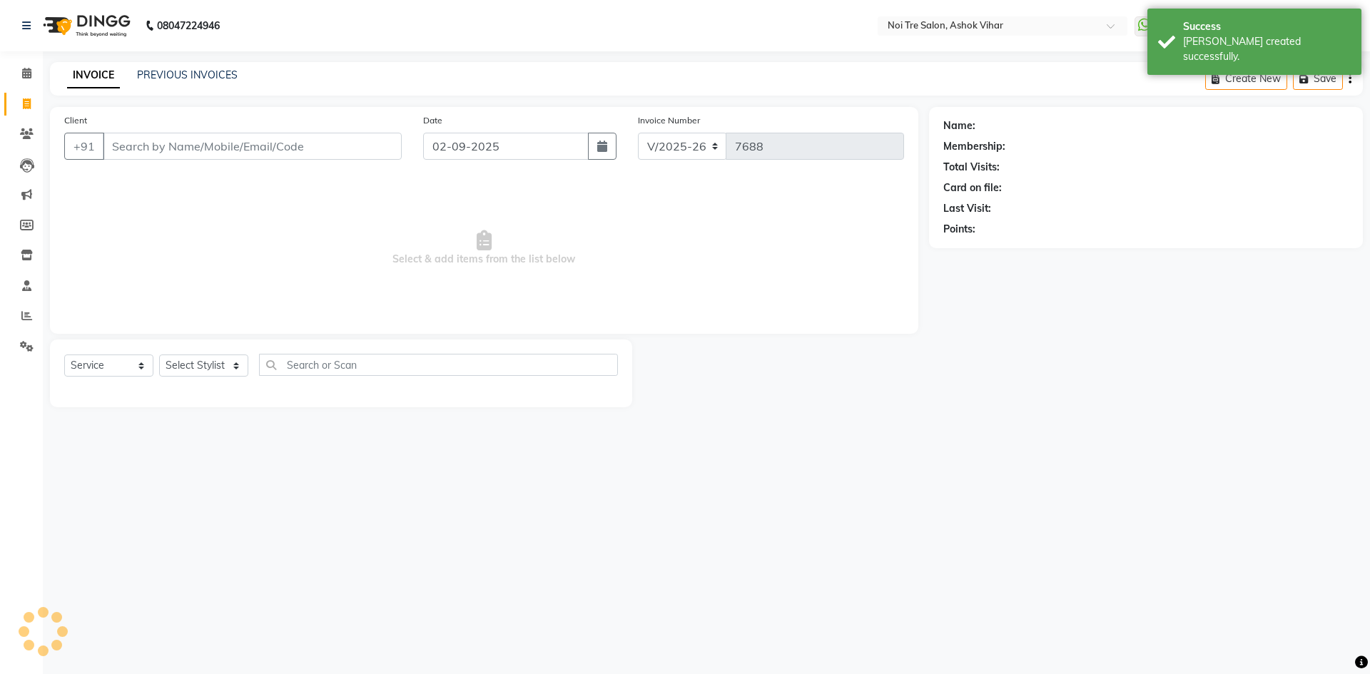
click at [205, 66] on div "INVOICE PREVIOUS INVOICES Create New Save" at bounding box center [706, 79] width 1313 height 34
click at [204, 72] on link "PREVIOUS INVOICES" at bounding box center [187, 74] width 101 height 13
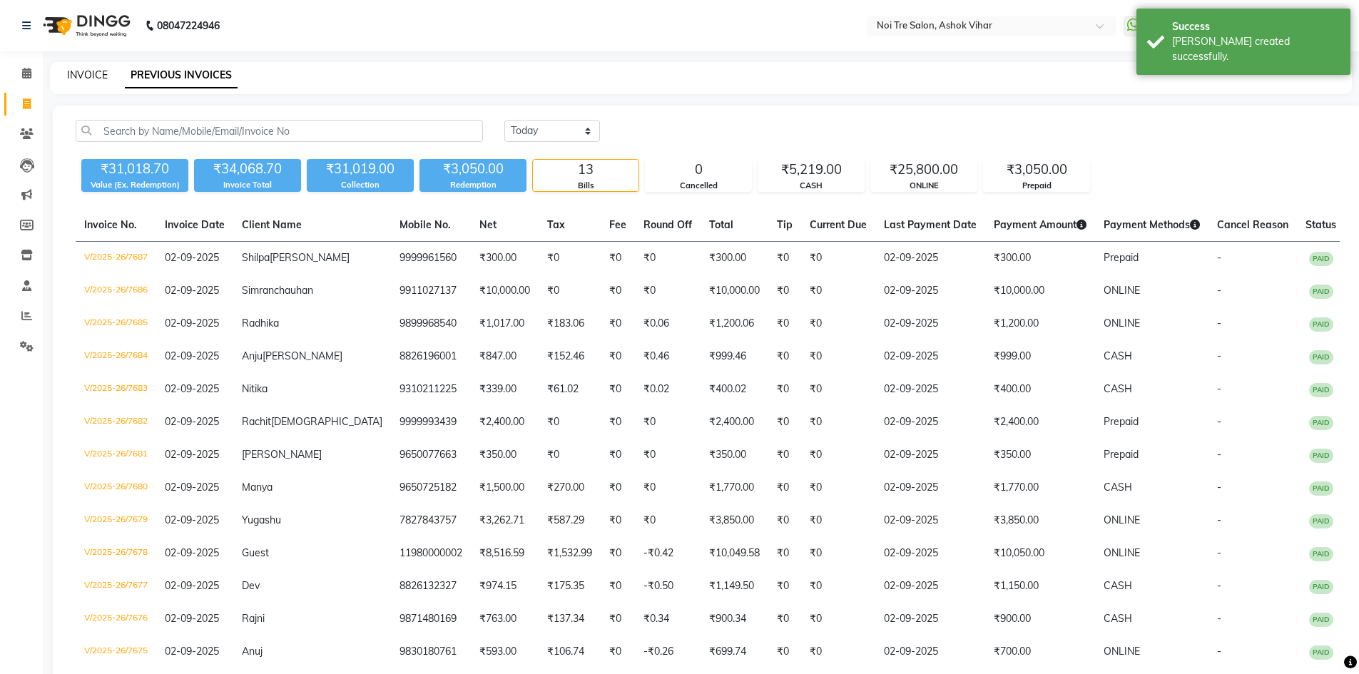
click at [81, 78] on link "INVOICE" at bounding box center [87, 74] width 41 height 13
select select "4726"
select select "service"
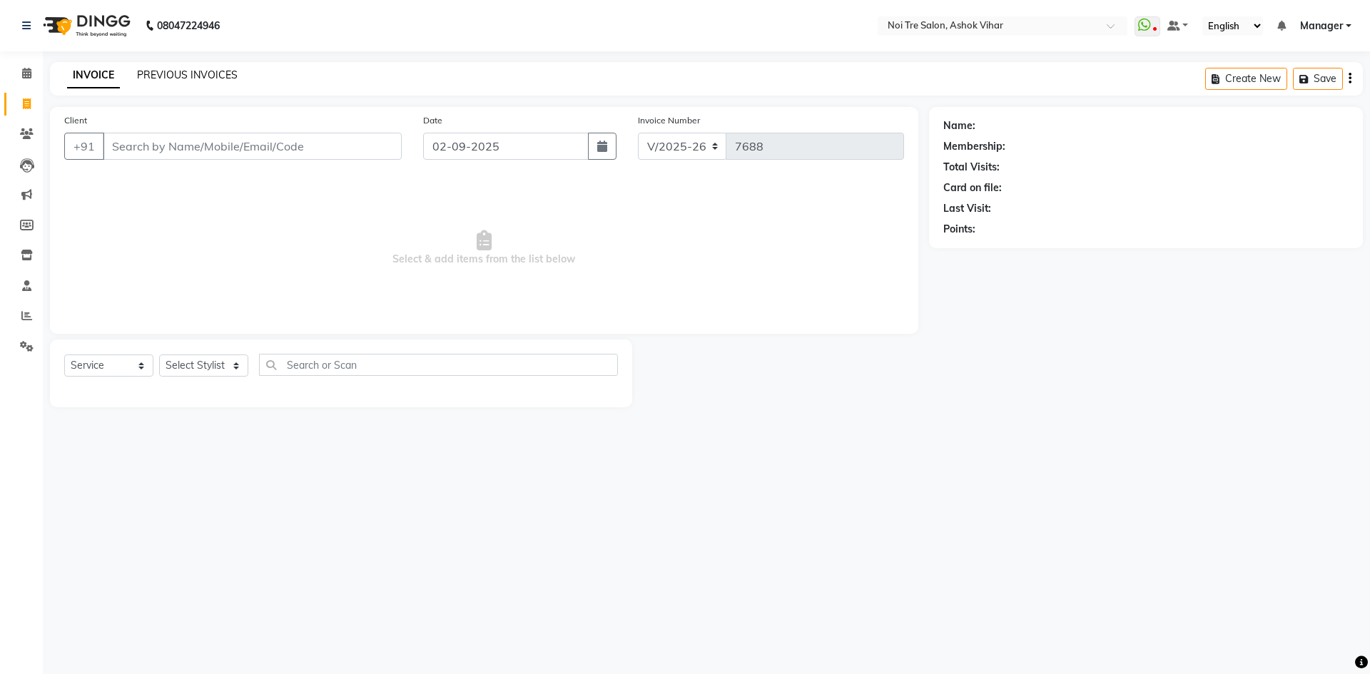
click at [203, 75] on link "PREVIOUS INVOICES" at bounding box center [187, 74] width 101 height 13
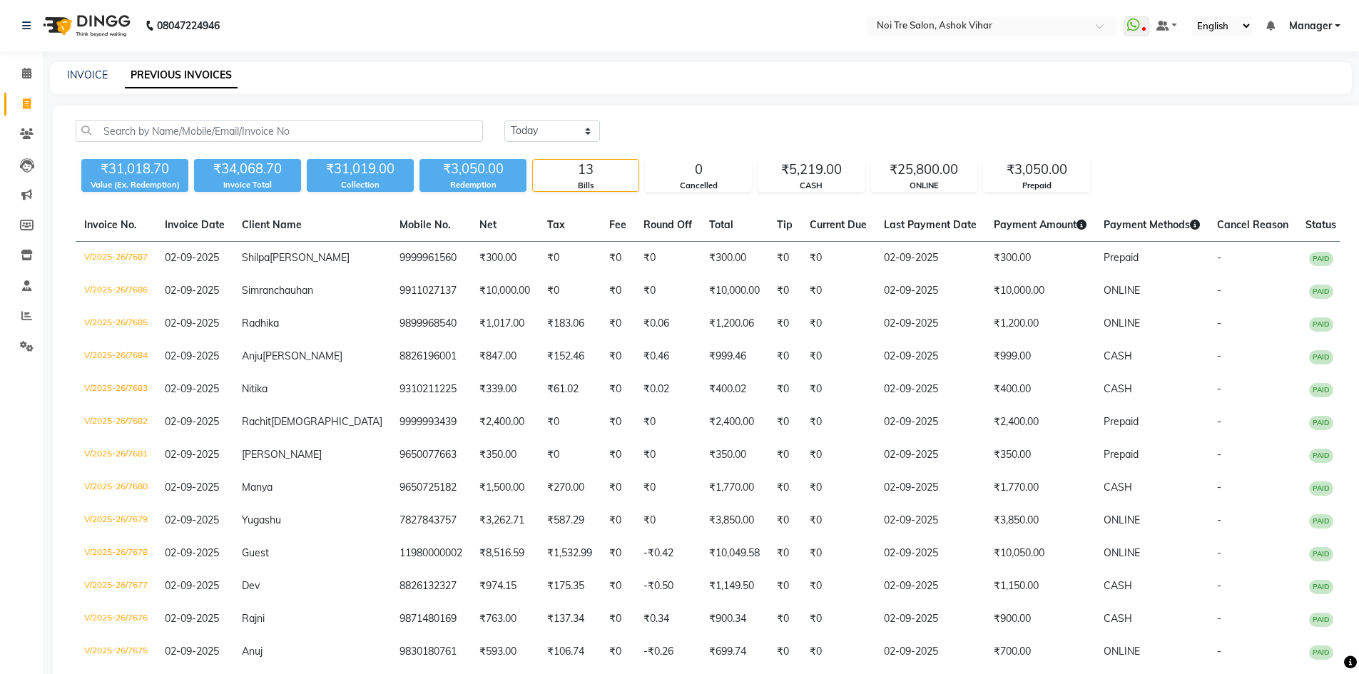
click at [118, 13] on img at bounding box center [85, 26] width 98 height 40
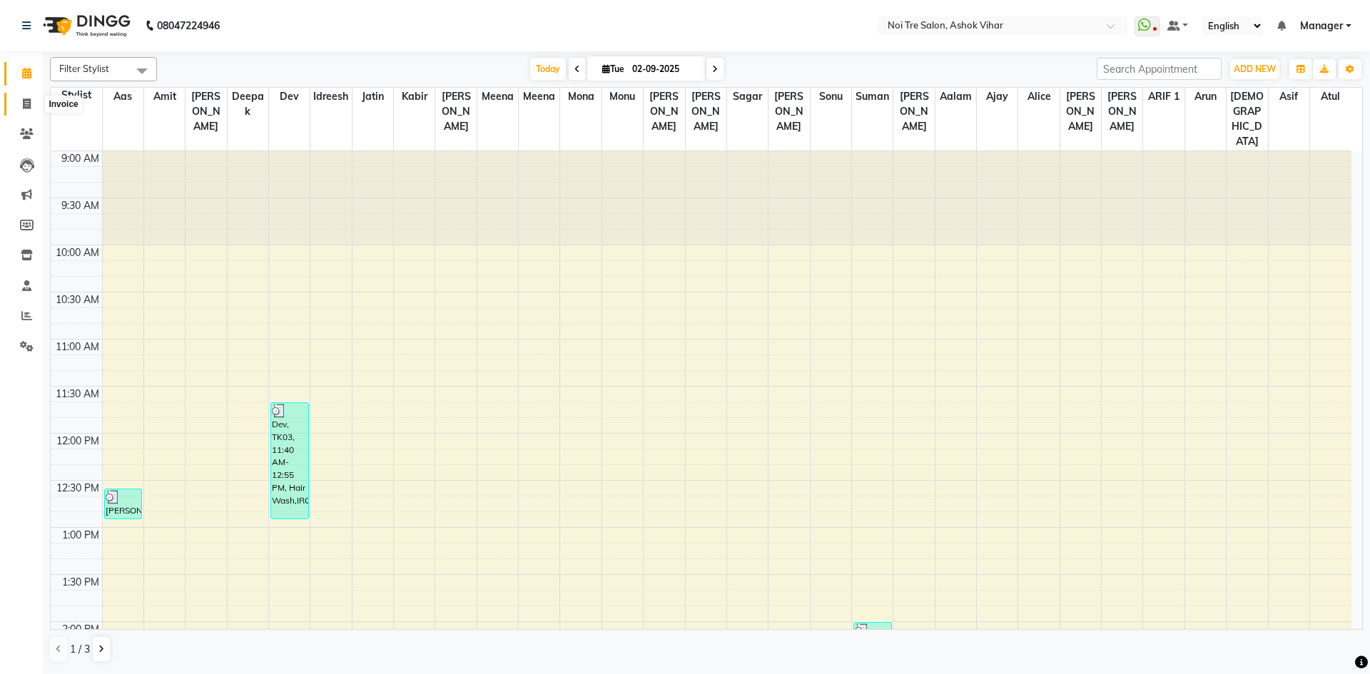
click at [29, 105] on icon at bounding box center [27, 103] width 8 height 11
select select "service"
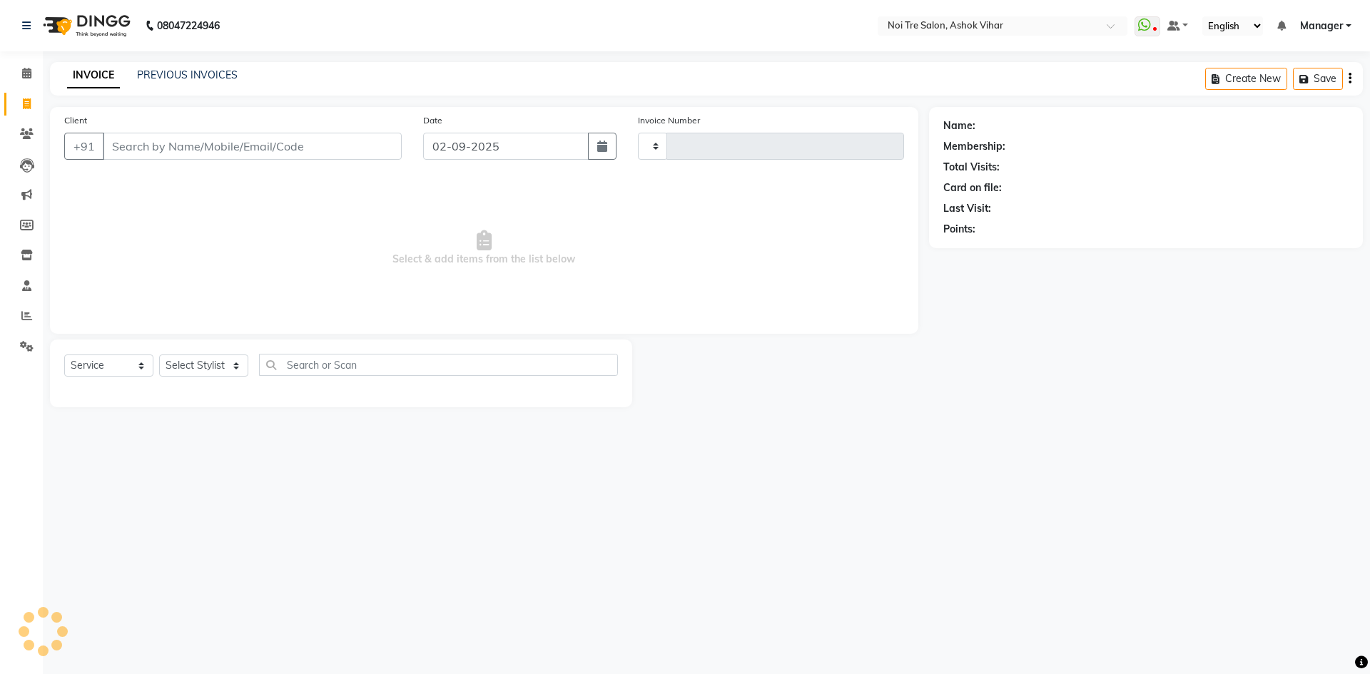
type input "7688"
select select "4726"
click at [233, 365] on select "Select Stylist Aakash Aalam Aas Admin Ajay Alice Amit Anand Anas Arif ARIF 1 Ar…" at bounding box center [203, 366] width 89 height 22
select select "62466"
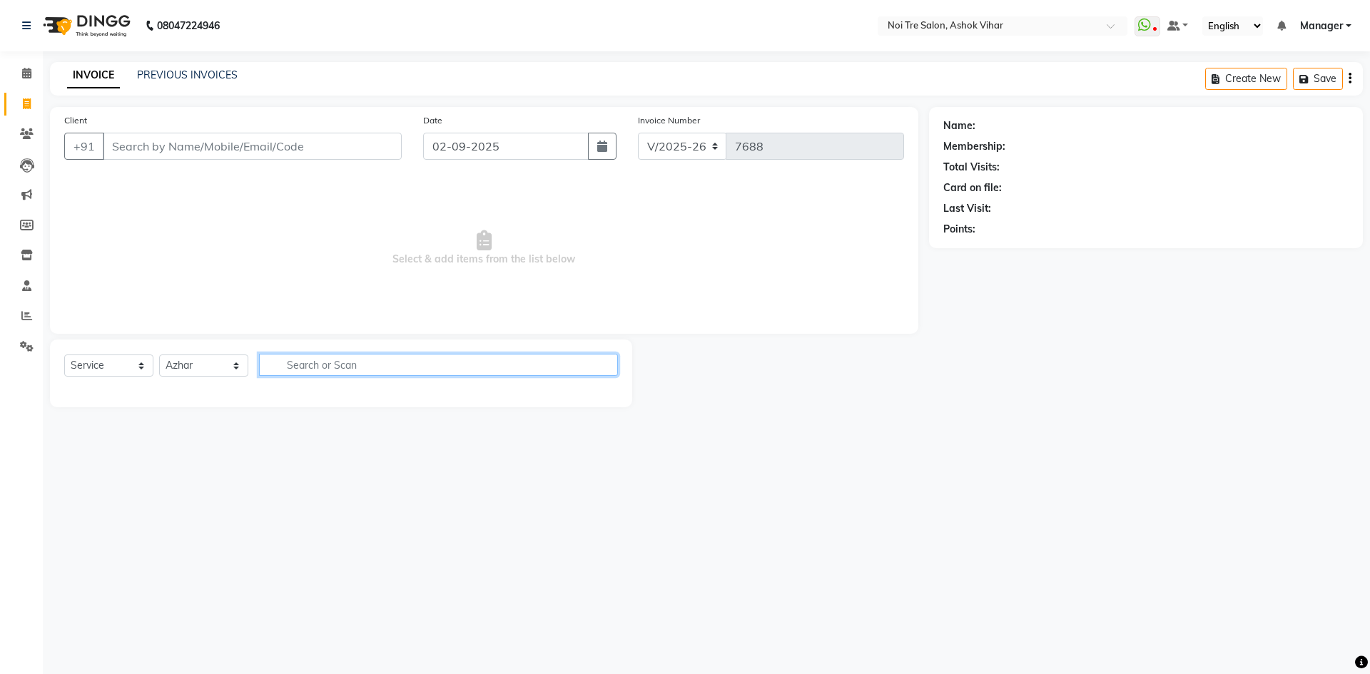
click at [304, 369] on input "text" at bounding box center [438, 365] width 359 height 22
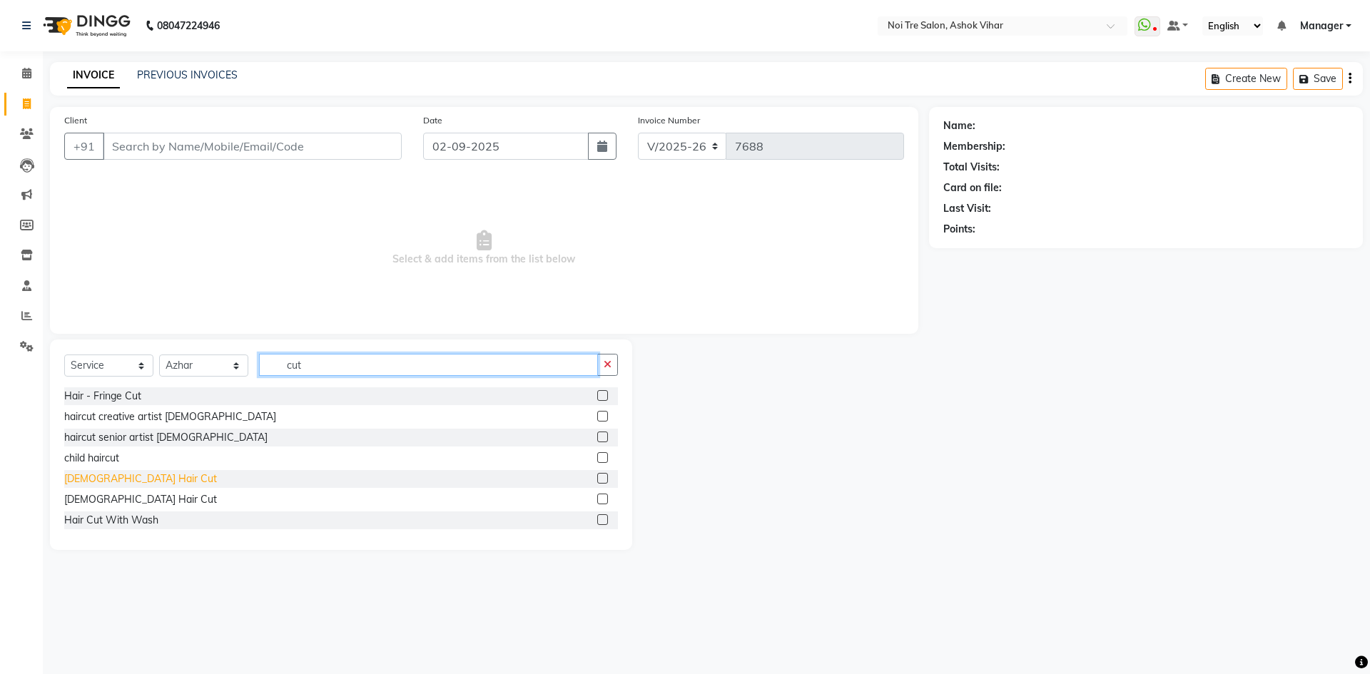
type input "cut"
click at [112, 476] on div "[DEMOGRAPHIC_DATA] Hair Cut" at bounding box center [341, 479] width 554 height 18
click at [112, 476] on div "[DEMOGRAPHIC_DATA] Hair Cut" at bounding box center [140, 479] width 153 height 15
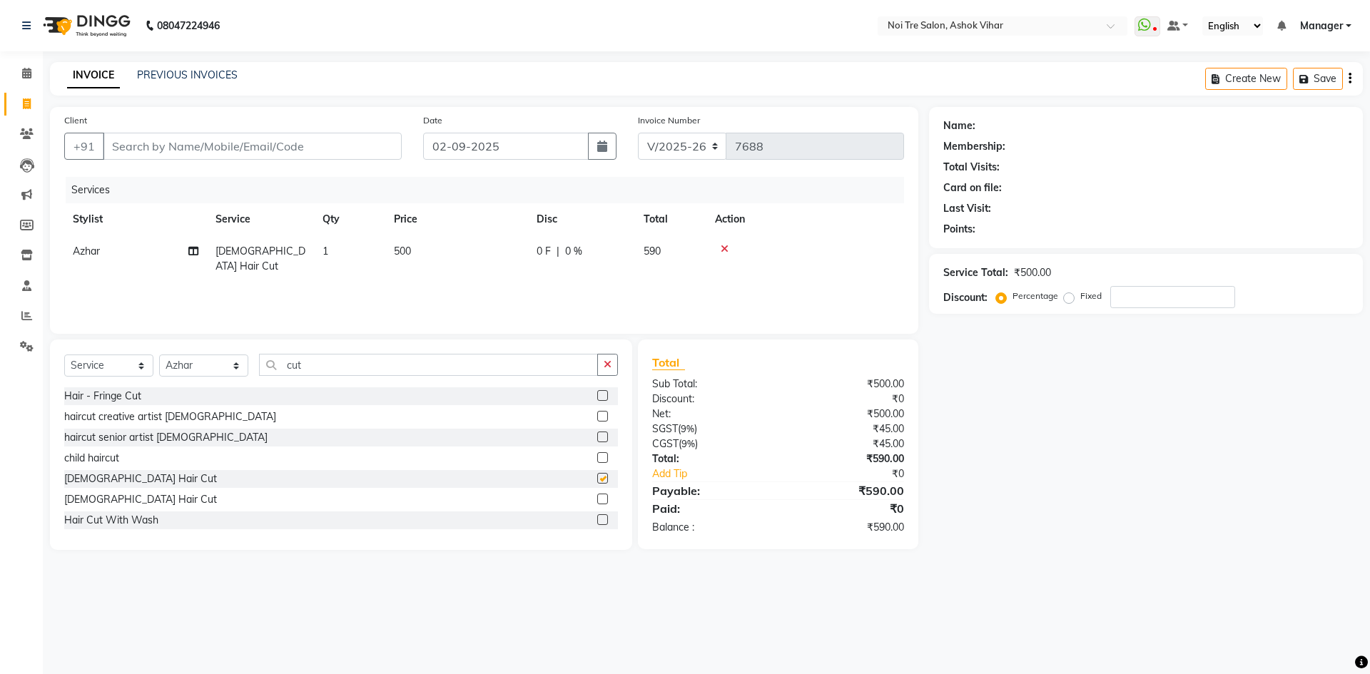
checkbox input "false"
click at [441, 254] on td "500" at bounding box center [456, 258] width 143 height 47
select select "62466"
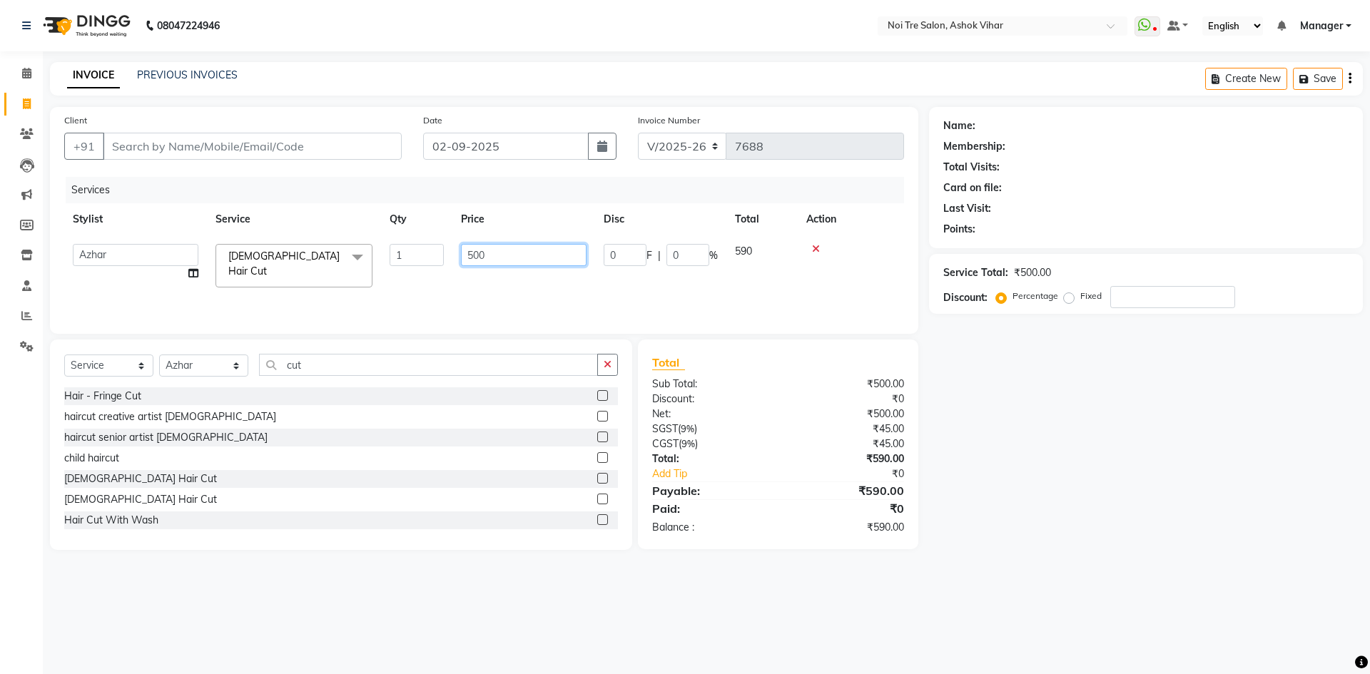
click at [511, 248] on input "500" at bounding box center [524, 255] width 126 height 22
type input "593"
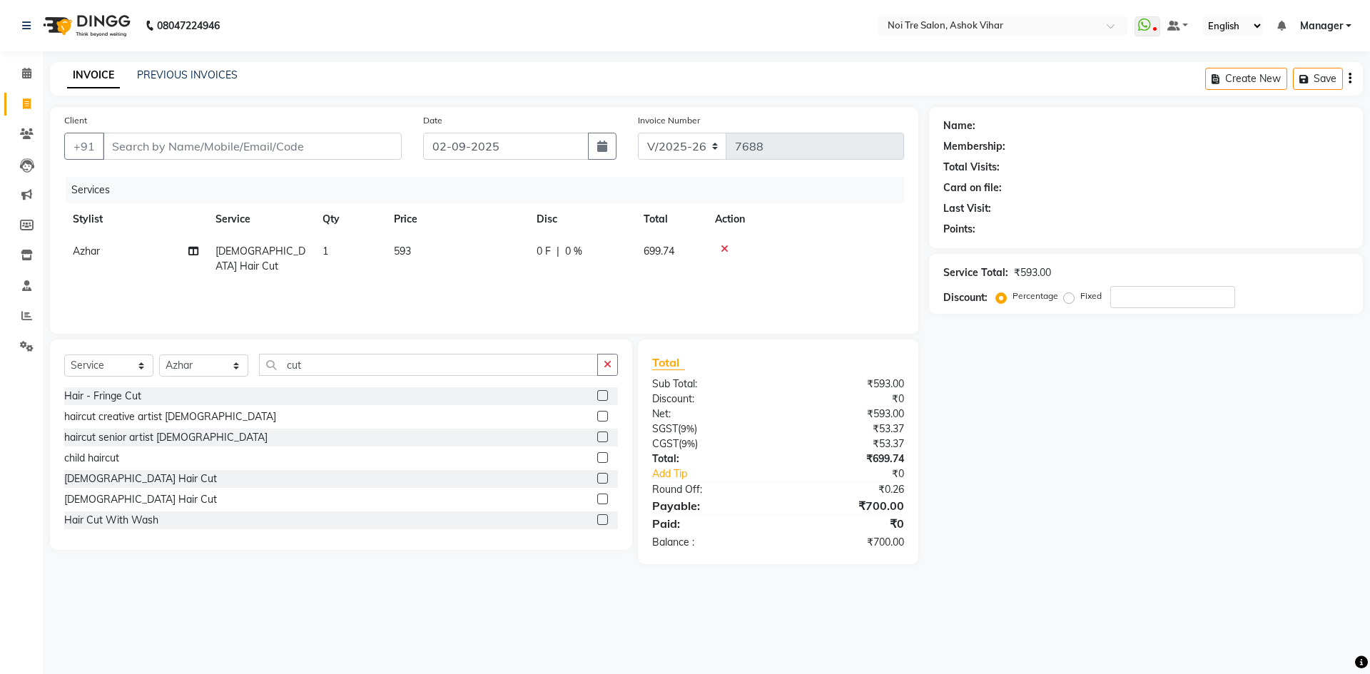
click at [405, 335] on div "Client +91 Date 02-09-2025 Invoice Number V/2025 V/2025-26 7688 Services Stylis…" at bounding box center [484, 335] width 890 height 457
click at [238, 148] on input "Client" at bounding box center [252, 146] width 299 height 27
click at [248, 146] on input "Client" at bounding box center [252, 146] width 299 height 27
type input "8"
type input "0"
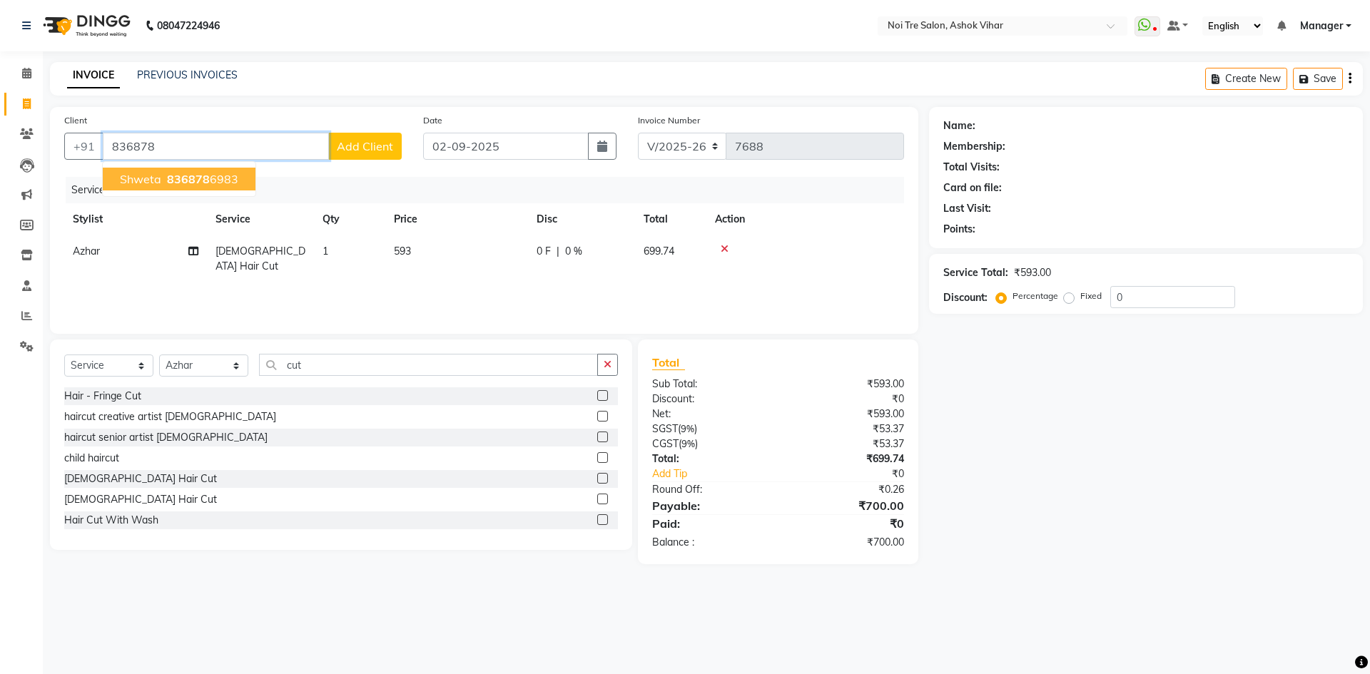
click at [228, 184] on ngb-highlight "836878 6983" at bounding box center [201, 179] width 74 height 14
type input "8368786983"
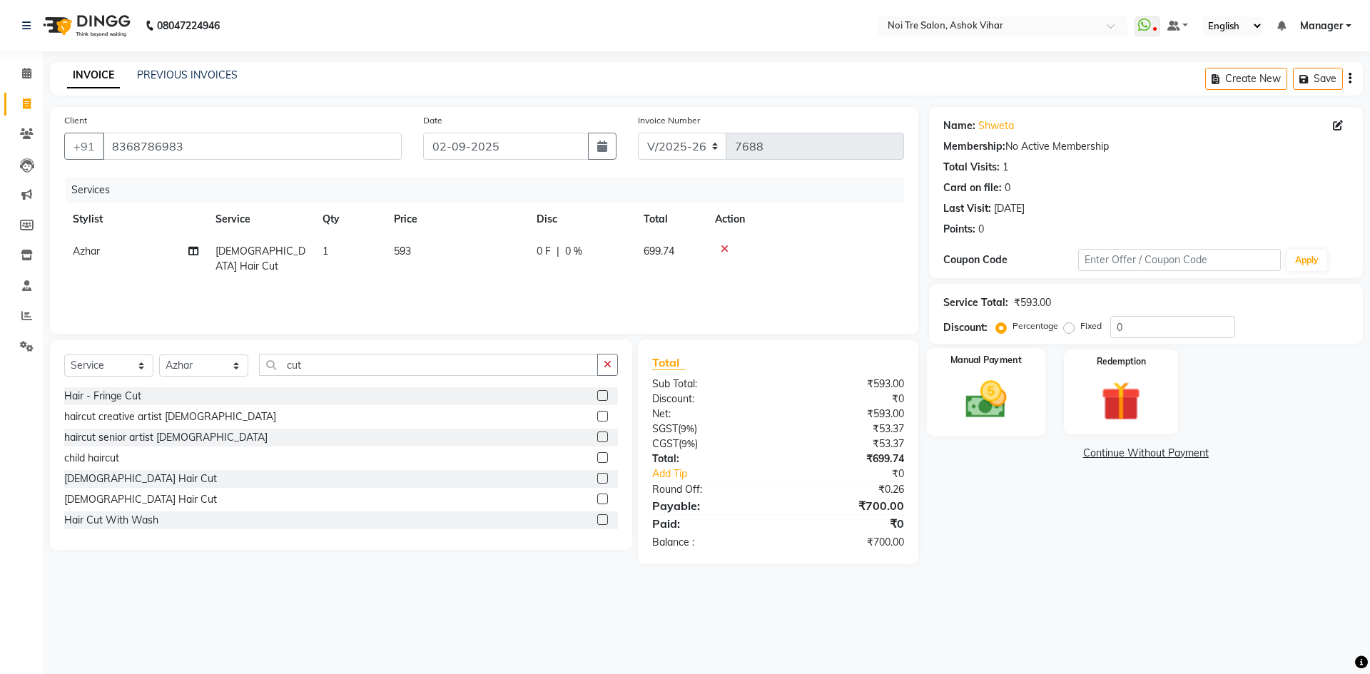
click at [984, 385] on img at bounding box center [985, 399] width 66 height 47
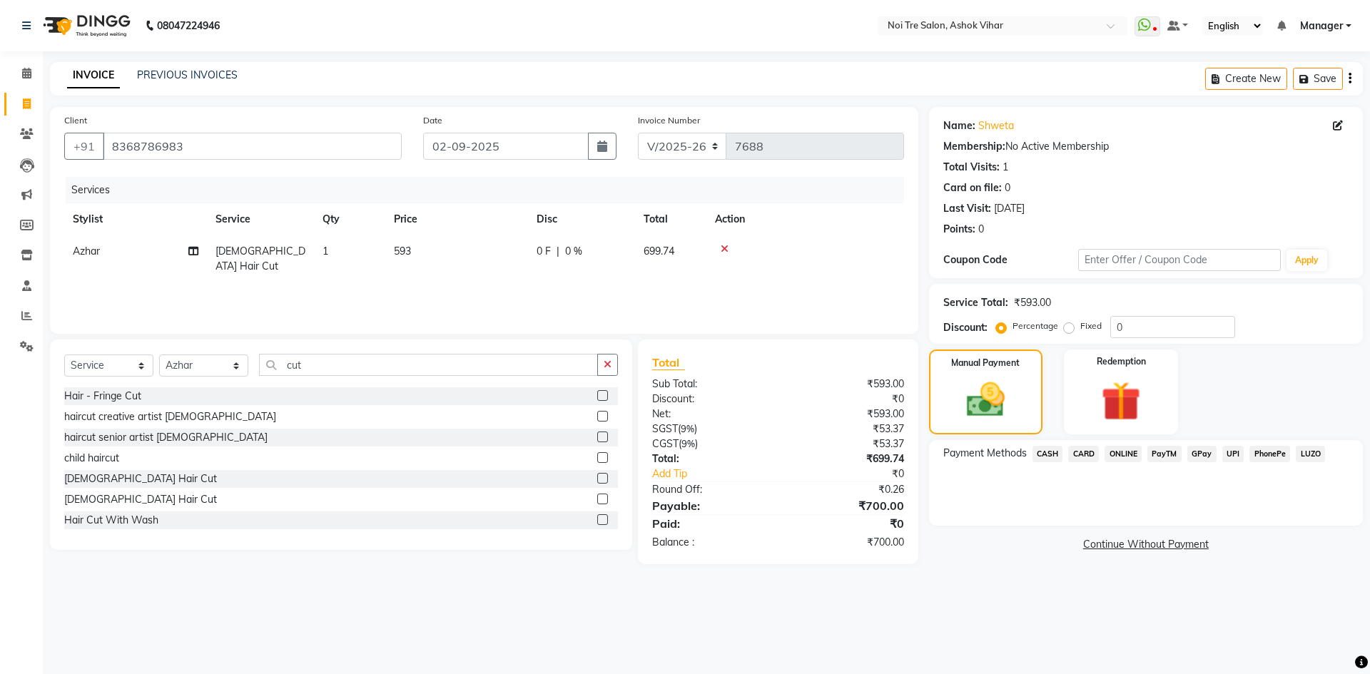
click at [1112, 450] on span "ONLINE" at bounding box center [1122, 454] width 37 height 16
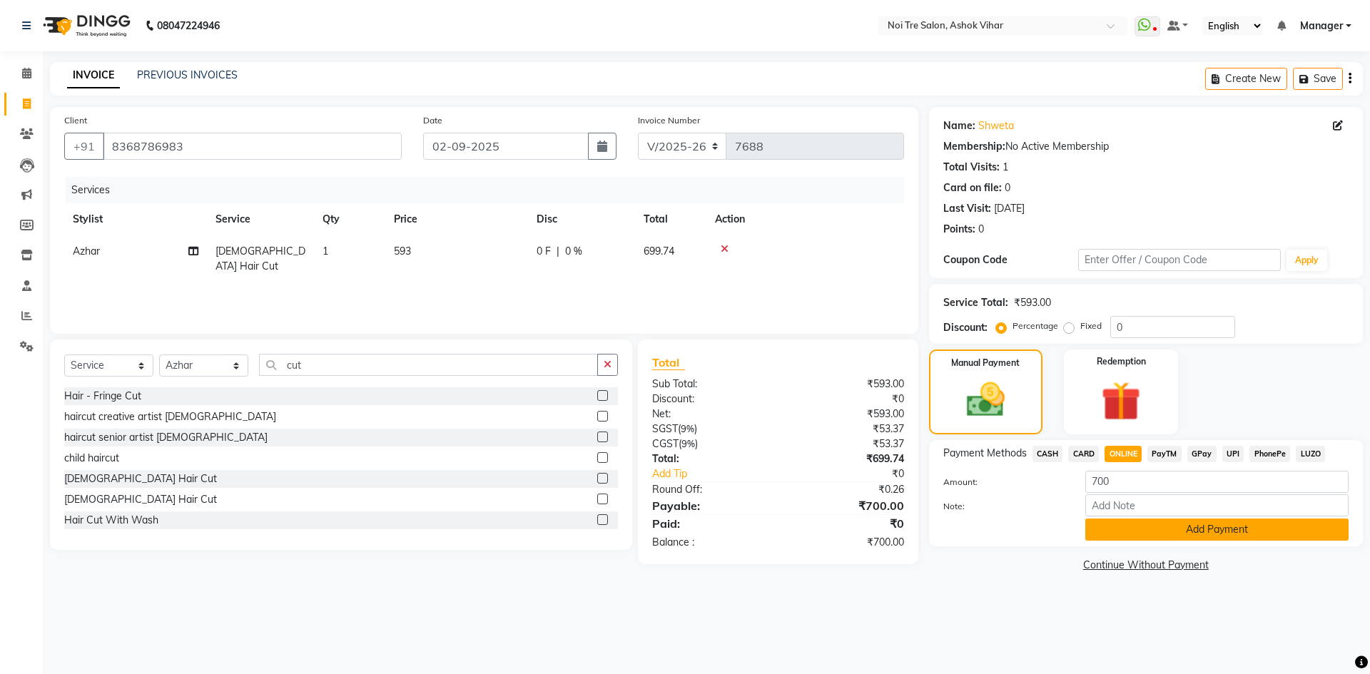
click at [1168, 526] on button "Add Payment" at bounding box center [1216, 530] width 263 height 22
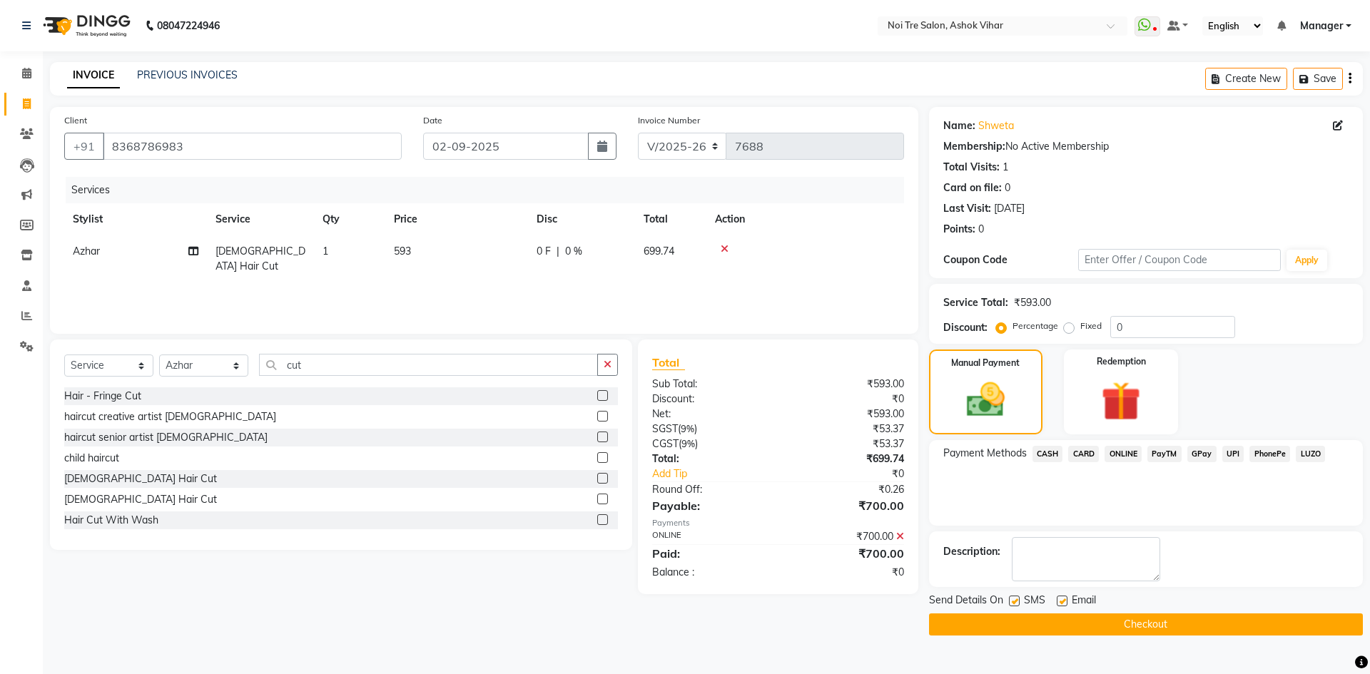
click at [1134, 624] on button "Checkout" at bounding box center [1146, 625] width 434 height 22
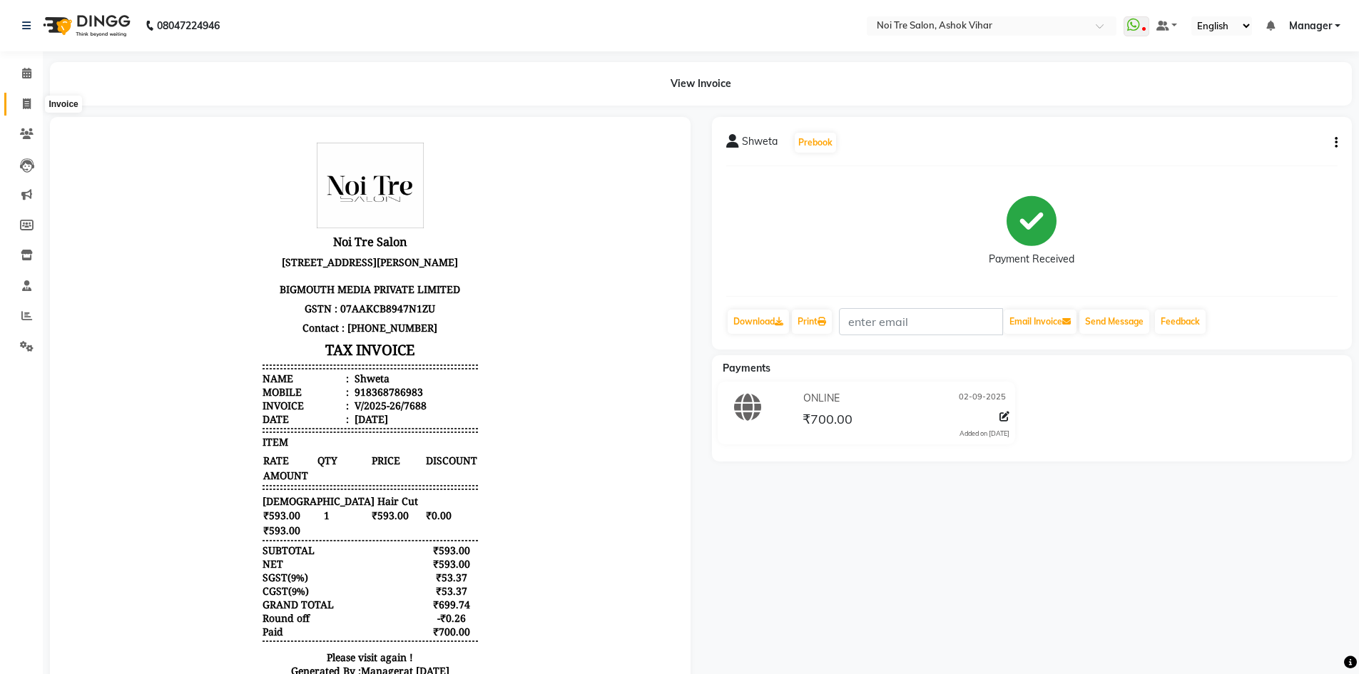
click at [30, 107] on icon at bounding box center [27, 103] width 8 height 11
select select "service"
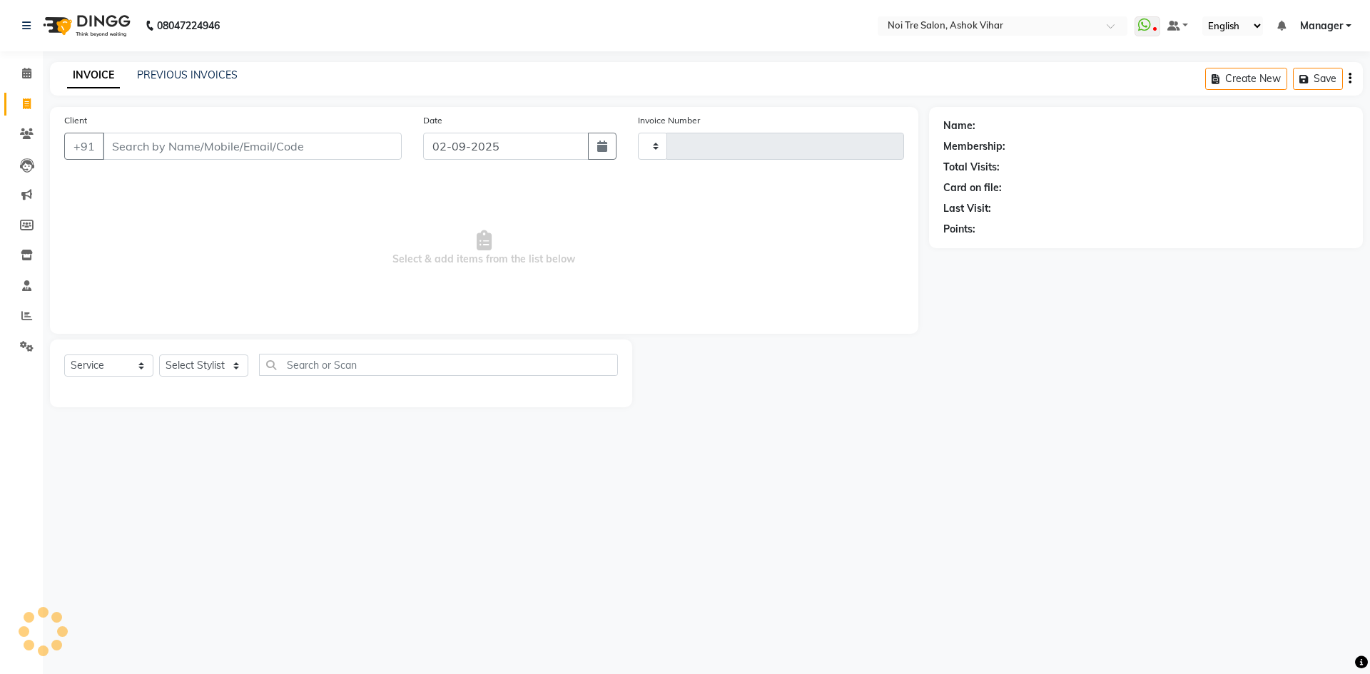
type input "7689"
select select "4726"
click at [174, 77] on link "PREVIOUS INVOICES" at bounding box center [187, 74] width 101 height 13
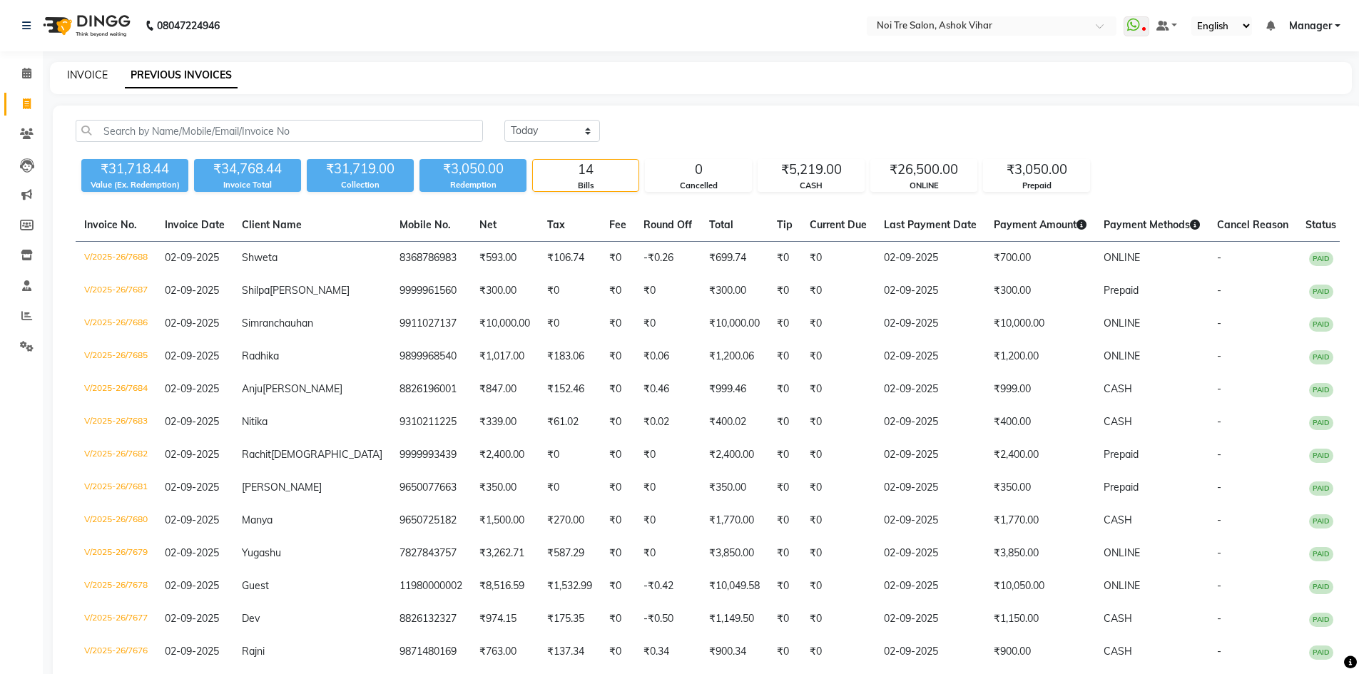
click at [97, 70] on link "INVOICE" at bounding box center [87, 74] width 41 height 13
select select "service"
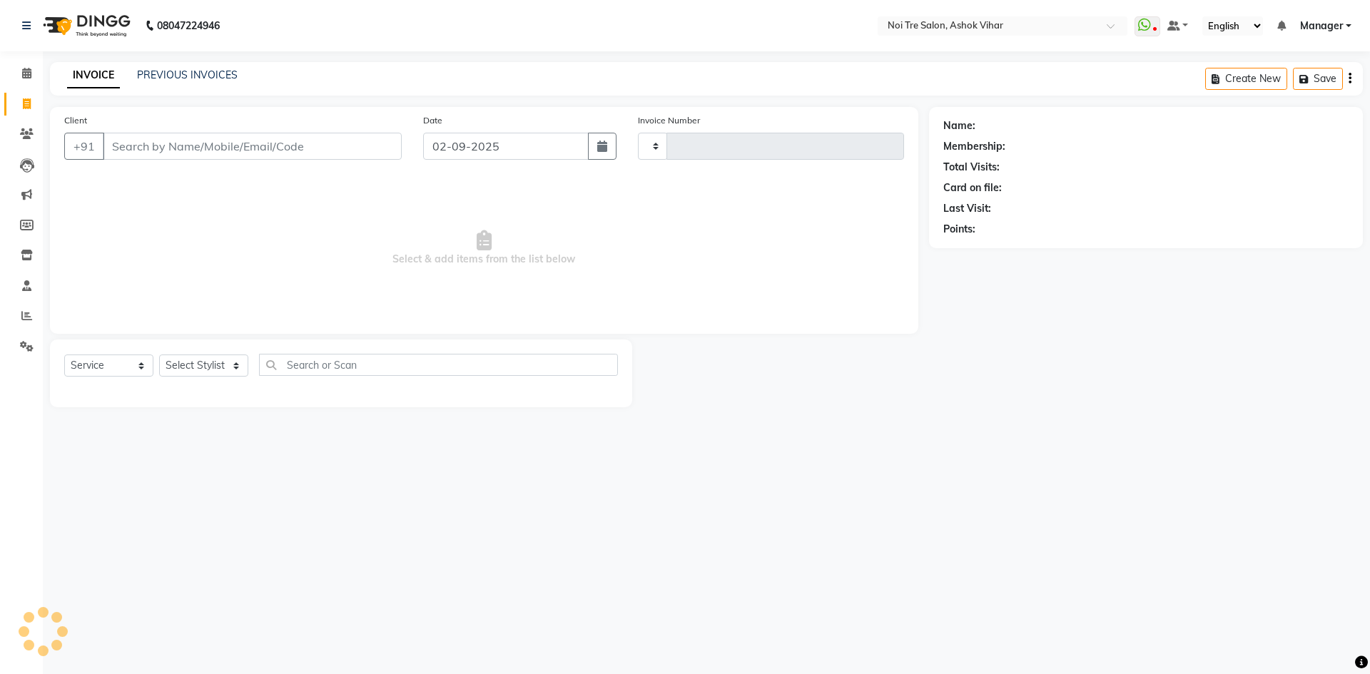
type input "7689"
select select "4726"
click at [151, 143] on input "Client" at bounding box center [252, 146] width 299 height 27
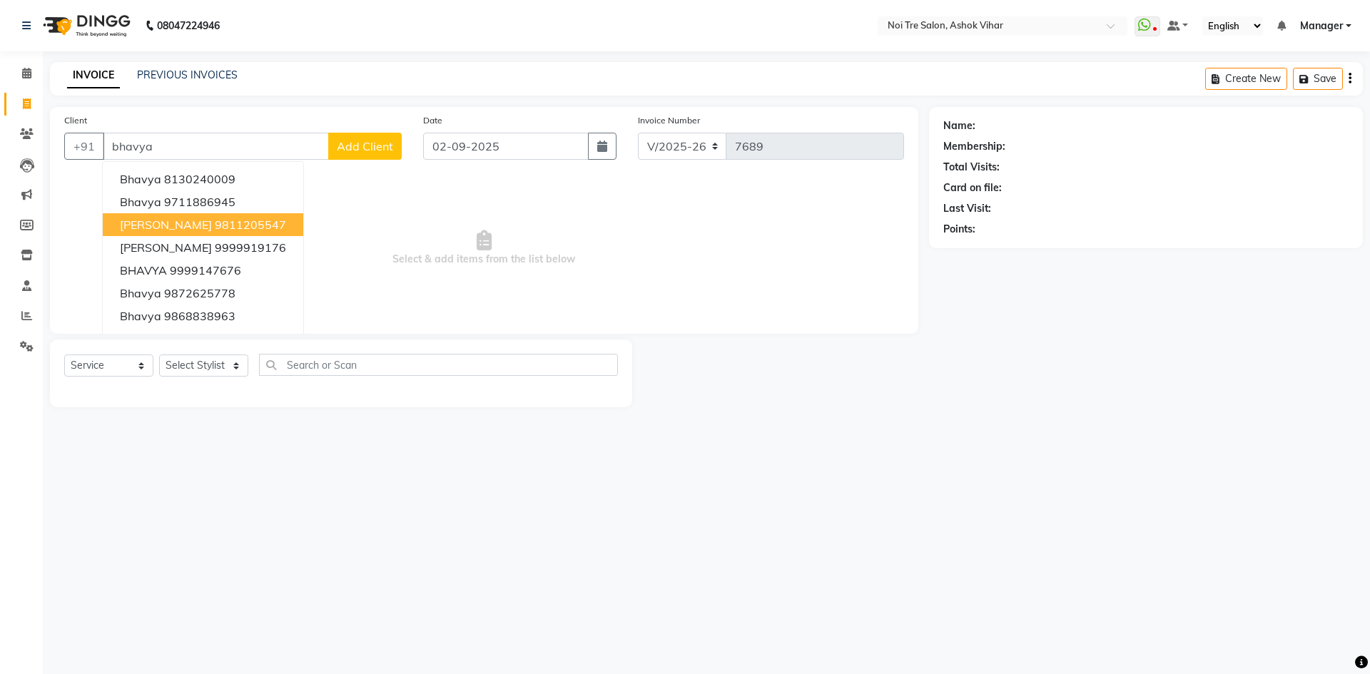
click at [177, 229] on span "Bhavya Arora" at bounding box center [166, 225] width 92 height 14
type input "9811205547"
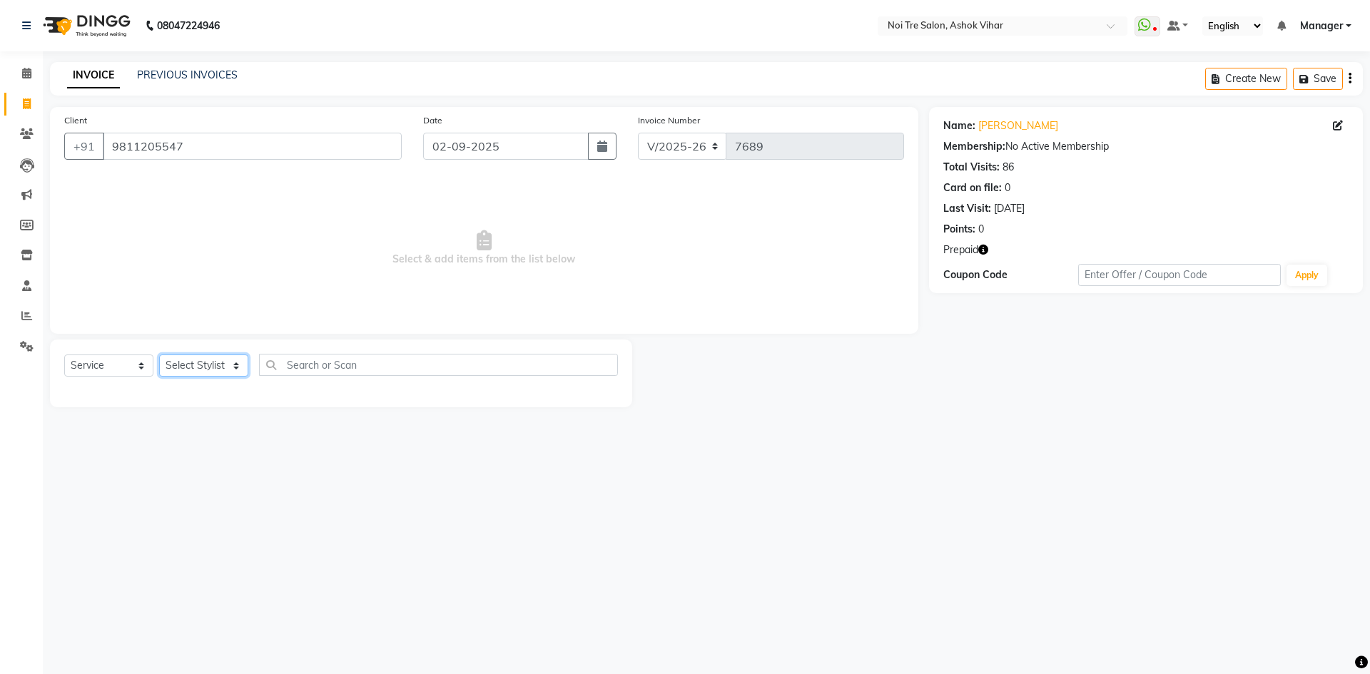
click at [234, 369] on select "Select Stylist Aakash Aalam Aas Admin Ajay Alice Amit Anand Anas Arif ARIF 1 Ar…" at bounding box center [203, 366] width 89 height 22
select select "28262"
click at [301, 365] on input "text" at bounding box center [438, 365] width 359 height 22
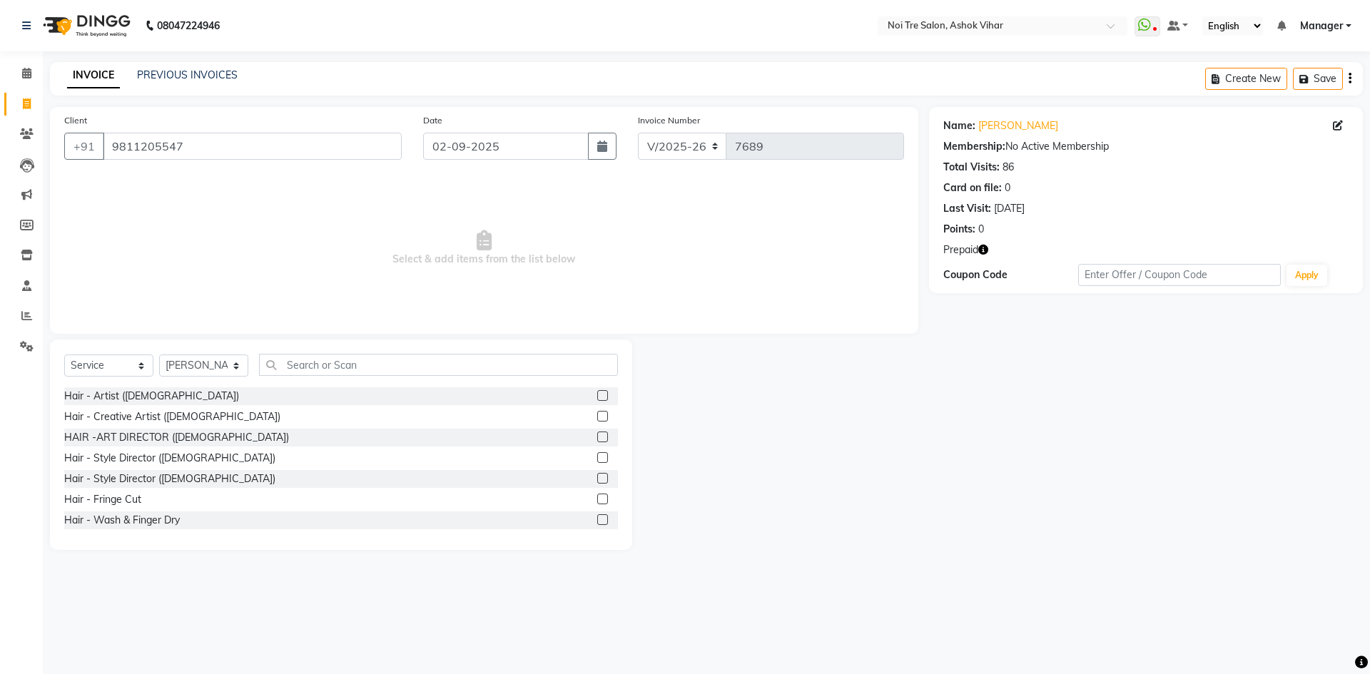
click at [984, 249] on icon "button" at bounding box center [983, 250] width 10 height 10
click at [399, 300] on span "Select & add items from the list below" at bounding box center [484, 248] width 840 height 143
click at [315, 365] on input "text" at bounding box center [438, 365] width 359 height 22
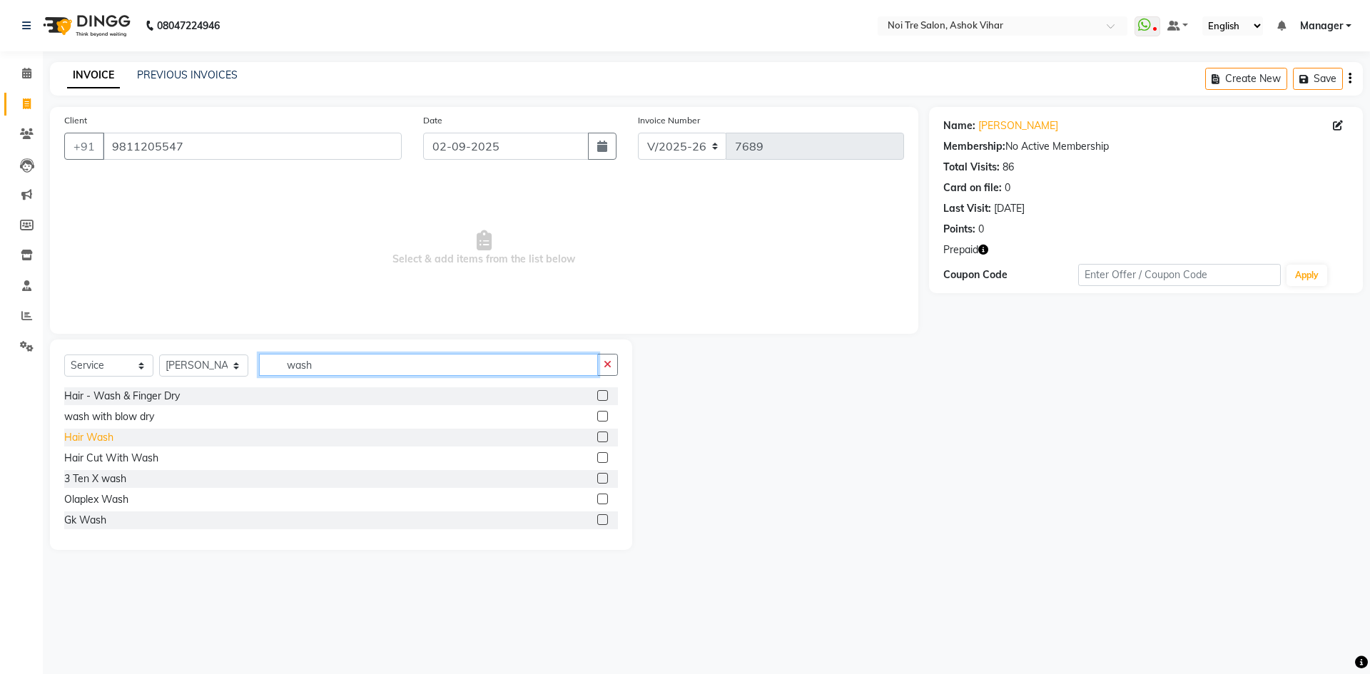
type input "wash"
click at [91, 439] on div "Hair Wash" at bounding box center [88, 437] width 49 height 15
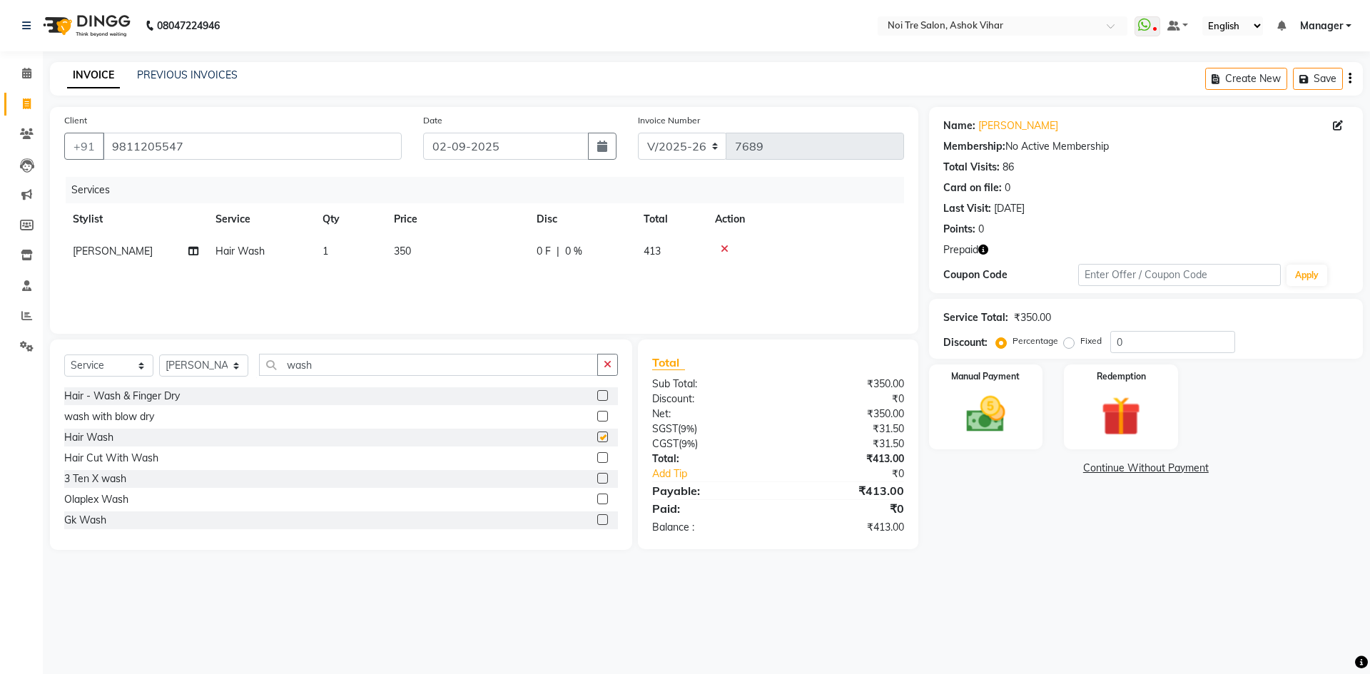
checkbox input "false"
click at [350, 362] on input "wash" at bounding box center [428, 365] width 339 height 22
type input "w"
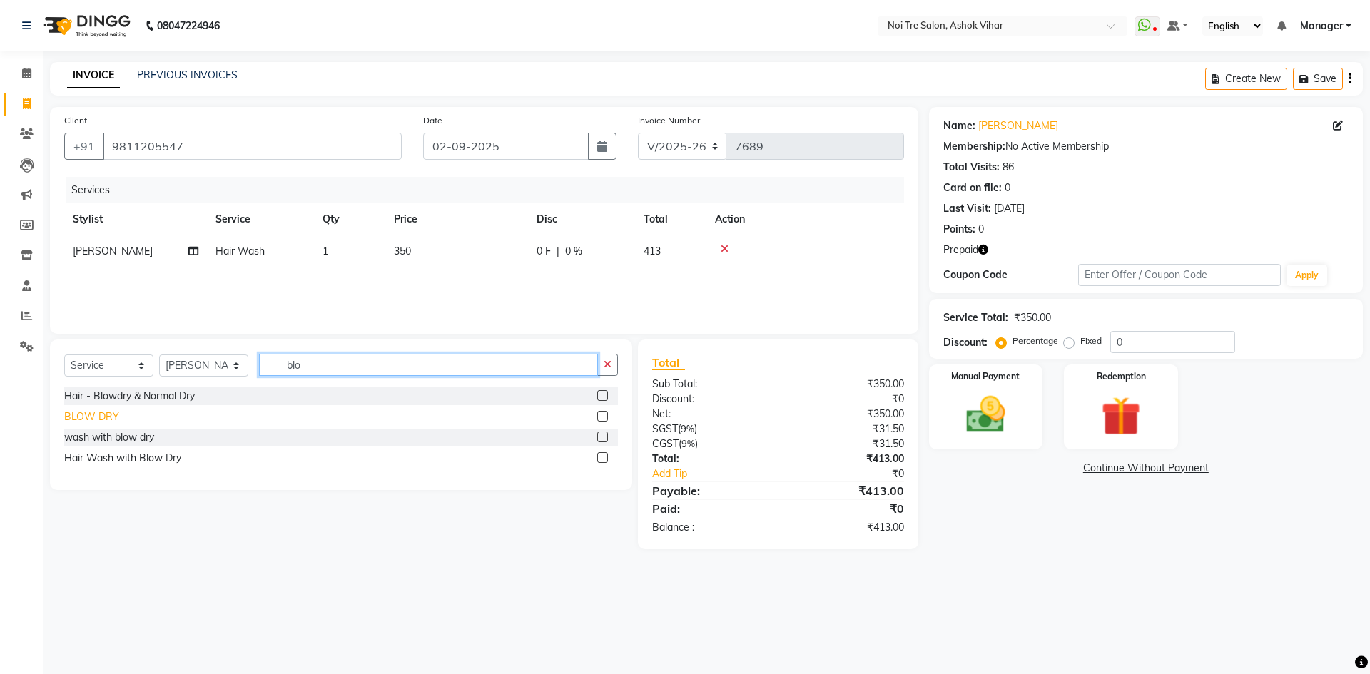
type input "blo"
click at [98, 410] on div "BLOW DRY" at bounding box center [91, 417] width 55 height 15
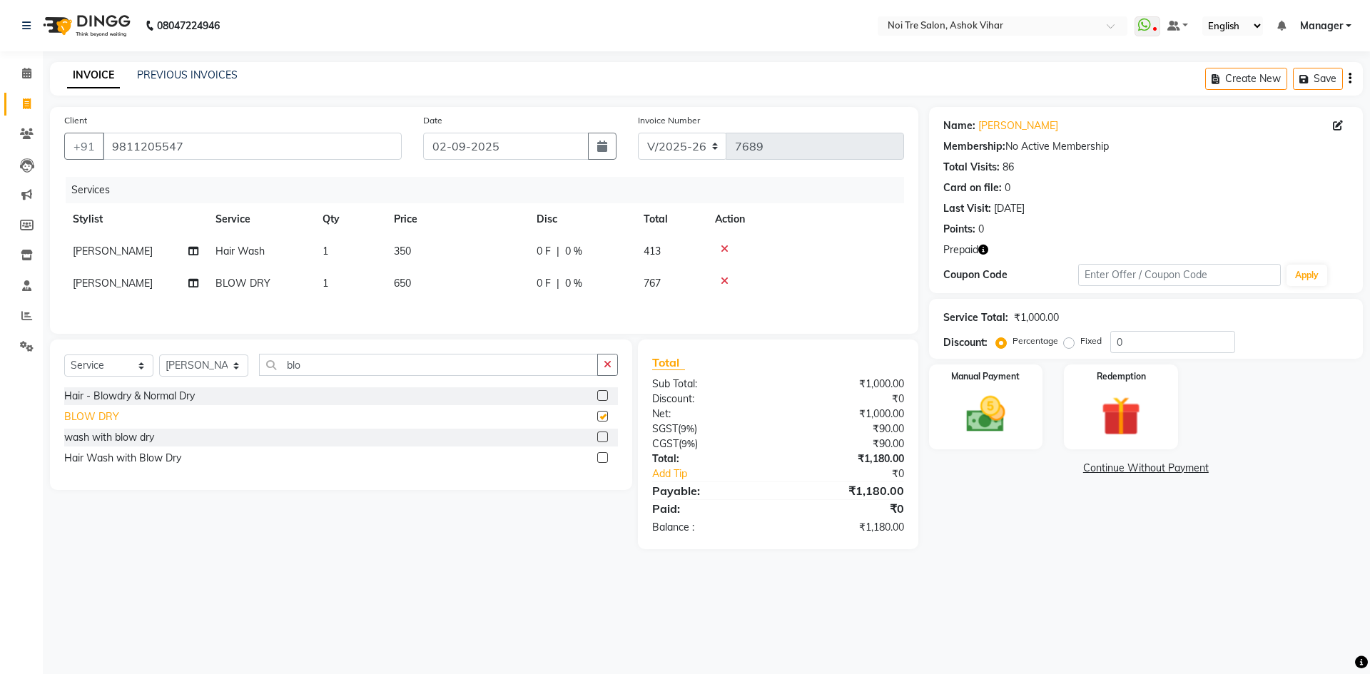
checkbox input "false"
click at [337, 281] on td "1" at bounding box center [349, 284] width 71 height 32
select select "28262"
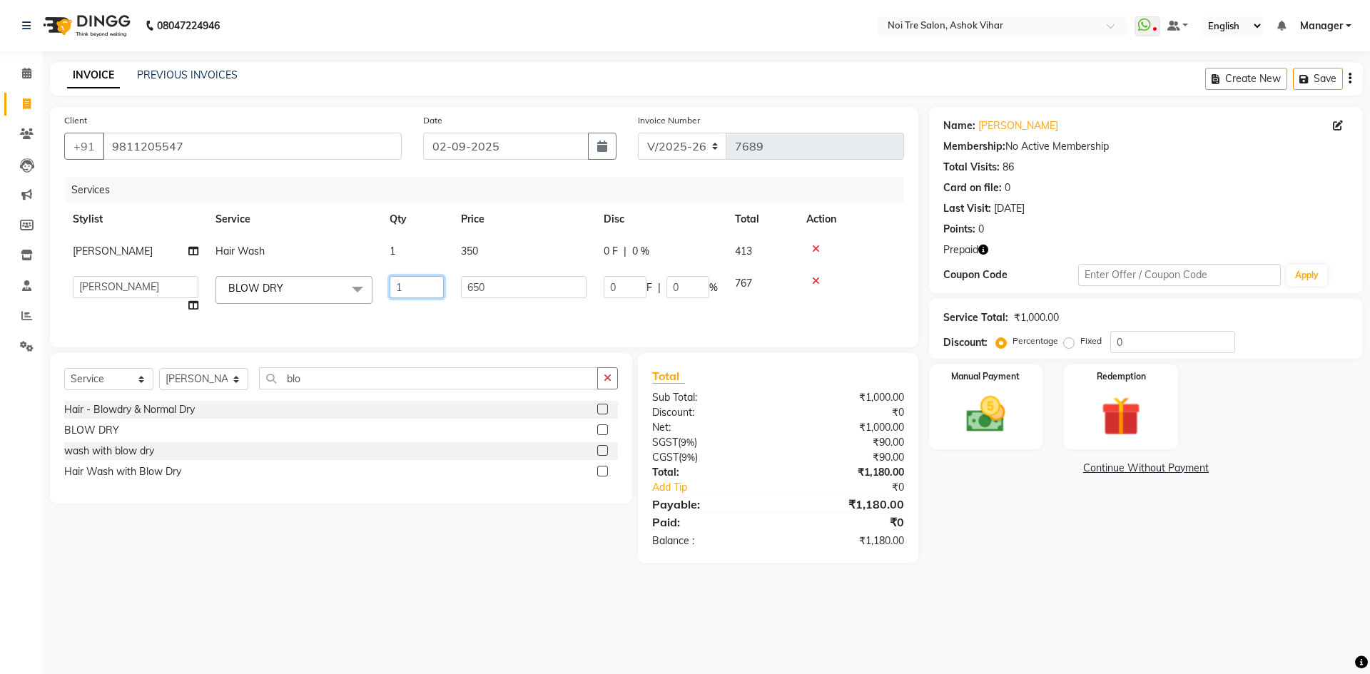
click at [420, 283] on input "1" at bounding box center [417, 287] width 54 height 22
type input "2"
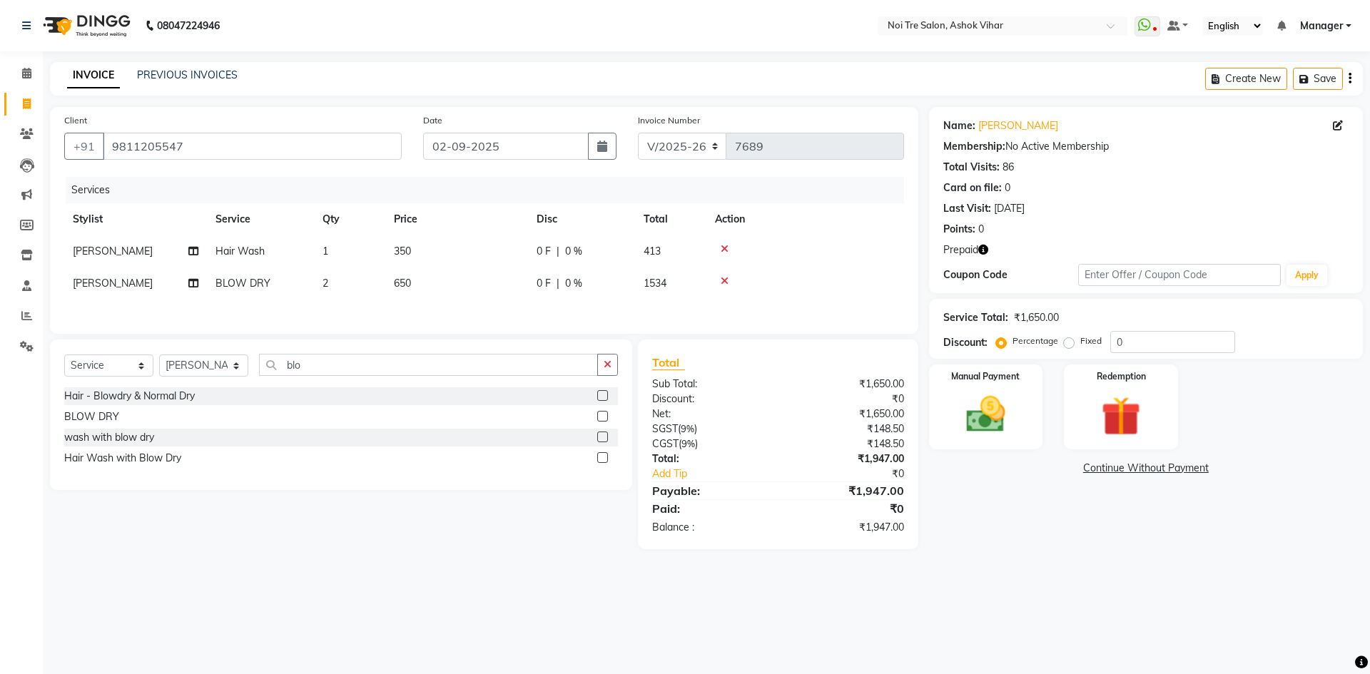
click at [813, 246] on div at bounding box center [805, 249] width 181 height 10
click at [724, 250] on icon at bounding box center [725, 249] width 8 height 10
click at [1112, 397] on img at bounding box center [1120, 416] width 66 height 51
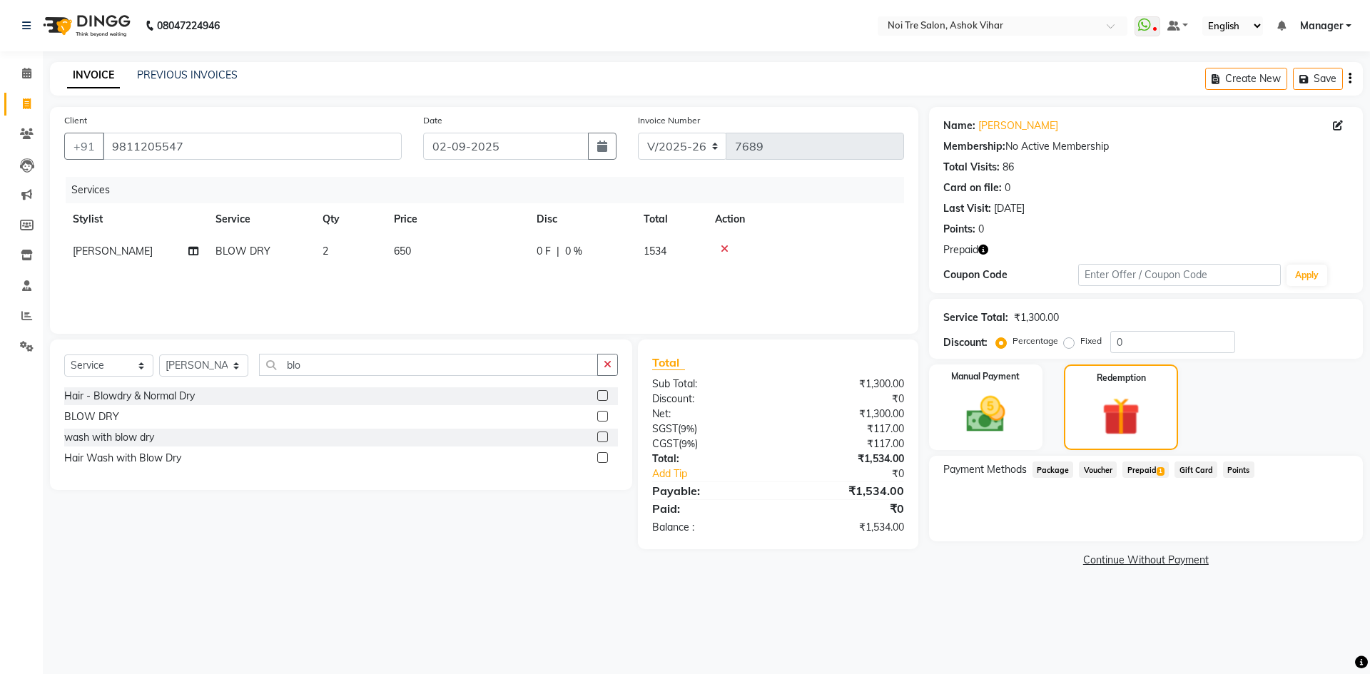
click at [1151, 471] on span "Prepaid 1" at bounding box center [1145, 470] width 46 height 16
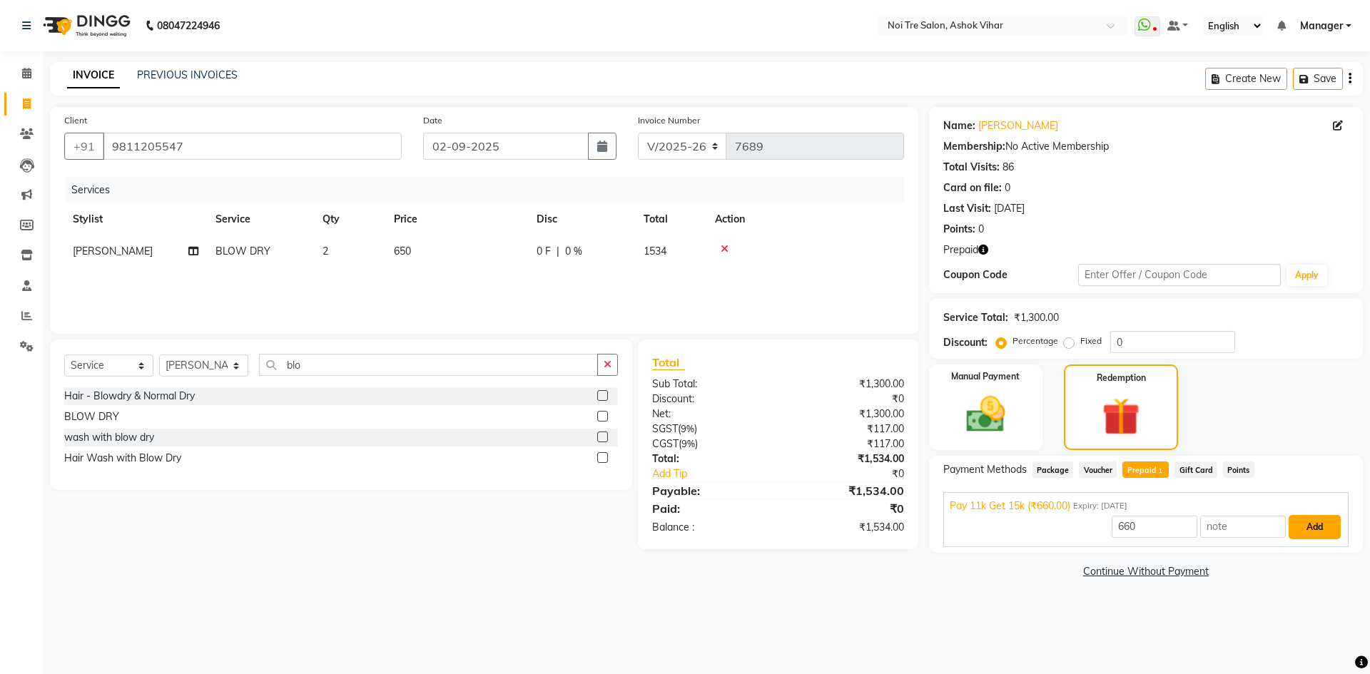
click at [1311, 520] on button "Add" at bounding box center [1314, 527] width 52 height 24
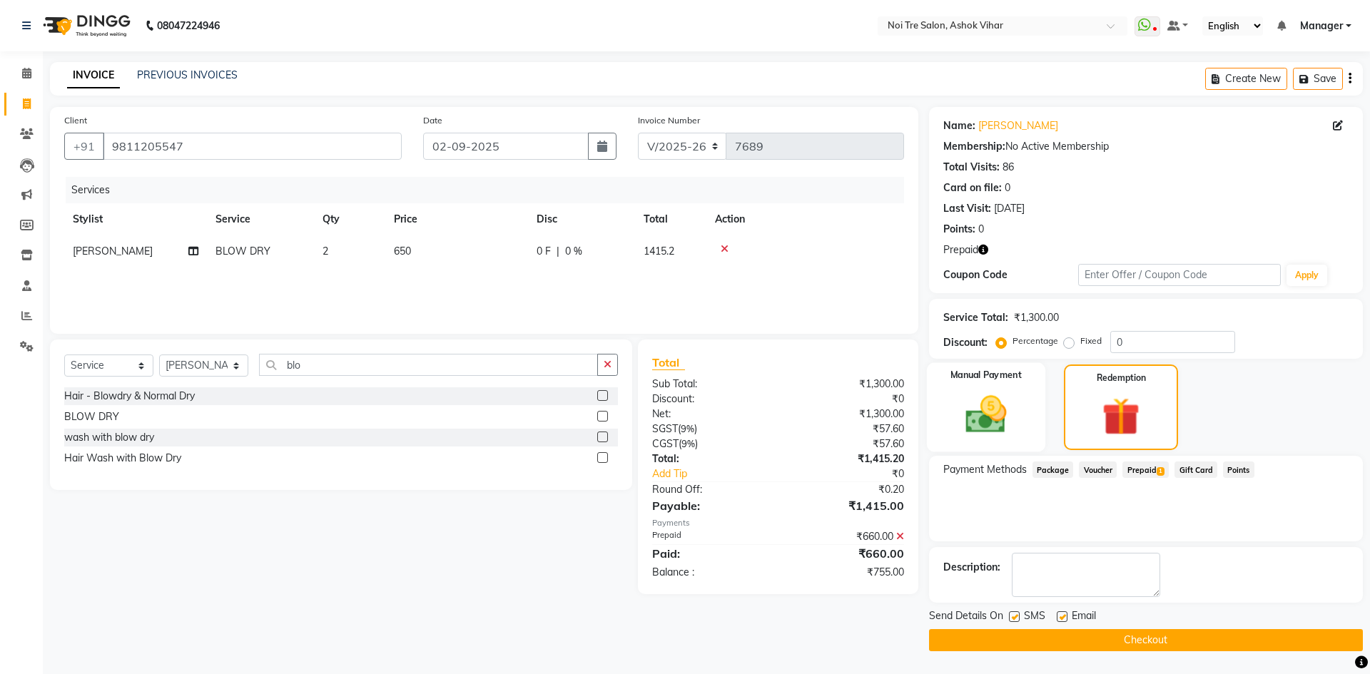
click at [993, 412] on img at bounding box center [985, 414] width 66 height 47
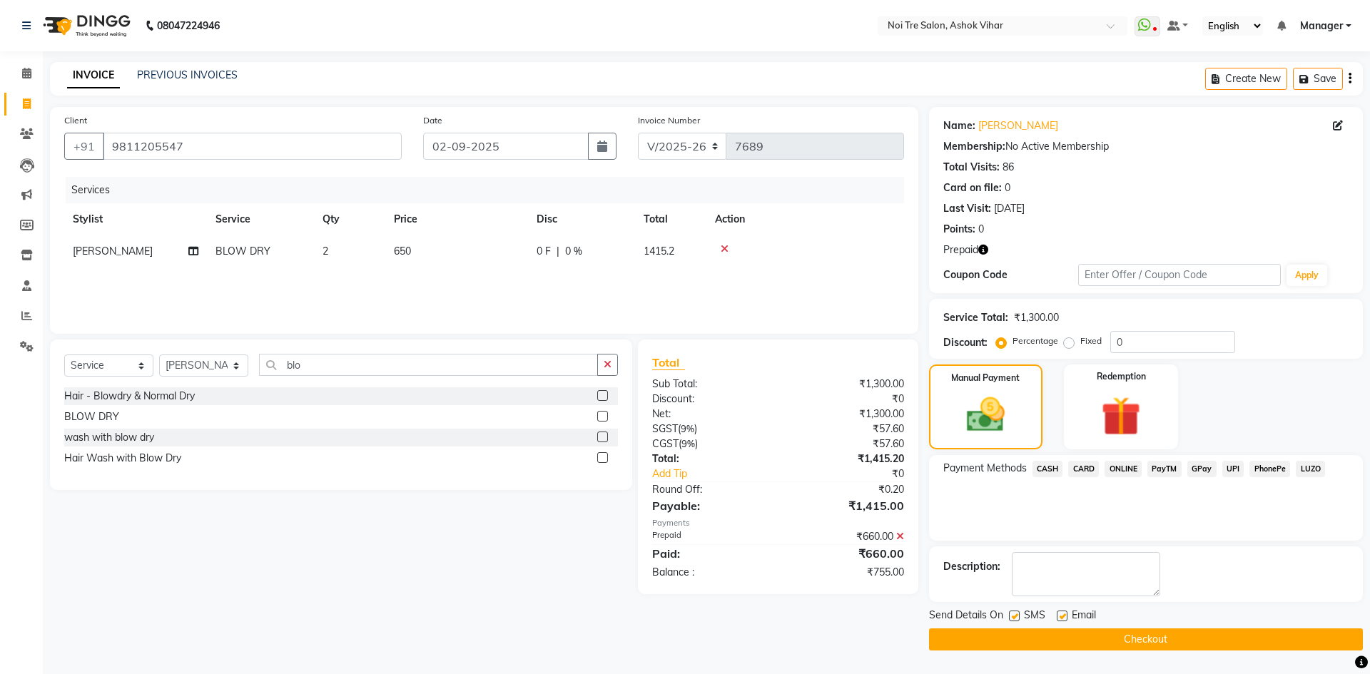
click at [1127, 467] on span "ONLINE" at bounding box center [1122, 469] width 37 height 16
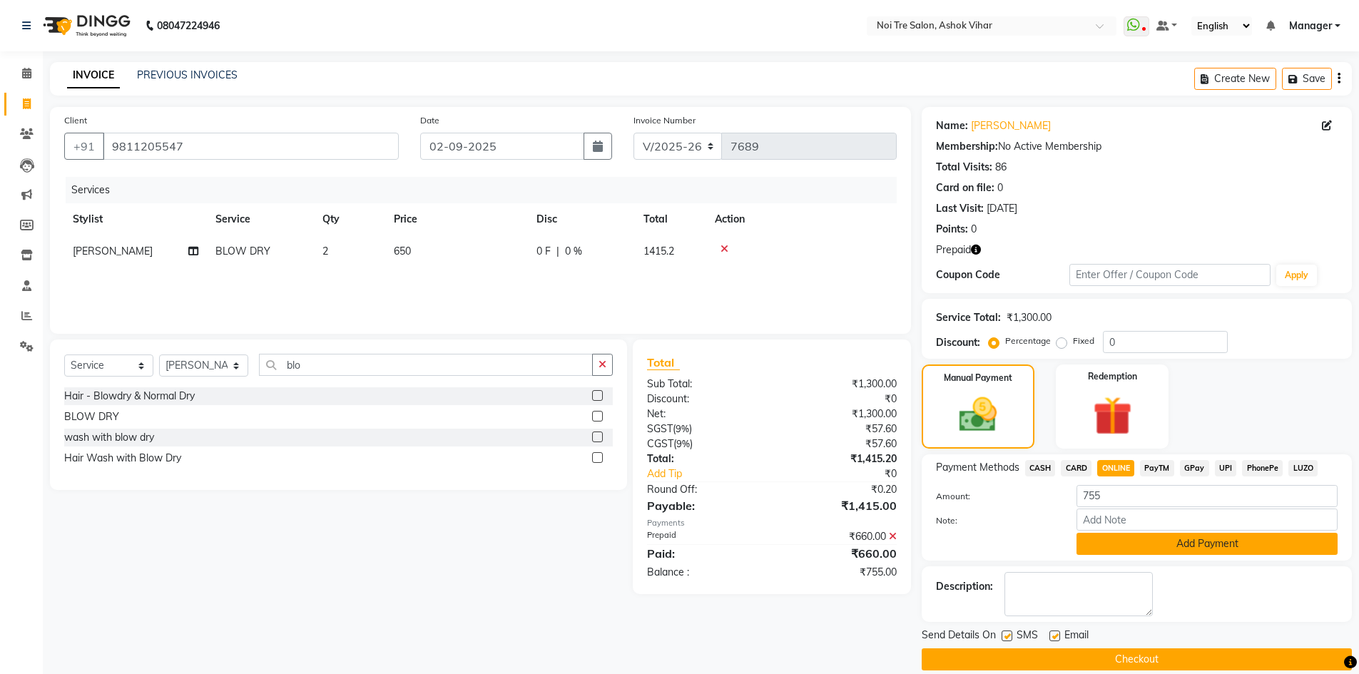
click at [1172, 538] on button "Add Payment" at bounding box center [1207, 544] width 261 height 22
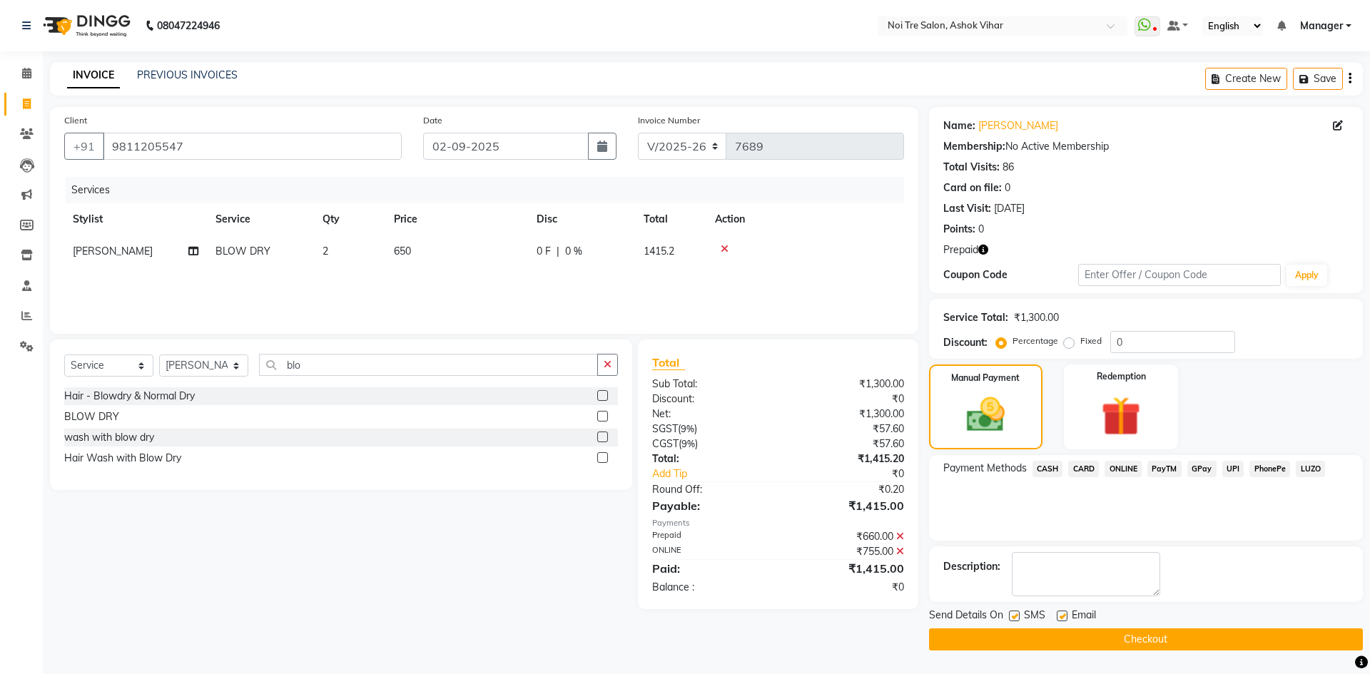
click at [1143, 636] on button "Checkout" at bounding box center [1146, 640] width 434 height 22
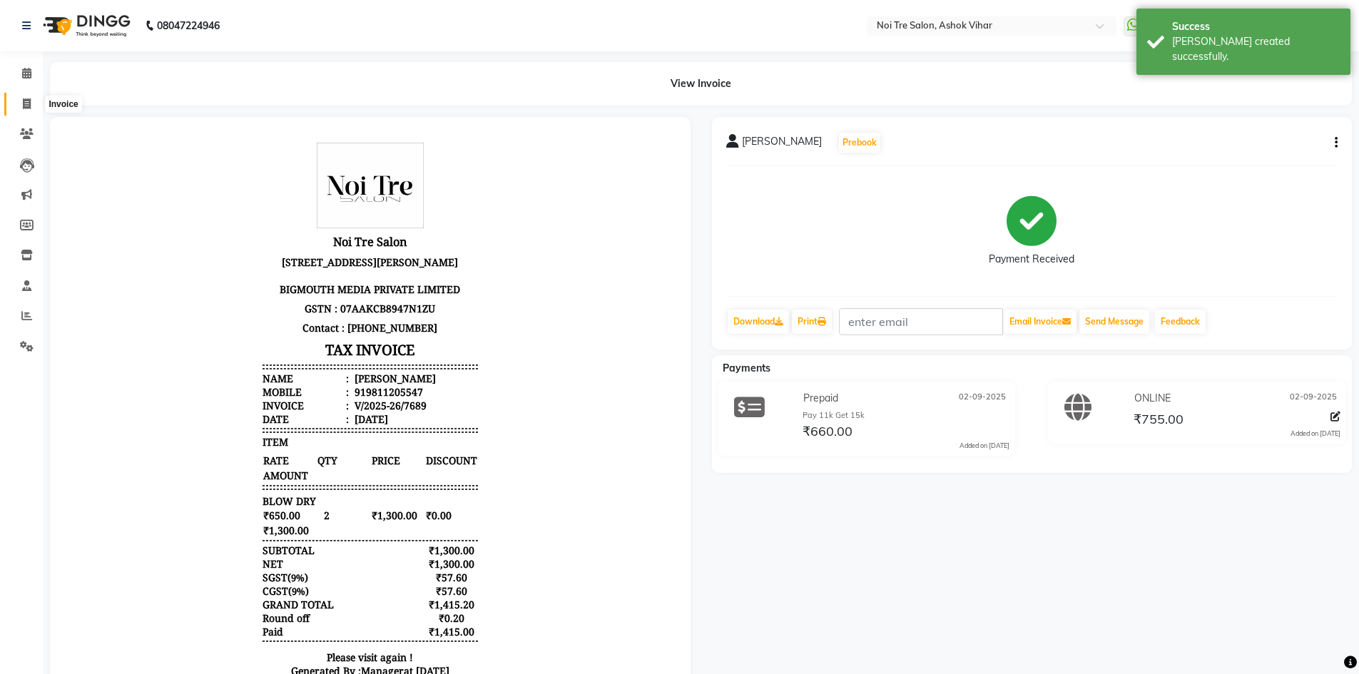
click at [29, 101] on icon at bounding box center [27, 103] width 8 height 11
select select "service"
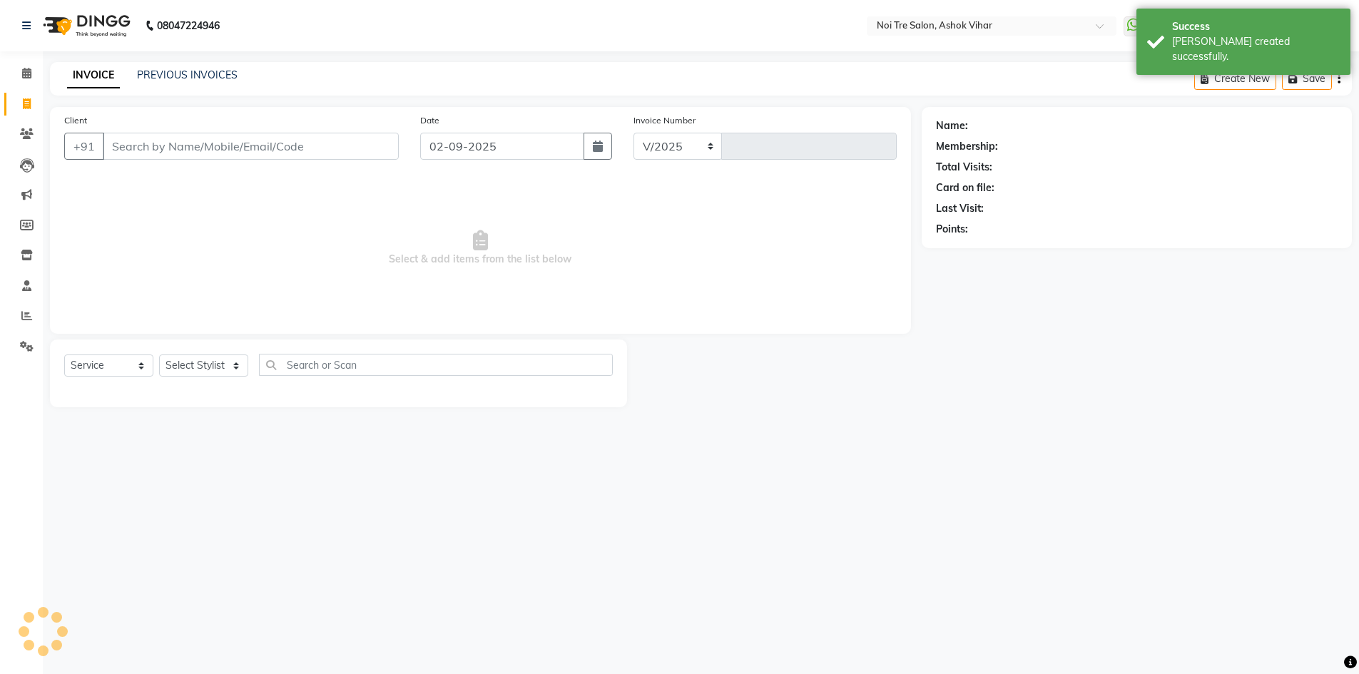
select select "4726"
type input "7690"
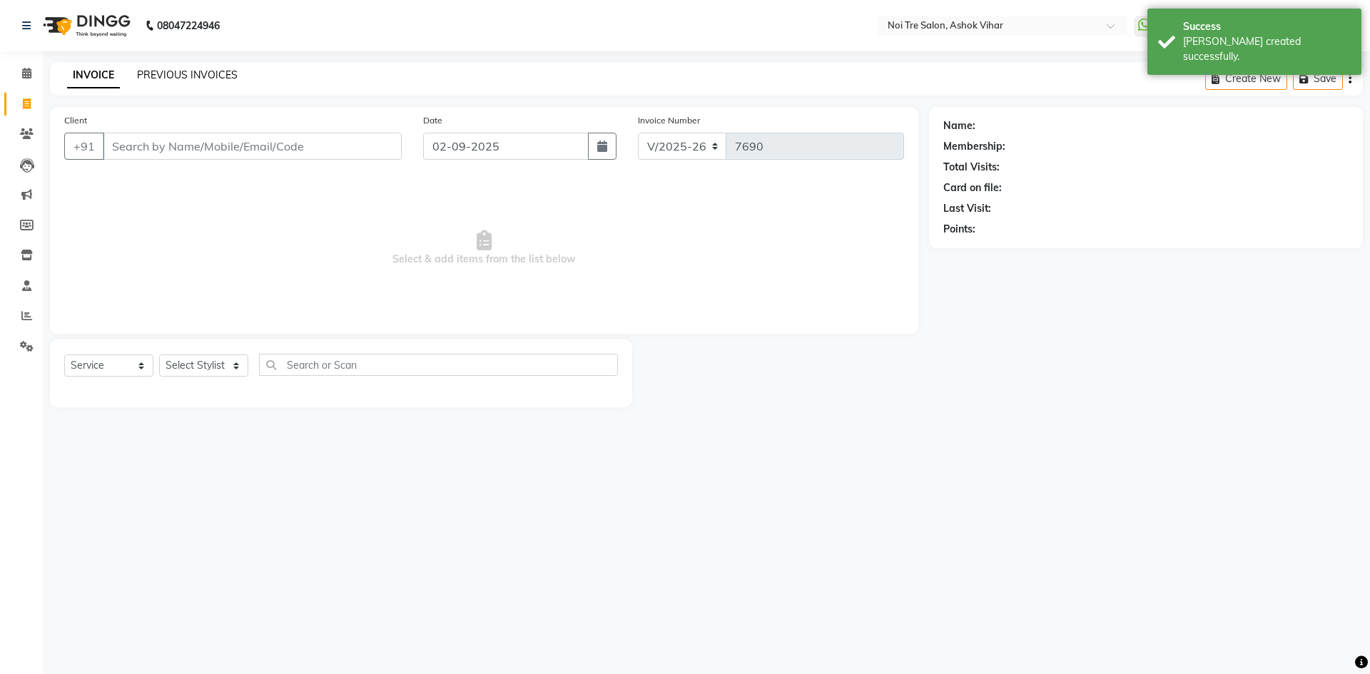
click at [196, 71] on link "PREVIOUS INVOICES" at bounding box center [187, 74] width 101 height 13
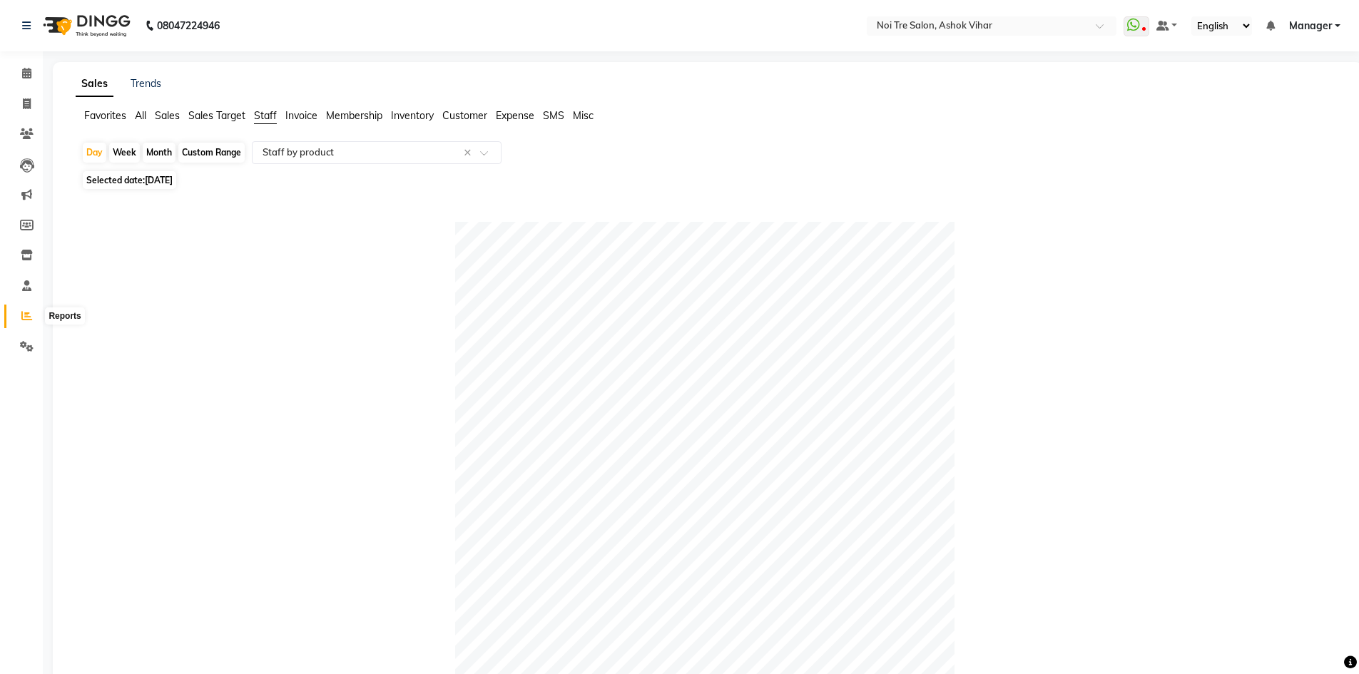
select select "csv"
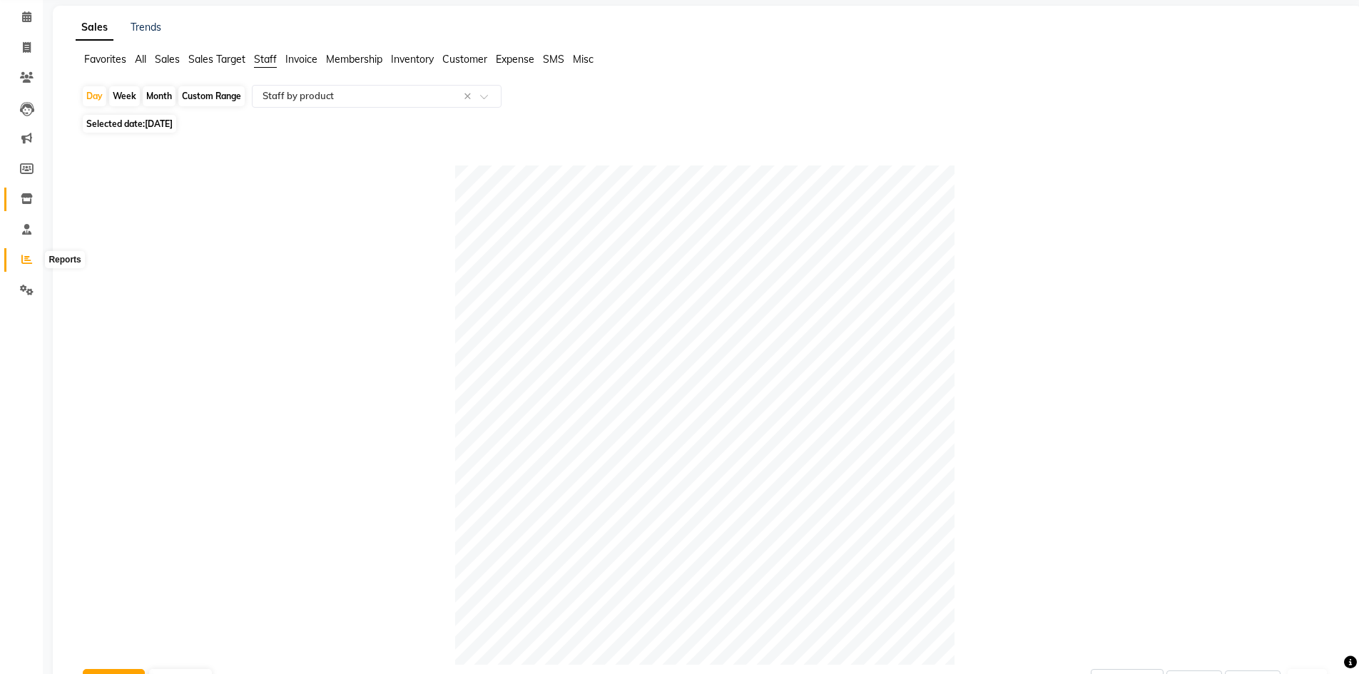
scroll to position [56, 0]
click at [26, 258] on icon at bounding box center [26, 259] width 11 height 11
click at [273, 61] on span "Staff" at bounding box center [265, 59] width 23 height 13
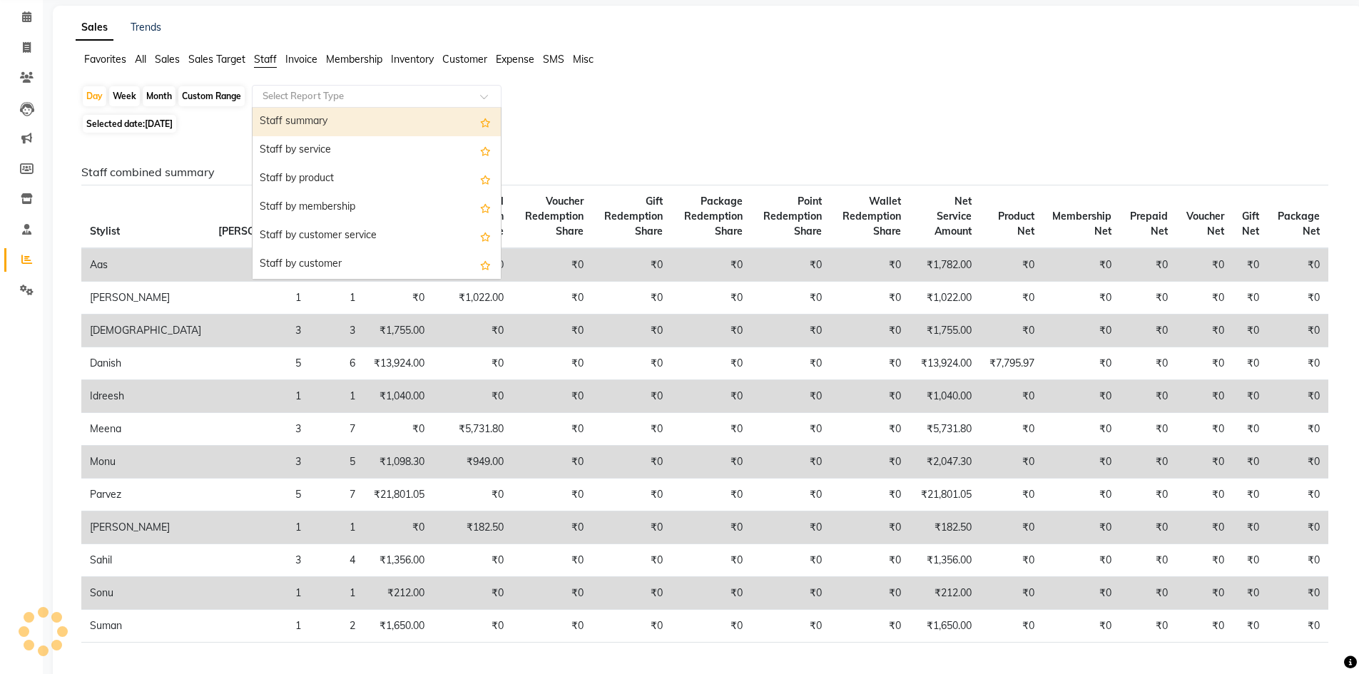
click at [484, 96] on span at bounding box center [489, 100] width 18 height 14
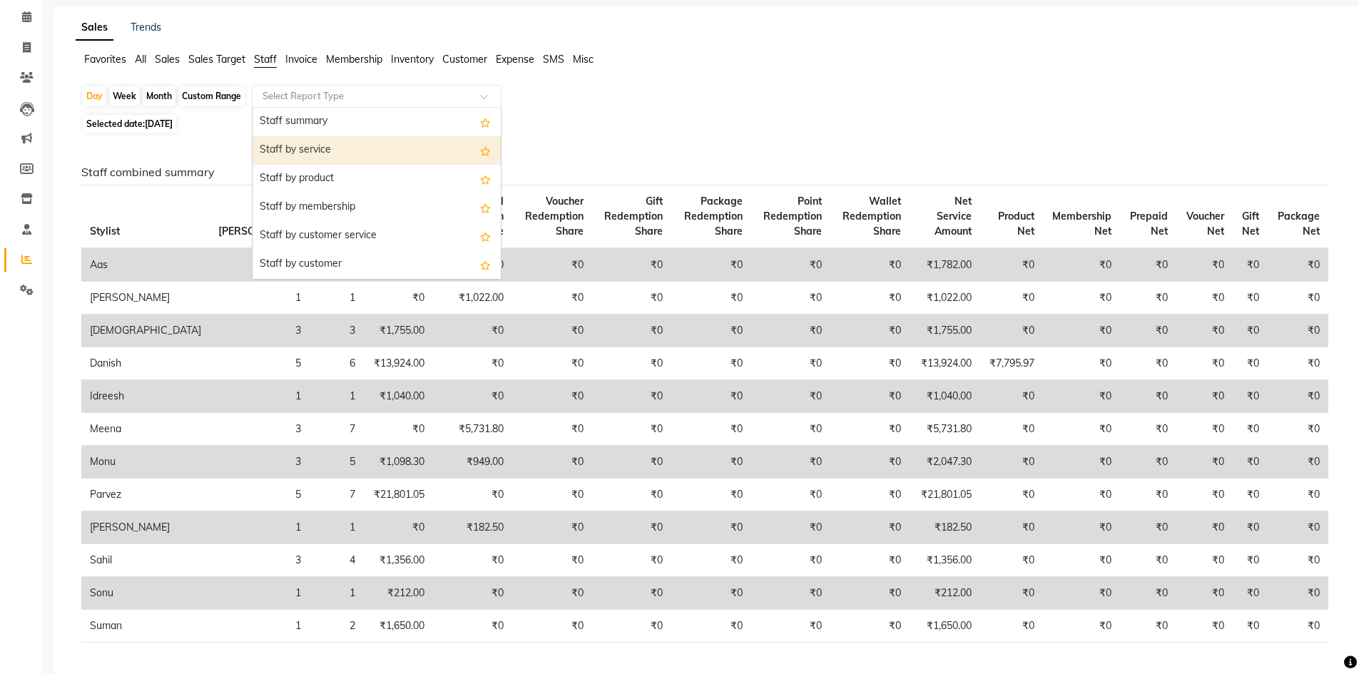
click at [335, 149] on div "Staff by service" at bounding box center [377, 150] width 248 height 29
select select "csv"
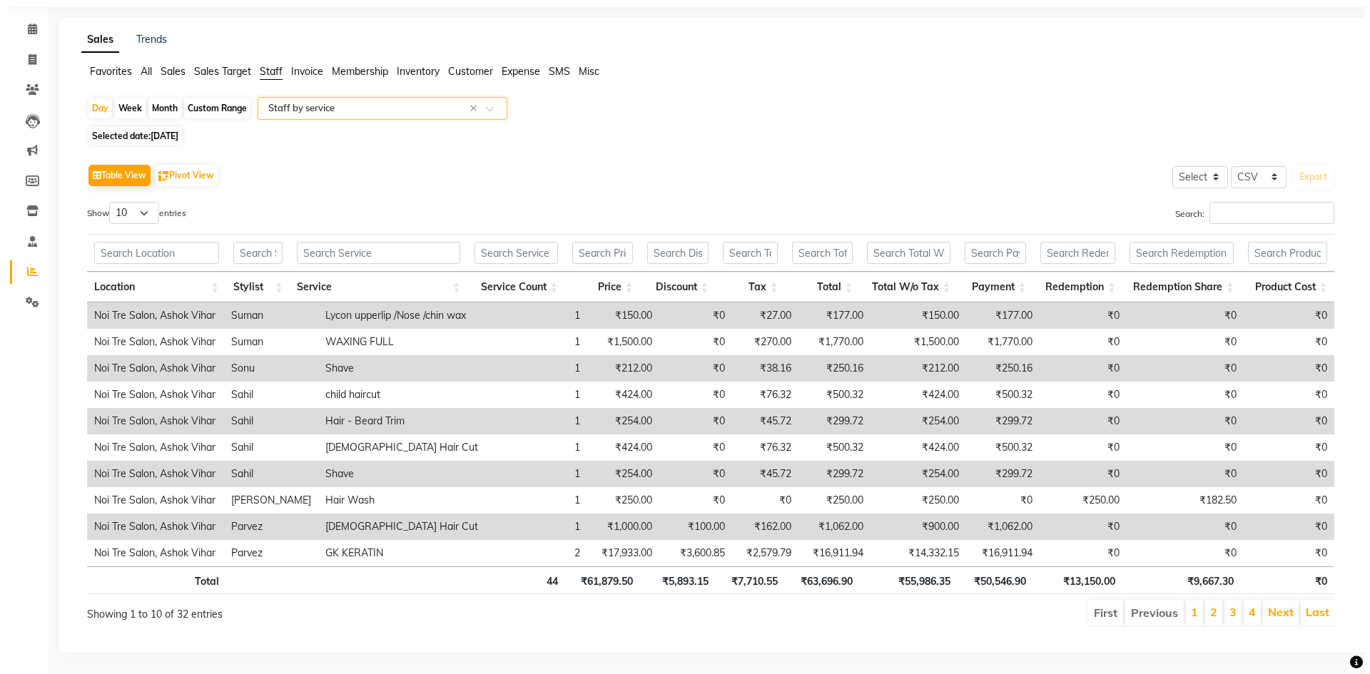
scroll to position [0, 0]
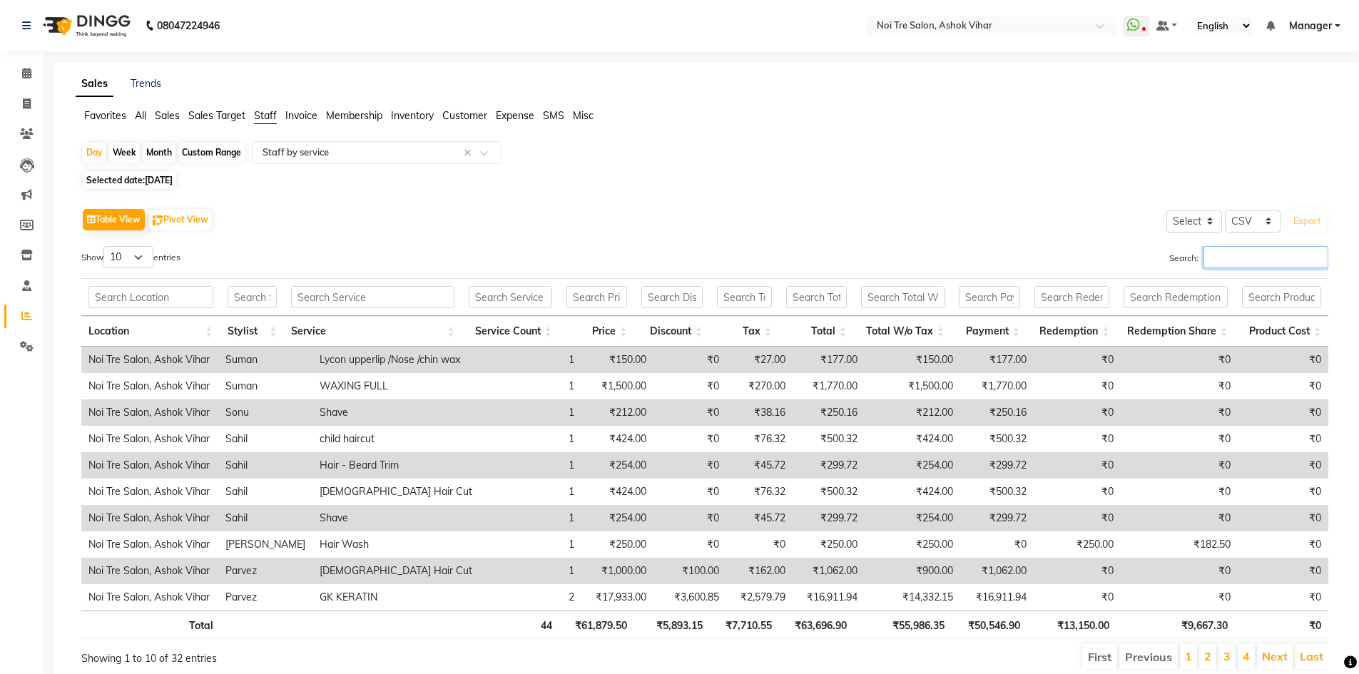
click at [1251, 250] on input "Search:" at bounding box center [1266, 257] width 125 height 22
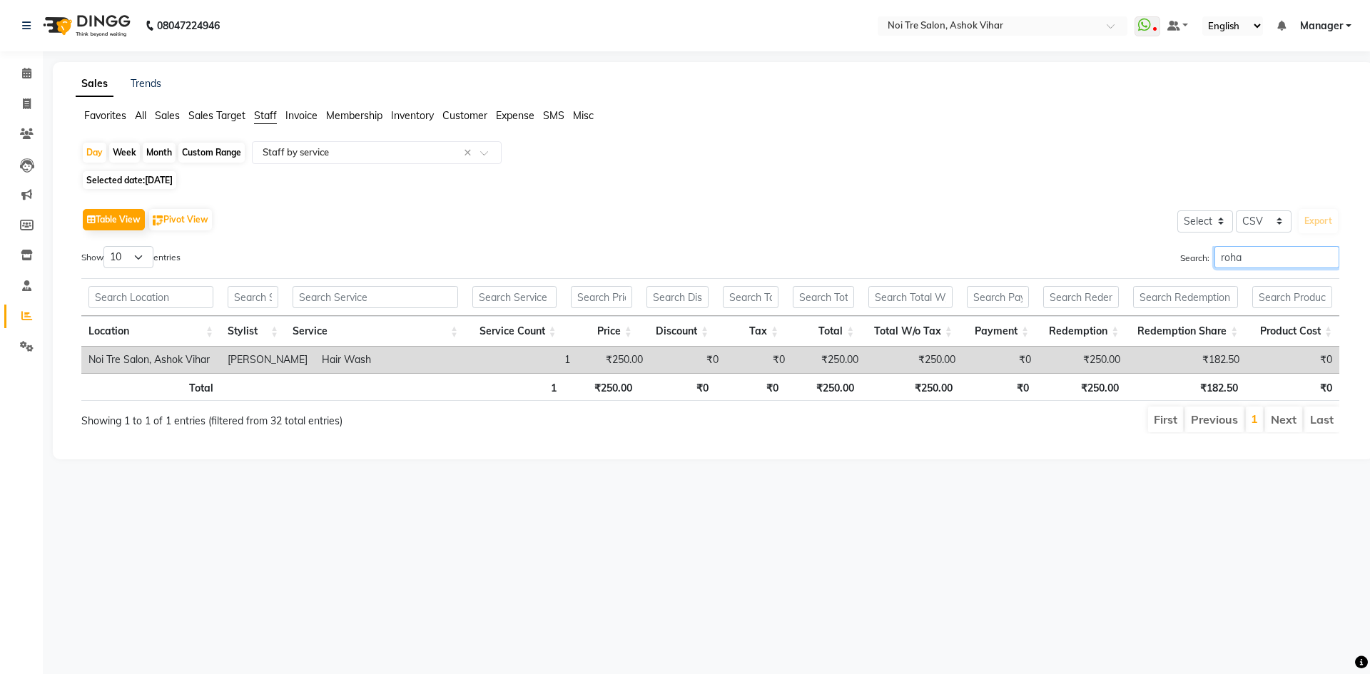
type input "roha"
click at [163, 185] on span "[DATE]" at bounding box center [159, 180] width 28 height 11
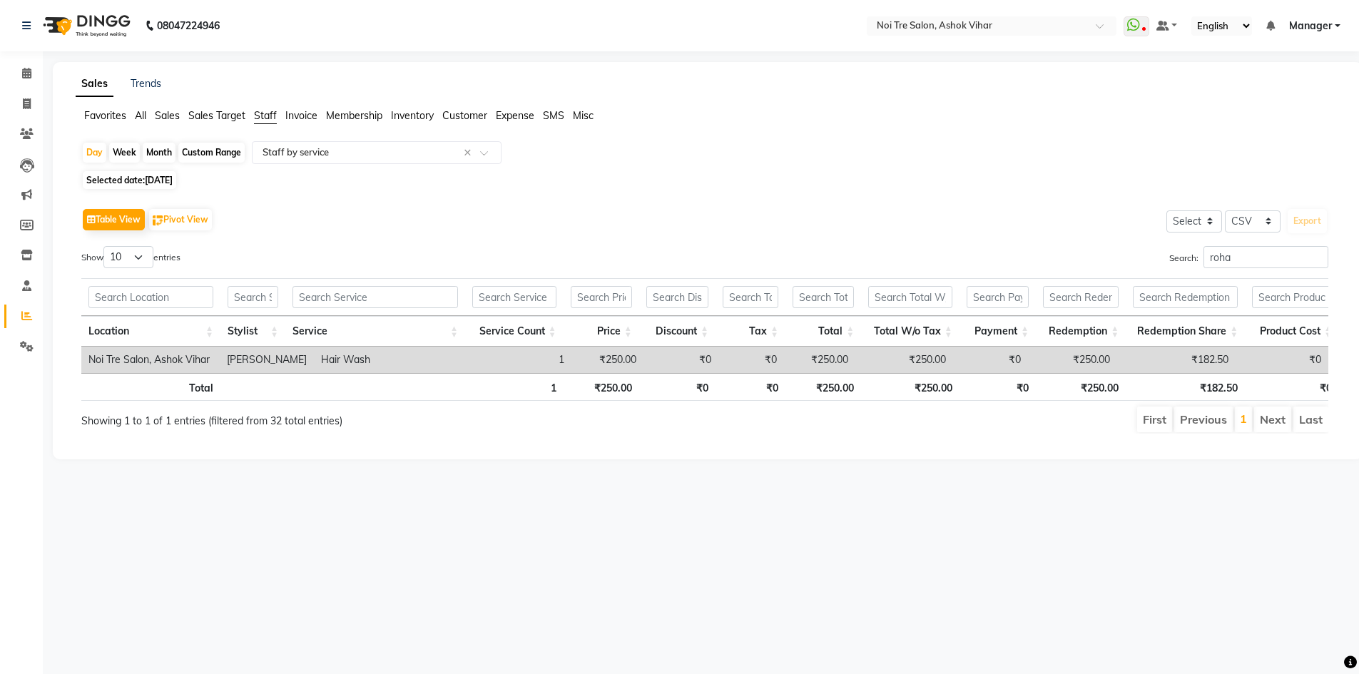
select select "9"
select select "2025"
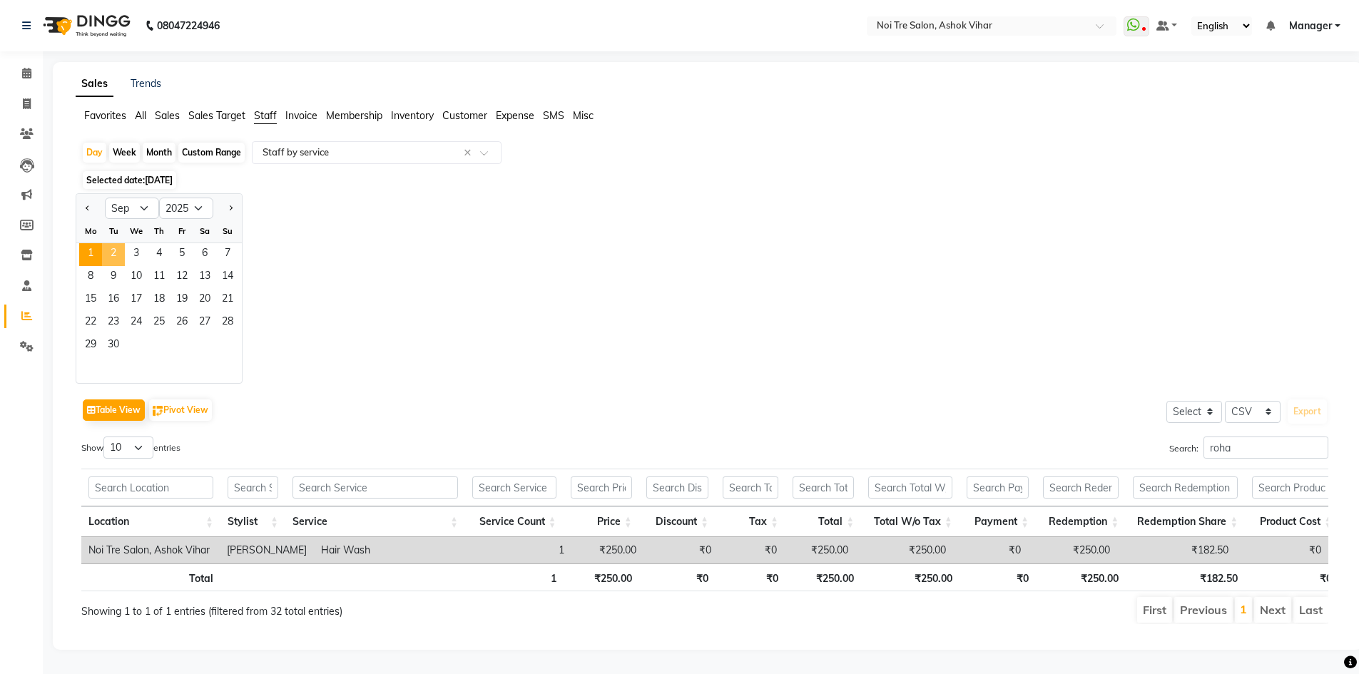
drag, startPoint x: 113, startPoint y: 254, endPoint x: 385, endPoint y: 188, distance: 280.5
click at [113, 253] on span "2" at bounding box center [113, 254] width 23 height 23
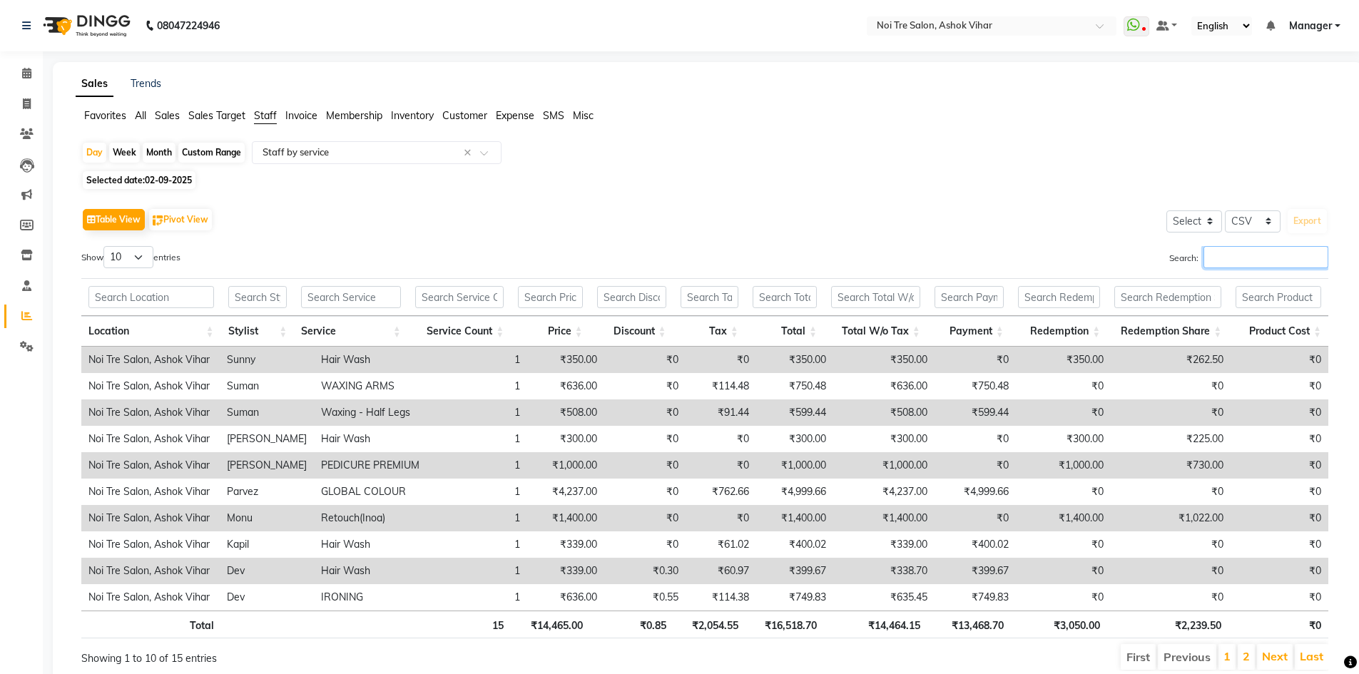
click at [1241, 248] on input "Search:" at bounding box center [1266, 257] width 125 height 22
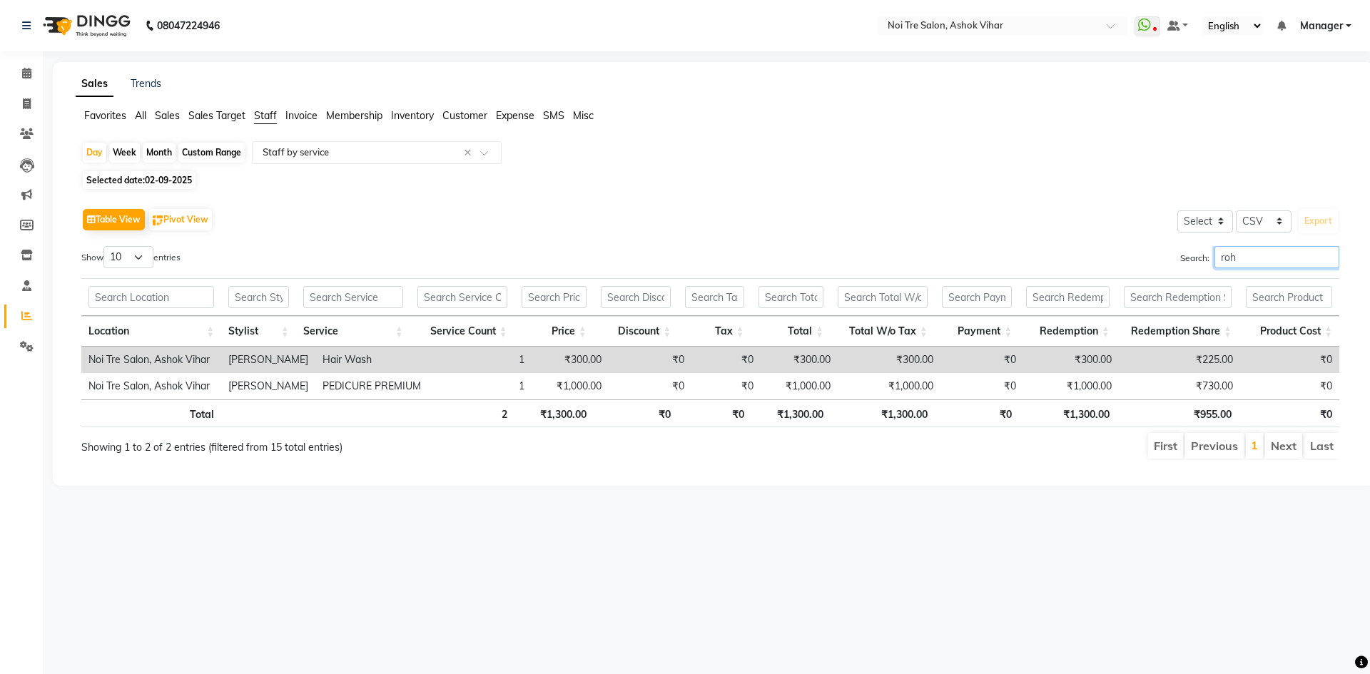
type input "roh"
